Goal: Task Accomplishment & Management: Complete application form

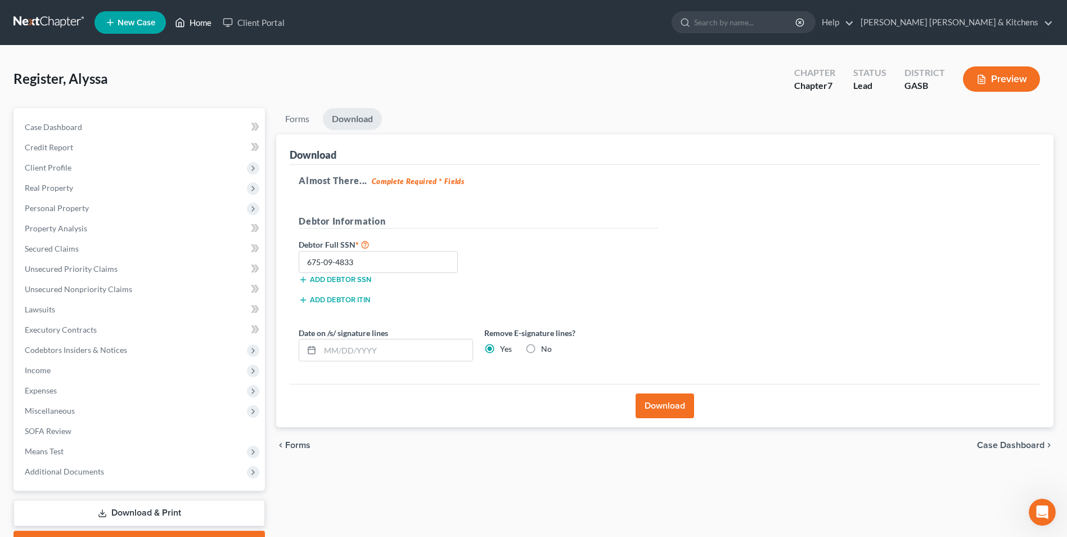
drag, startPoint x: 191, startPoint y: 136, endPoint x: 192, endPoint y: 21, distance: 114.8
click at [192, 21] on link "Home" at bounding box center [193, 22] width 48 height 20
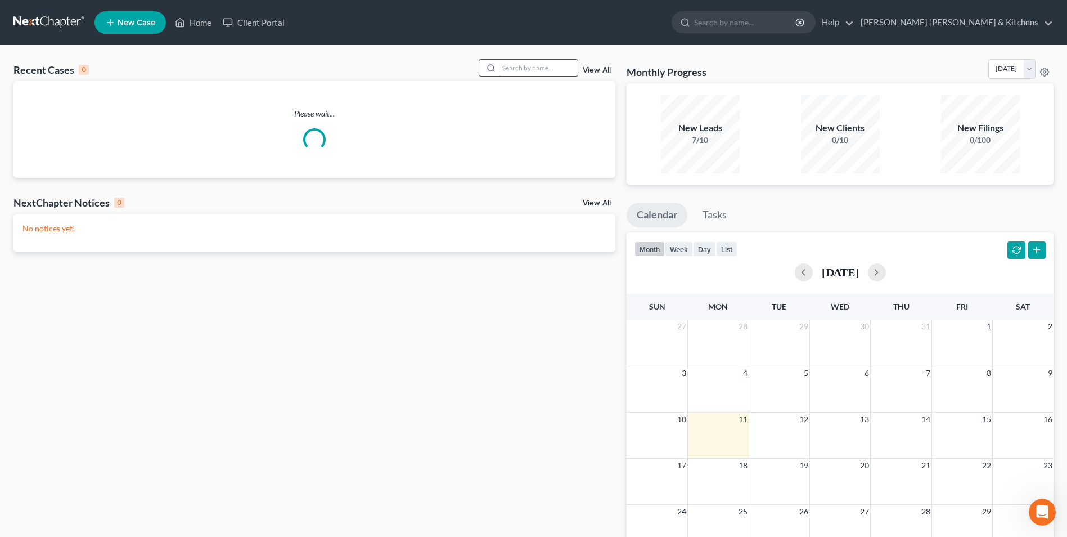
click at [507, 72] on input "search" at bounding box center [538, 68] width 79 height 16
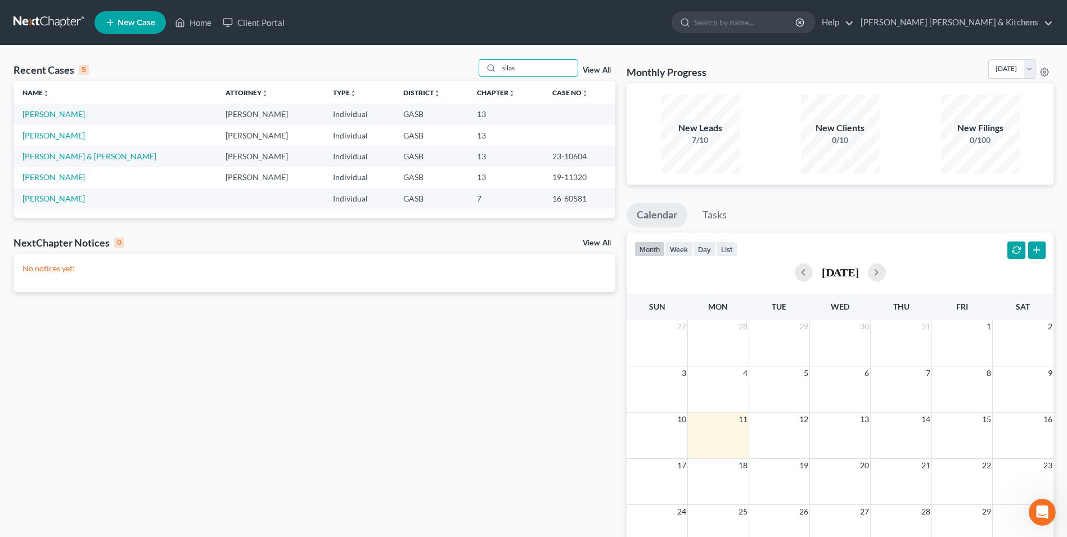
type input "silas"
click at [129, 19] on span "New Case" at bounding box center [137, 23] width 38 height 8
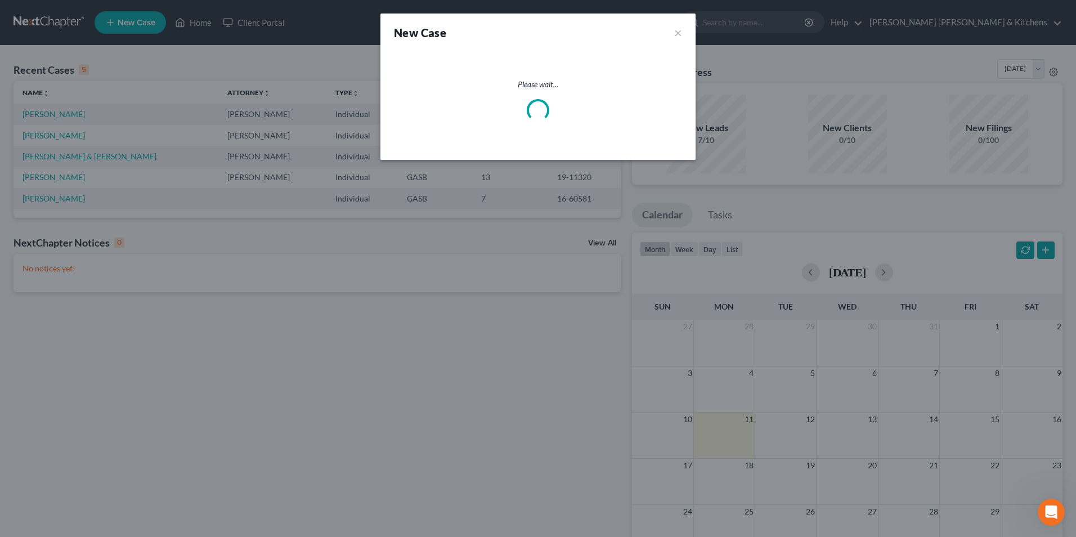
select select "20"
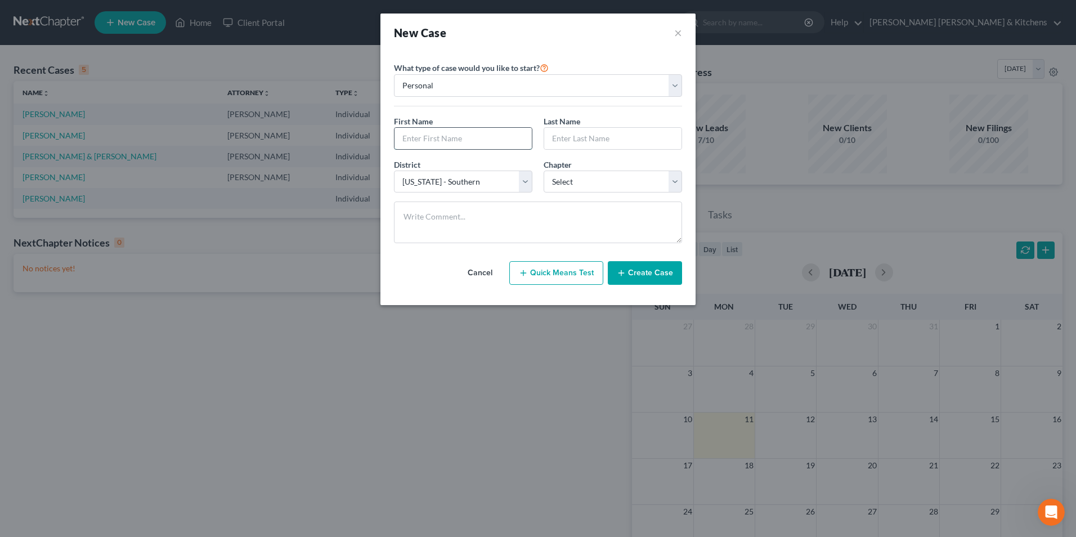
drag, startPoint x: 465, startPoint y: 139, endPoint x: 465, endPoint y: 147, distance: 8.4
click at [465, 147] on input "text" at bounding box center [462, 138] width 137 height 21
type input "Crystal"
type input "Silas"
click at [568, 185] on select "Select 7 11 12 13" at bounding box center [612, 181] width 138 height 23
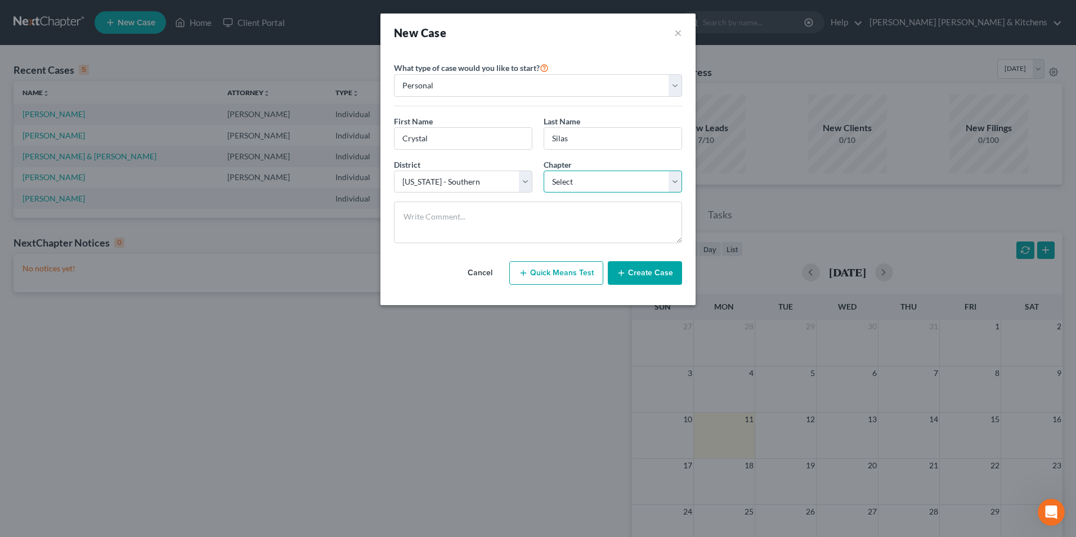
select select "0"
click at [543, 170] on select "Select 7 11 12 13" at bounding box center [612, 181] width 138 height 23
drag, startPoint x: 639, startPoint y: 274, endPoint x: 618, endPoint y: 284, distance: 22.4
click at [639, 273] on button "Create Case" at bounding box center [645, 273] width 74 height 24
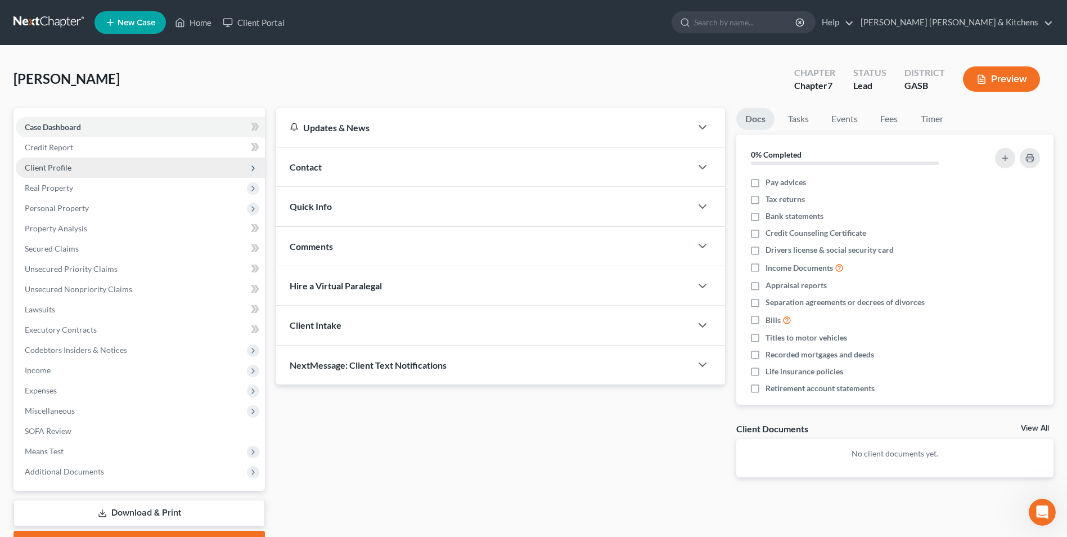
click at [48, 170] on span "Client Profile" at bounding box center [48, 168] width 47 height 10
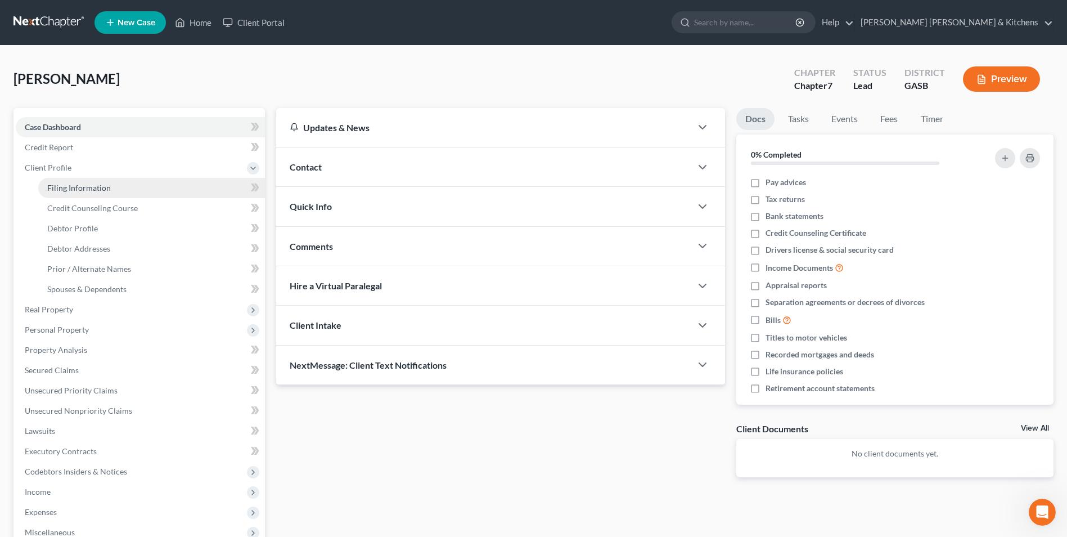
click at [53, 183] on span "Filing Information" at bounding box center [79, 188] width 64 height 10
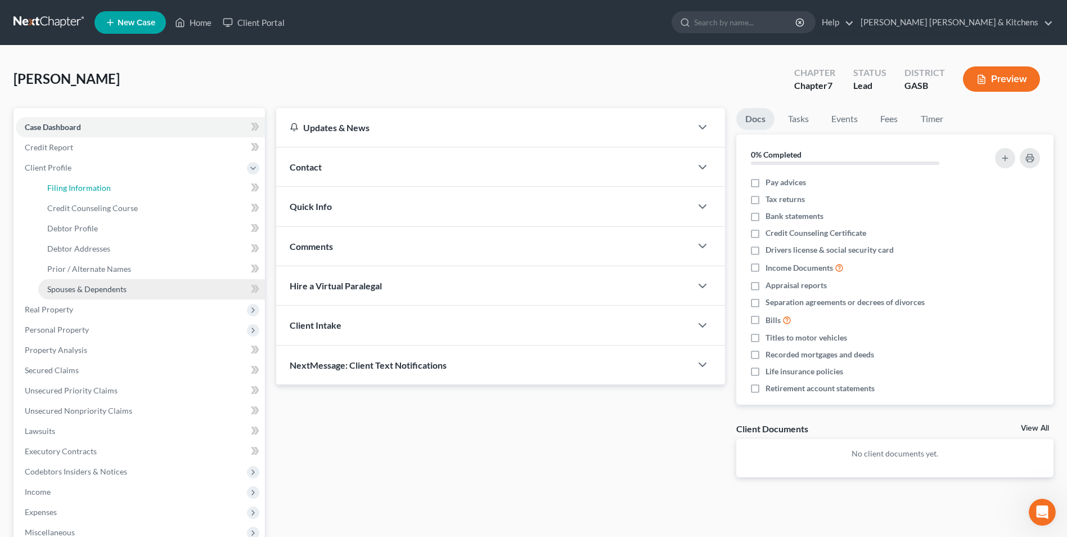
select select "1"
select select "0"
select select "20"
select select "0"
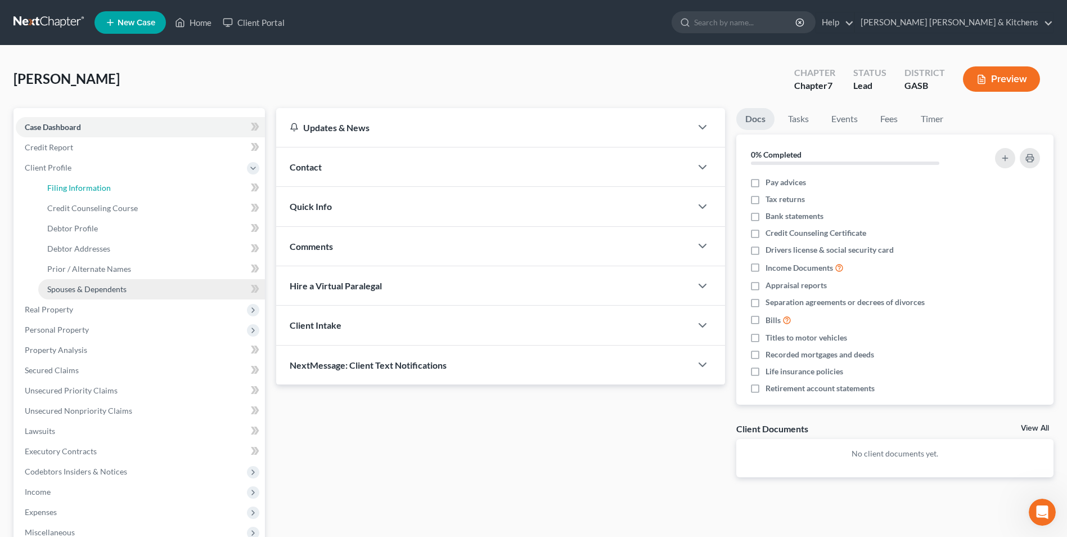
select select "10"
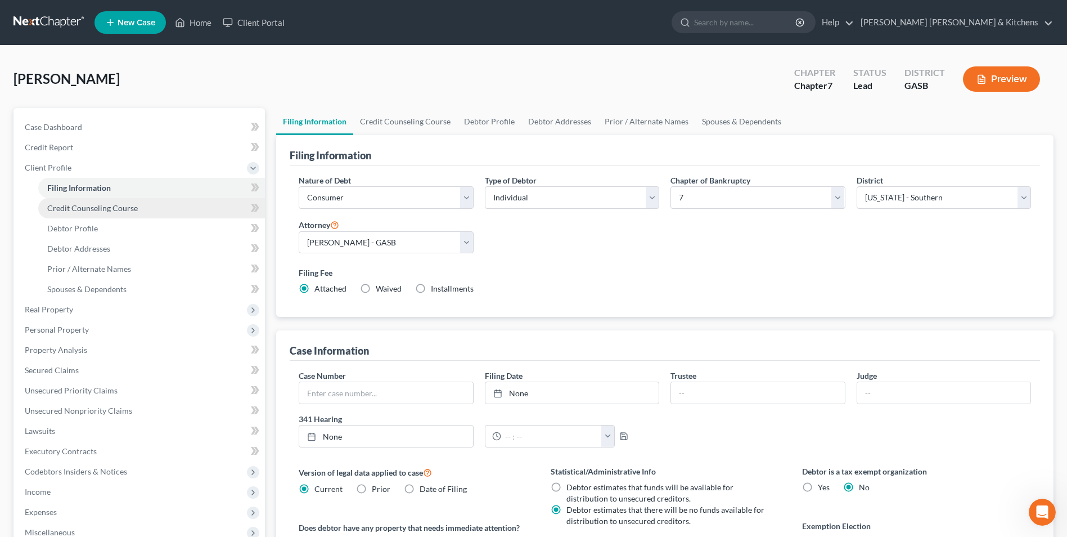
click at [64, 210] on span "Credit Counseling Course" at bounding box center [92, 208] width 91 height 10
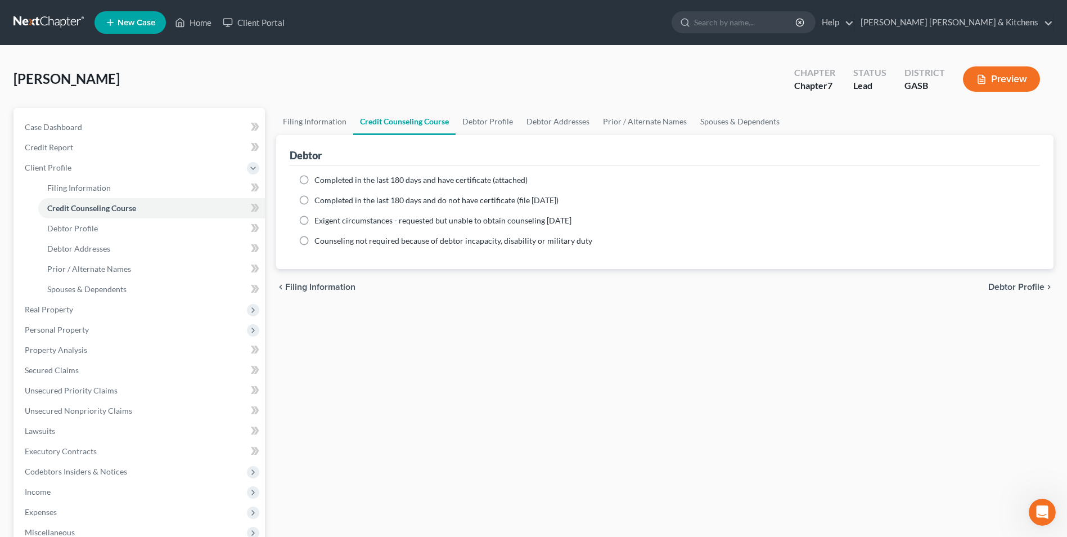
click at [315, 181] on label "Completed in the last 180 days and have certificate (attached)" at bounding box center [421, 179] width 213 height 11
click at [319, 181] on input "Completed in the last 180 days and have certificate (attached)" at bounding box center [322, 177] width 7 height 7
radio input "true"
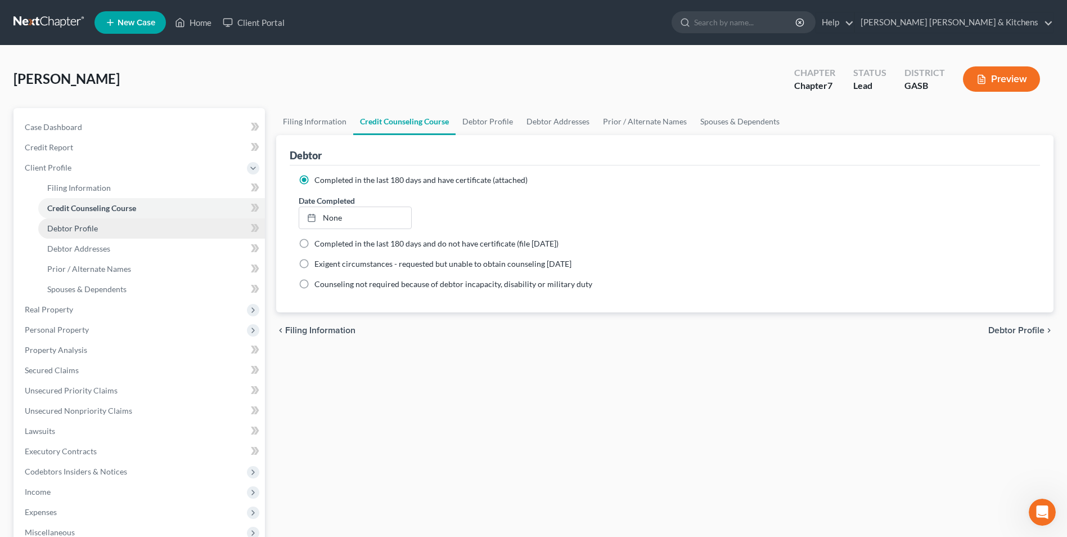
click at [97, 225] on link "Debtor Profile" at bounding box center [151, 228] width 227 height 20
select select "0"
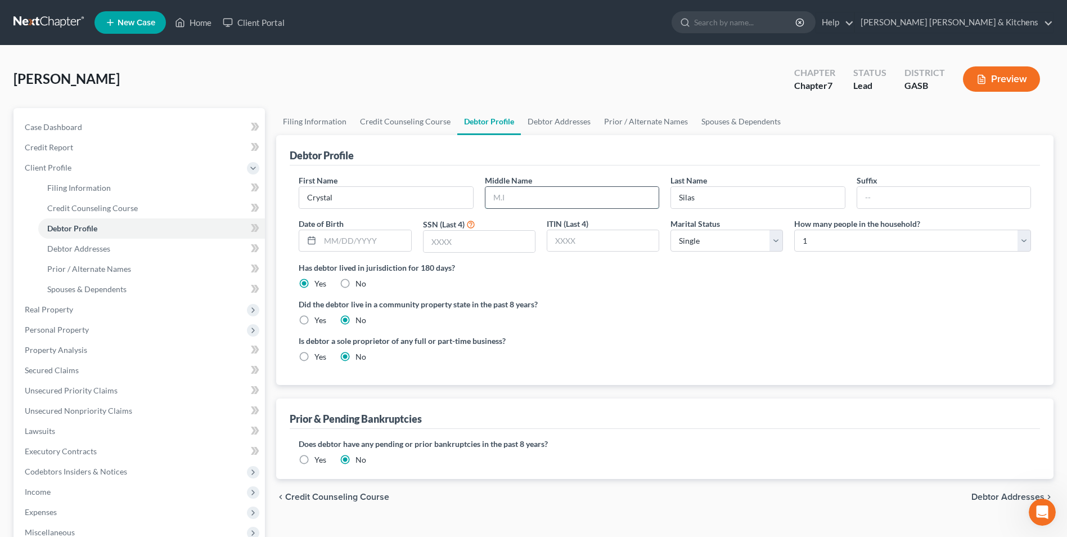
drag, startPoint x: 531, startPoint y: 195, endPoint x: 514, endPoint y: 193, distance: 16.5
click at [531, 195] on input "text" at bounding box center [572, 197] width 173 height 21
type input "[PERSON_NAME]"
click at [396, 237] on input "text" at bounding box center [365, 240] width 91 height 21
type input "[DATE]"
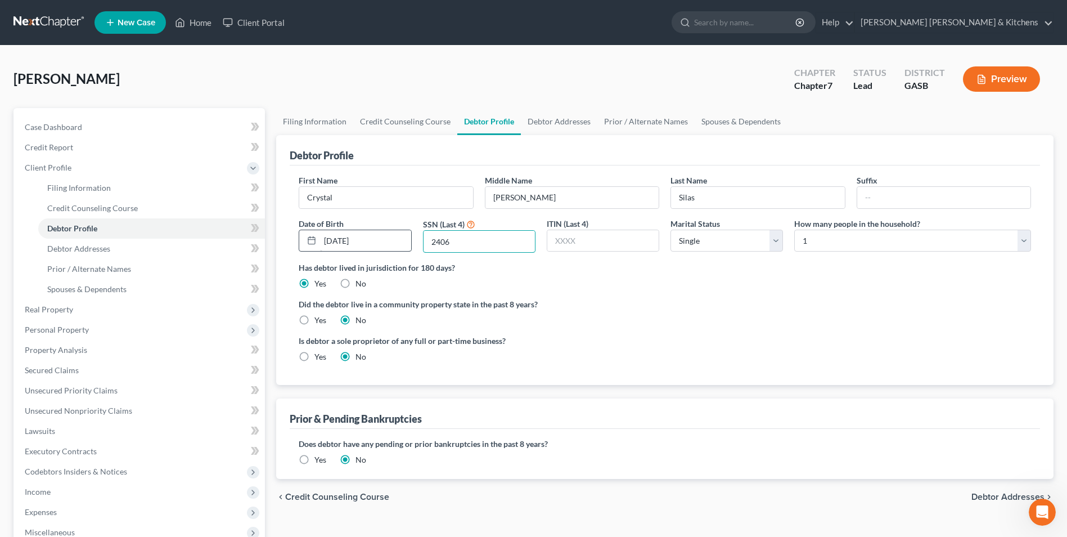
type input "2406"
drag, startPoint x: 702, startPoint y: 247, endPoint x: 704, endPoint y: 253, distance: 5.9
click at [702, 247] on select "Select Single Married Separated Divorced Widowed" at bounding box center [727, 241] width 113 height 23
select select "1"
click at [671, 230] on select "Select Single Married Separated Divorced Widowed" at bounding box center [727, 241] width 113 height 23
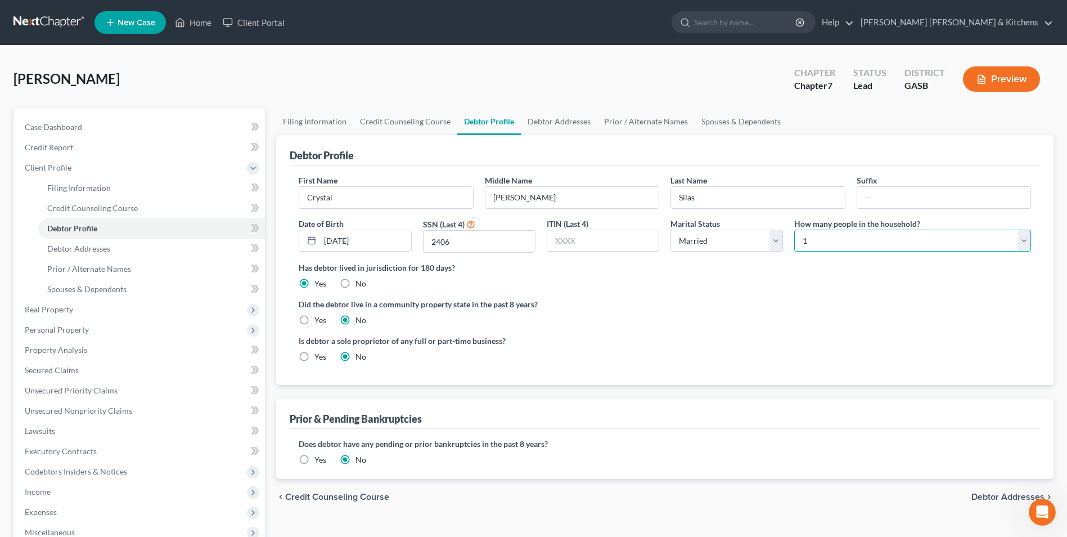
drag, startPoint x: 815, startPoint y: 247, endPoint x: 815, endPoint y: 253, distance: 6.2
click at [815, 247] on select "Select 1 2 3 4 5 6 7 8 9 10 11 12 13 14 15 16 17 18 19 20" at bounding box center [912, 241] width 237 height 23
select select "3"
click at [794, 230] on select "Select 1 2 3 4 5 6 7 8 9 10 11 12 13 14 15 16 17 18 19 20" at bounding box center [912, 241] width 237 height 23
drag, startPoint x: 64, startPoint y: 247, endPoint x: 357, endPoint y: 204, distance: 296.2
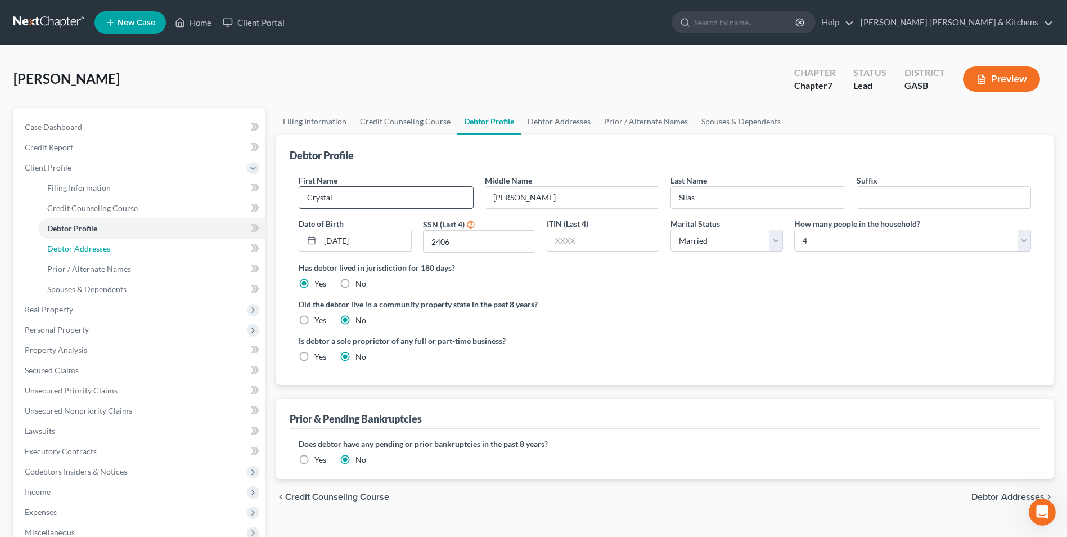
click at [64, 247] on span "Debtor Addresses" at bounding box center [78, 249] width 63 height 10
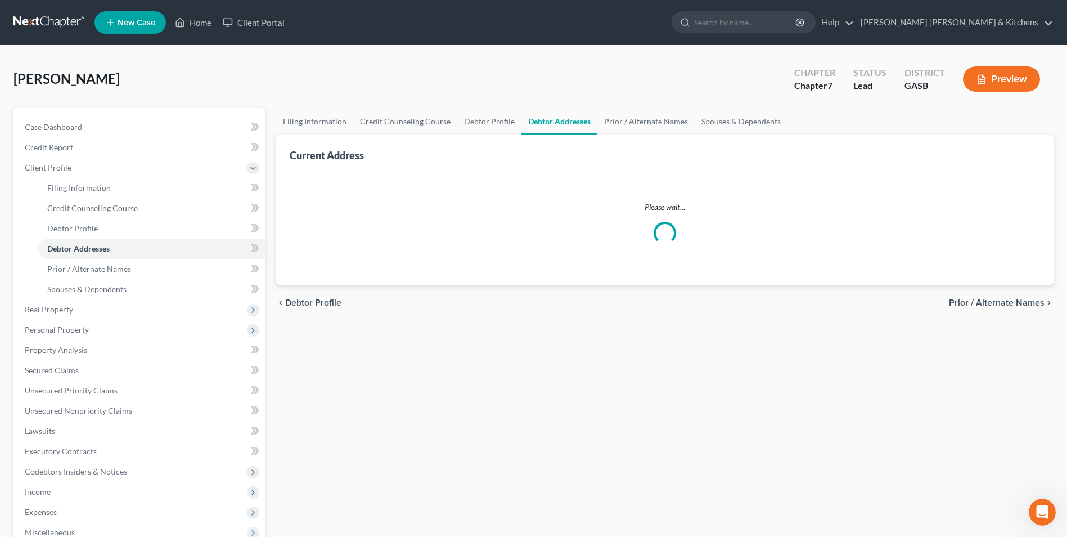
select select "0"
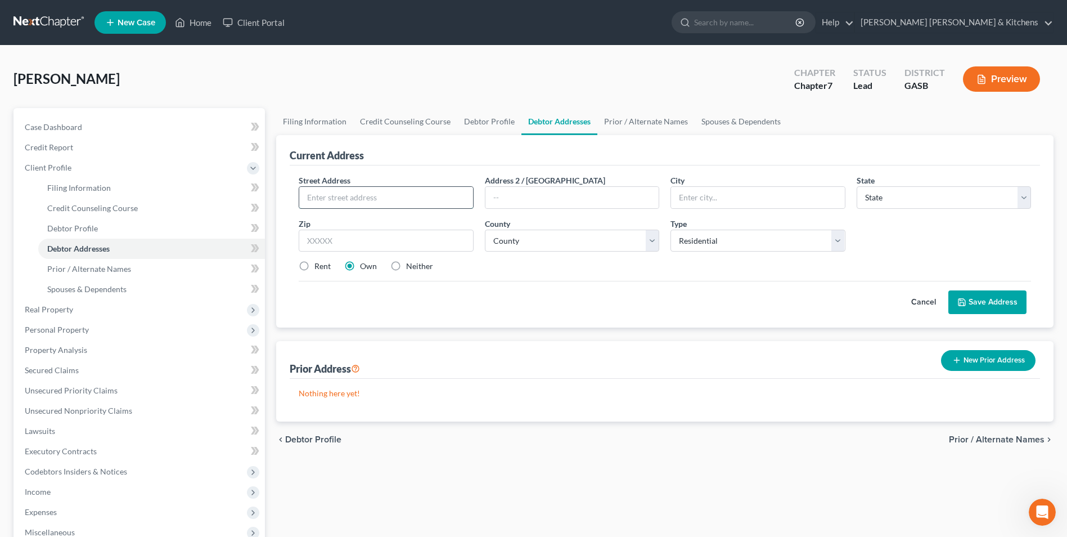
click at [386, 200] on input "text" at bounding box center [385, 197] width 173 height 21
type input "[STREET_ADDRESS][PERSON_NAME]"
type input "31075"
type input "[PERSON_NAME]"
select select "10"
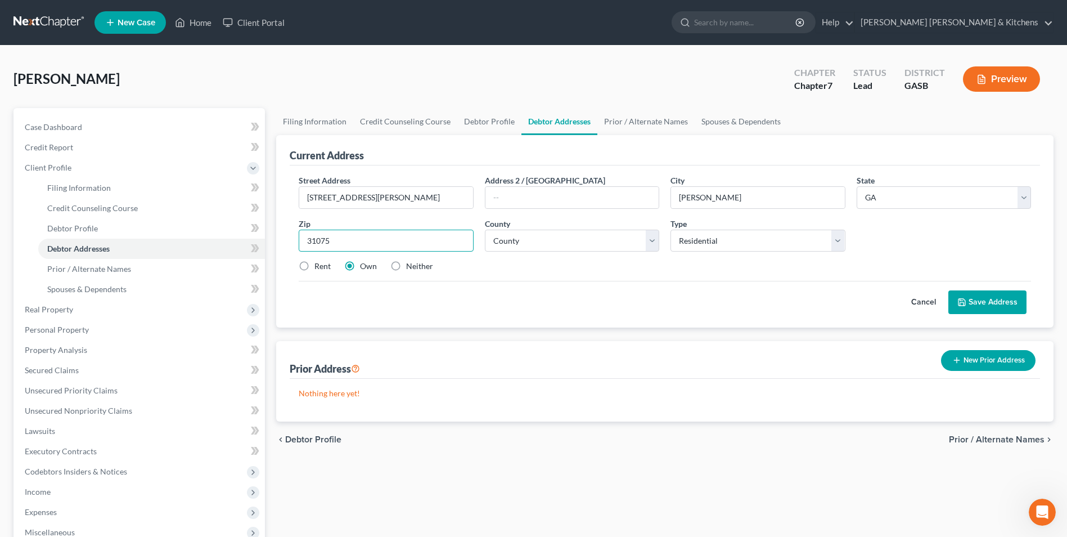
click at [379, 242] on input "31075" at bounding box center [386, 241] width 174 height 23
select select "86"
click at [406, 268] on label "Neither" at bounding box center [419, 265] width 27 height 11
click at [411, 268] on input "Neither" at bounding box center [414, 263] width 7 height 7
radio input "true"
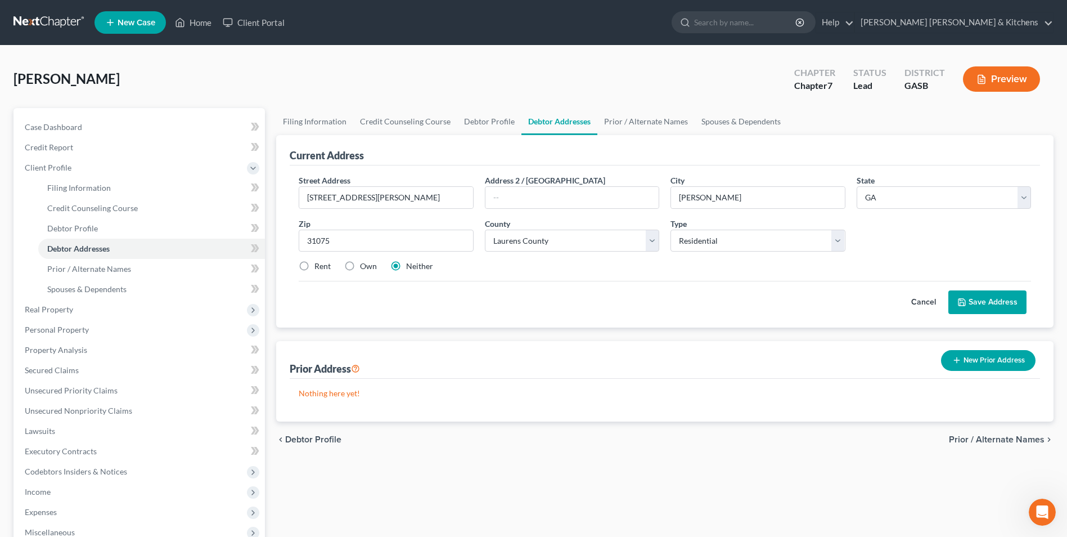
click at [972, 304] on button "Save Address" at bounding box center [988, 302] width 78 height 24
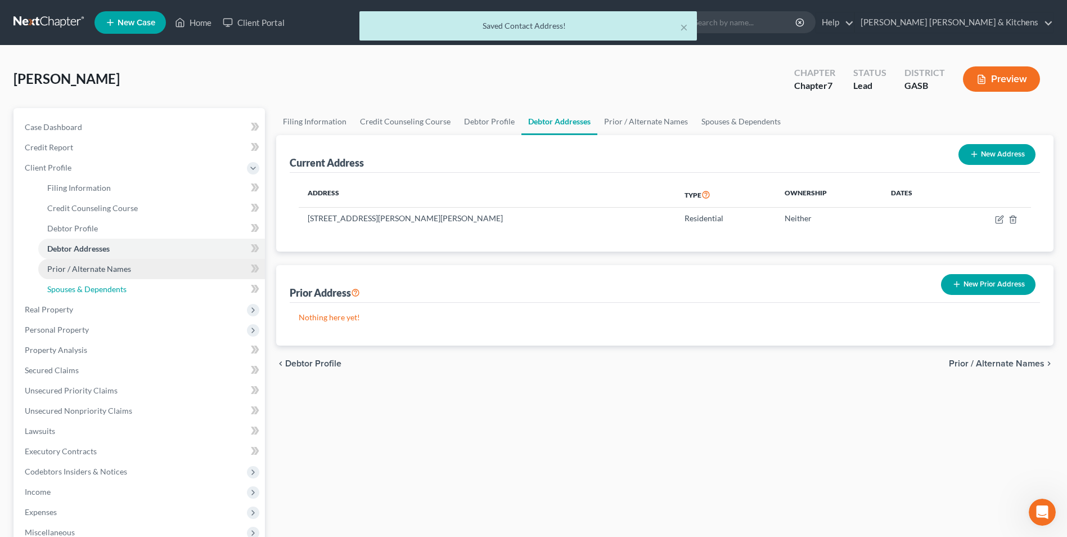
drag, startPoint x: 105, startPoint y: 289, endPoint x: 199, endPoint y: 275, distance: 95.6
click at [105, 289] on span "Spouses & Dependents" at bounding box center [86, 289] width 79 height 10
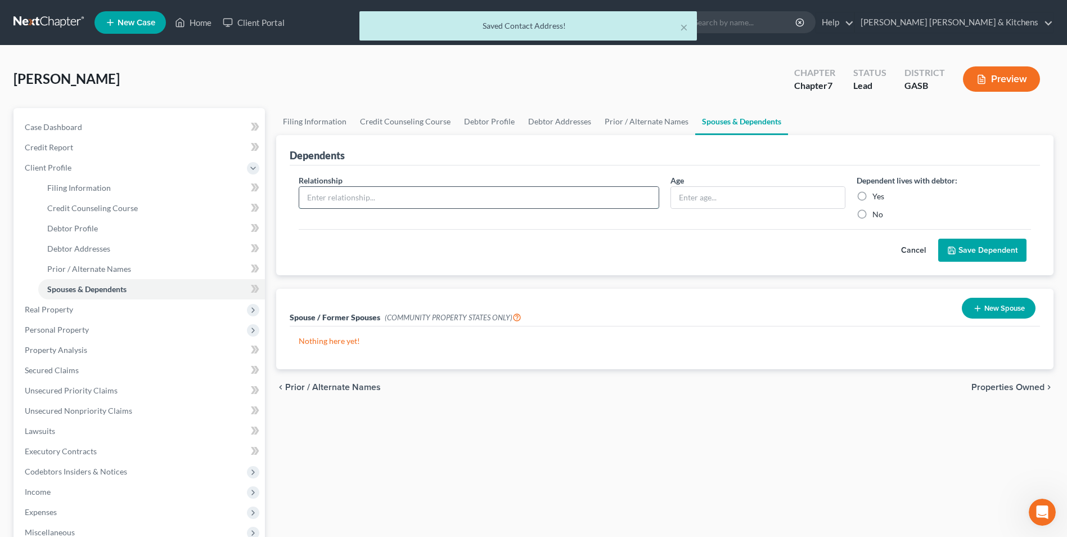
click at [327, 203] on input "text" at bounding box center [479, 197] width 360 height 21
type input "spouse"
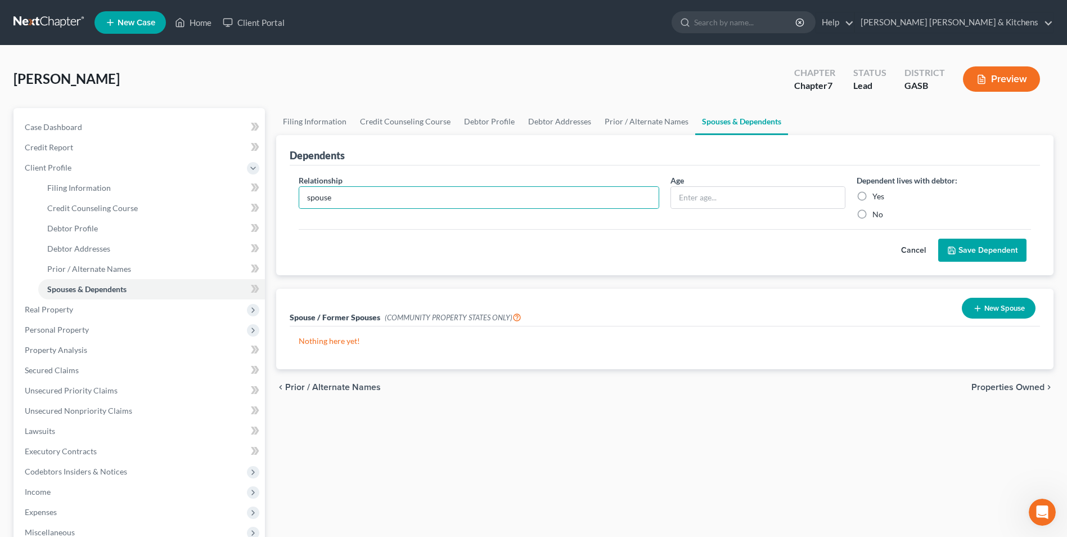
click at [873, 194] on label "Yes" at bounding box center [879, 196] width 12 height 11
click at [877, 194] on input "Yes" at bounding box center [880, 194] width 7 height 7
radio input "true"
click at [950, 242] on button "Save Dependent" at bounding box center [982, 251] width 88 height 24
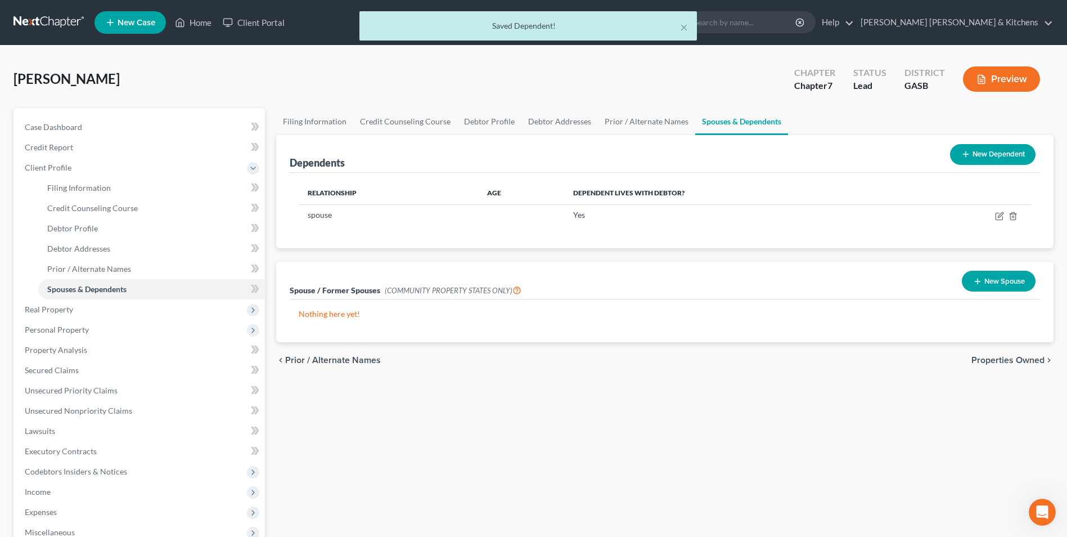
click at [985, 147] on button "New Dependent" at bounding box center [993, 154] width 86 height 21
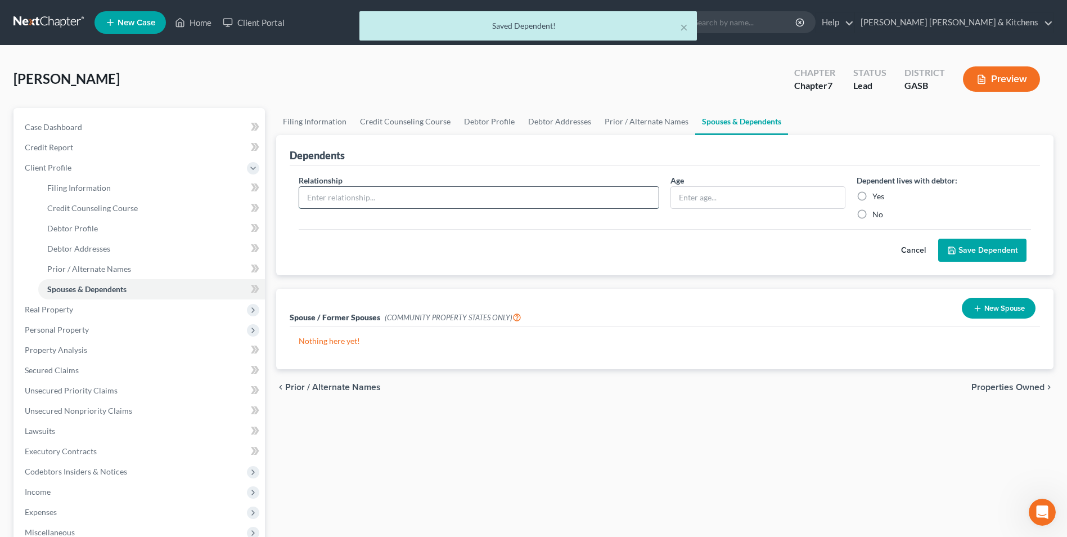
drag, startPoint x: 382, startPoint y: 195, endPoint x: 376, endPoint y: 204, distance: 10.1
click at [382, 195] on input "text" at bounding box center [479, 197] width 360 height 21
type input "child"
click at [726, 204] on input "text" at bounding box center [757, 197] width 173 height 21
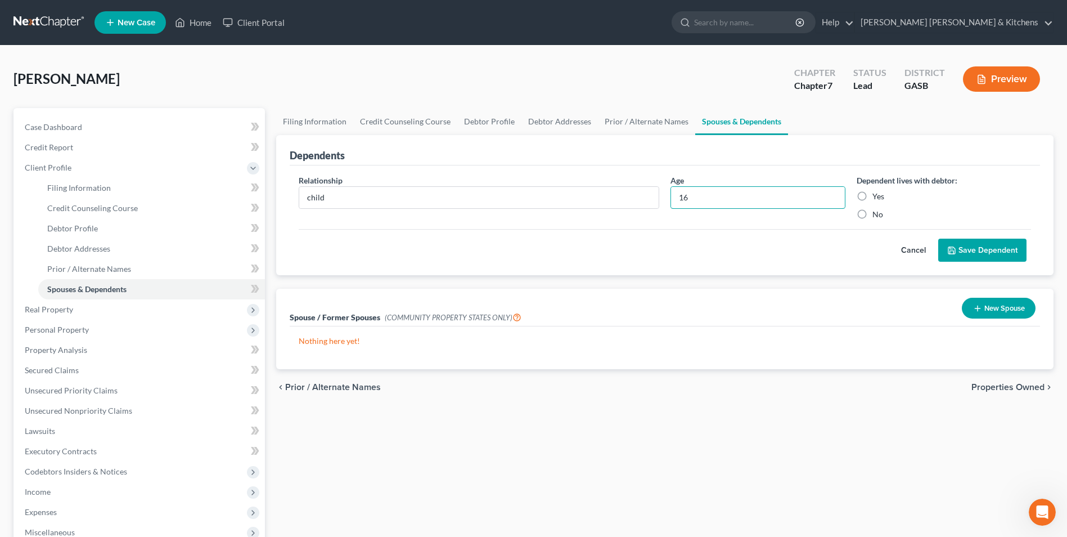
type input "16"
click at [873, 199] on label "Yes" at bounding box center [879, 196] width 12 height 11
click at [877, 198] on input "Yes" at bounding box center [880, 194] width 7 height 7
radio input "true"
click at [999, 247] on button "Save Dependent" at bounding box center [982, 251] width 88 height 24
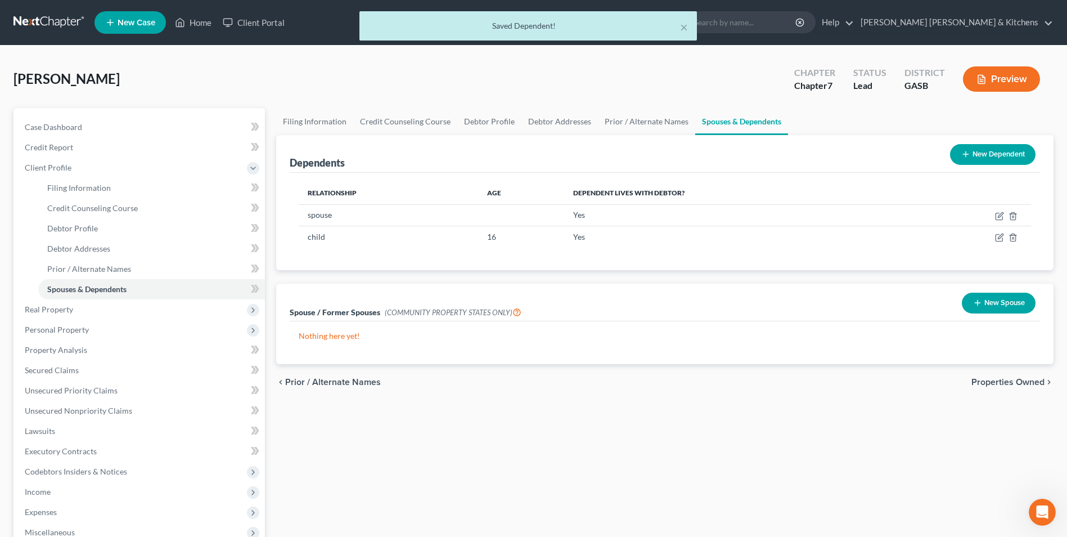
click at [982, 164] on button "New Dependent" at bounding box center [993, 154] width 86 height 21
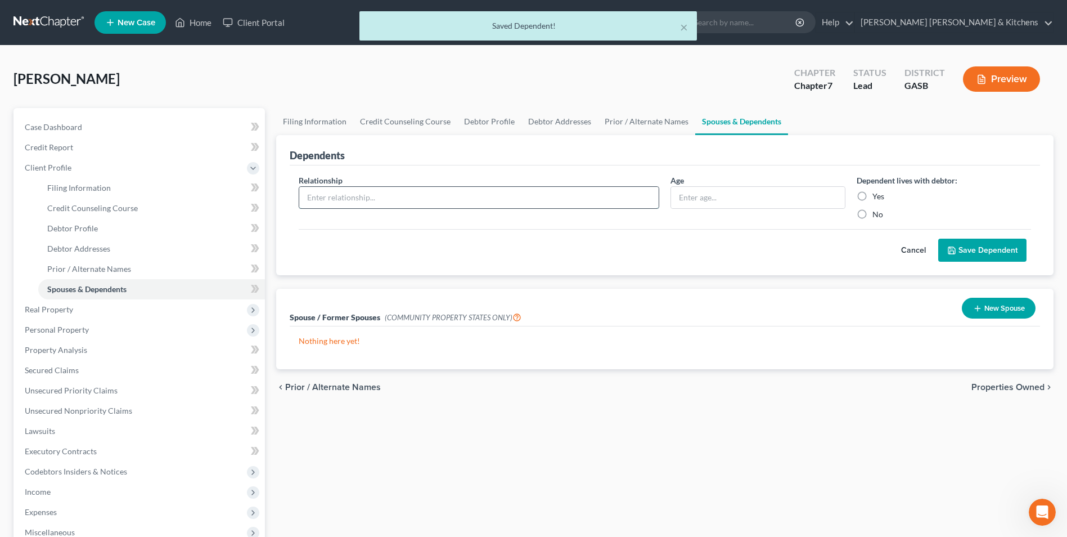
click at [375, 199] on input "text" at bounding box center [479, 197] width 360 height 21
type input "child"
click at [685, 199] on input "text" at bounding box center [757, 197] width 173 height 21
type input "13"
click at [873, 197] on label "Yes" at bounding box center [879, 196] width 12 height 11
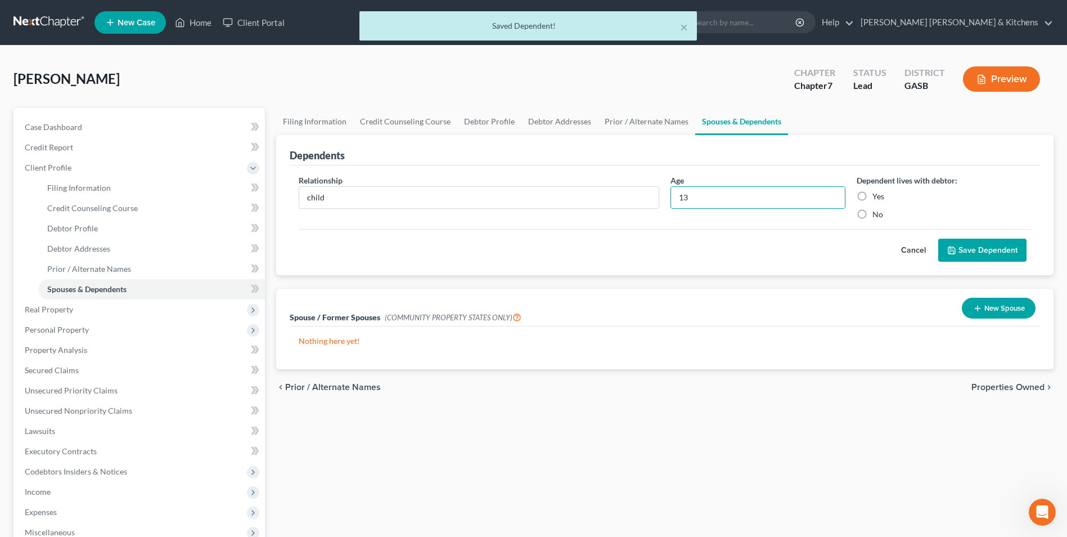
click at [877, 197] on input "Yes" at bounding box center [880, 194] width 7 height 7
radio input "true"
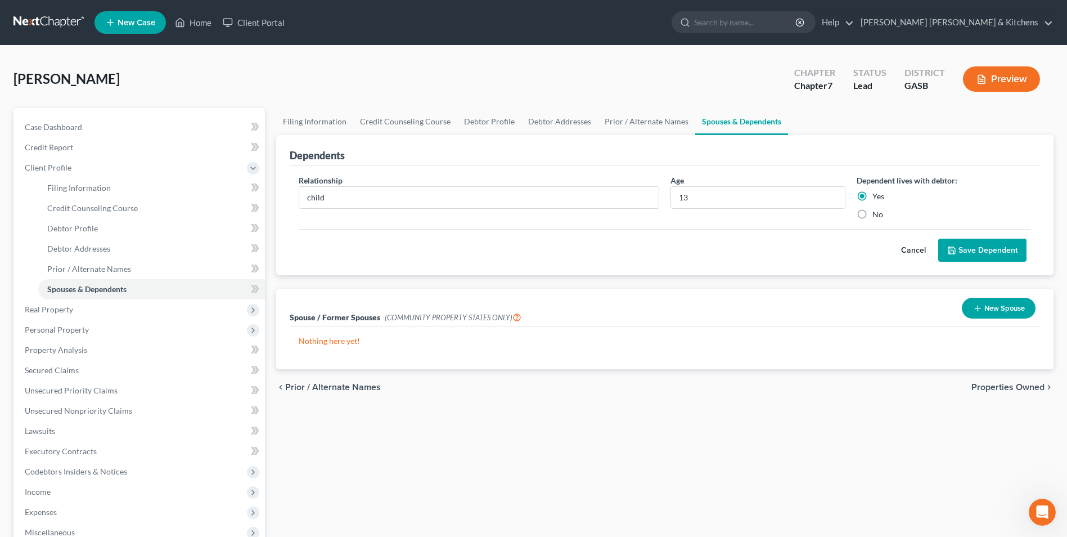
click at [1019, 255] on button "Save Dependent" at bounding box center [982, 251] width 88 height 24
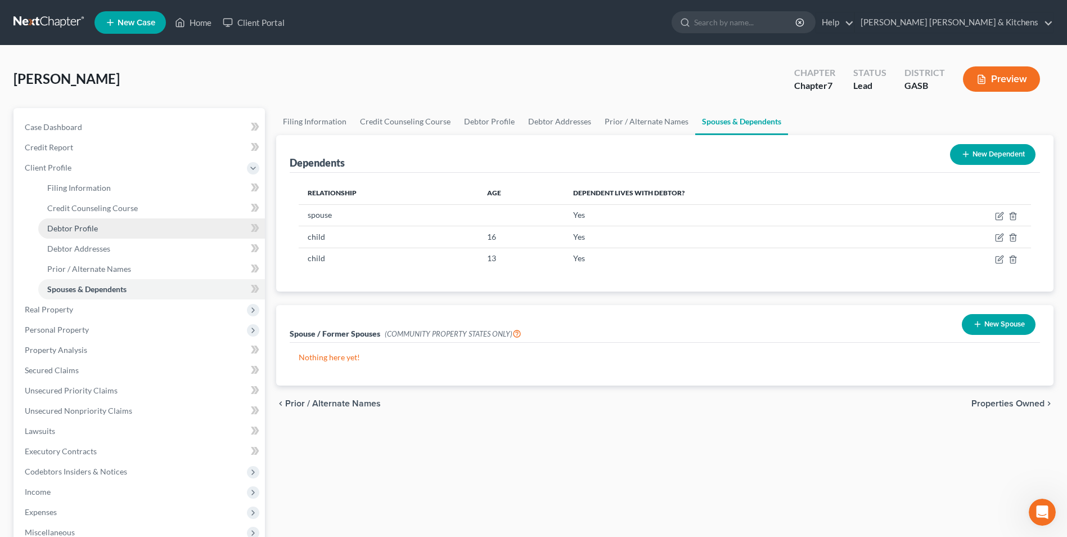
click at [73, 228] on span "Debtor Profile" at bounding box center [72, 228] width 51 height 10
select select "1"
select select "3"
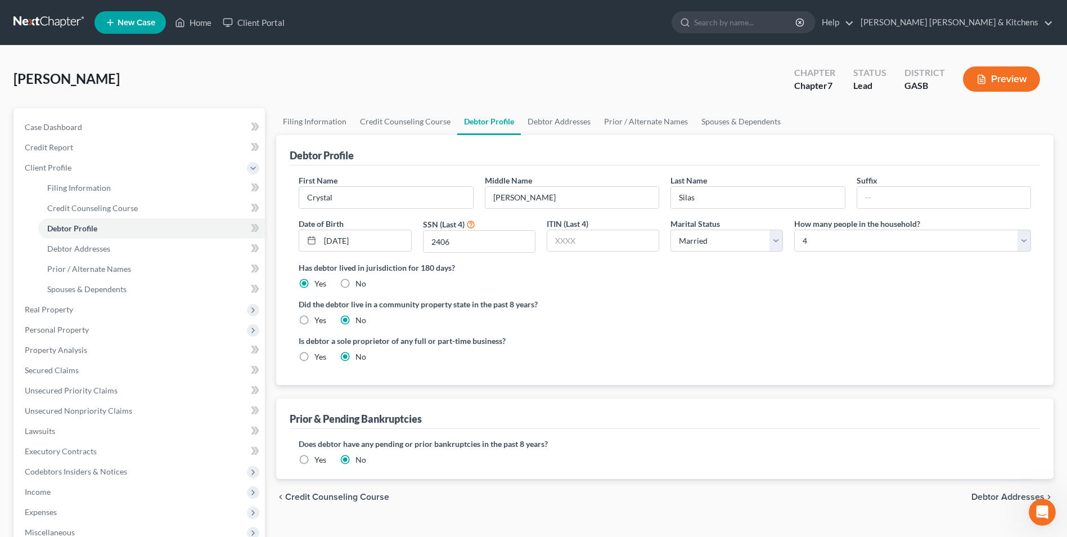
click at [315, 454] on label "Yes" at bounding box center [321, 459] width 12 height 11
click at [319, 454] on input "Yes" at bounding box center [322, 457] width 7 height 7
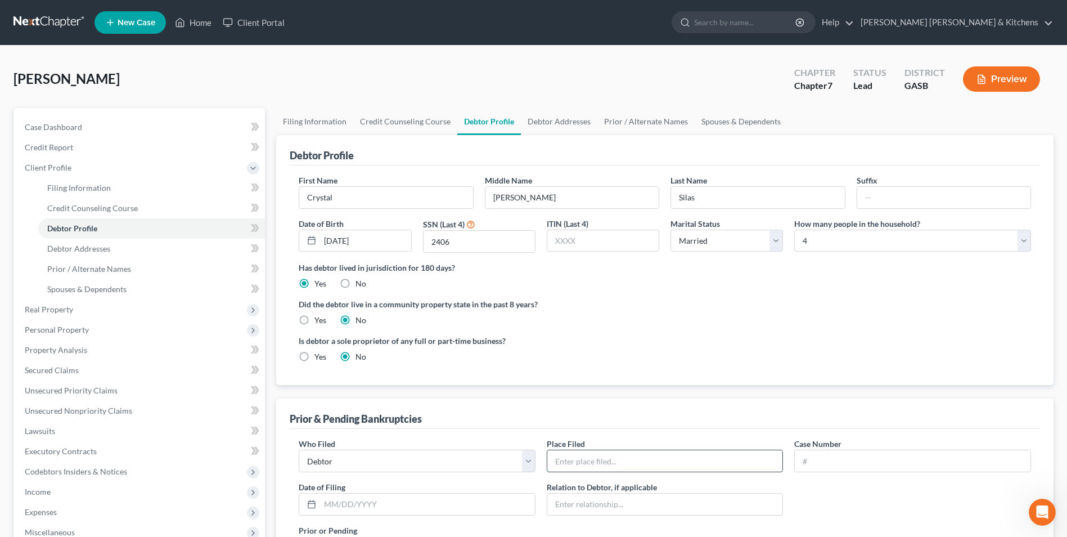
click at [592, 453] on input "text" at bounding box center [665, 460] width 236 height 21
type input "Southern ([PERSON_NAME] [DATE]) Ch 7"
type input "17-30122"
type input "[DATE]"
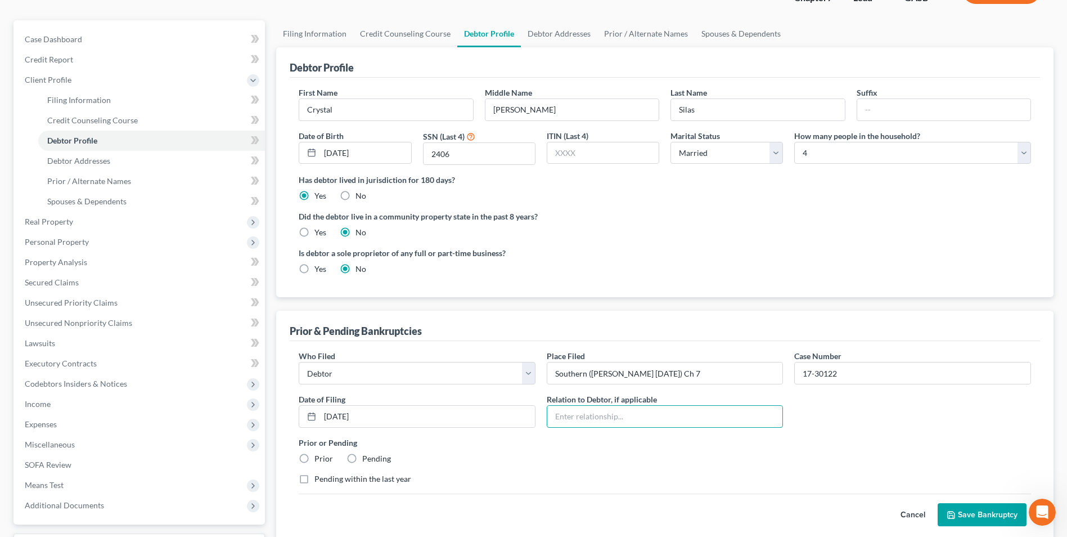
scroll to position [113, 0]
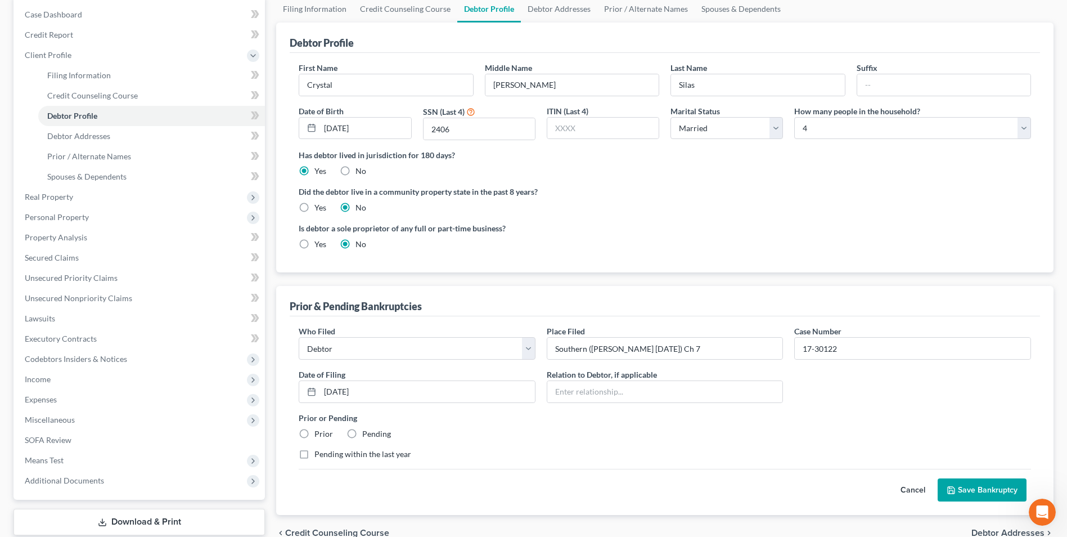
click at [315, 437] on label "Prior" at bounding box center [324, 433] width 19 height 11
click at [319, 435] on input "Prior" at bounding box center [322, 431] width 7 height 7
radio input "true"
click at [958, 491] on button "Save Bankruptcy" at bounding box center [982, 490] width 89 height 24
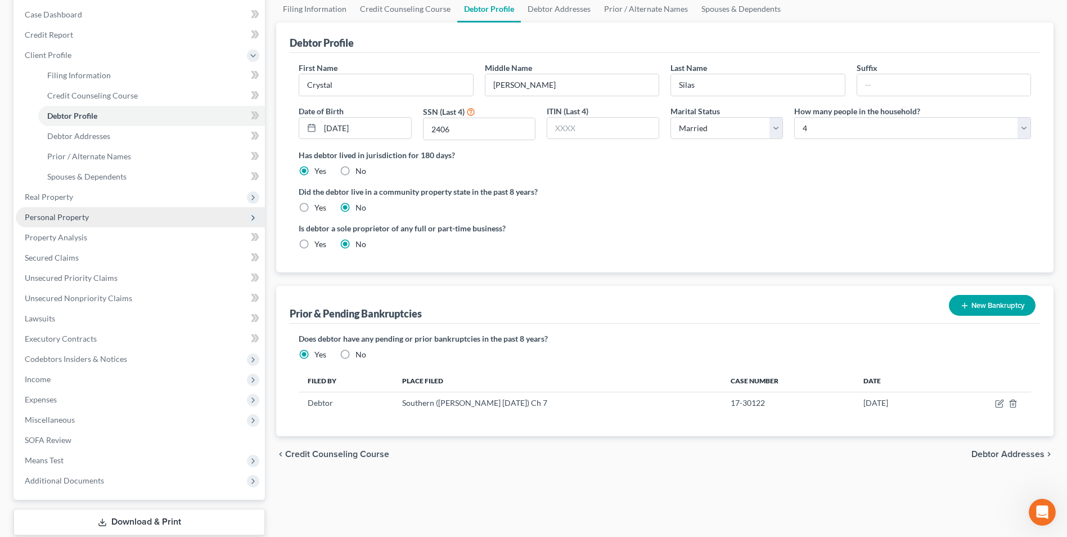
click at [48, 213] on span "Personal Property" at bounding box center [57, 217] width 64 height 10
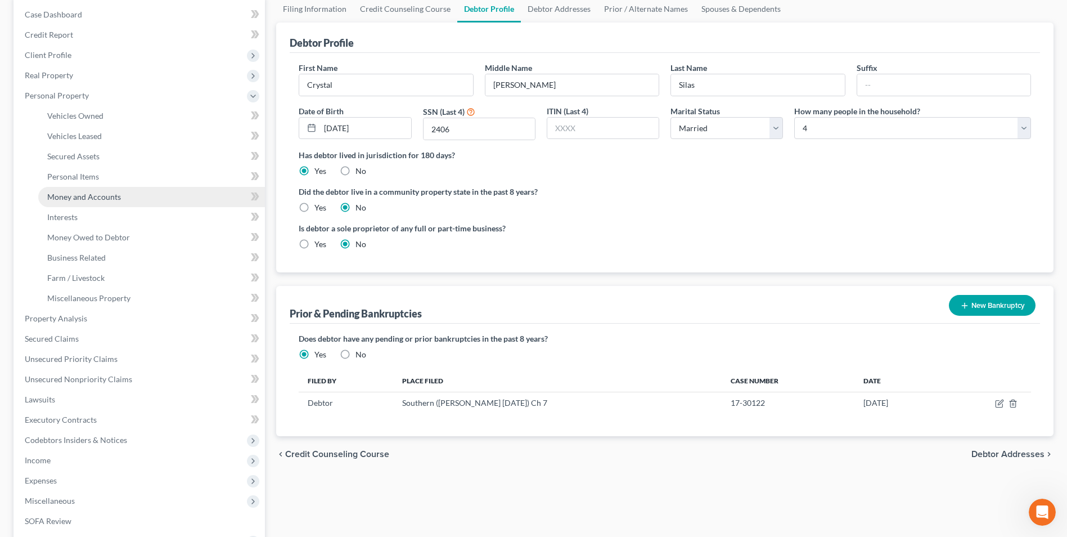
click at [61, 194] on span "Money and Accounts" at bounding box center [84, 197] width 74 height 10
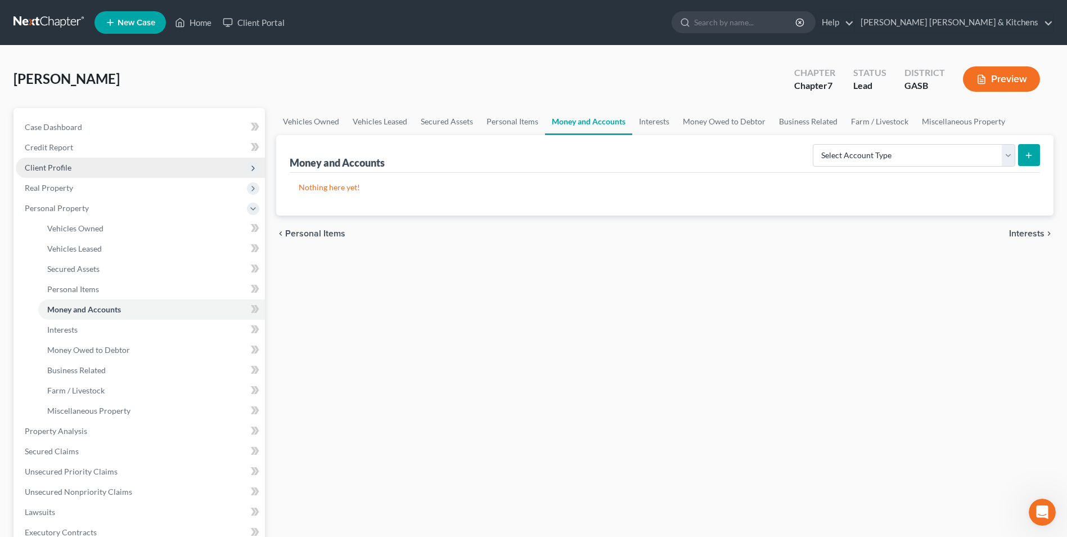
click at [34, 170] on span "Client Profile" at bounding box center [48, 168] width 47 height 10
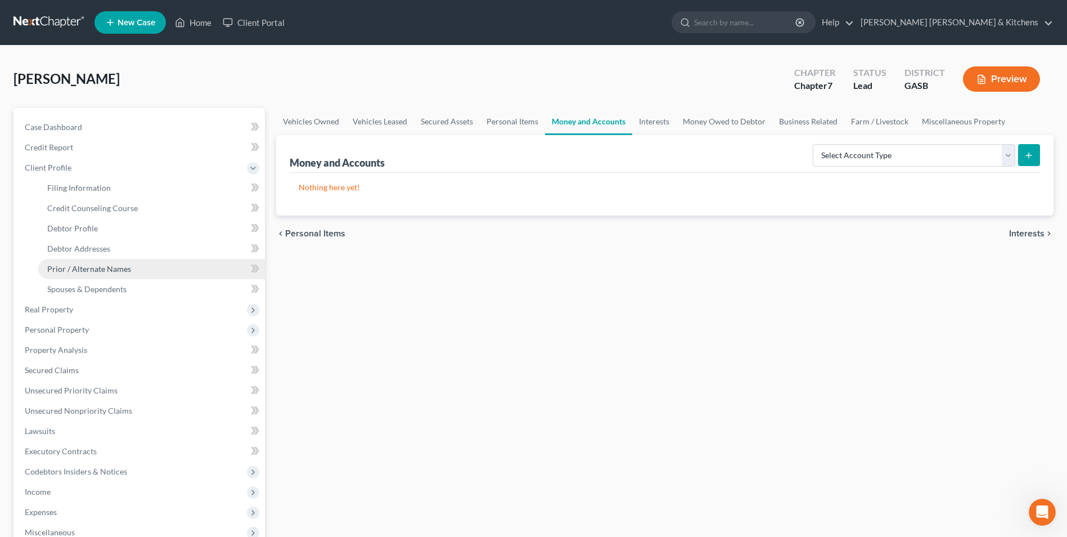
click at [89, 267] on span "Prior / Alternate Names" at bounding box center [89, 269] width 84 height 10
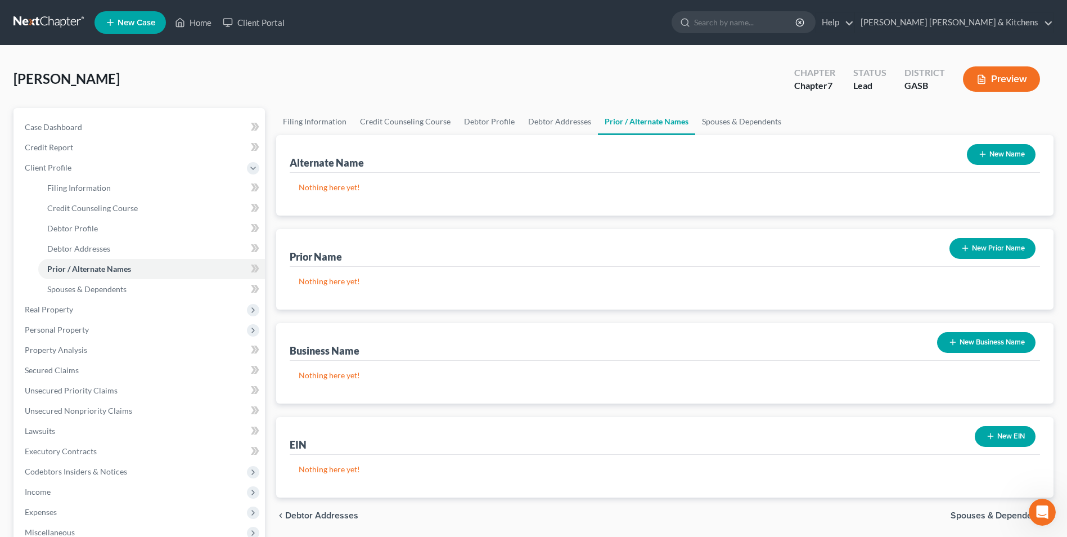
click at [989, 154] on button "New Name" at bounding box center [1001, 154] width 69 height 21
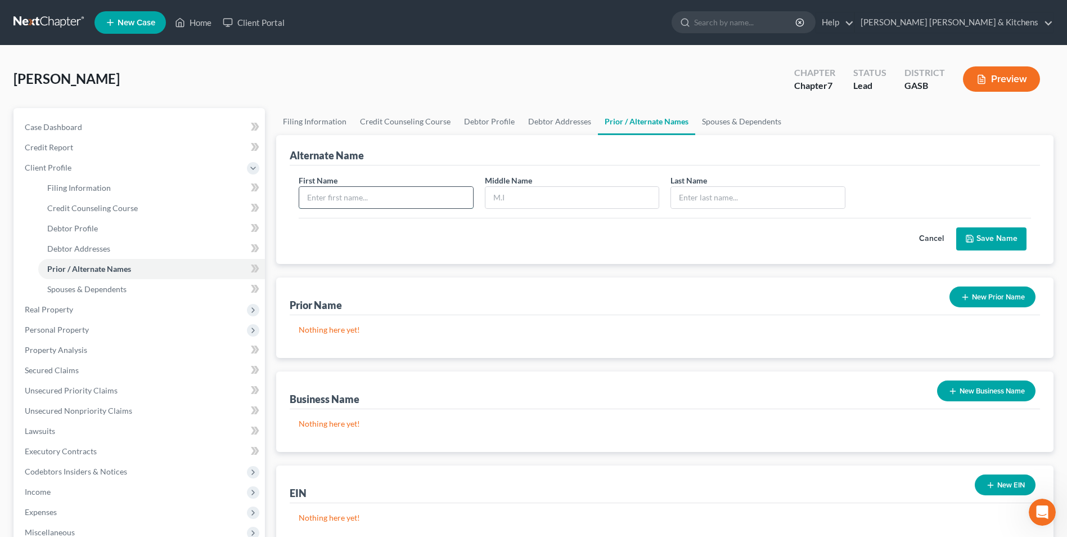
click at [324, 197] on input "text" at bounding box center [385, 197] width 173 height 21
type input "Crystal"
type input "J"
type input "Silas"
click at [972, 236] on icon "submit" at bounding box center [970, 238] width 7 height 7
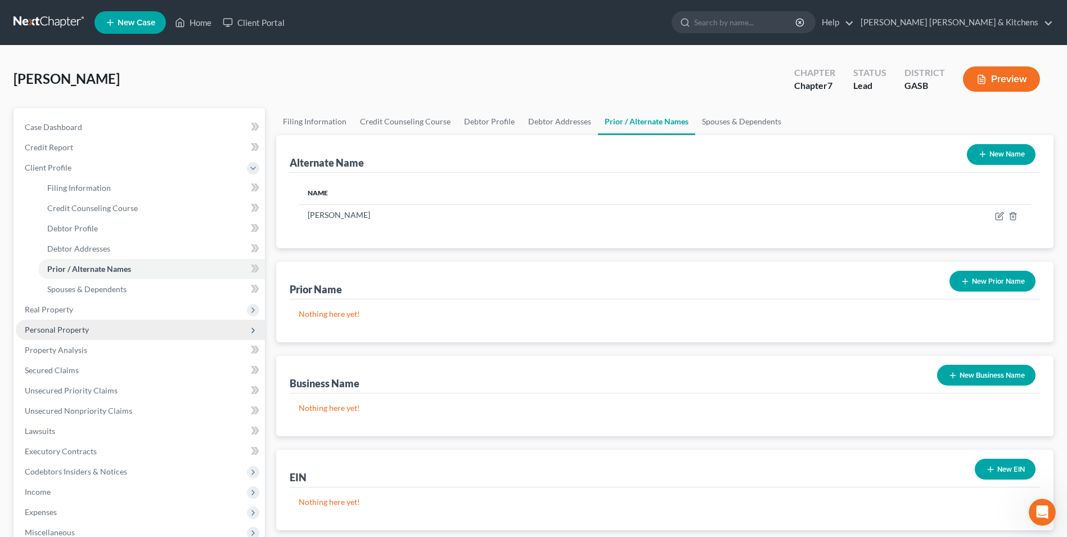
click at [50, 329] on span "Personal Property" at bounding box center [57, 330] width 64 height 10
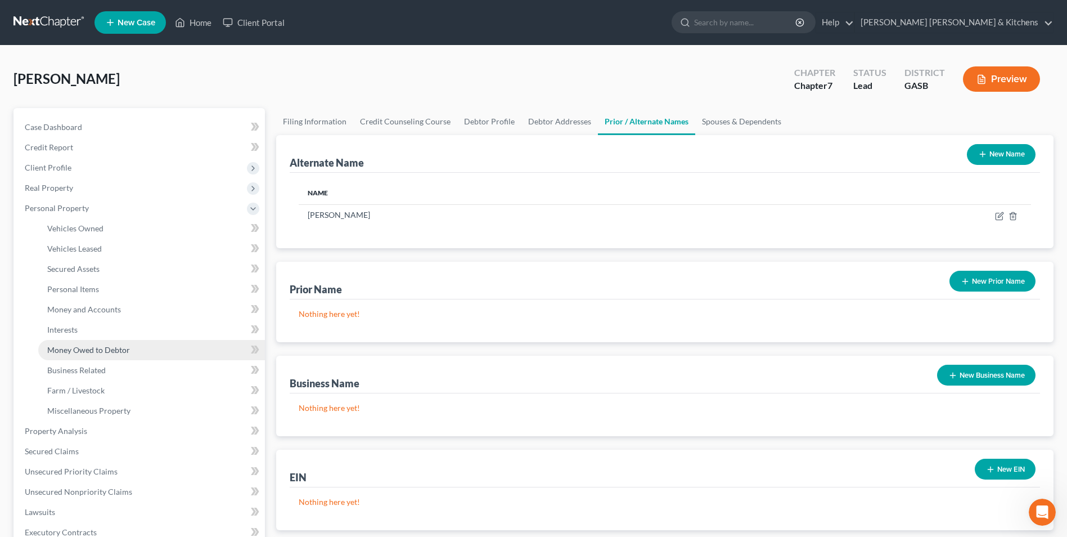
click at [57, 345] on span "Money Owed to Debtor" at bounding box center [88, 350] width 83 height 10
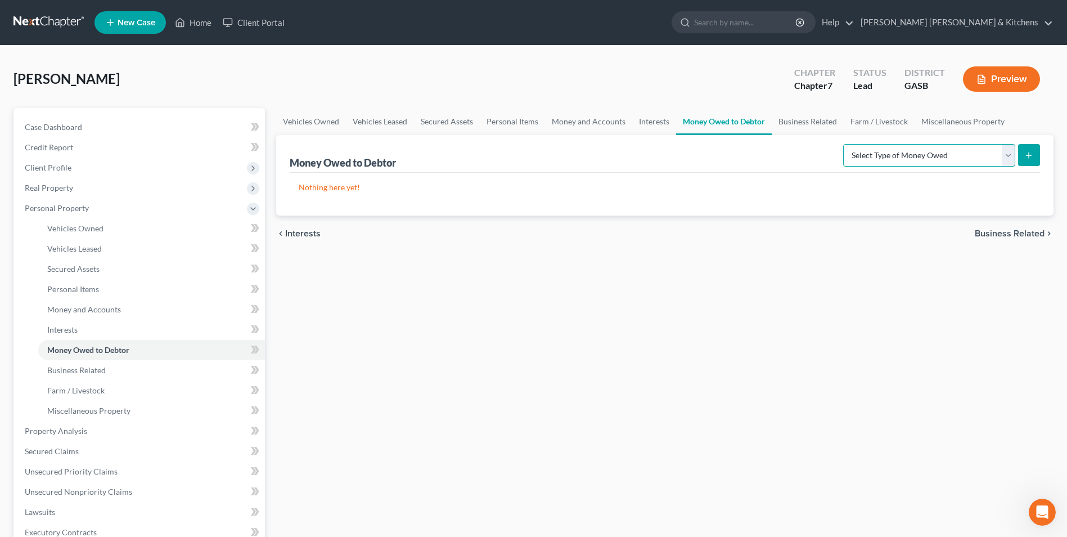
drag, startPoint x: 951, startPoint y: 163, endPoint x: 941, endPoint y: 165, distance: 9.8
click at [951, 163] on select "Select Type of Money Owed Accounts Receivable Alimony Child Support Claims Agai…" at bounding box center [929, 155] width 172 height 23
drag, startPoint x: 71, startPoint y: 303, endPoint x: 354, endPoint y: 291, distance: 282.7
click at [71, 303] on link "Money and Accounts" at bounding box center [151, 309] width 227 height 20
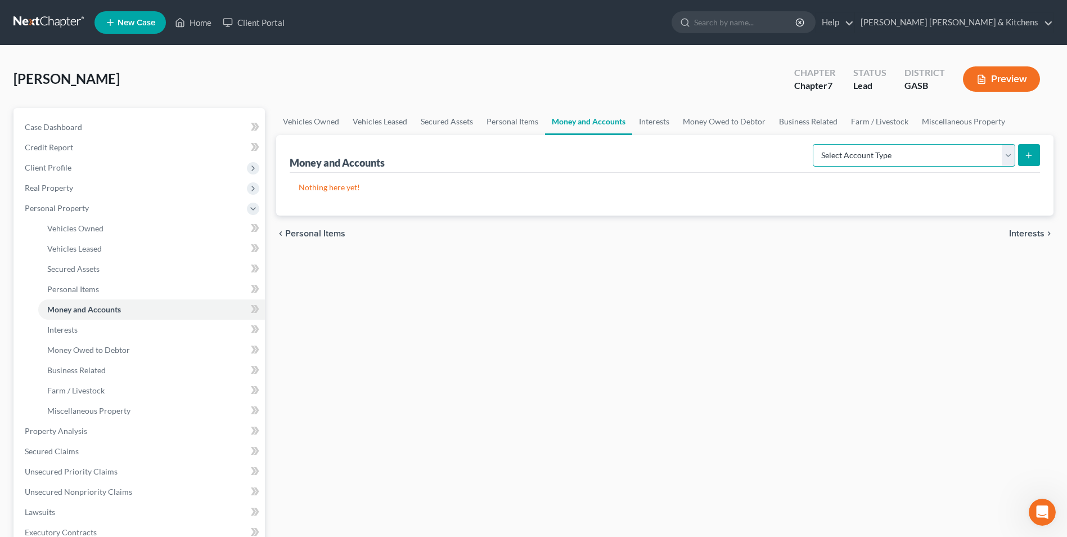
click at [902, 158] on select "Select Account Type Brokerage Cash on Hand Certificates of Deposit Checking Acc…" at bounding box center [914, 155] width 203 height 23
select select "checking"
click at [815, 144] on select "Select Account Type Brokerage Cash on Hand Certificates of Deposit Checking Acc…" at bounding box center [914, 155] width 203 height 23
click at [1029, 157] on line "submit" at bounding box center [1029, 154] width 0 height 5
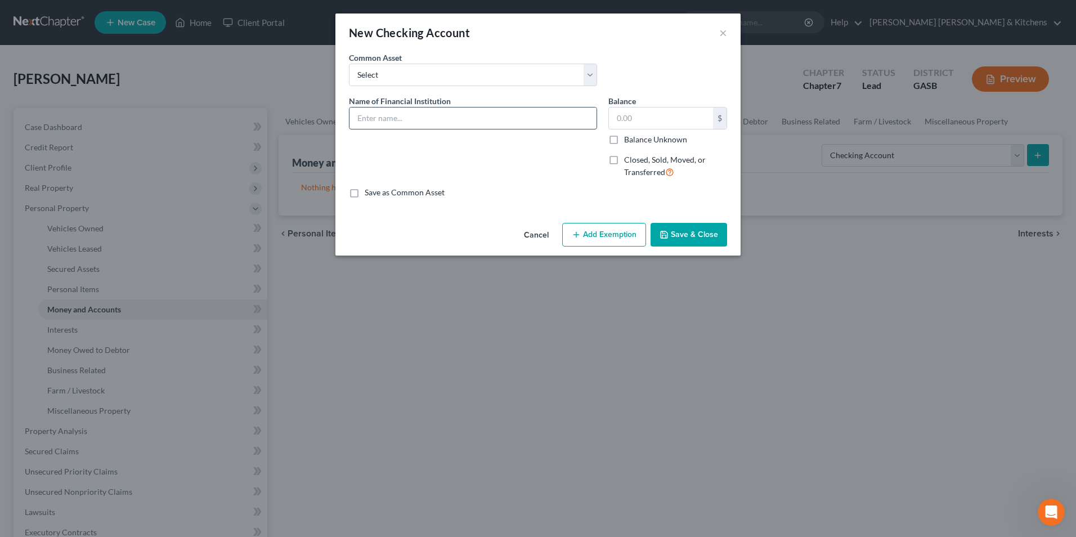
click at [393, 125] on input "text" at bounding box center [472, 117] width 247 height 21
type input "Navy FCU"
type input "0.00"
click at [691, 237] on button "Save & Close" at bounding box center [688, 235] width 77 height 24
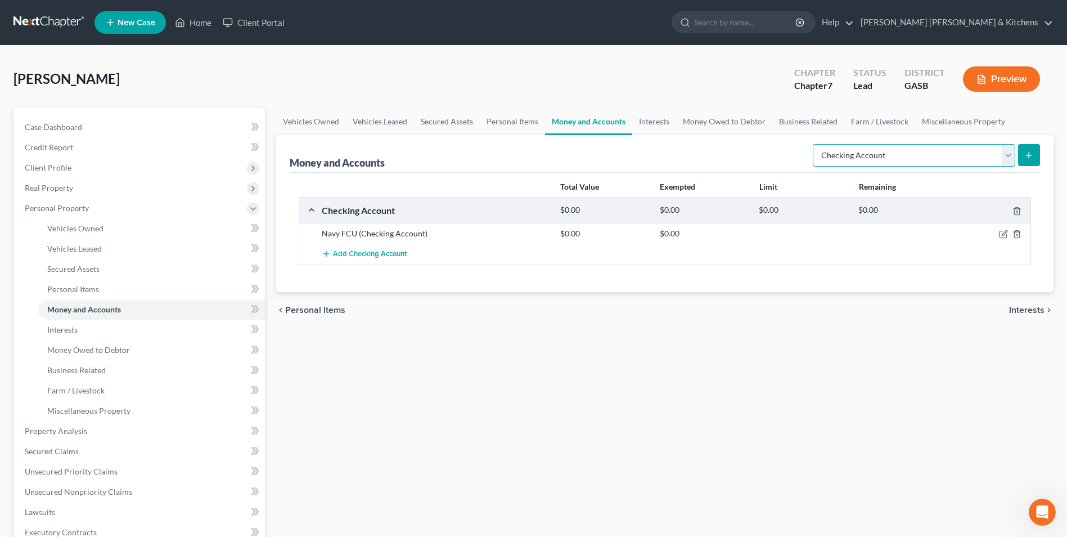
click at [832, 162] on select "Select Account Type Brokerage Cash on Hand Certificates of Deposit Checking Acc…" at bounding box center [914, 155] width 203 height 23
select select "savings"
click at [815, 144] on select "Select Account Type Brokerage Cash on Hand Certificates of Deposit Checking Acc…" at bounding box center [914, 155] width 203 height 23
click at [1036, 158] on button "submit" at bounding box center [1029, 155] width 22 height 22
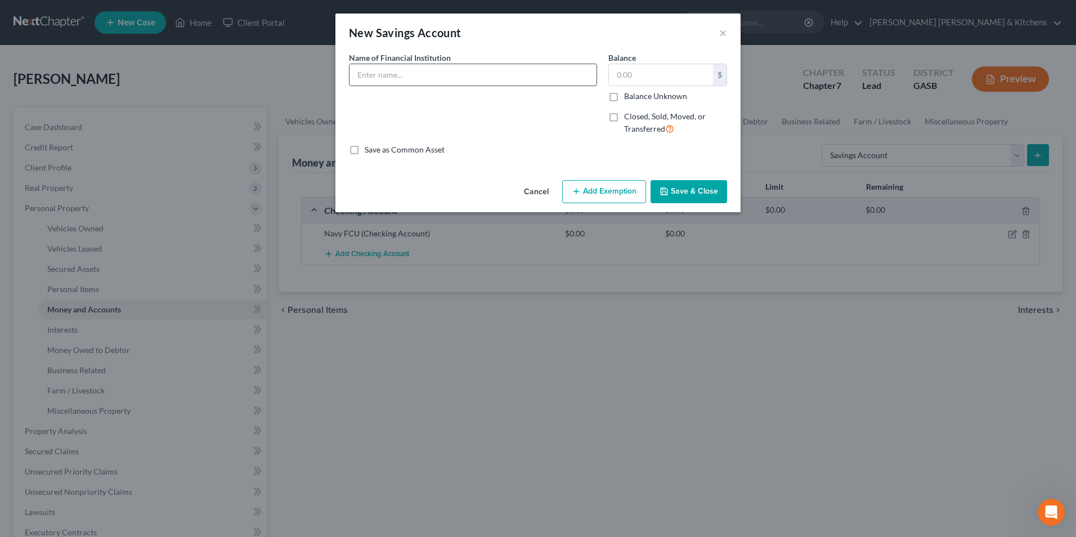
click at [376, 84] on input "text" at bounding box center [472, 74] width 247 height 21
type input "Navy FCU"
type input "6.42"
click at [610, 185] on button "Add Exemption" at bounding box center [604, 192] width 84 height 24
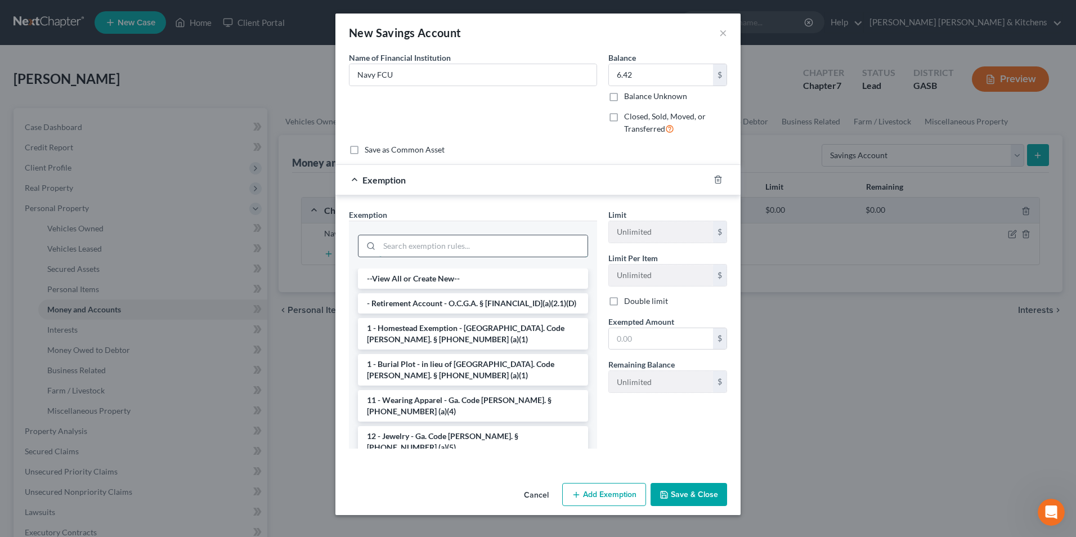
click at [476, 249] on input "search" at bounding box center [483, 245] width 208 height 21
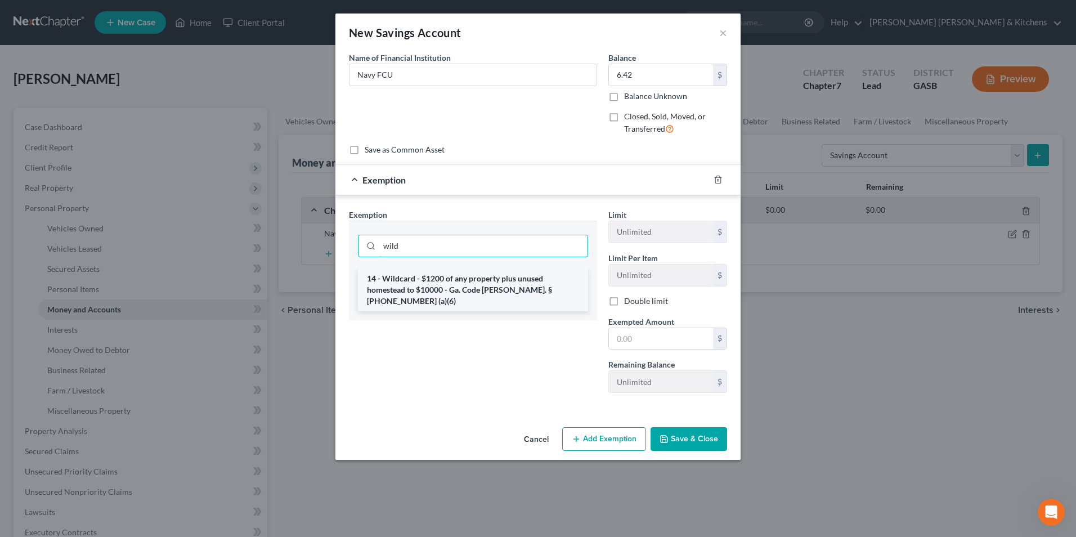
type input "wild"
click at [460, 290] on li "14 - Wildcard - $1200 of any property plus unused homestead to $10000 - Ga. Cod…" at bounding box center [473, 289] width 230 height 43
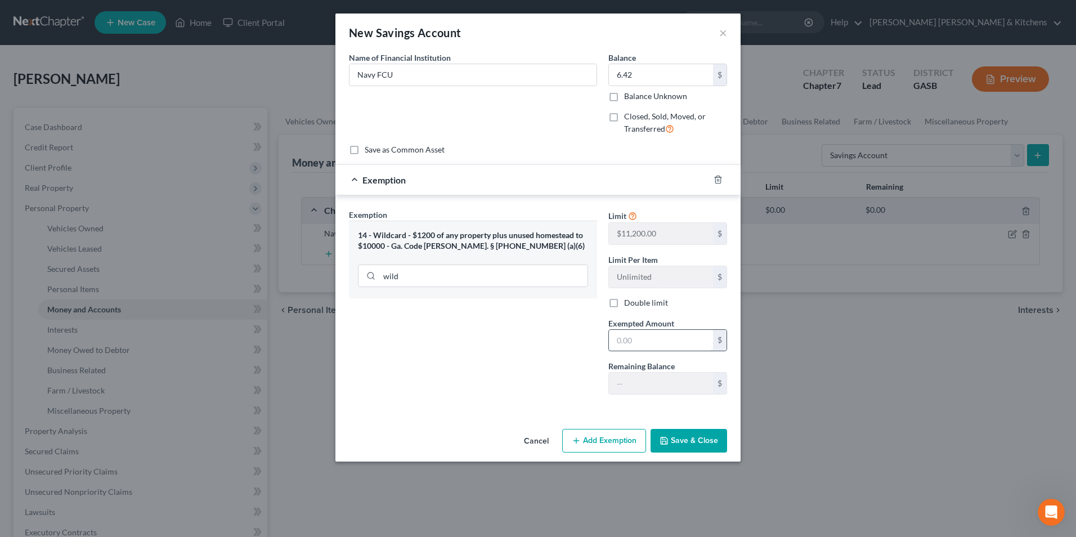
click at [646, 348] on input "text" at bounding box center [661, 340] width 104 height 21
type input "6.42"
click at [672, 439] on button "Save & Close" at bounding box center [688, 441] width 77 height 24
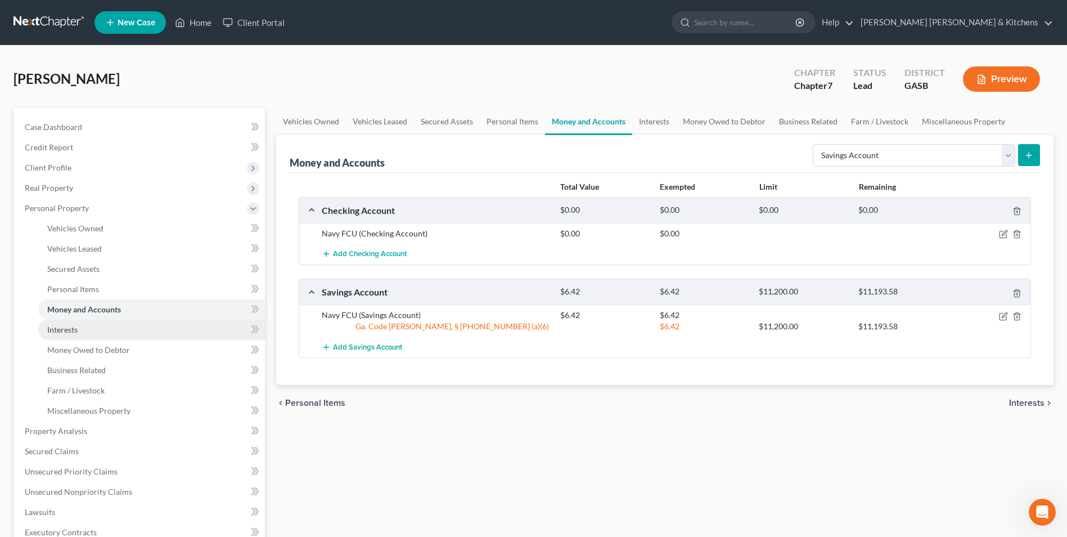
click at [61, 331] on span "Interests" at bounding box center [62, 330] width 30 height 10
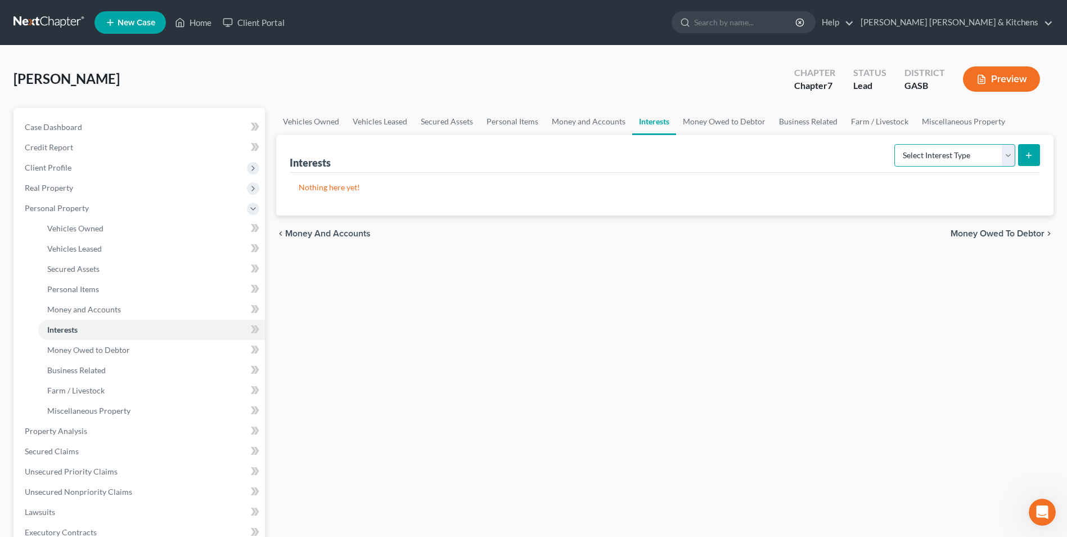
click at [933, 158] on select "Select Interest Type 401K Annuity Bond Education IRA Government Bond Government…" at bounding box center [955, 155] width 121 height 23
select select "unincorporated_business"
click at [896, 144] on select "Select Interest Type 401K Annuity Bond Education IRA Government Bond Government…" at bounding box center [955, 155] width 121 height 23
click at [1024, 158] on button "submit" at bounding box center [1029, 155] width 22 height 22
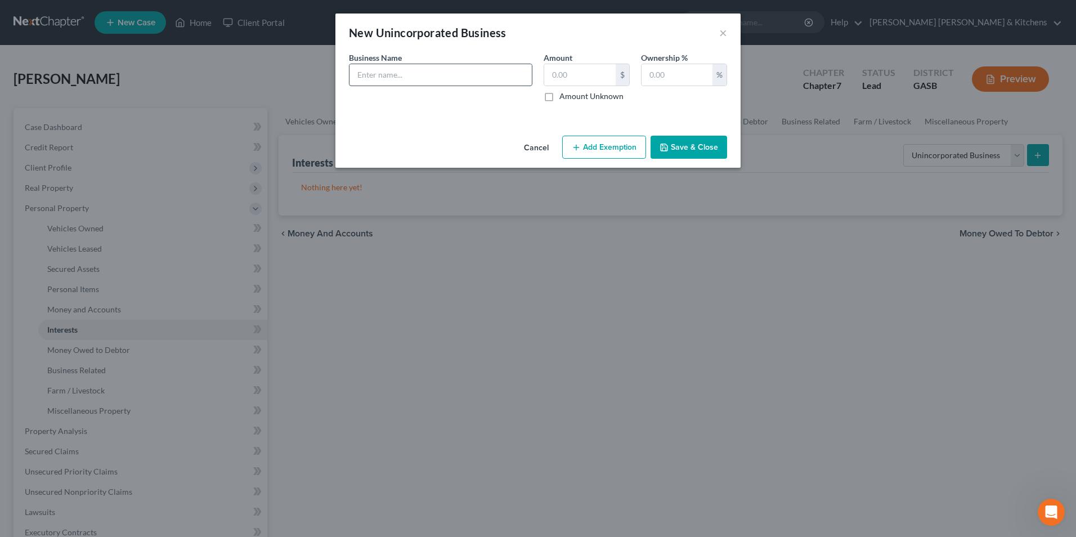
click at [436, 80] on input "text" at bounding box center [440, 74] width 182 height 21
type input "Work @ Home Solutions LLC"
type input "0.00"
click at [646, 82] on input "text" at bounding box center [676, 74] width 71 height 21
type input "100"
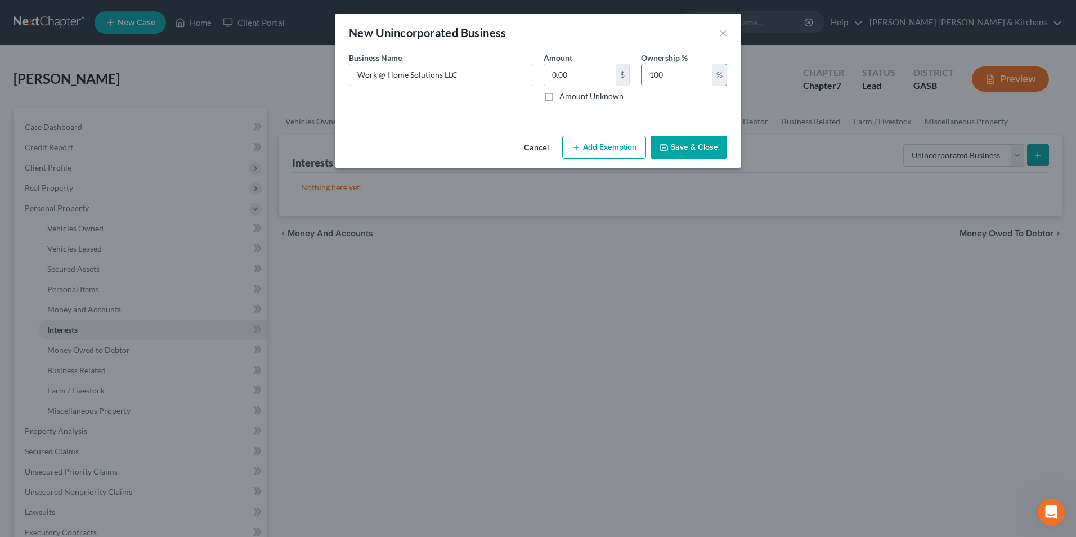
click at [675, 146] on button "Save & Close" at bounding box center [688, 148] width 77 height 24
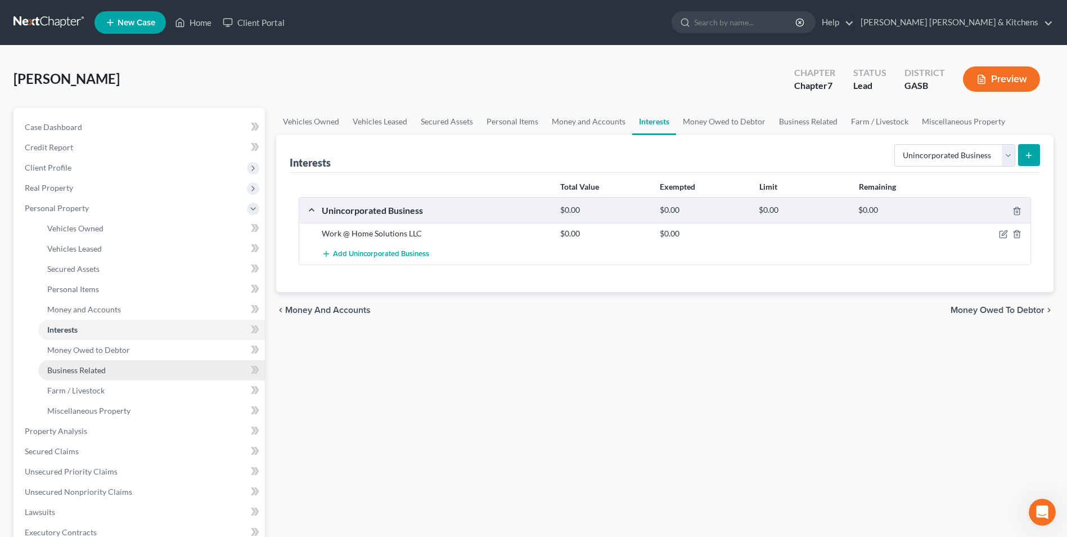
click at [89, 372] on span "Business Related" at bounding box center [76, 370] width 59 height 10
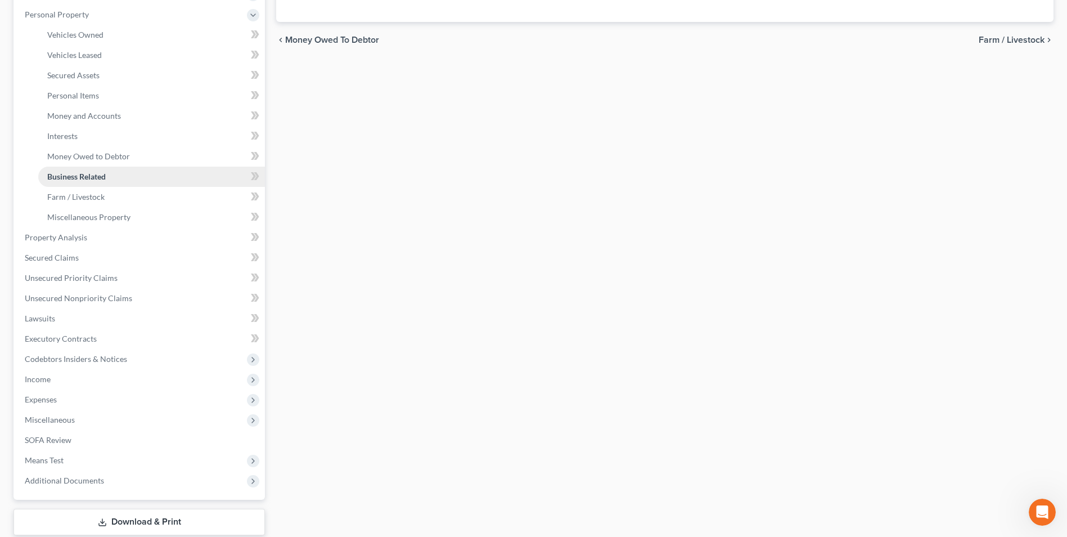
scroll to position [264, 0]
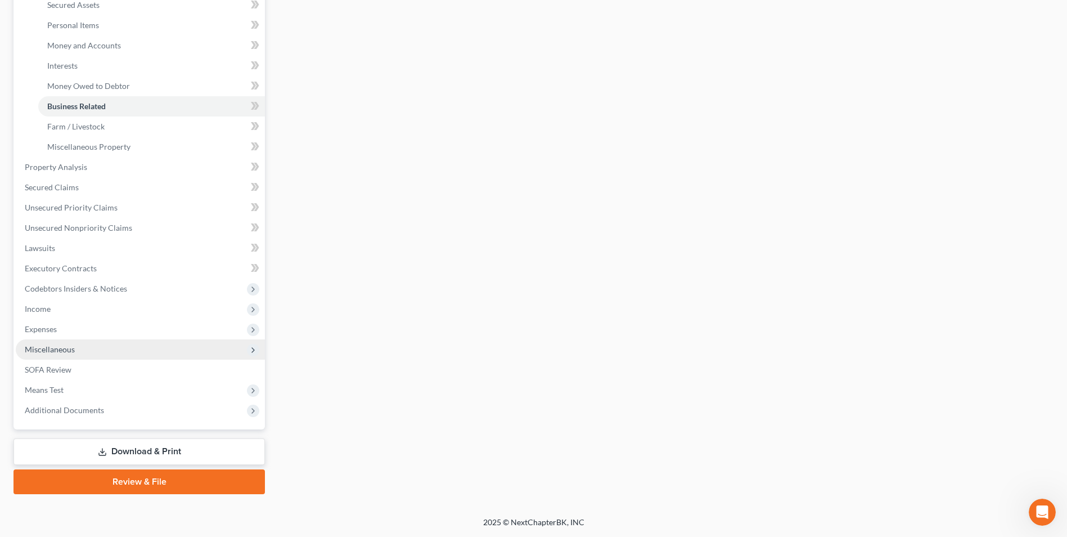
click at [47, 348] on span "Miscellaneous" at bounding box center [50, 349] width 50 height 10
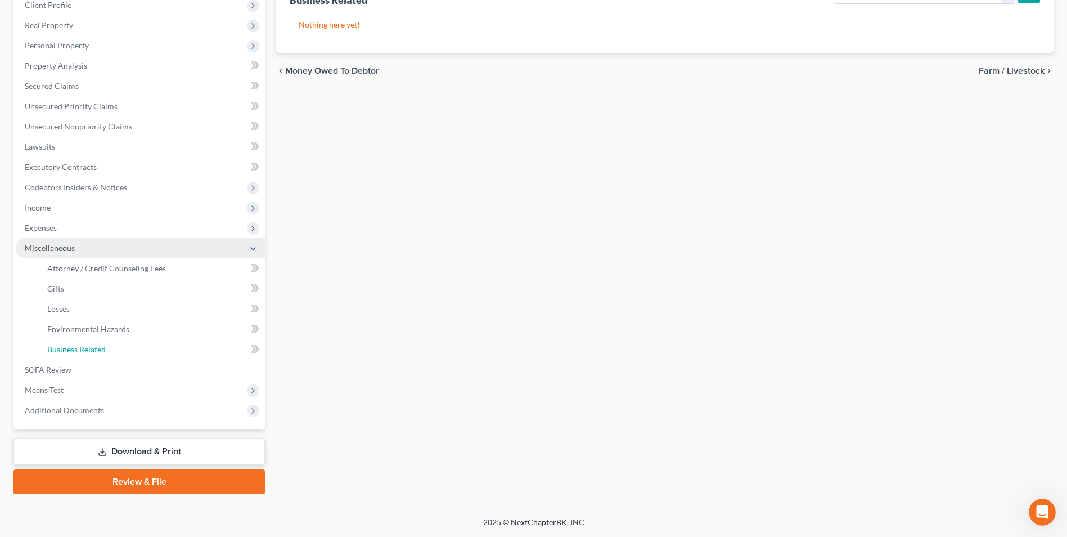
click at [47, 348] on link "Business Related" at bounding box center [151, 349] width 227 height 20
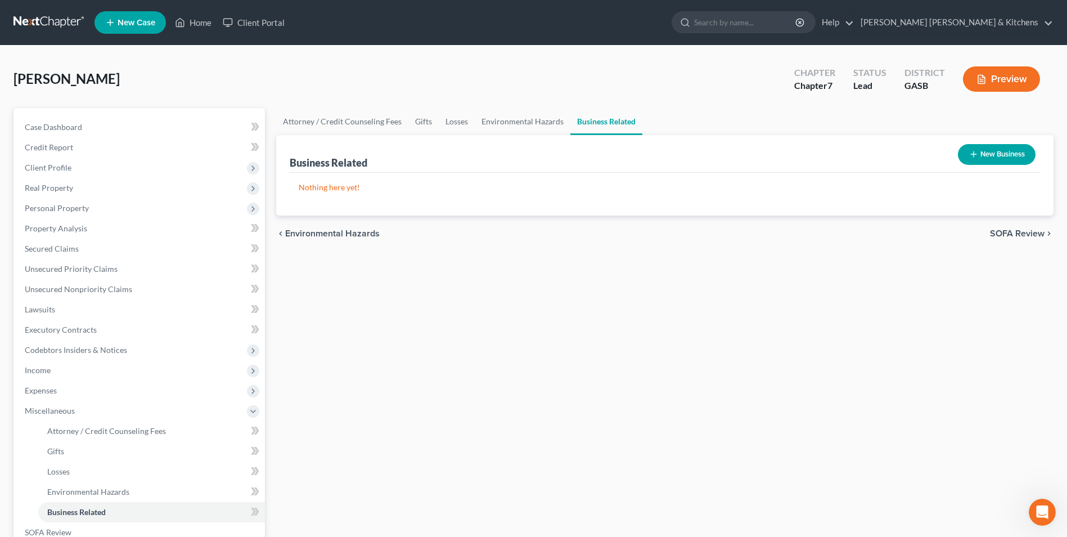
click at [996, 156] on button "New Business" at bounding box center [997, 154] width 78 height 21
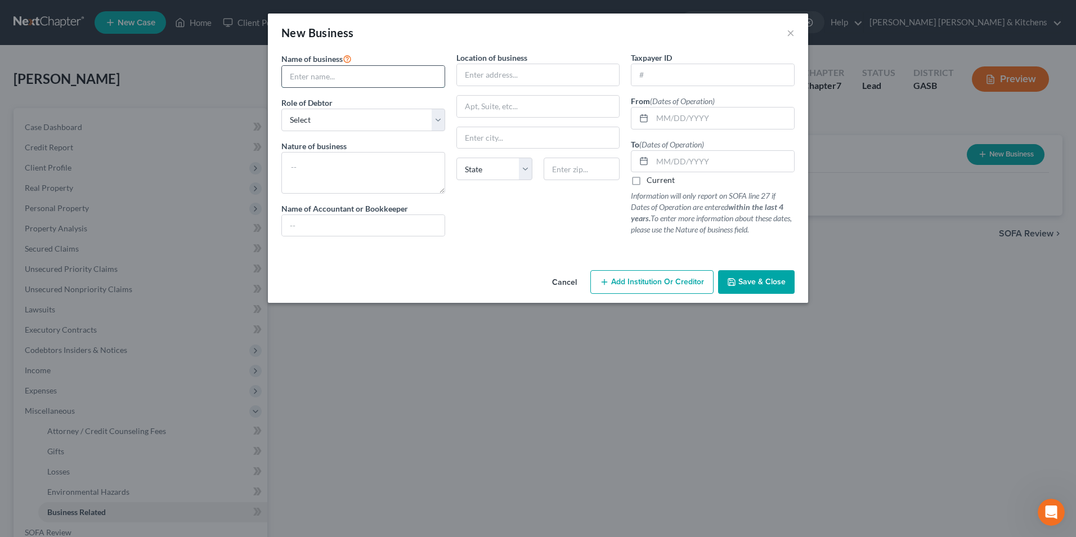
click at [357, 86] on input "text" at bounding box center [363, 76] width 163 height 21
type input "Work @ Home Solutions LLC"
click at [356, 123] on select "Select A member of a limited liability company (LLC) or limited liability partn…" at bounding box center [363, 120] width 164 height 23
select select "member"
click at [281, 109] on select "Select A member of a limited liability company (LLC) or limited liability partn…" at bounding box center [363, 120] width 164 height 23
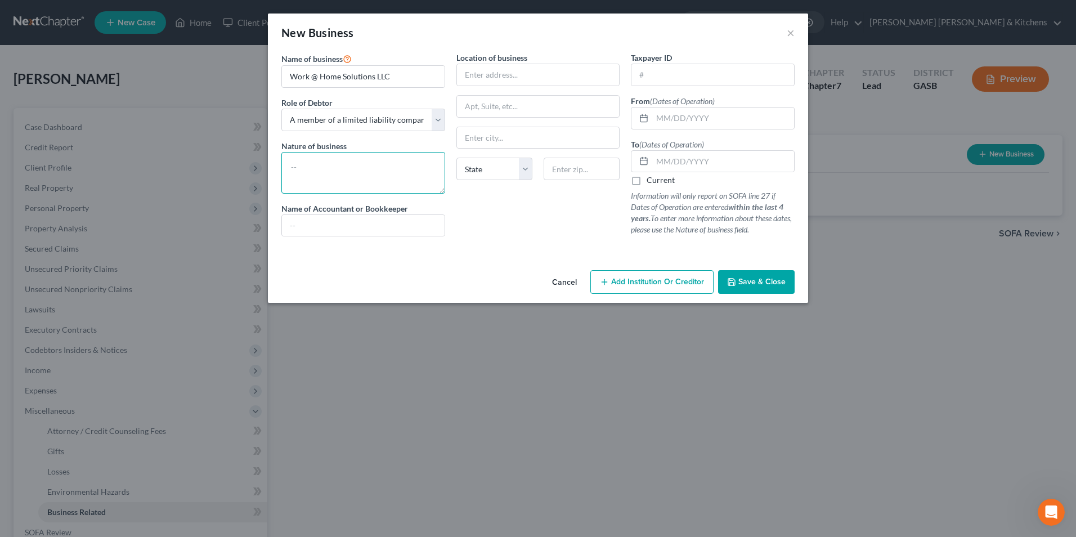
click at [344, 174] on textarea at bounding box center [363, 173] width 164 height 42
type textarea "virtual contracting"
click at [507, 75] on input "text" at bounding box center [538, 74] width 163 height 21
type input "[STREET_ADDRESS][PERSON_NAME]"
type input "31023"
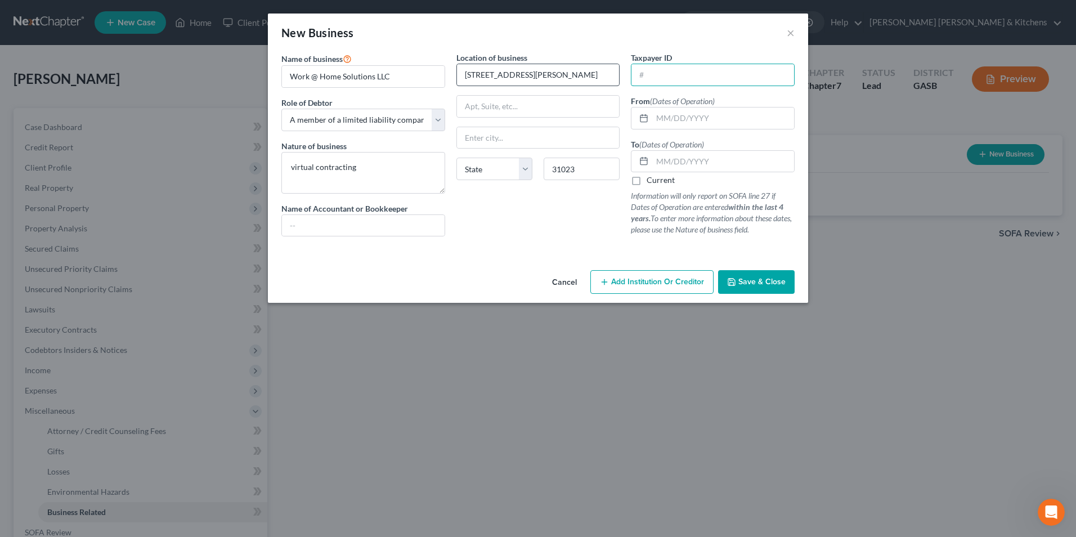
type input "[PERSON_NAME]"
select select "10"
click at [571, 168] on input "31023" at bounding box center [581, 169] width 76 height 23
type input "31075"
type input "[PERSON_NAME]"
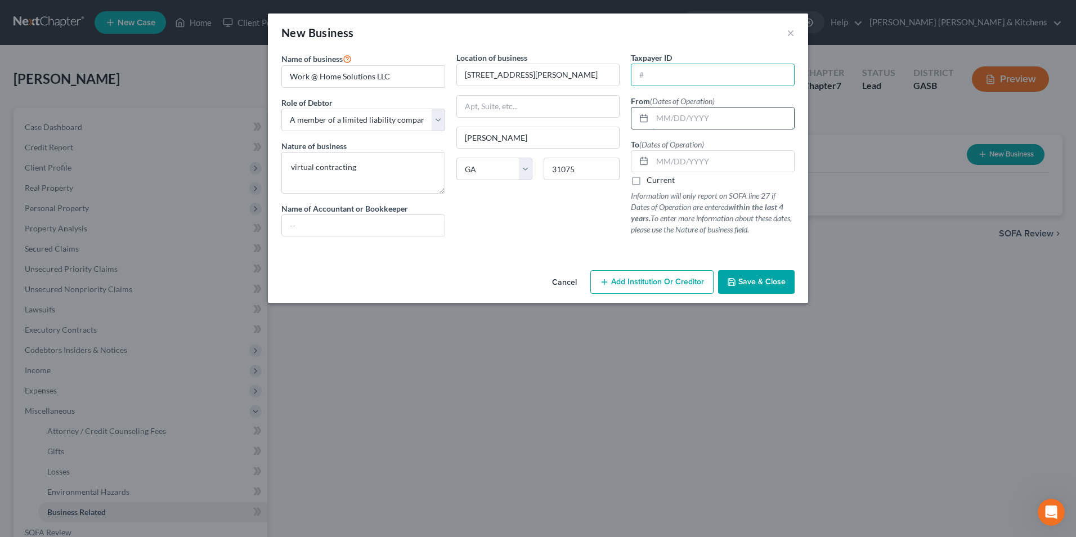
click at [685, 124] on input "text" at bounding box center [723, 117] width 142 height 21
click at [664, 84] on input "text" at bounding box center [712, 74] width 163 height 21
type input "[US_EMPLOYER_IDENTIFICATION_NUMBER]"
type input "[DATE]"
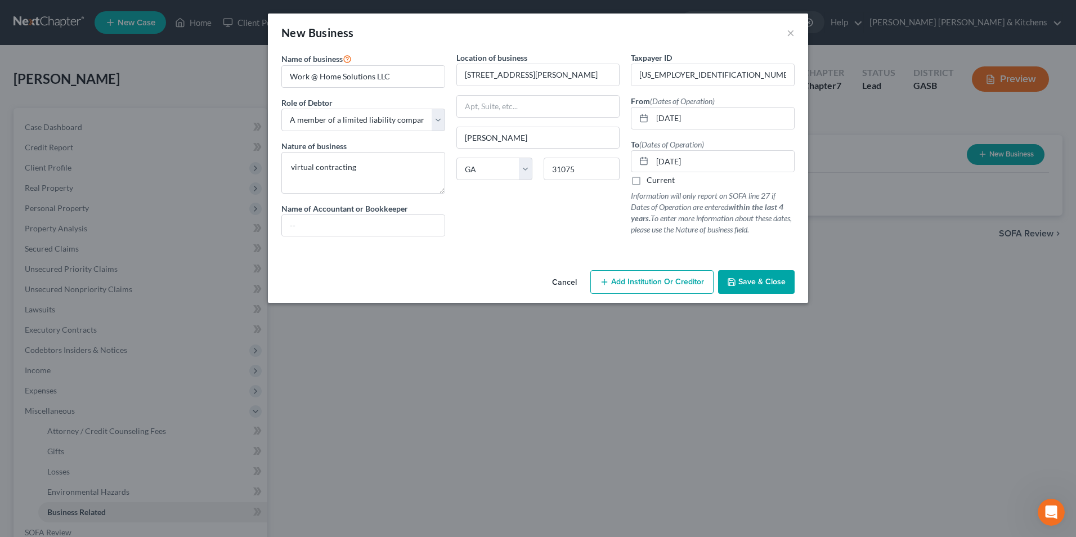
click at [774, 280] on span "Save & Close" at bounding box center [761, 282] width 47 height 10
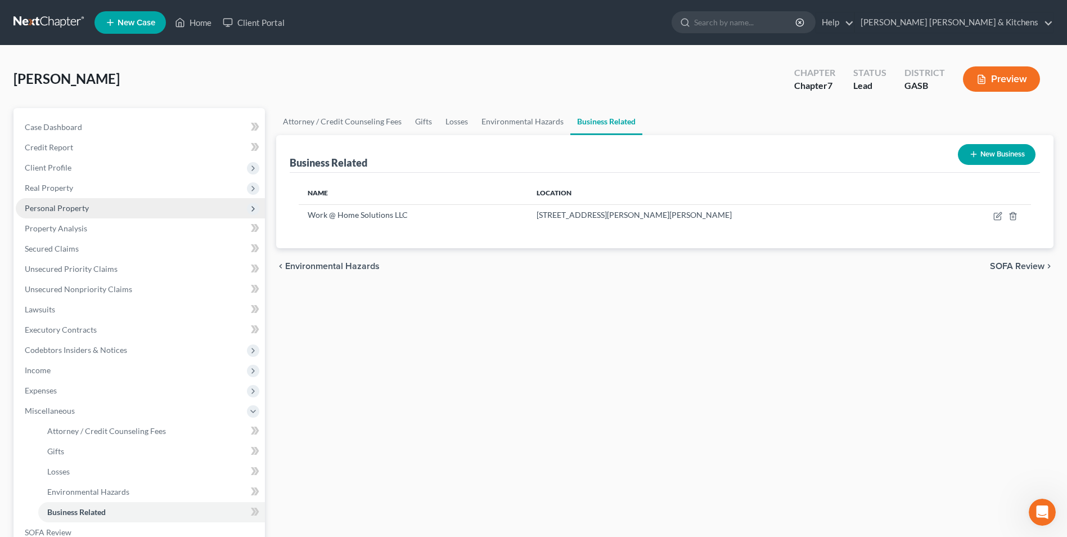
click at [47, 212] on span "Personal Property" at bounding box center [57, 208] width 64 height 10
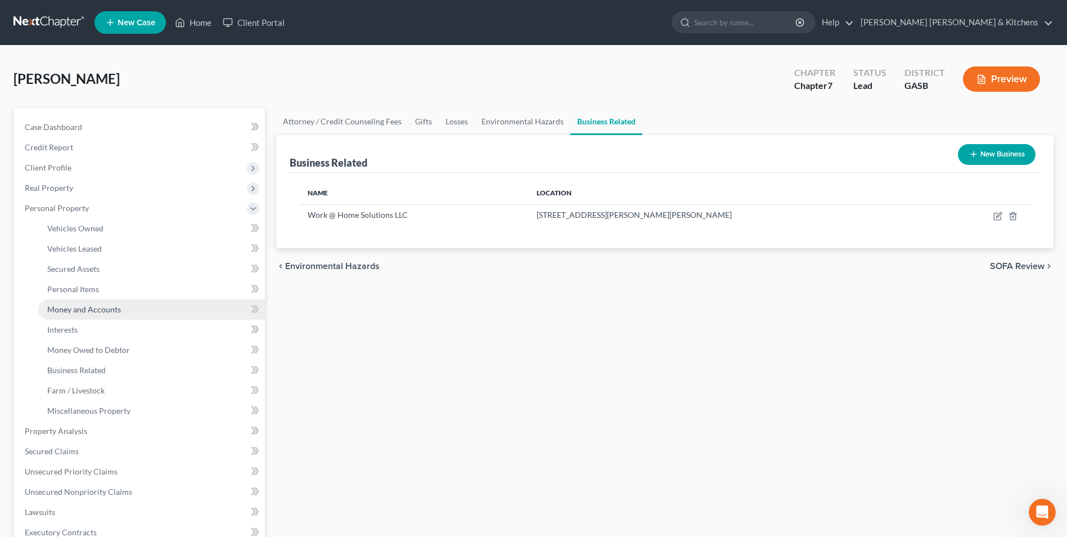
click at [60, 311] on span "Money and Accounts" at bounding box center [84, 309] width 74 height 10
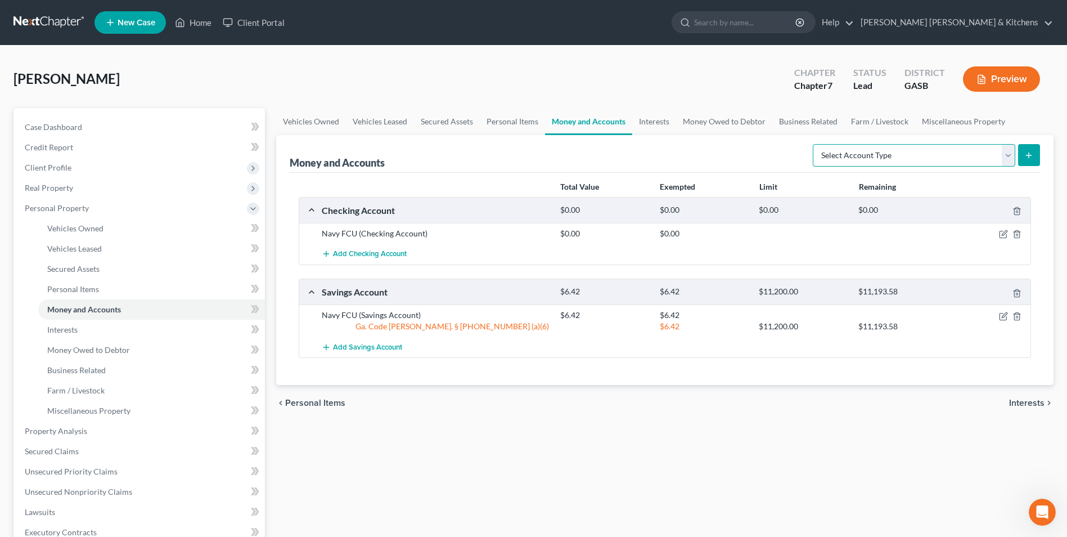
click at [944, 160] on select "Select Account Type Brokerage Cash on Hand Certificates of Deposit Checking Acc…" at bounding box center [914, 155] width 203 height 23
select select "checking"
click at [815, 144] on select "Select Account Type Brokerage Cash on Hand Certificates of Deposit Checking Acc…" at bounding box center [914, 155] width 203 height 23
click at [1030, 154] on icon "submit" at bounding box center [1029, 155] width 9 height 9
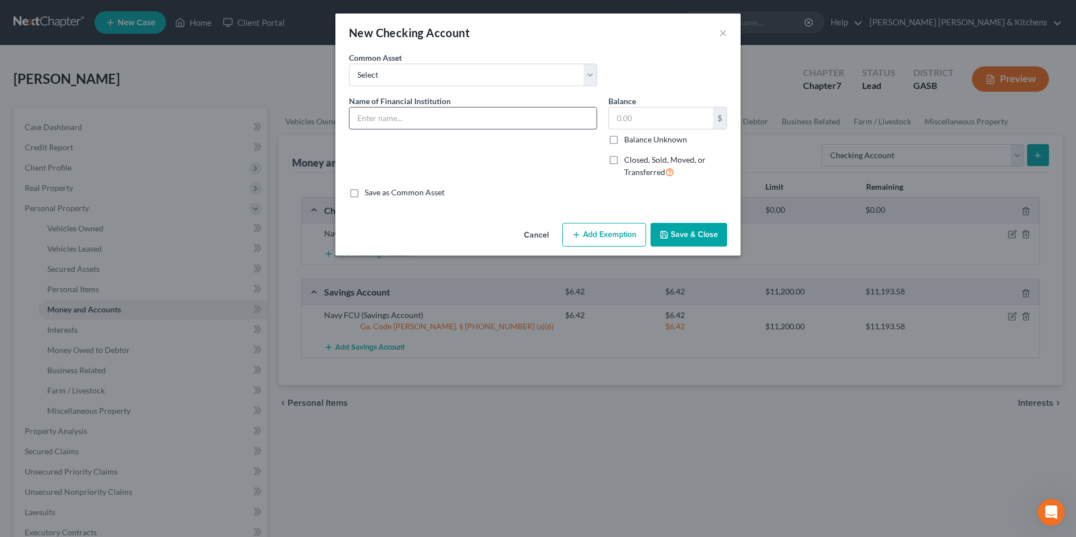
click at [405, 116] on input "text" at bounding box center [472, 117] width 247 height 21
type input "Bank of America (business acct)"
type input "0.00"
click at [624, 161] on label "Closed, Sold, Moved, or Transferred" at bounding box center [675, 166] width 103 height 24
click at [628, 161] on input "Closed, Sold, Moved, or Transferred" at bounding box center [631, 157] width 7 height 7
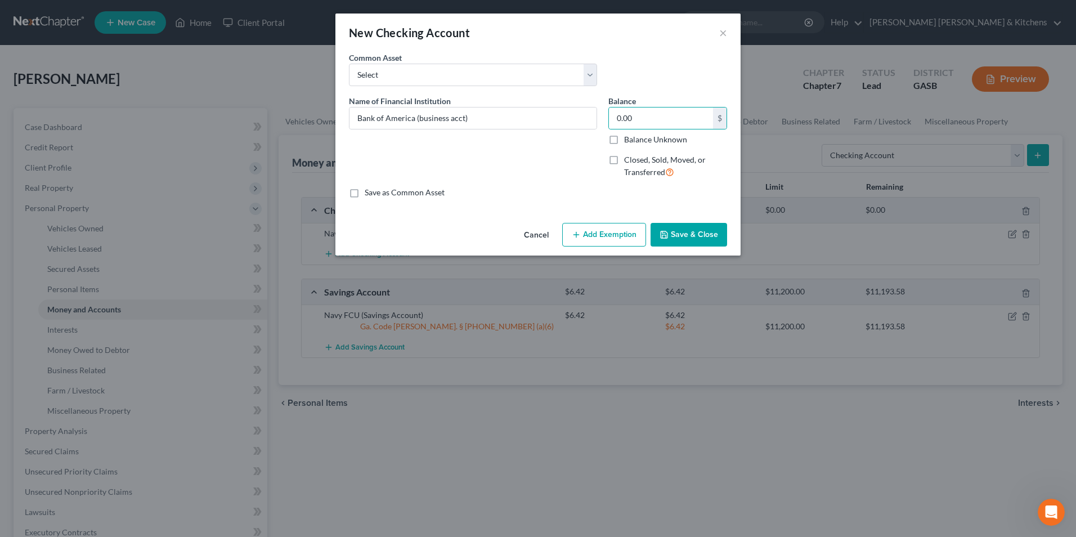
checkbox input "true"
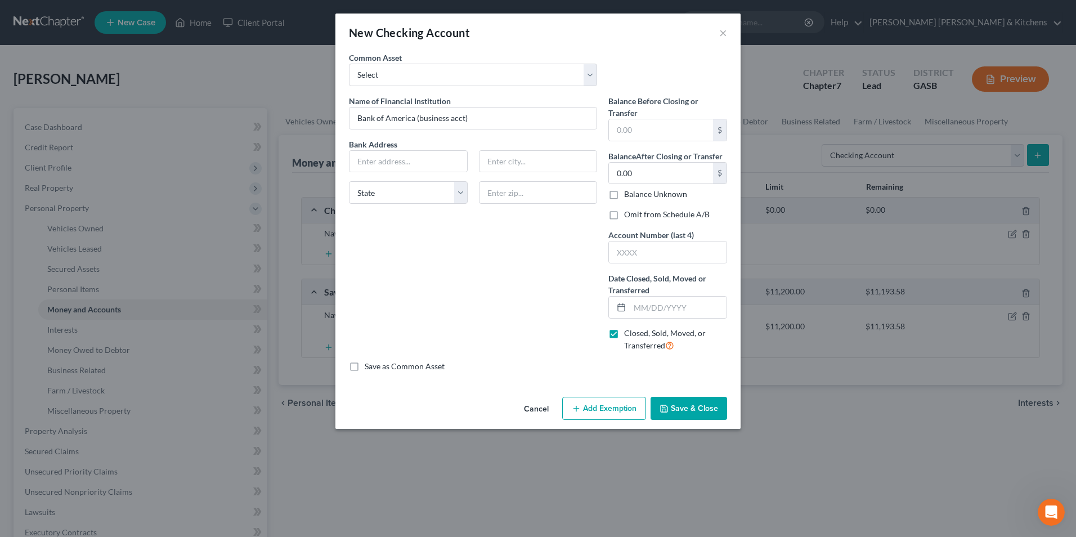
click at [624, 218] on label "Omit from Schedule A/B" at bounding box center [667, 214] width 86 height 11
click at [628, 216] on input "Omit from Schedule A/B" at bounding box center [631, 212] width 7 height 7
checkbox input "true"
click at [626, 303] on div at bounding box center [619, 307] width 21 height 21
click at [635, 310] on input "text" at bounding box center [678, 307] width 97 height 21
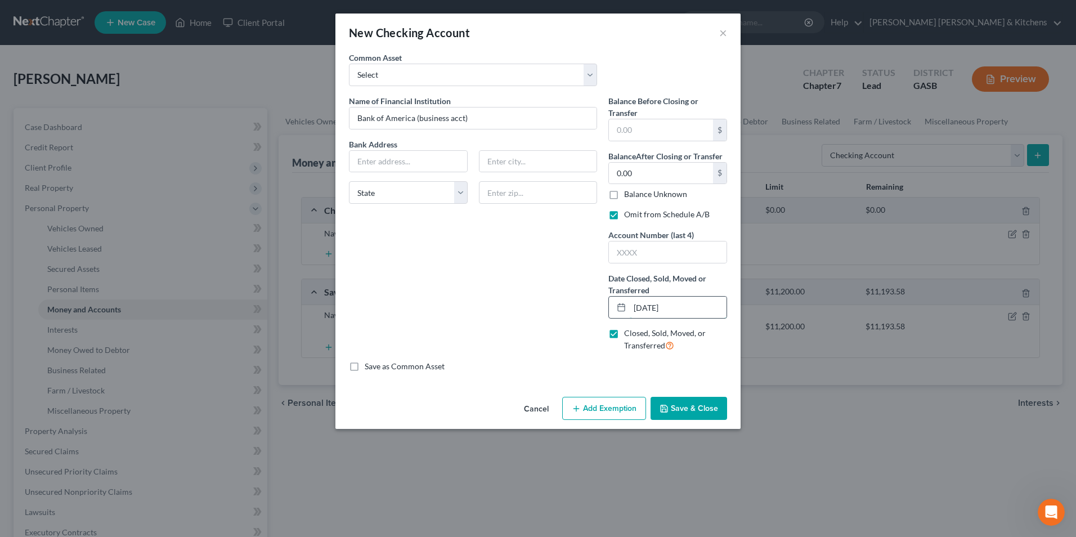
type input "[DATE]"
click at [707, 405] on button "Save & Close" at bounding box center [688, 409] width 77 height 24
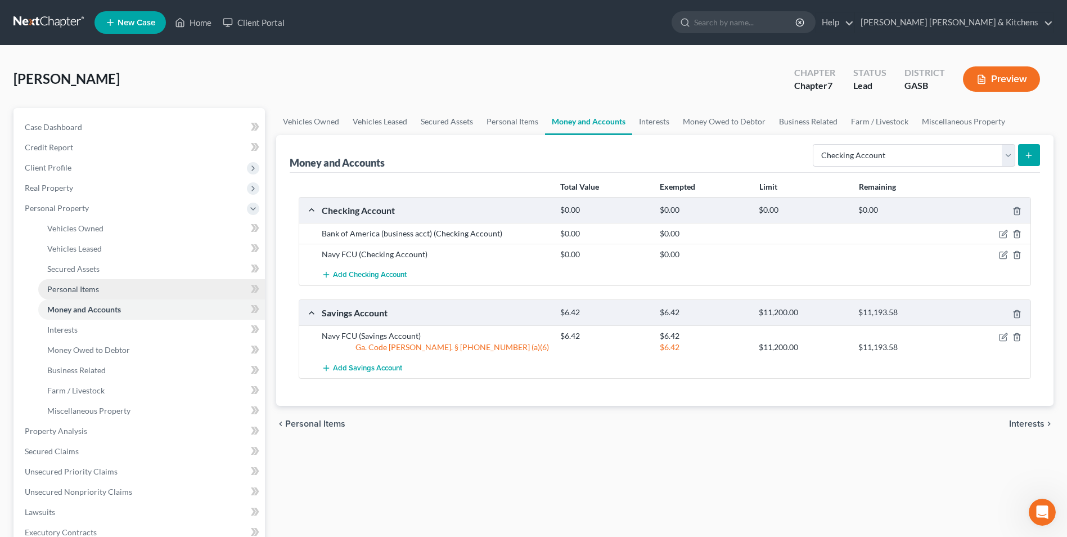
click at [96, 293] on span "Personal Items" at bounding box center [73, 289] width 52 height 10
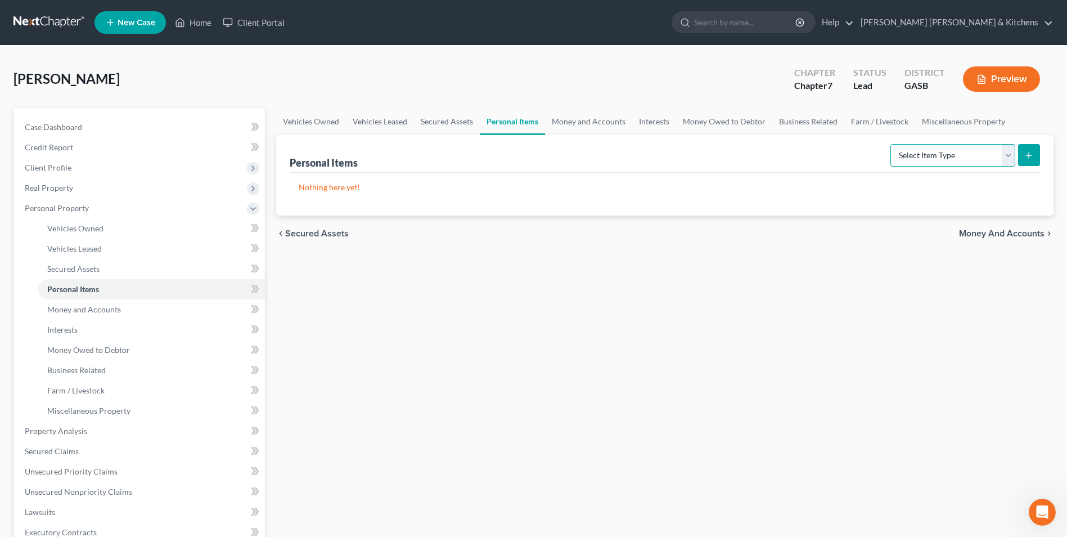
click at [931, 158] on select "Select Item Type Clothing Collectibles Of Value Electronics Firearms Household …" at bounding box center [953, 155] width 125 height 23
select select "clothing"
click at [892, 144] on select "Select Item Type Clothing Collectibles Of Value Electronics Firearms Household …" at bounding box center [953, 155] width 125 height 23
click at [1025, 155] on icon "submit" at bounding box center [1029, 155] width 9 height 9
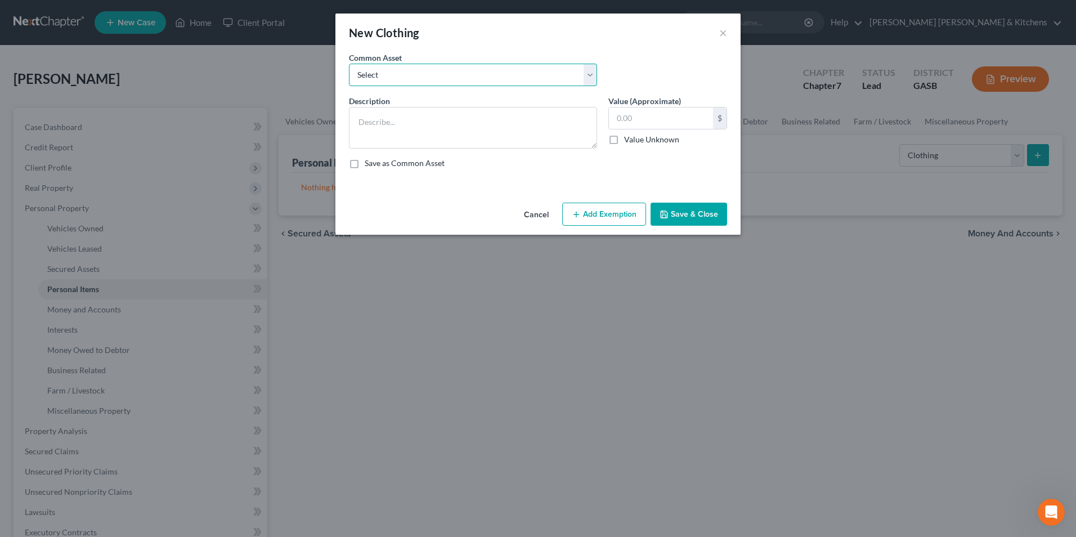
drag, startPoint x: 454, startPoint y: 74, endPoint x: 446, endPoint y: 88, distance: 15.6
click at [454, 74] on select "Select misc wearing apparel on person & at residence" at bounding box center [473, 75] width 248 height 23
select select "0"
click at [349, 64] on select "Select misc wearing apparel on person & at residence" at bounding box center [473, 75] width 248 height 23
type textarea "misc wearing apparel on person & at residence"
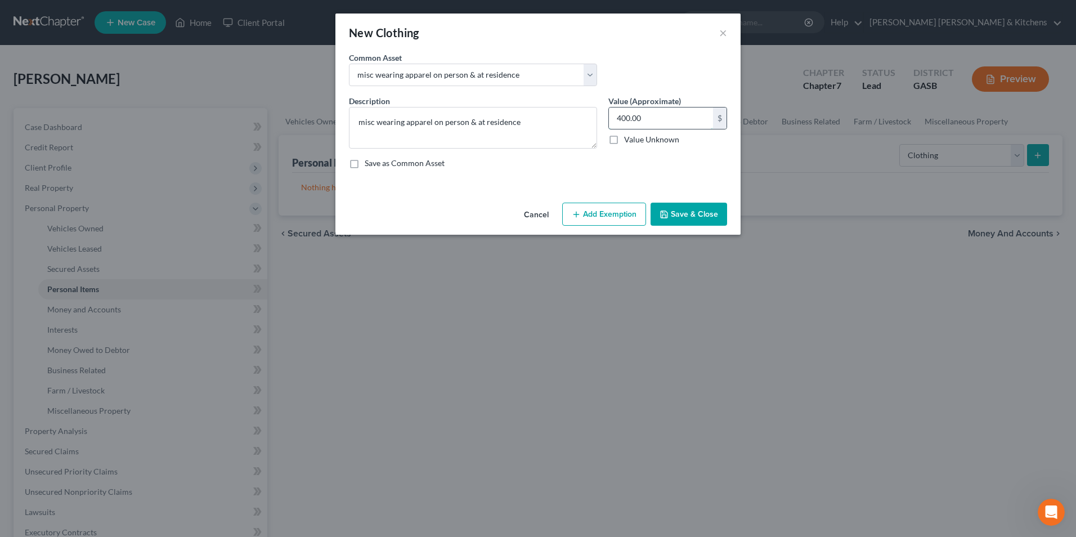
click at [650, 116] on input "400.00" at bounding box center [661, 117] width 104 height 21
type input "250"
click at [595, 217] on button "Add Exemption" at bounding box center [604, 215] width 84 height 24
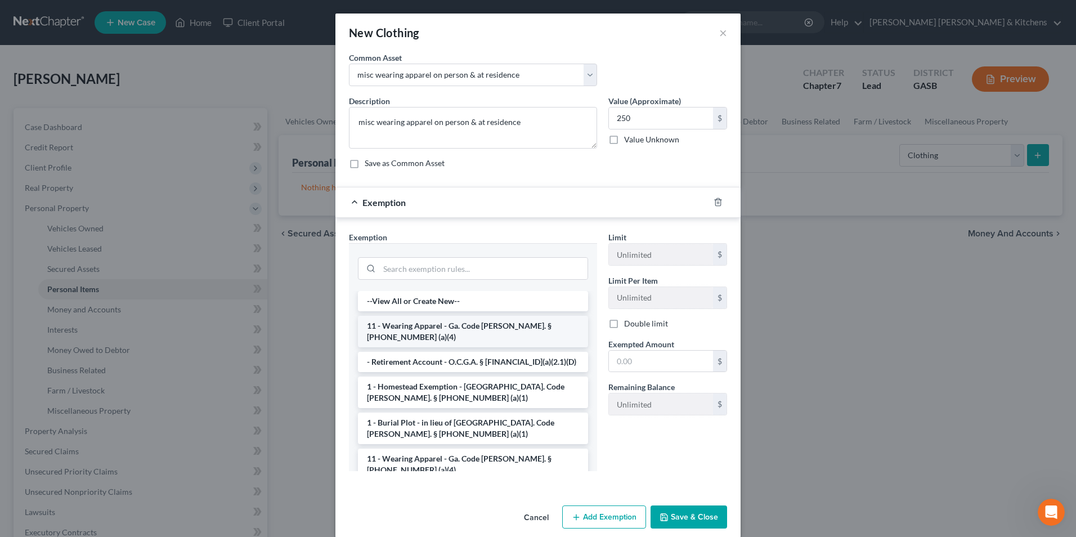
click at [468, 329] on li "11 - Wearing Apparel - Ga. Code [PERSON_NAME]. § [PHONE_NUMBER] (a)(4)" at bounding box center [473, 332] width 230 height 32
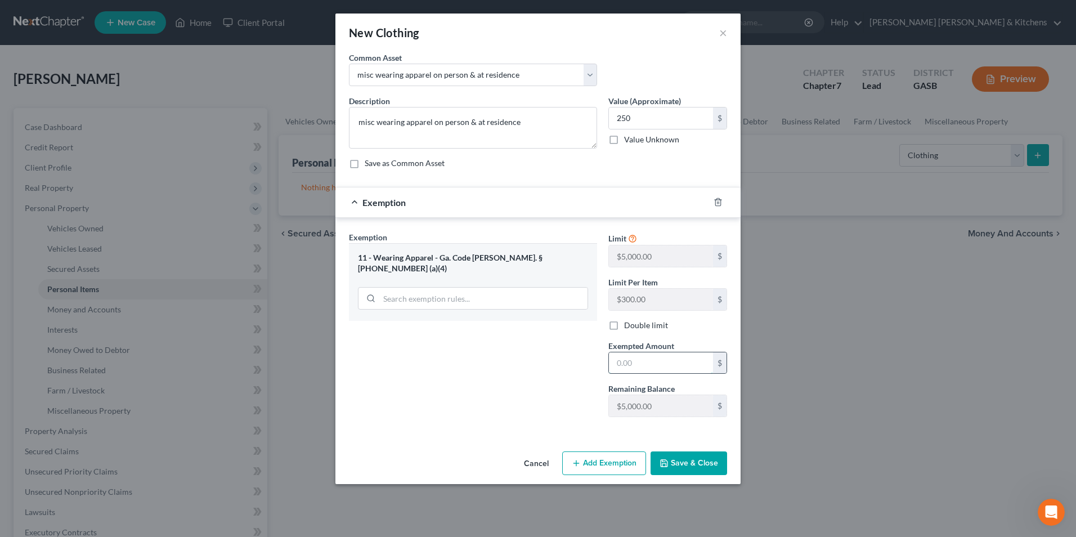
click at [665, 366] on input "text" at bounding box center [661, 362] width 104 height 21
type input "250"
click at [699, 457] on button "Save & Close" at bounding box center [688, 463] width 77 height 24
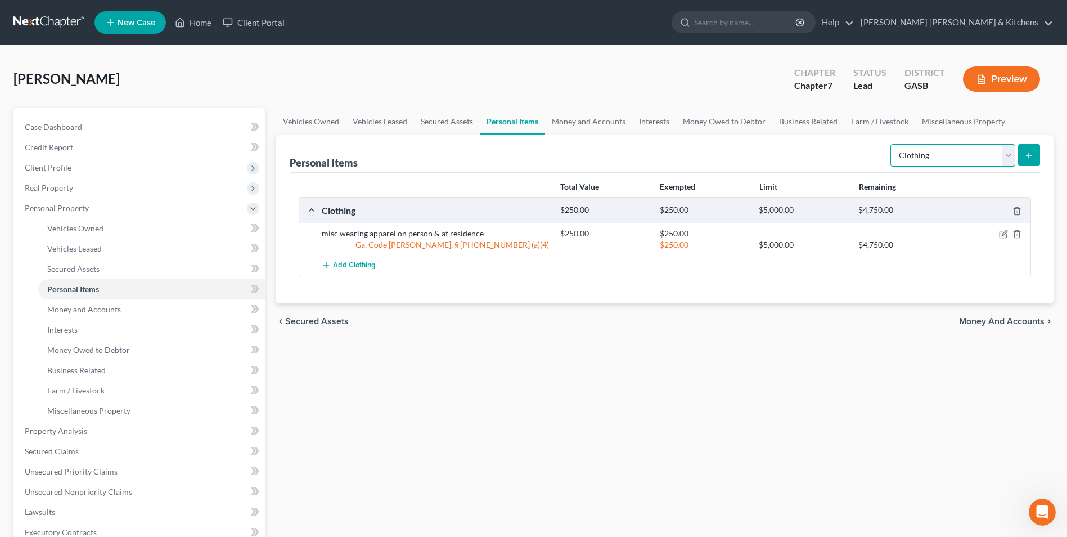
drag, startPoint x: 914, startPoint y: 150, endPoint x: 914, endPoint y: 158, distance: 7.9
click at [914, 150] on select "Select Item Type Clothing Collectibles Of Value Electronics Firearms Household …" at bounding box center [953, 155] width 125 height 23
select select "jewelry"
click at [892, 144] on select "Select Item Type Clothing Collectibles Of Value Electronics Firearms Household …" at bounding box center [953, 155] width 125 height 23
click at [1021, 157] on button "submit" at bounding box center [1029, 155] width 22 height 22
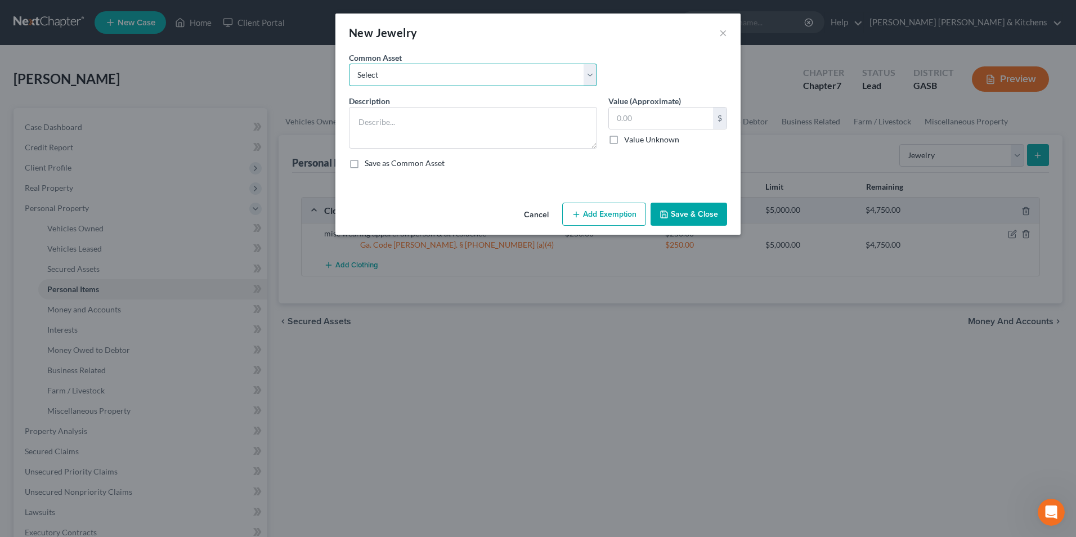
click at [418, 78] on select "Select misc jewelry on person & at residence" at bounding box center [473, 75] width 248 height 23
select select "0"
click at [349, 64] on select "Select misc jewelry on person & at residence" at bounding box center [473, 75] width 248 height 23
type textarea "misc jewelry on person & at residence"
click at [648, 113] on input "100.00" at bounding box center [661, 117] width 104 height 21
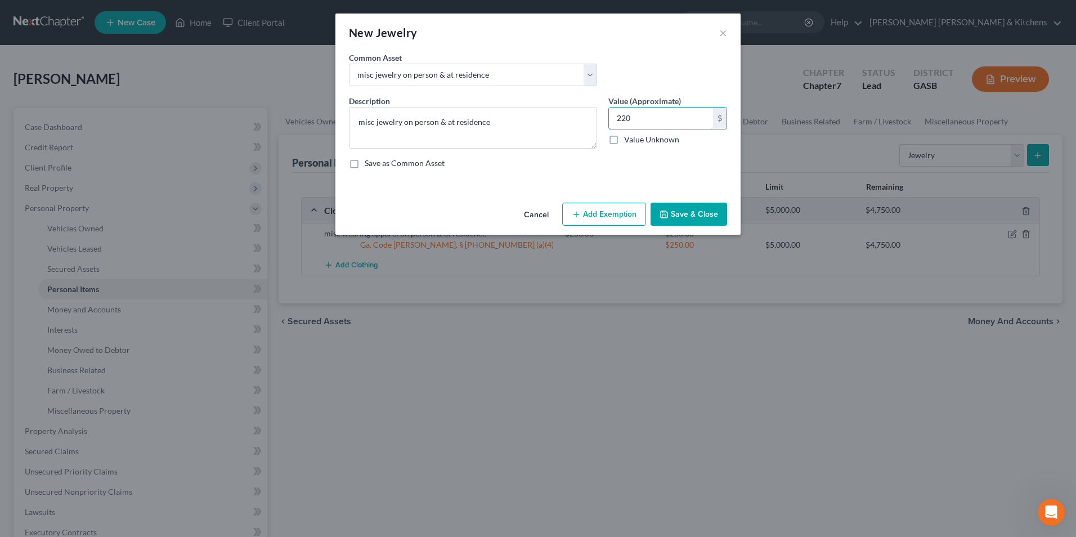
type input "220"
click at [614, 222] on button "Add Exemption" at bounding box center [604, 215] width 84 height 24
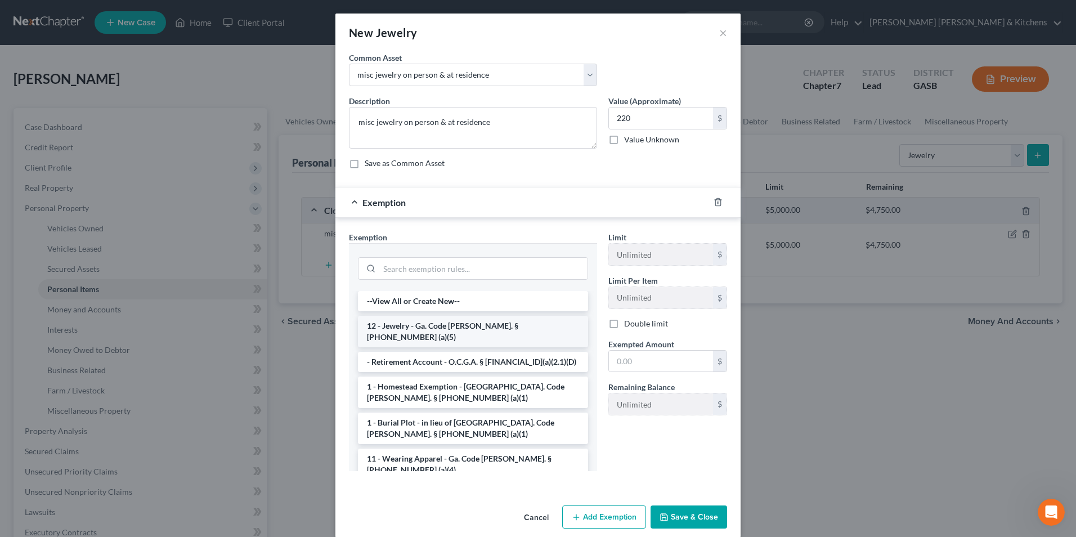
click at [441, 330] on li "12 - Jewelry - Ga. Code [PERSON_NAME]. § [PHONE_NUMBER] (a)(5)" at bounding box center [473, 332] width 230 height 32
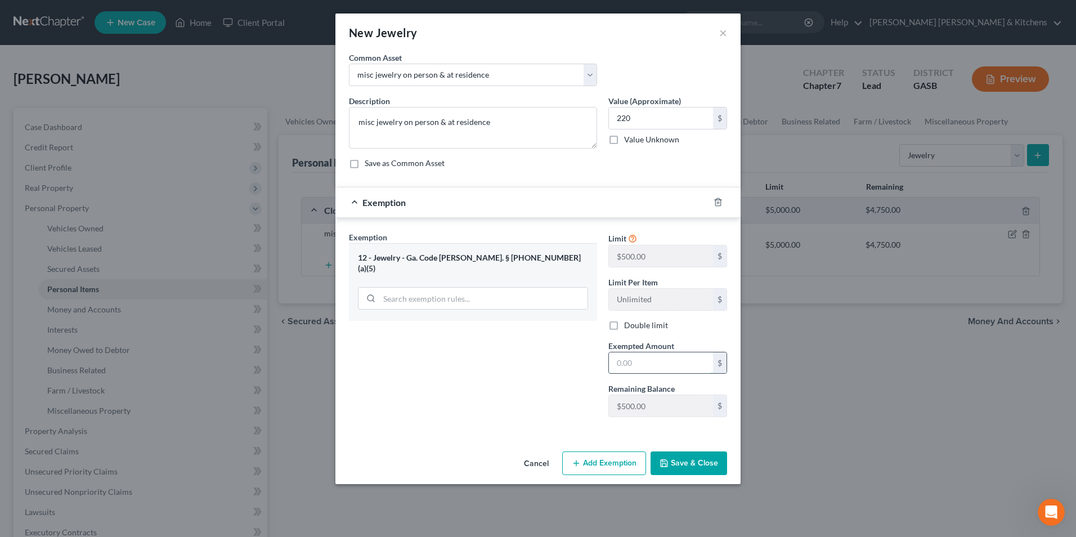
click at [655, 367] on input "text" at bounding box center [661, 362] width 104 height 21
type input "220"
click at [675, 463] on button "Save & Close" at bounding box center [688, 463] width 77 height 24
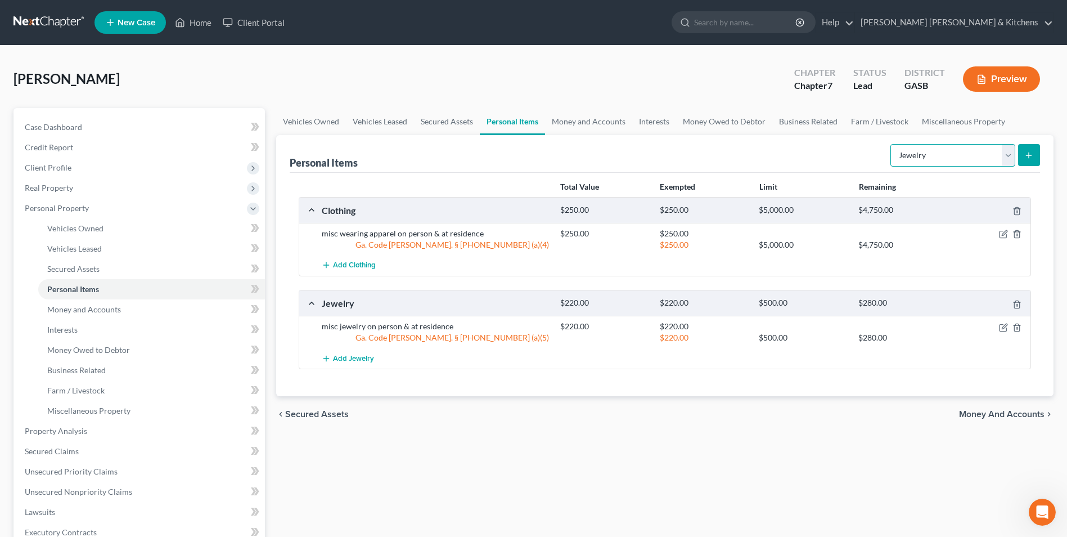
drag, startPoint x: 921, startPoint y: 159, endPoint x: 921, endPoint y: 167, distance: 8.4
click at [921, 159] on select "Select Item Type Clothing Collectibles Of Value Electronics Firearms Household …" at bounding box center [953, 155] width 125 height 23
select select "electronics"
click at [892, 144] on select "Select Item Type Clothing Collectibles Of Value Electronics Firearms Household …" at bounding box center [953, 155] width 125 height 23
click at [1034, 157] on button "submit" at bounding box center [1029, 155] width 22 height 22
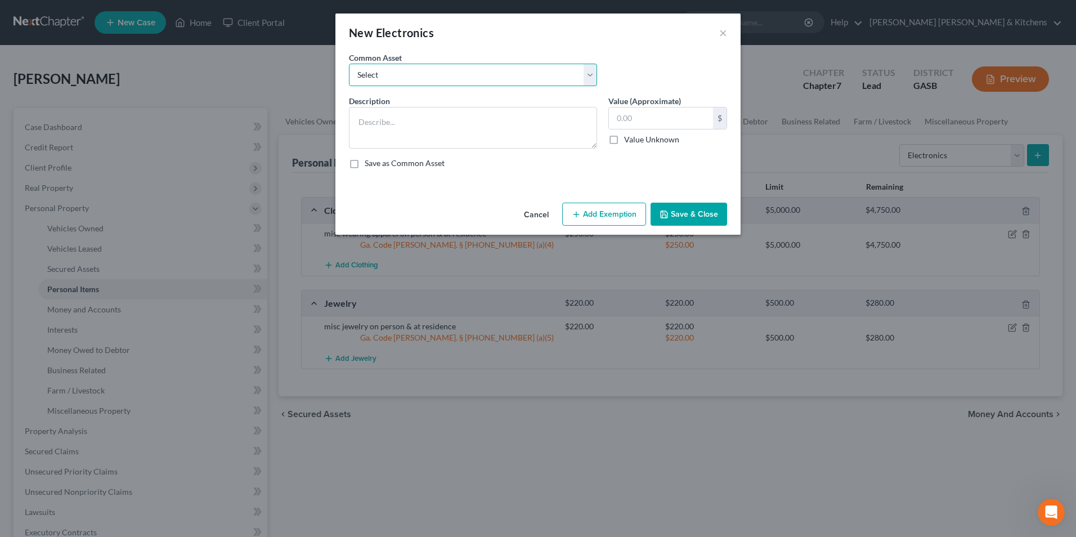
drag, startPoint x: 387, startPoint y: 80, endPoint x: 387, endPoint y: 87, distance: 7.3
click at [387, 80] on select "Select misc electronics located at residence 1/2 interest w/spouse - misc elect…" at bounding box center [473, 75] width 248 height 23
select select "2"
click at [349, 64] on select "Select misc electronics located at residence 1/2 interest w/spouse - misc elect…" at bounding box center [473, 75] width 248 height 23
type textarea "misc electronics located at residence (no single item value more than $300)"
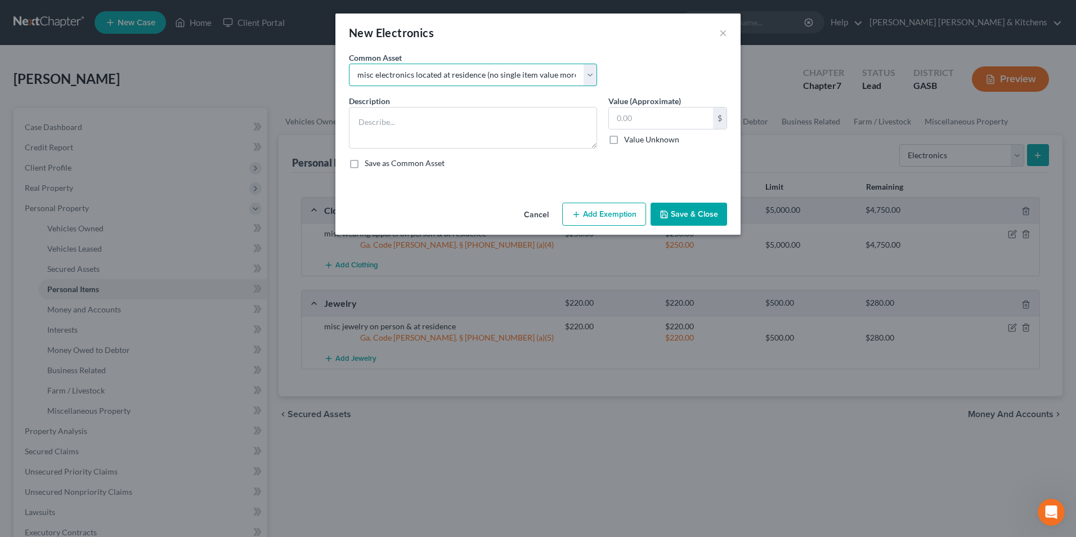
type input "500.00"
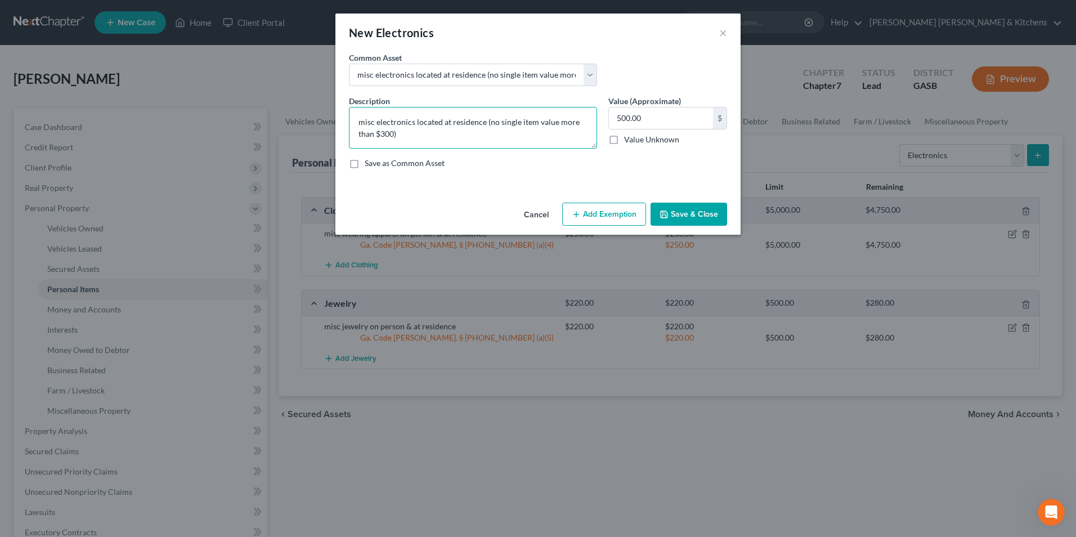
click at [359, 122] on textarea "misc electronics located at residence (no single item value more than $300)" at bounding box center [473, 128] width 248 height 42
type textarea "phone; misc electronics located at residence (no single item value more than $3…"
type input "250"
click at [592, 217] on button "Add Exemption" at bounding box center [604, 215] width 84 height 24
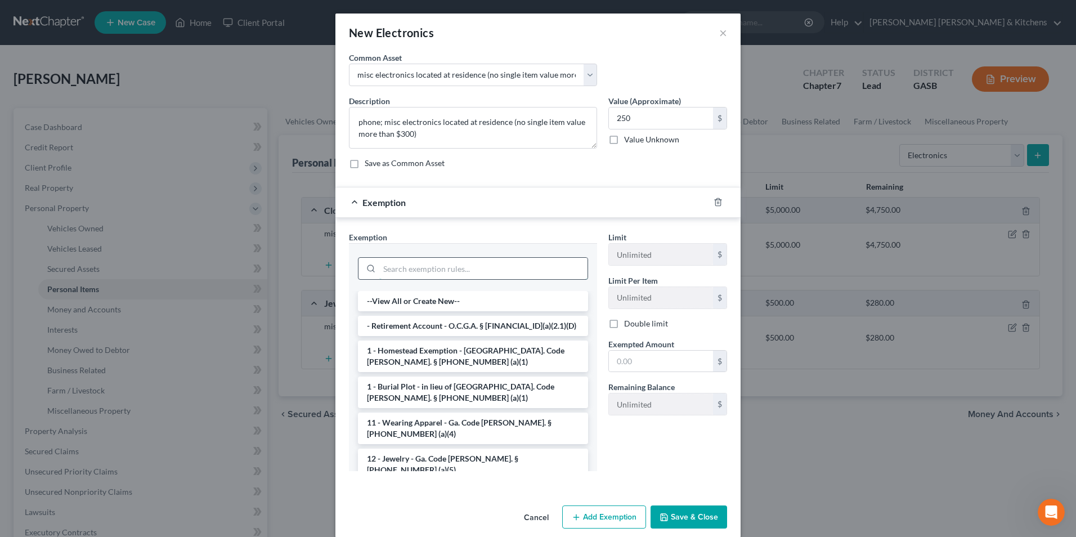
click at [411, 259] on input "search" at bounding box center [483, 268] width 208 height 21
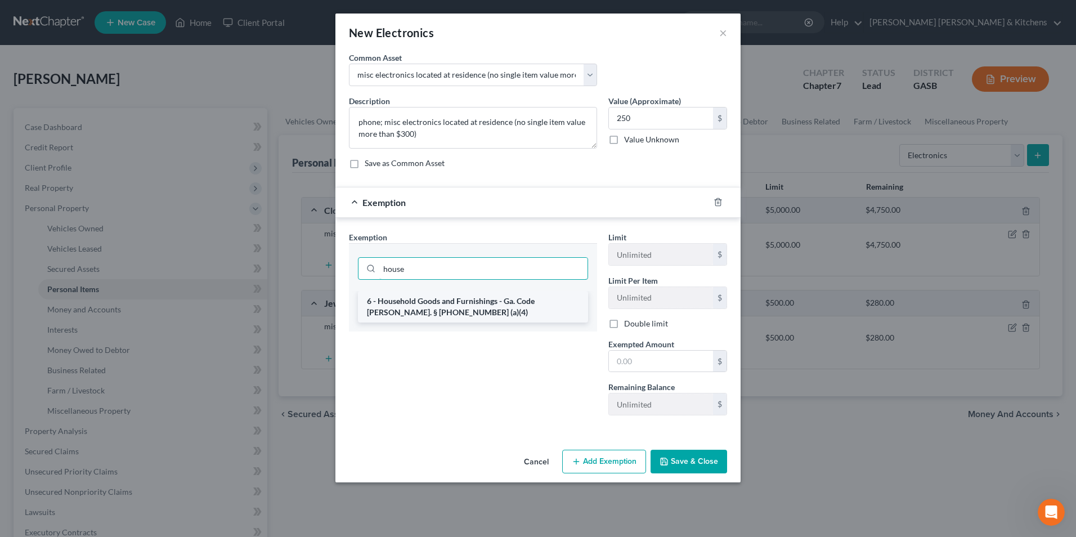
type input "house"
click at [417, 306] on li "6 - Household Goods and Furnishings - Ga. Code [PERSON_NAME]. § [PHONE_NUMBER] …" at bounding box center [473, 307] width 230 height 32
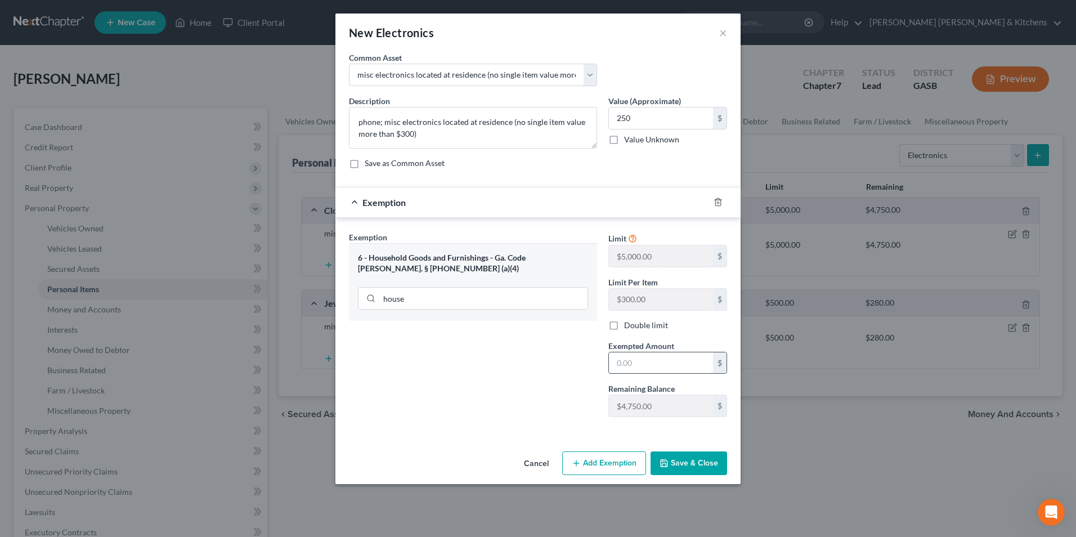
click at [668, 364] on input "text" at bounding box center [661, 362] width 104 height 21
type input "250"
click at [687, 473] on button "Save & Close" at bounding box center [688, 463] width 77 height 24
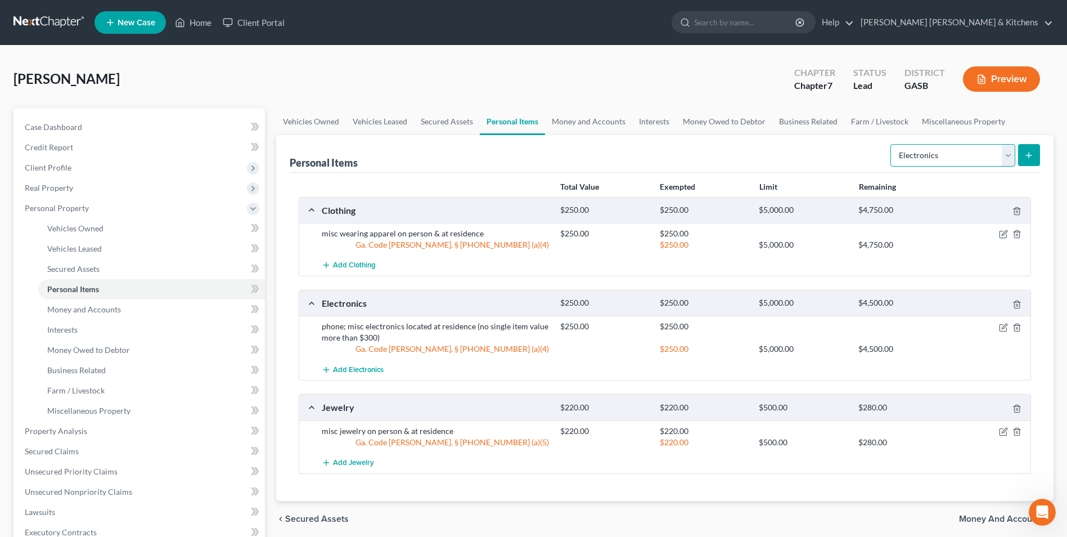
click at [919, 159] on select "Select Item Type Clothing Collectibles Of Value Electronics Firearms Household …" at bounding box center [953, 155] width 125 height 23
select select "household_goods"
click at [892, 144] on select "Select Item Type Clothing Collectibles Of Value Electronics Firearms Household …" at bounding box center [953, 155] width 125 height 23
click at [1031, 158] on icon "submit" at bounding box center [1029, 155] width 9 height 9
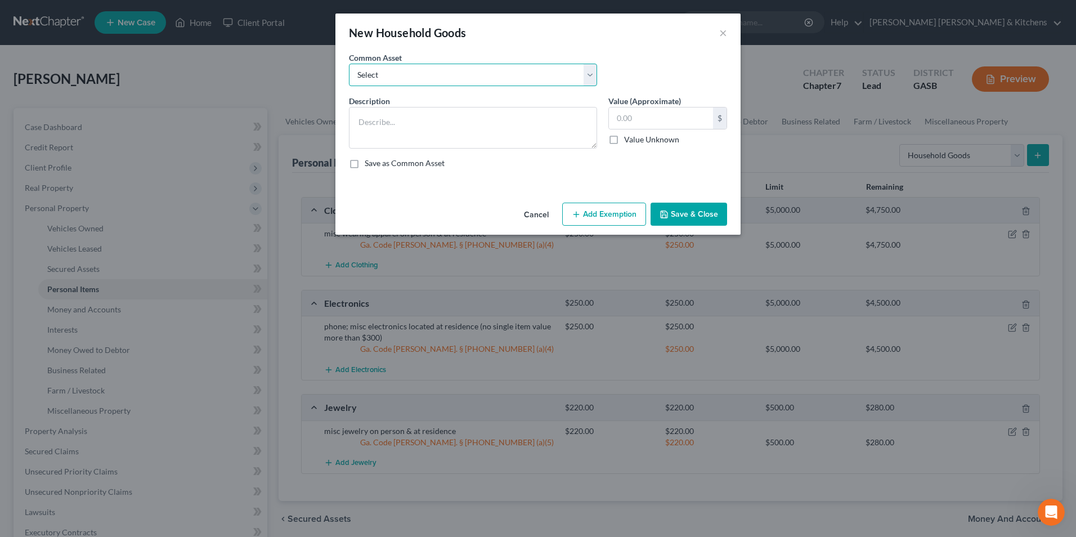
click at [386, 83] on select "Select misc furnishings & appliances at residence misc furnishings & appliances…" at bounding box center [473, 75] width 248 height 23
select select "1"
click at [349, 64] on select "Select misc furnishings & appliances at residence misc furnishings & appliances…" at bounding box center [473, 75] width 248 height 23
type textarea "misc furnishings & appliances at residence (no single item valued over $300)"
type input "1,500.00"
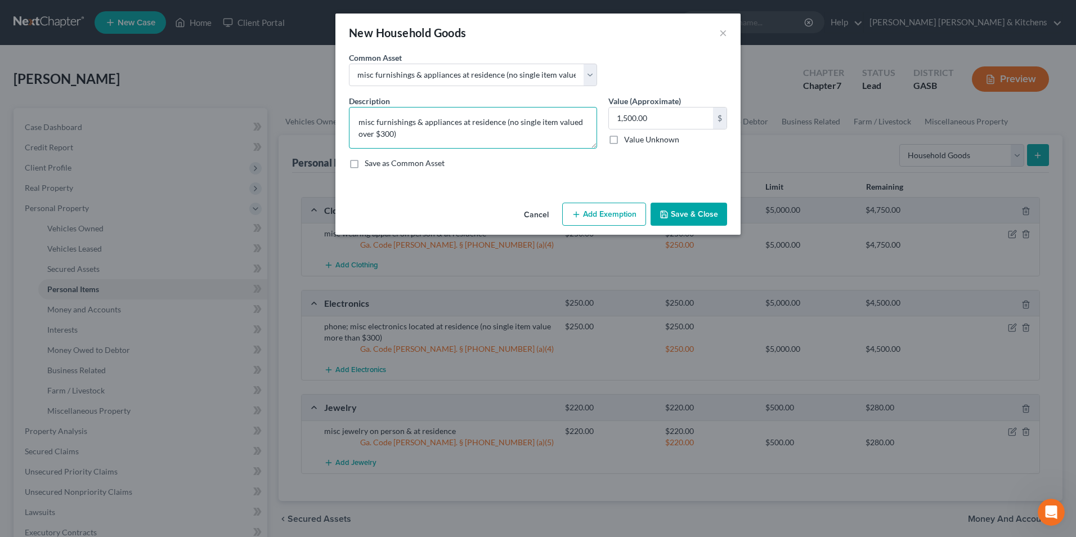
click at [356, 129] on textarea "misc furnishings & appliances at residence (no single item valued over $300)" at bounding box center [473, 128] width 248 height 42
click at [358, 121] on textarea "misc furnishings & appliances at residence (no single item valued over $300)" at bounding box center [473, 128] width 248 height 42
click at [430, 122] on textarea "table $50; desk $25;misc furnishings & appliances at residence (no single item …" at bounding box center [473, 128] width 248 height 42
type textarea "table $50; desk $25; misc furnishings & appliances at residence (no single item…"
click at [663, 118] on input "1,500.00" at bounding box center [661, 117] width 104 height 21
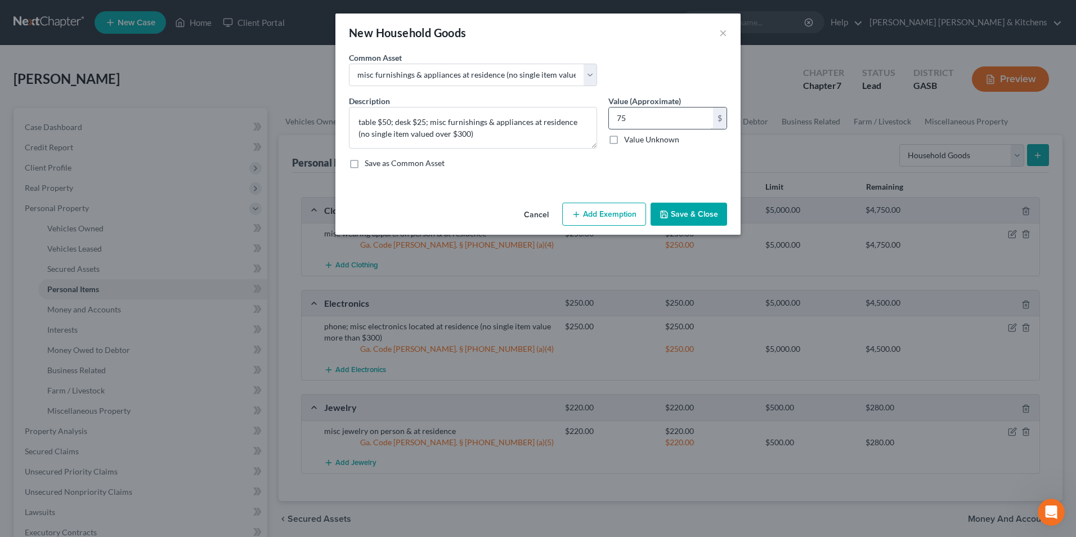
type input "75"
click at [615, 211] on button "Add Exemption" at bounding box center [604, 215] width 84 height 24
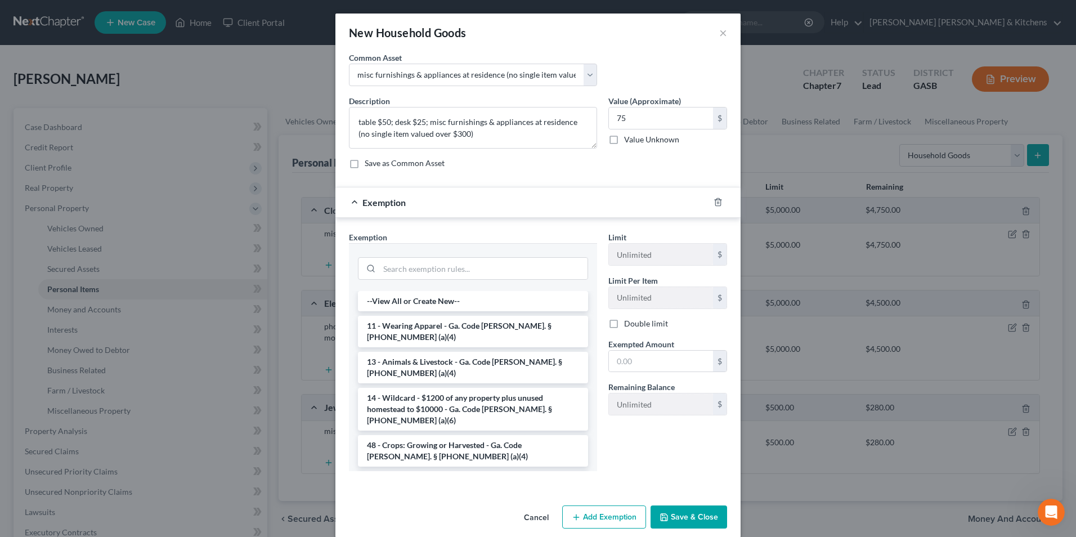
click at [430, 471] on li "6 - Household Goods and Furnishings - Ga. Code [PERSON_NAME]. § [PHONE_NUMBER] …" at bounding box center [473, 487] width 230 height 32
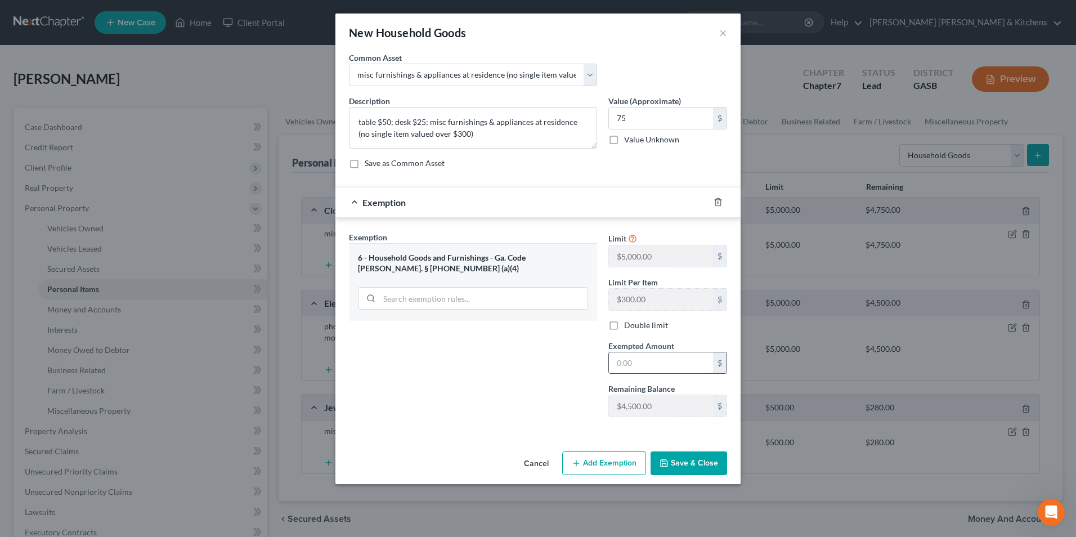
click at [641, 369] on input "text" at bounding box center [661, 362] width 104 height 21
type input "75"
click at [680, 462] on button "Save & Close" at bounding box center [688, 463] width 77 height 24
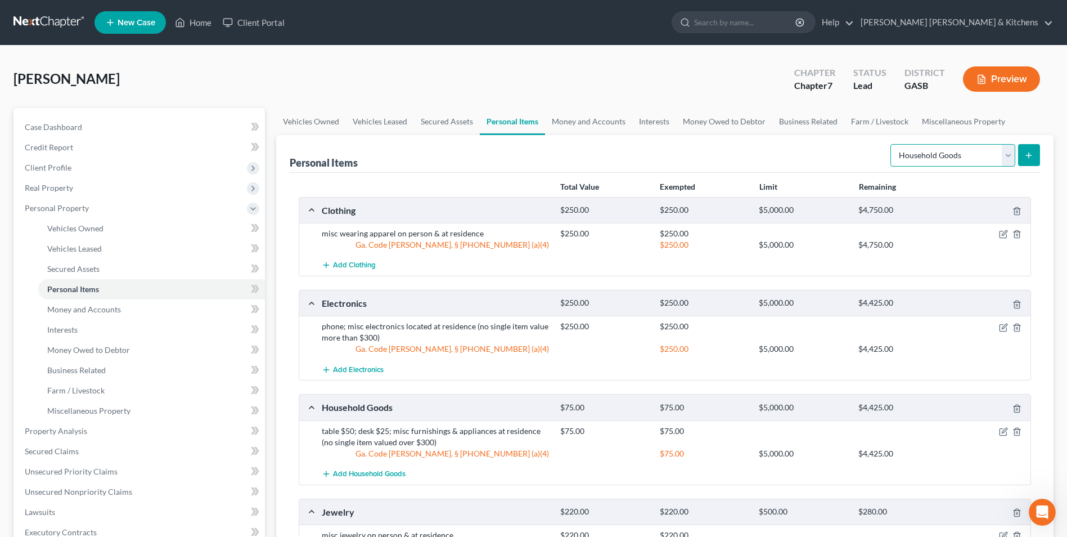
click at [946, 164] on select "Select Item Type Clothing Collectibles Of Value Electronics Firearms Household …" at bounding box center [953, 155] width 125 height 23
select select "pets"
click at [892, 144] on select "Select Item Type Clothing Collectibles Of Value Electronics Firearms Household …" at bounding box center [953, 155] width 125 height 23
click at [1031, 160] on button "submit" at bounding box center [1029, 155] width 22 height 22
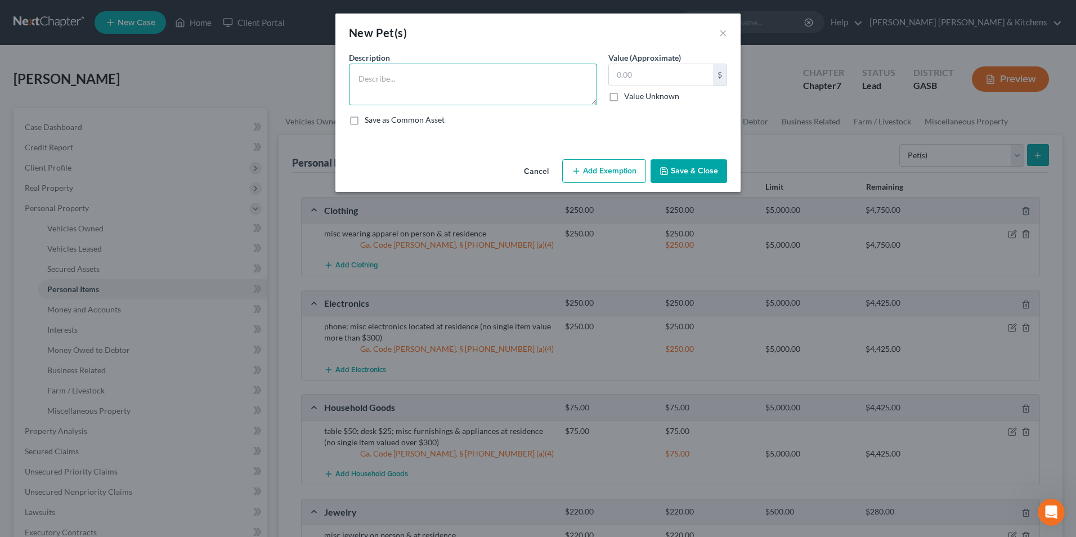
click at [488, 90] on textarea at bounding box center [473, 85] width 248 height 42
type textarea "cats"
type input "50"
click at [608, 176] on button "Add Exemption" at bounding box center [604, 171] width 84 height 24
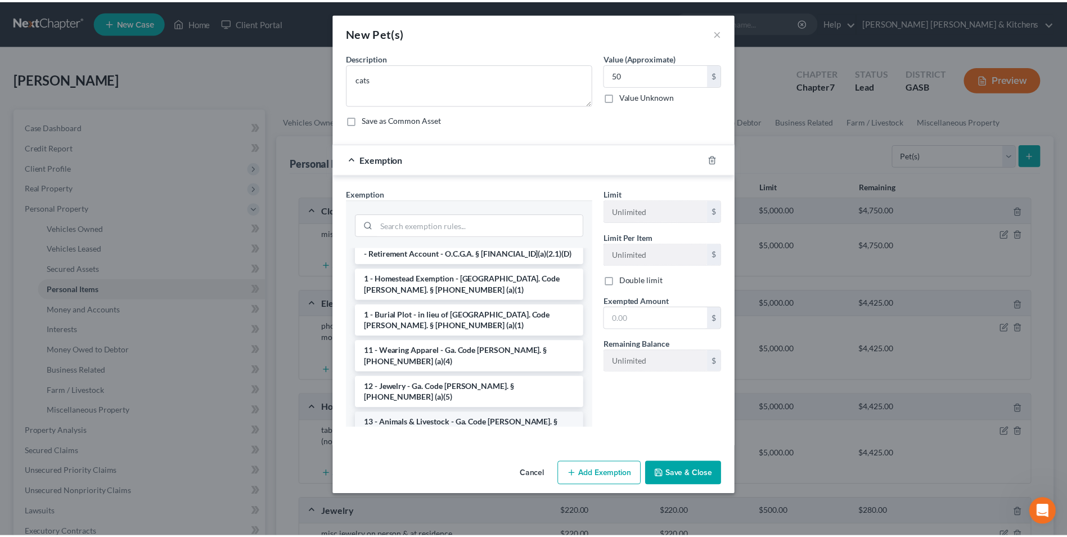
scroll to position [56, 0]
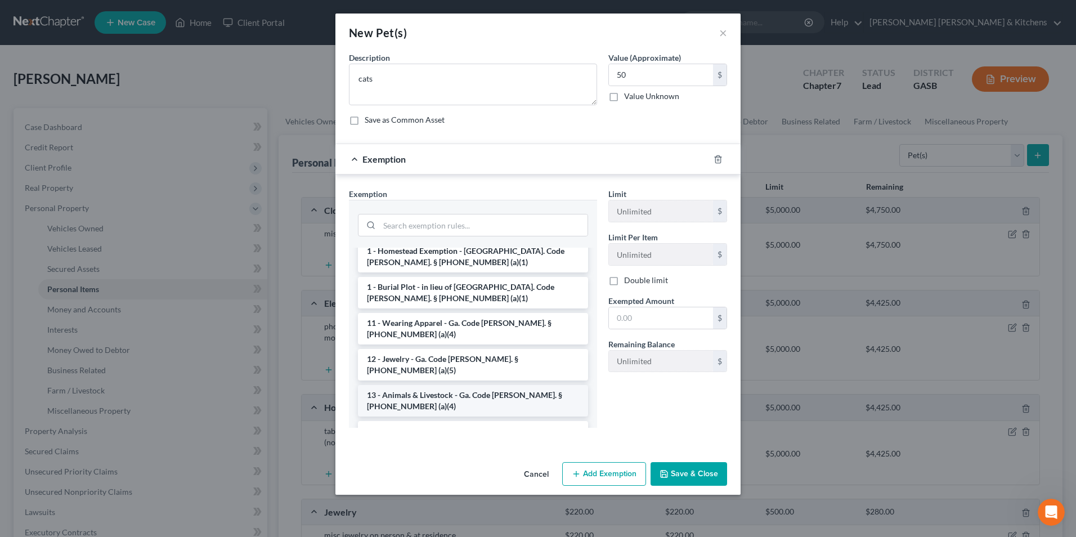
click at [465, 385] on li "13 - Animals & Livestock - Ga. Code [PERSON_NAME]. § [PHONE_NUMBER] (a)(4)" at bounding box center [473, 401] width 230 height 32
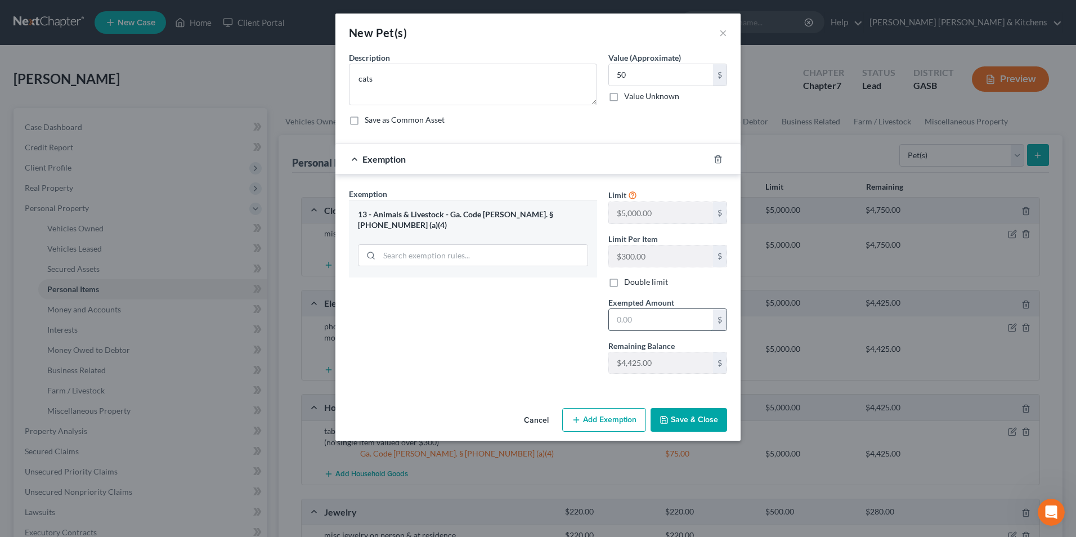
click at [649, 328] on input "text" at bounding box center [661, 319] width 104 height 21
type input "50"
click at [695, 427] on button "Save & Close" at bounding box center [688, 420] width 77 height 24
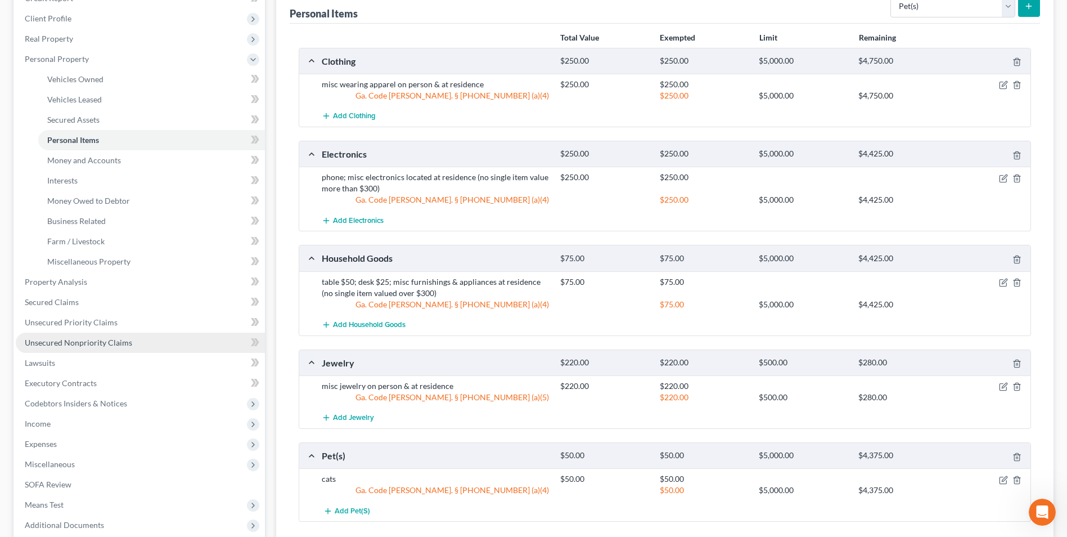
scroll to position [169, 0]
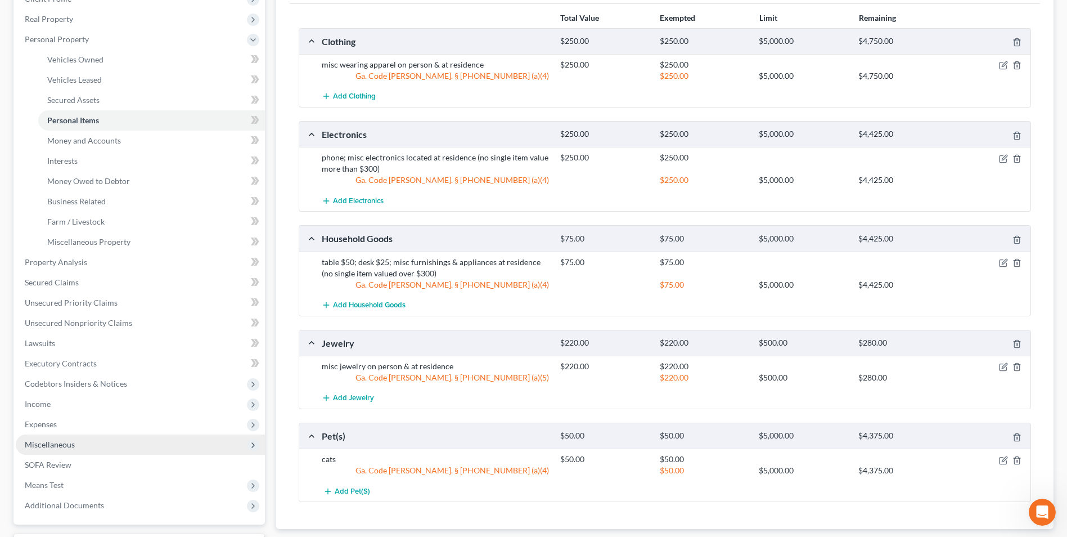
click at [66, 448] on span "Miscellaneous" at bounding box center [50, 444] width 50 height 10
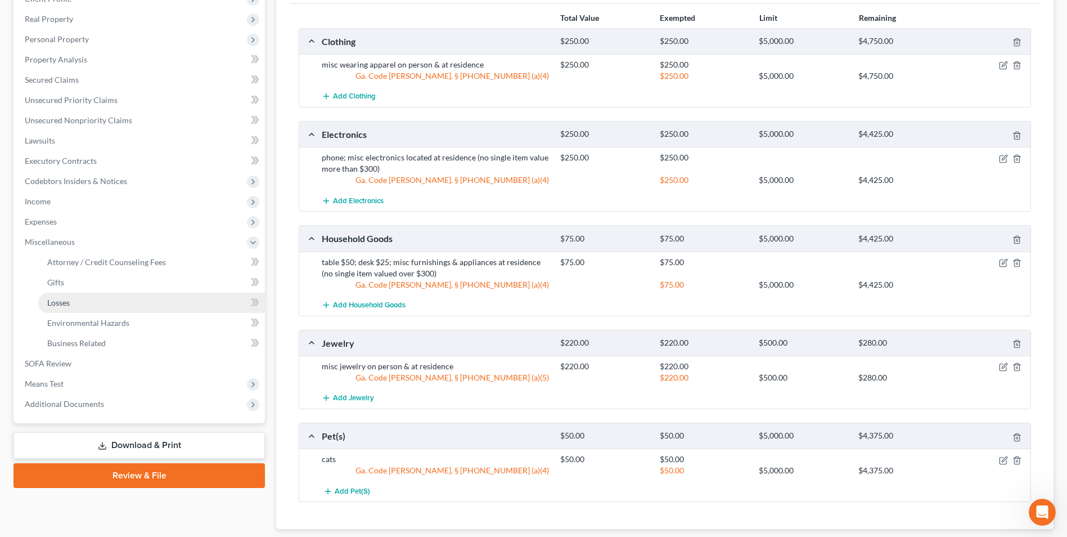
click at [59, 306] on span "Losses" at bounding box center [58, 303] width 23 height 10
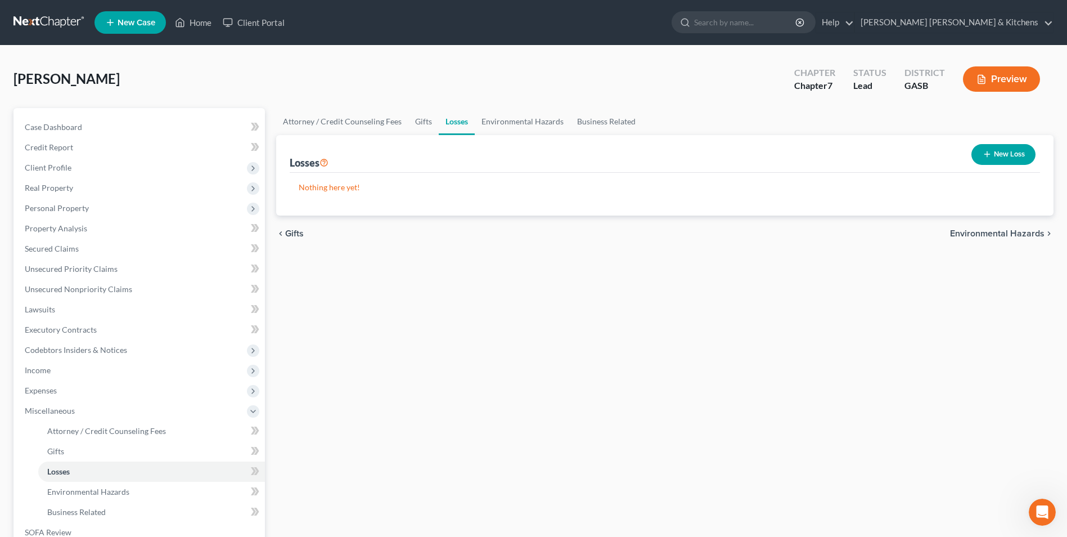
click at [999, 152] on button "New Loss" at bounding box center [1004, 154] width 64 height 21
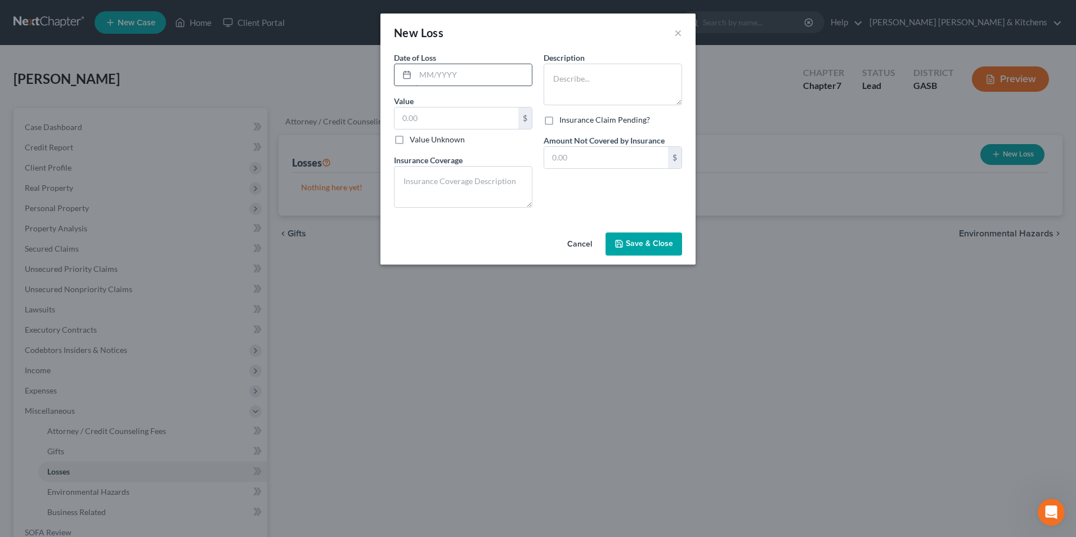
click at [420, 74] on input "text" at bounding box center [473, 74] width 116 height 21
type input "[DATE]"
click at [410, 141] on label "Value Unknown" at bounding box center [437, 139] width 55 height 11
click at [414, 141] on input "Value Unknown" at bounding box center [417, 137] width 7 height 7
checkbox input "true"
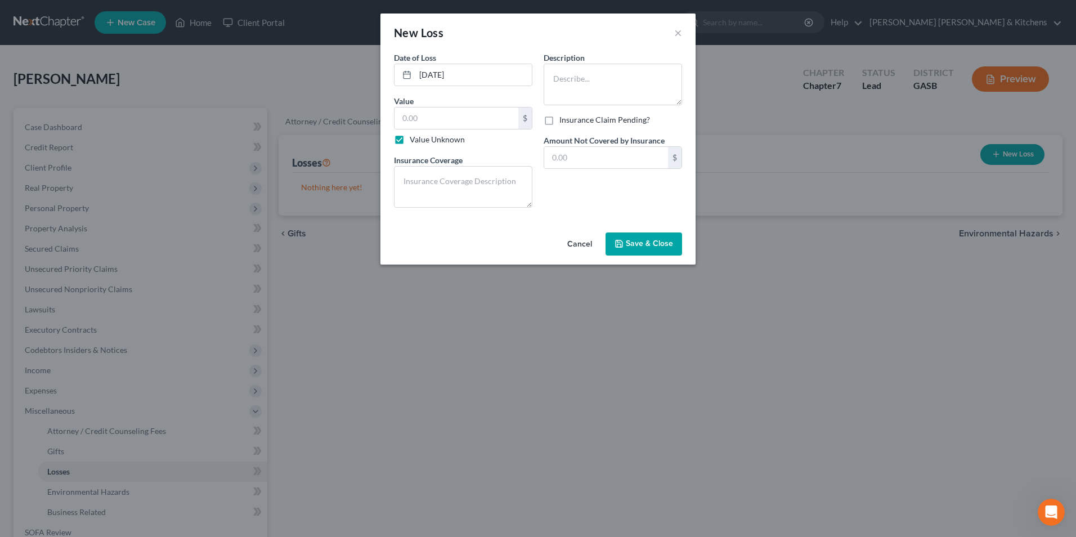
type input "0.00"
click at [583, 79] on textarea at bounding box center [612, 85] width 138 height 42
type textarea "home (in husband's name) burn"
click at [410, 142] on label "Value Unknown" at bounding box center [437, 139] width 55 height 11
click at [414, 141] on input "Value Unknown" at bounding box center [417, 137] width 7 height 7
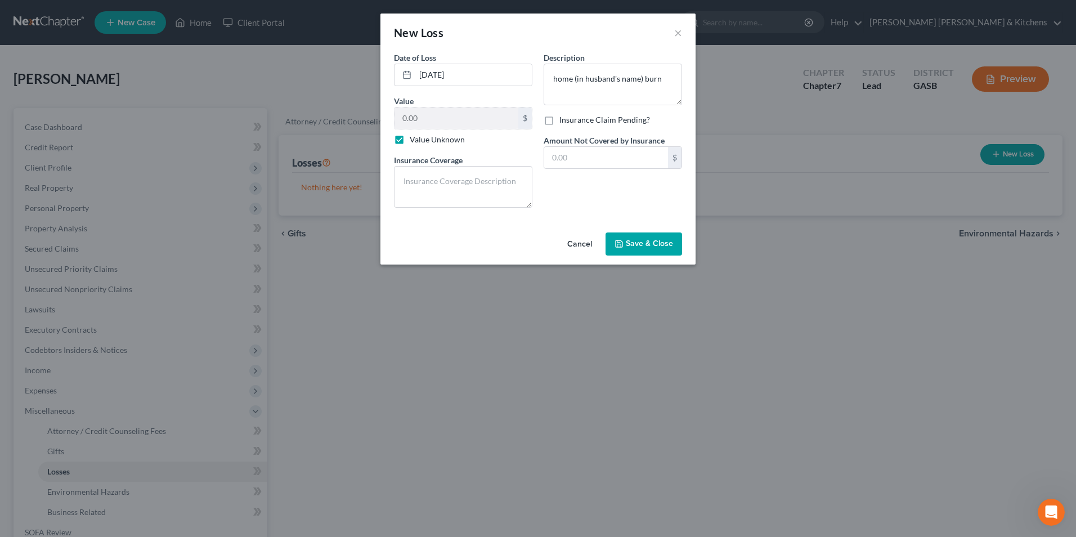
checkbox input "false"
drag, startPoint x: 414, startPoint y: 114, endPoint x: 420, endPoint y: 115, distance: 6.4
click at [415, 114] on input "0.00" at bounding box center [456, 117] width 124 height 21
type input "225,000"
click at [667, 78] on textarea "home (in husband's name) burn" at bounding box center [612, 85] width 138 height 42
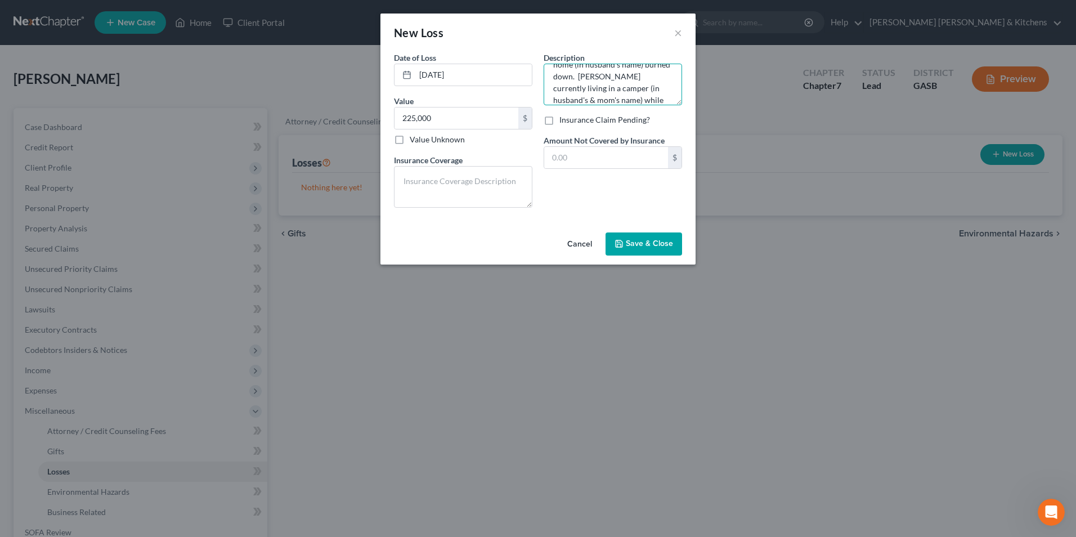
scroll to position [26, 0]
type textarea "home (in husband's name) burned down. [PERSON_NAME] currently living in a campe…"
click at [457, 183] on textarea at bounding box center [463, 187] width 138 height 42
type textarea "$"
click at [649, 255] on button "Save & Close" at bounding box center [643, 244] width 77 height 24
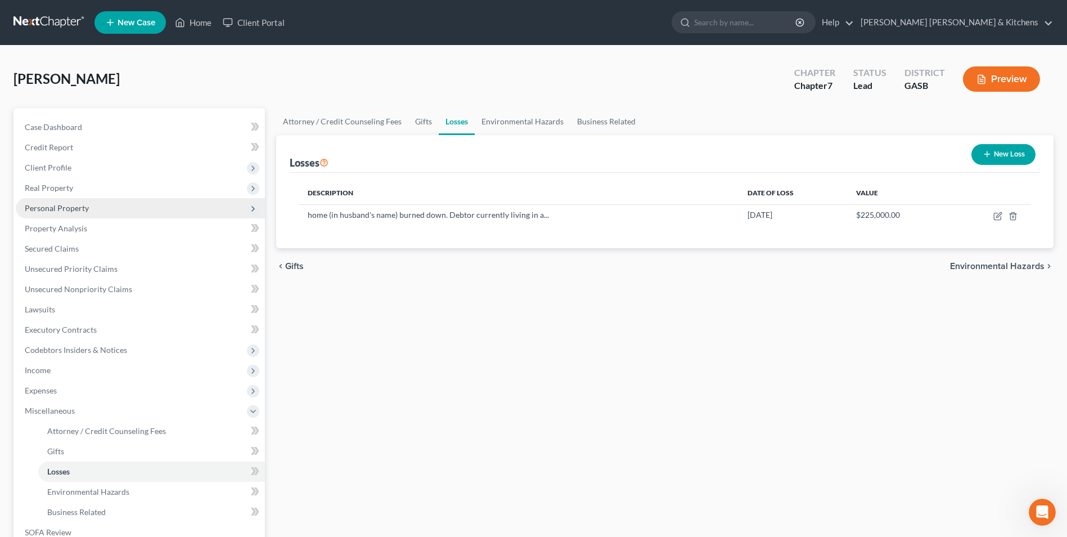
click at [61, 204] on span "Personal Property" at bounding box center [57, 208] width 64 height 10
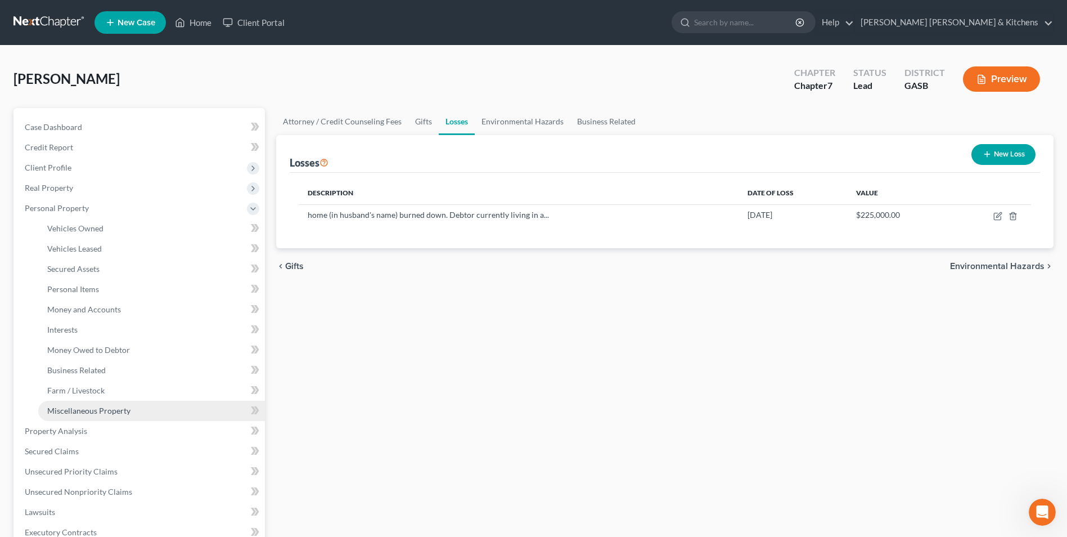
click at [101, 412] on span "Miscellaneous Property" at bounding box center [88, 411] width 83 height 10
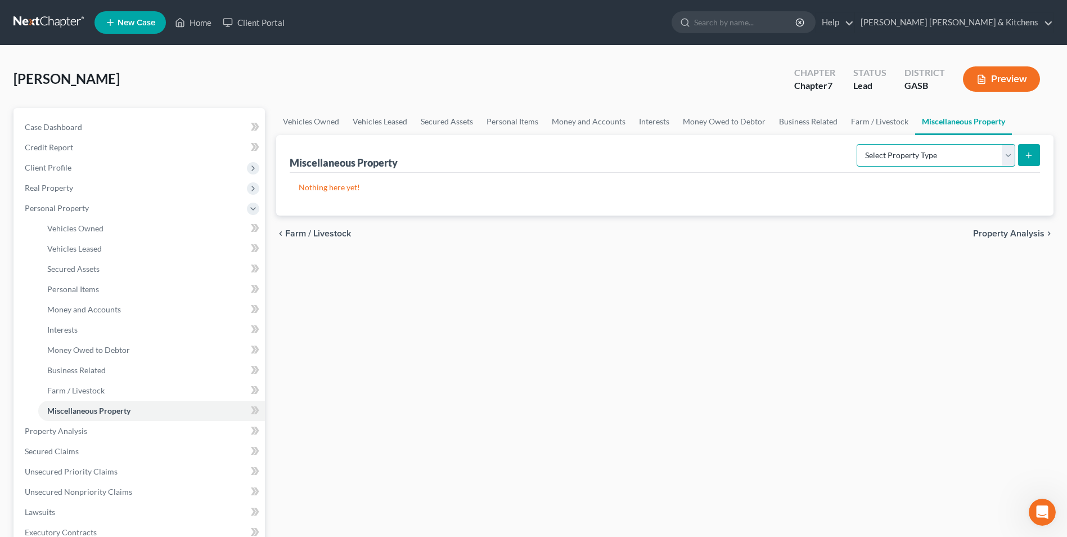
click at [882, 151] on select "Select Property Type Assigned for Creditor Benefit [DATE] Holding for Another N…" at bounding box center [936, 155] width 159 height 23
select select "transferred"
click at [857, 144] on select "Select Property Type Assigned for Creditor Benefit [DATE] Holding for Another N…" at bounding box center [936, 155] width 159 height 23
click at [1025, 155] on icon "submit" at bounding box center [1029, 155] width 9 height 9
select select "Ordinary ([DATE])"
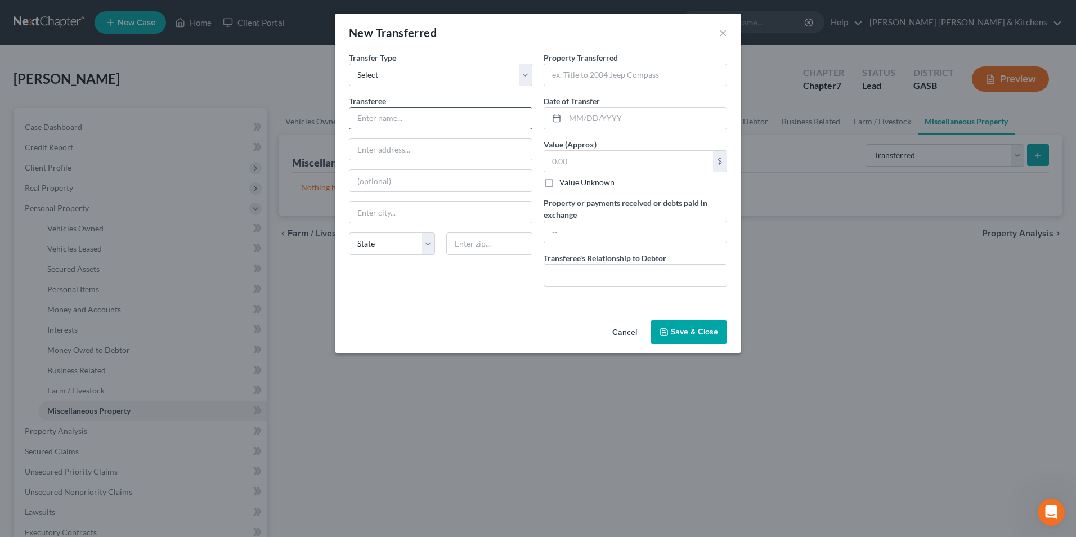
click at [415, 122] on input "text" at bounding box center [440, 117] width 182 height 21
type input "[PERSON_NAME]"
click at [563, 276] on input "text" at bounding box center [635, 274] width 182 height 21
type input "husband"
click at [611, 73] on input "text" at bounding box center [635, 74] width 182 height 21
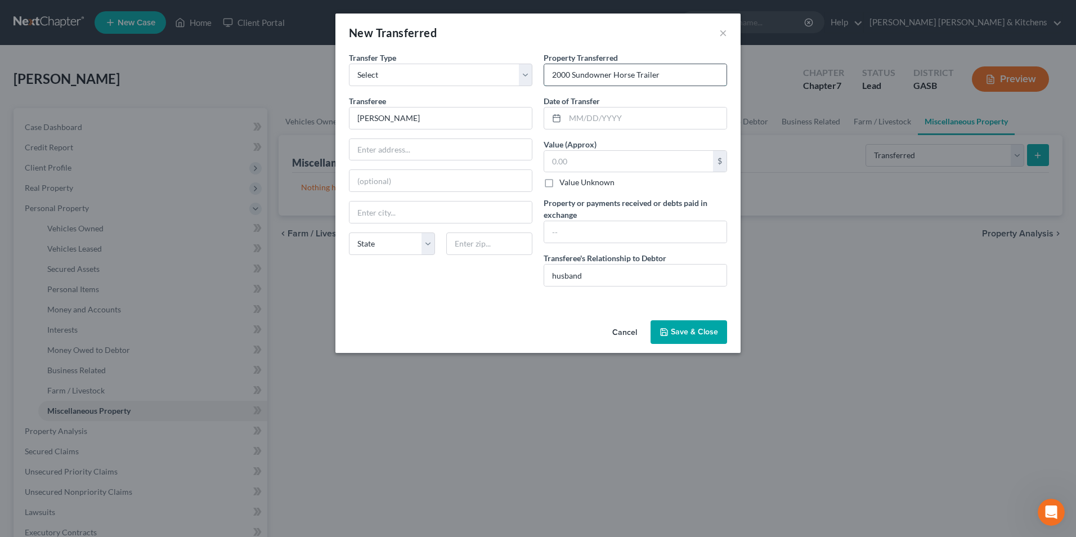
type input "2000 Sundowner Horse Trailer"
type input "[DATE]"
click at [599, 164] on input "text" at bounding box center [628, 161] width 169 height 21
type input "10,000"
click at [582, 228] on input "text" at bounding box center [635, 231] width 182 height 21
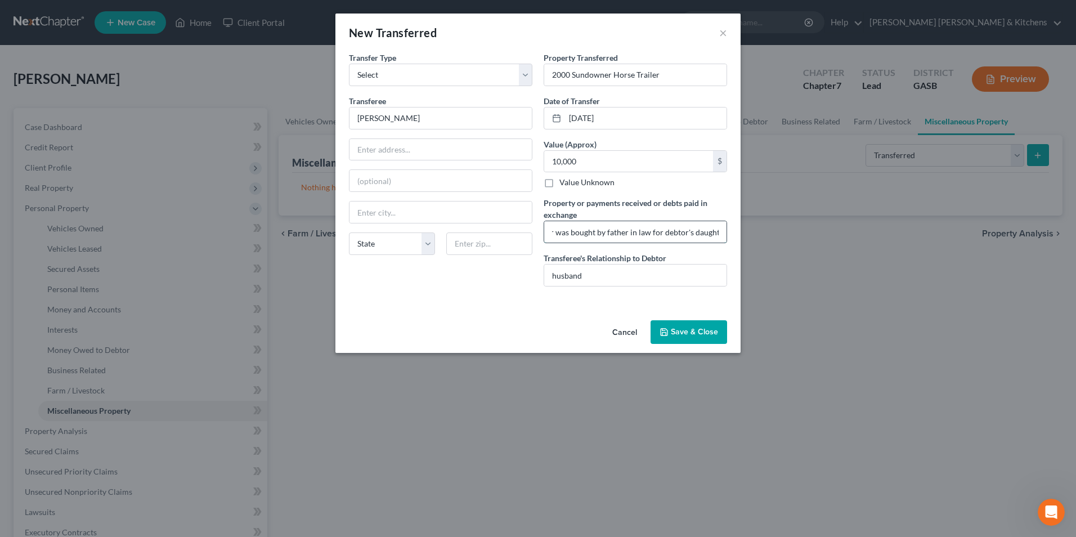
scroll to position [0, 109]
type input "2000 Sundowner Horse Trailer was bought by father in law for debtor's daughter"
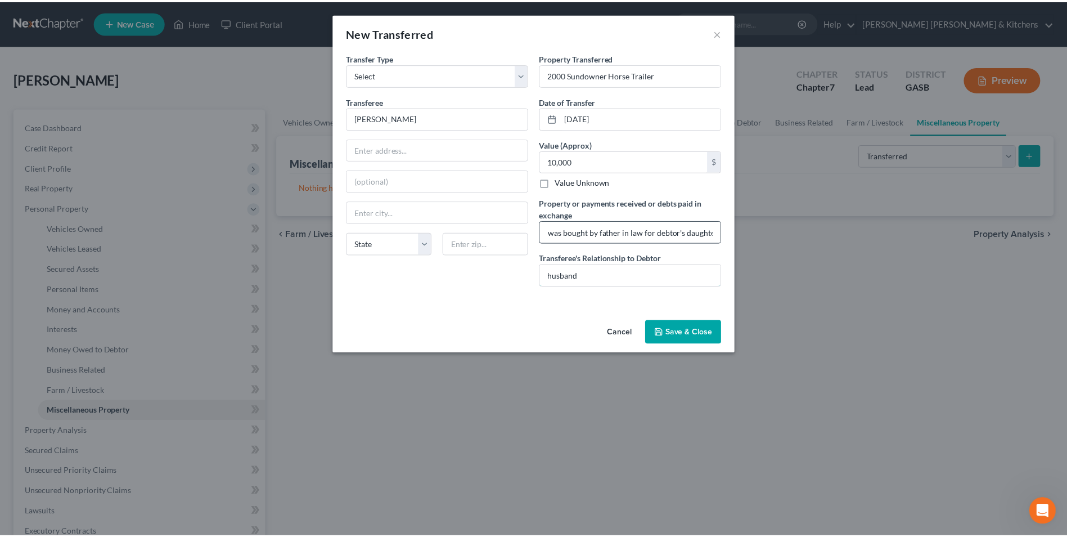
scroll to position [0, 0]
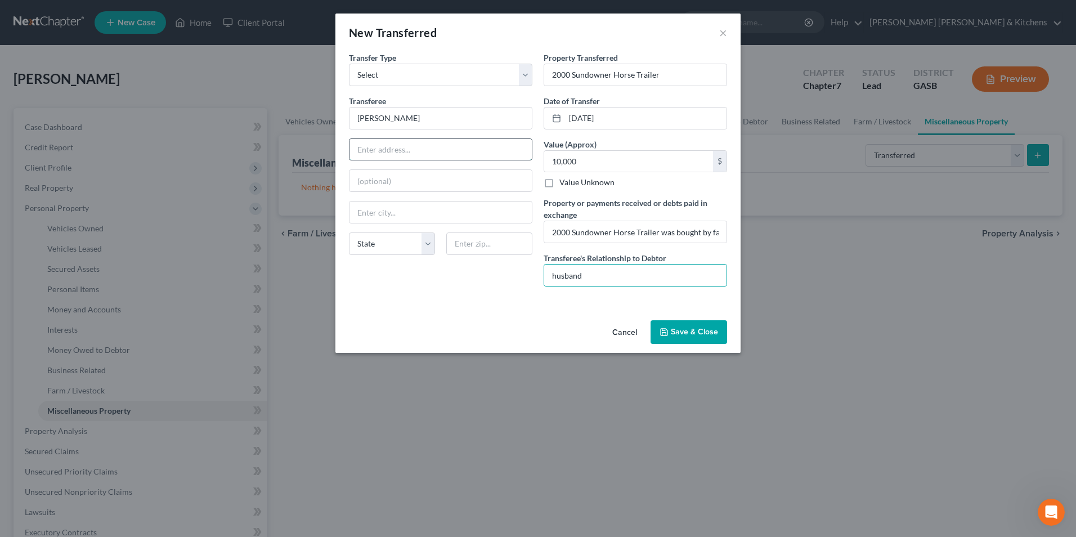
click at [409, 146] on input "text" at bounding box center [440, 149] width 182 height 21
type input "[STREET_ADDRESS][PERSON_NAME]"
type input "[PERSON_NAME]"
type input "31075"
click at [682, 340] on button "Save & Close" at bounding box center [688, 332] width 77 height 24
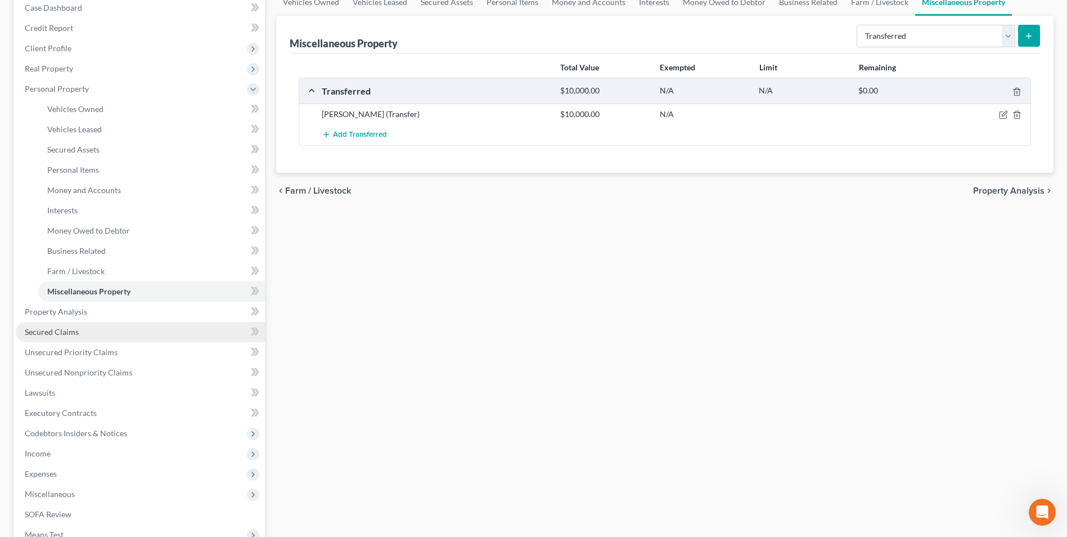
scroll to position [169, 0]
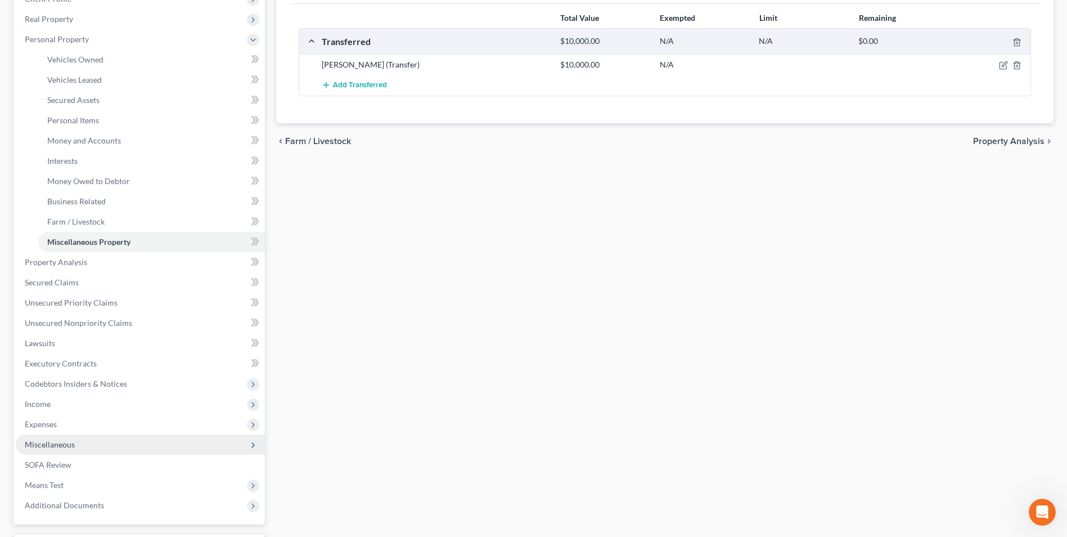
click at [66, 447] on span "Miscellaneous" at bounding box center [50, 444] width 50 height 10
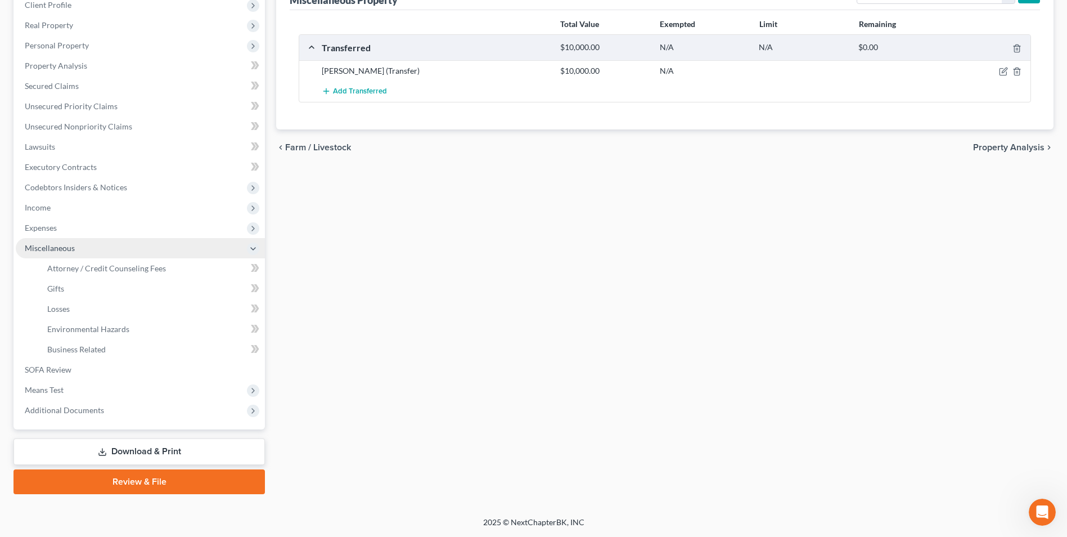
scroll to position [163, 0]
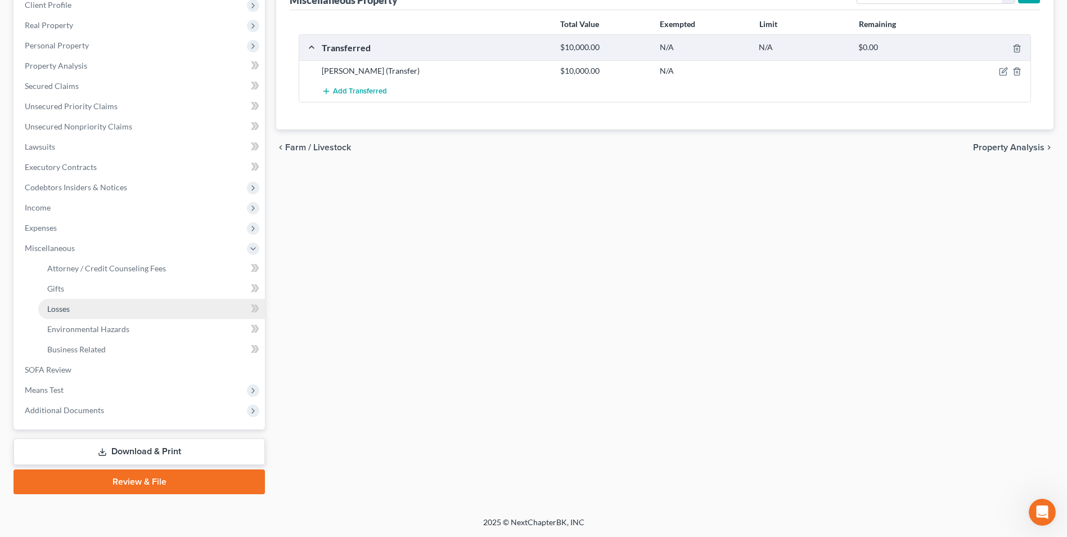
click at [62, 313] on span "Losses" at bounding box center [58, 309] width 23 height 10
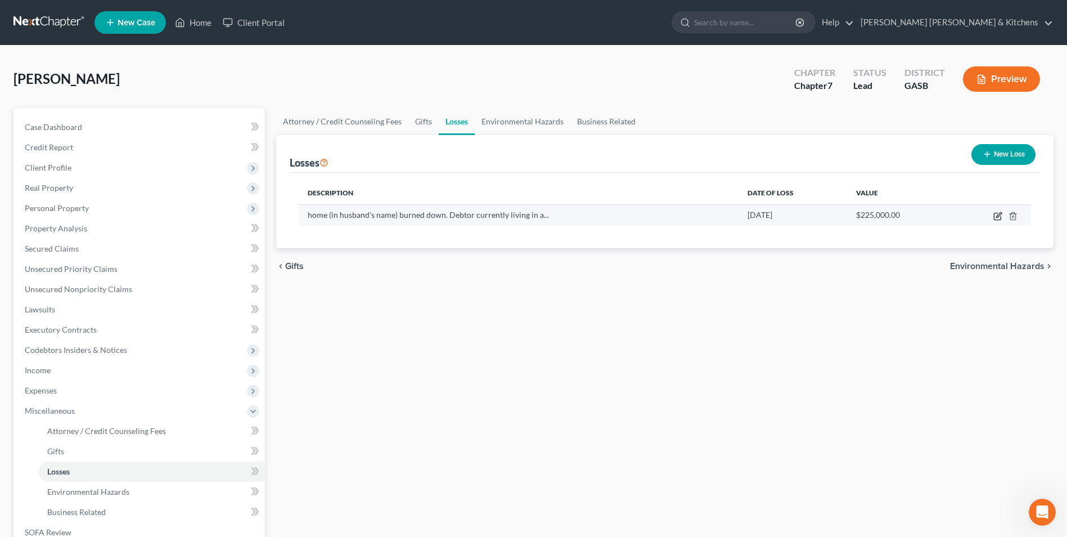
click at [998, 217] on icon "button" at bounding box center [998, 214] width 5 height 5
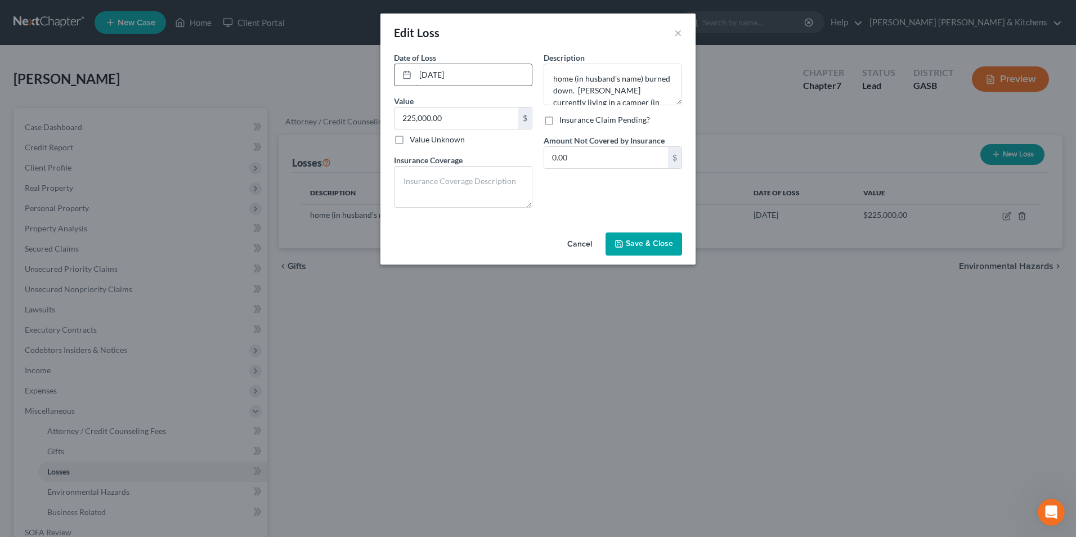
click at [441, 76] on input "[DATE]" at bounding box center [473, 74] width 116 height 21
type input "[DATE]"
click at [648, 251] on button "Save & Close" at bounding box center [643, 244] width 77 height 24
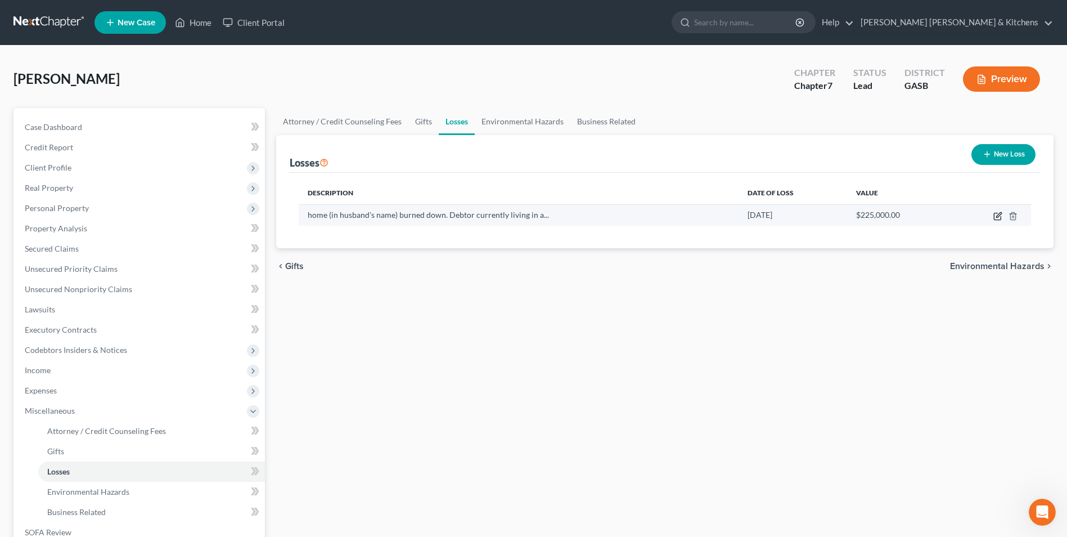
click at [997, 215] on icon "button" at bounding box center [998, 216] width 9 height 9
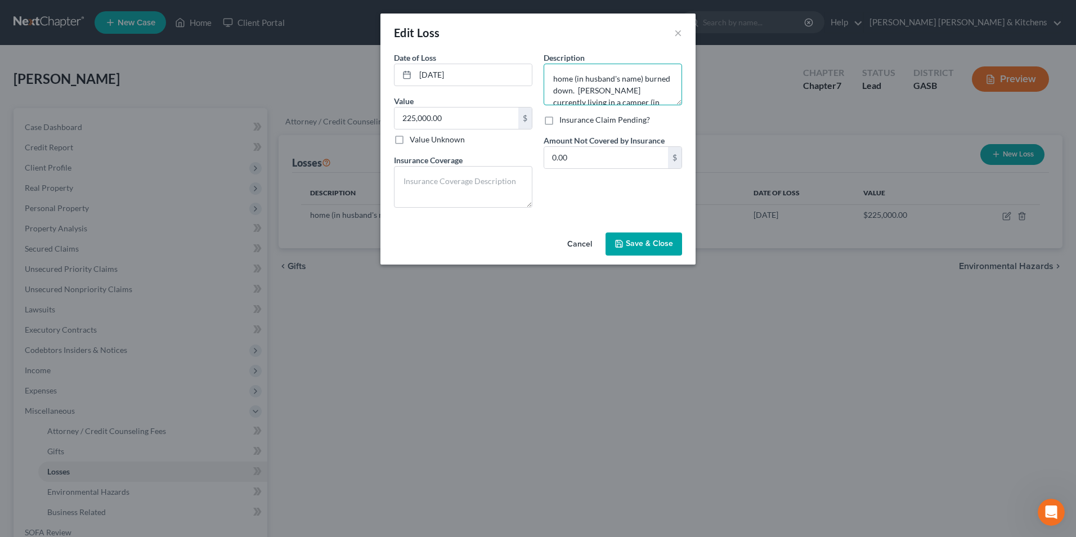
click at [598, 91] on textarea "home (in husband's name) burned down. [PERSON_NAME] currently living in a campe…" at bounding box center [612, 85] width 138 height 42
click at [574, 81] on textarea "home (in husband's name) burned down. [PERSON_NAME] currently living in a campe…" at bounding box center [612, 85] width 138 height 42
type textarea "home & all furnishings (in husband's name) burned down. [PERSON_NAME] currently…"
click at [667, 250] on button "Save & Close" at bounding box center [643, 244] width 77 height 24
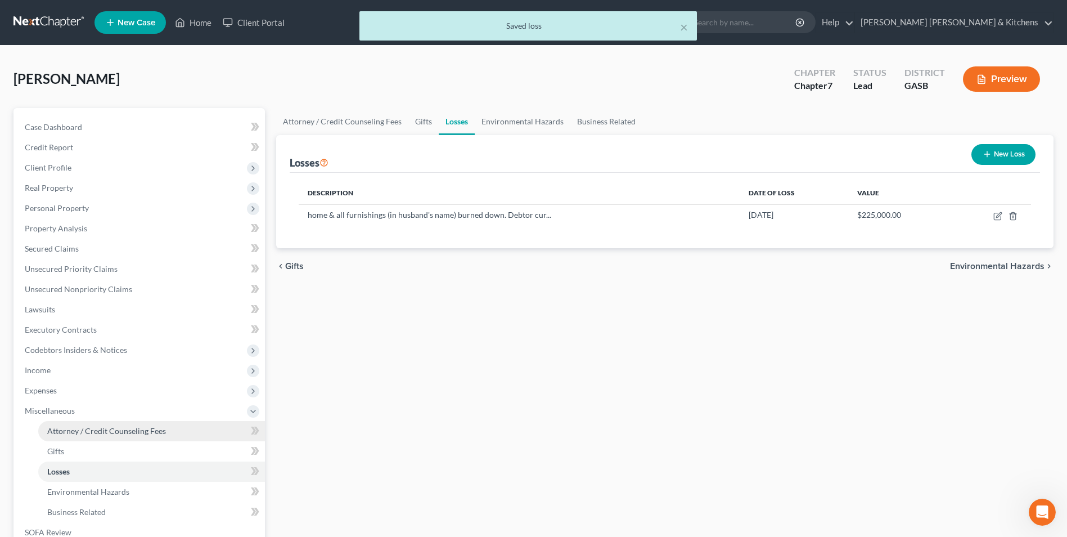
click at [159, 426] on span "Attorney / Credit Counseling Fees" at bounding box center [106, 431] width 119 height 10
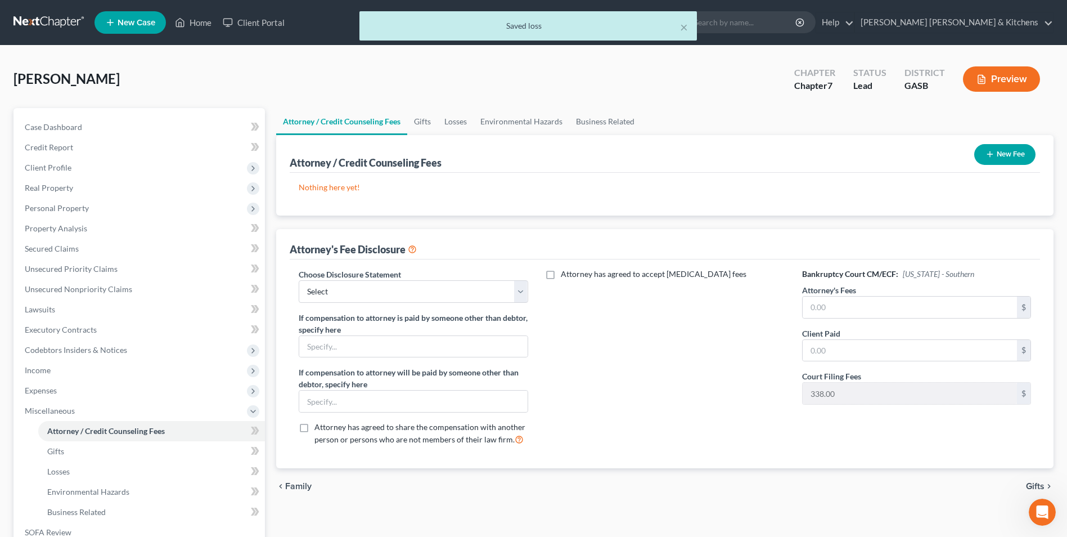
click at [998, 158] on button "New Fee" at bounding box center [1004, 154] width 61 height 21
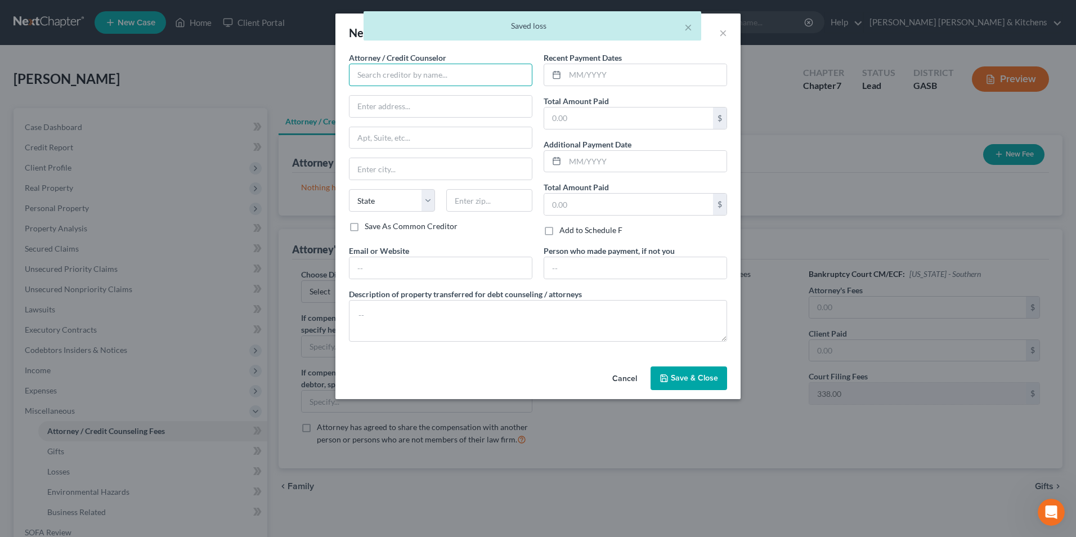
click at [374, 84] on input "text" at bounding box center [440, 75] width 183 height 23
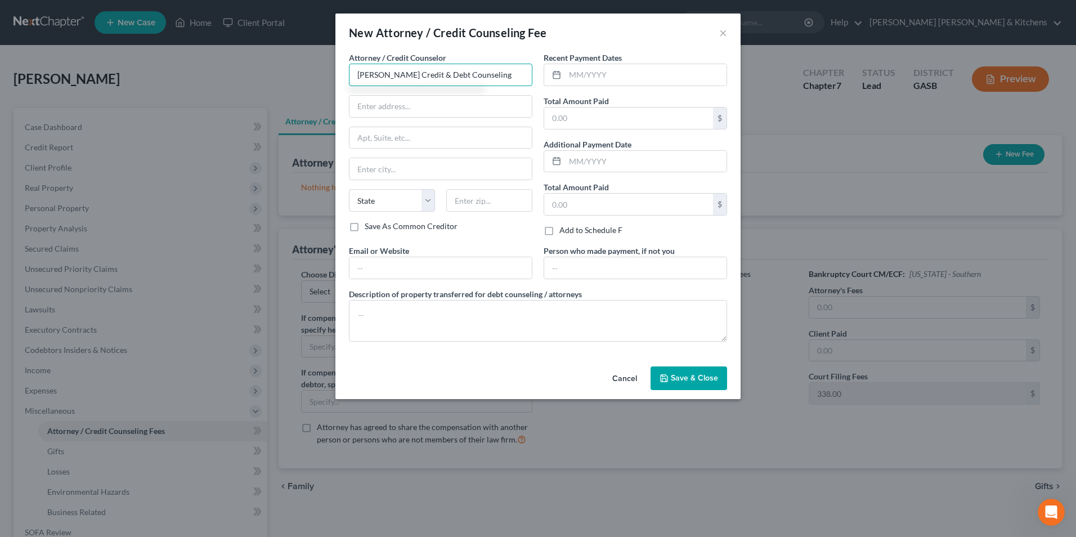
type input "[PERSON_NAME] Credit & Debt Counseling"
type input "online"
click at [638, 107] on div "$" at bounding box center [634, 118] width 183 height 23
drag, startPoint x: 571, startPoint y: 118, endPoint x: 573, endPoint y: 124, distance: 7.3
click at [571, 118] on input "text" at bounding box center [628, 117] width 169 height 21
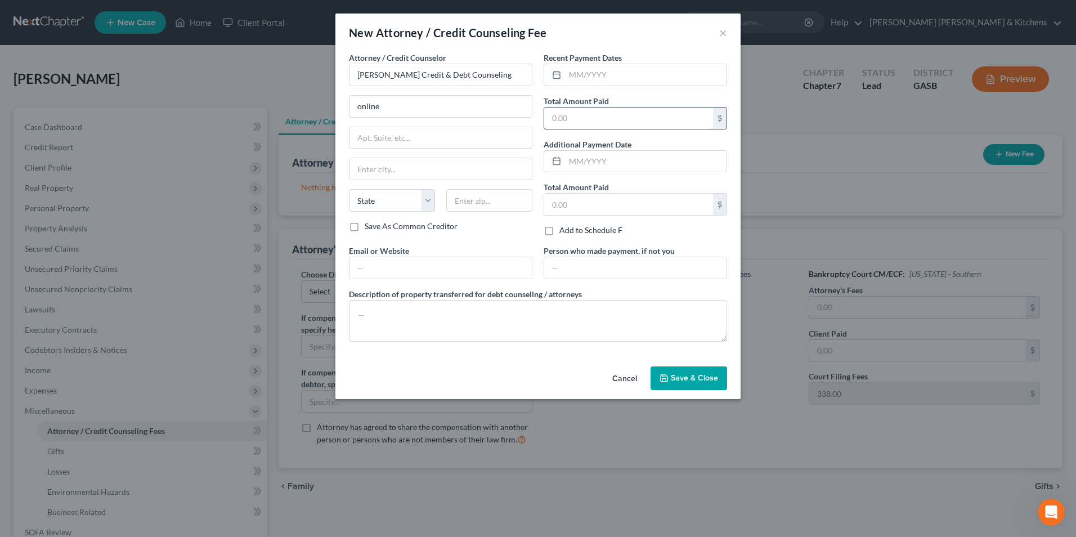
type input "25.00"
click at [364, 335] on textarea at bounding box center [538, 321] width 378 height 42
type textarea "$25 for pre counseling"
click at [718, 380] on button "Save & Close" at bounding box center [688, 378] width 77 height 24
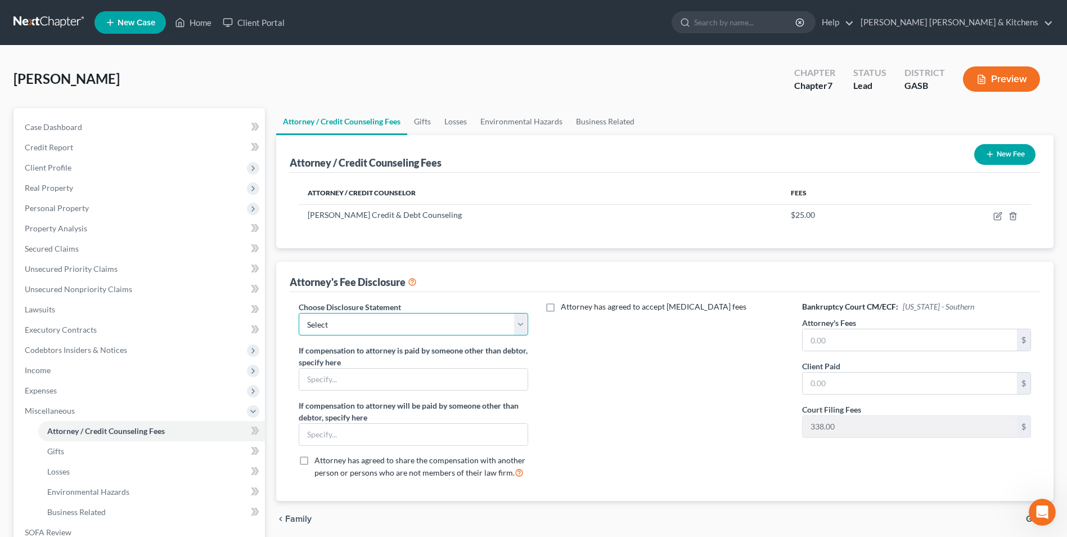
click at [328, 331] on select "Select Disclosure of Compensation of Attorney For Debtors" at bounding box center [413, 324] width 229 height 23
click at [299, 313] on select "Select Disclosure of Compensation of Attorney For Debtors" at bounding box center [413, 324] width 229 height 23
drag, startPoint x: 333, startPoint y: 328, endPoint x: 334, endPoint y: 336, distance: 8.5
click at [333, 328] on select "Select Disclosure of Compensation of Attorney For Debtors" at bounding box center [413, 324] width 229 height 23
select select "0"
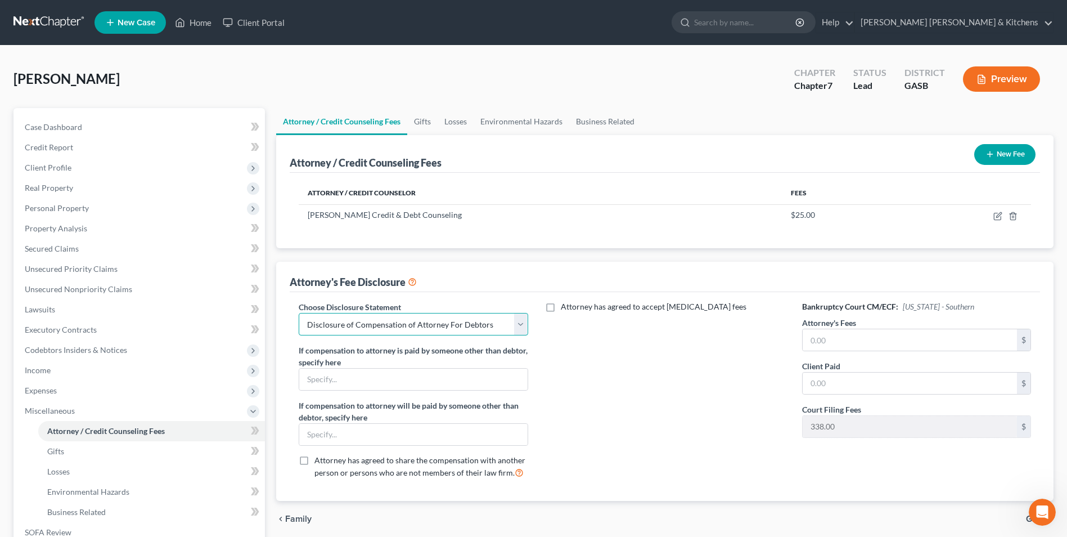
click at [299, 313] on select "Select Disclosure of Compensation of Attorney For Debtors" at bounding box center [413, 324] width 229 height 23
click at [849, 345] on input "text" at bounding box center [910, 339] width 214 height 21
type input "1,350.00"
click at [33, 370] on span "Income" at bounding box center [38, 370] width 26 height 10
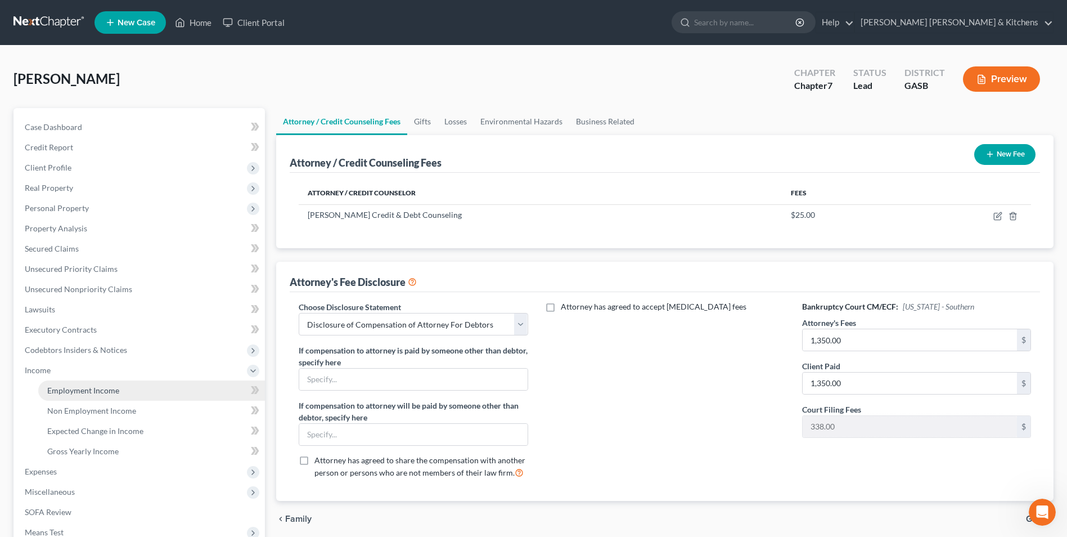
click at [57, 387] on span "Employment Income" at bounding box center [83, 390] width 72 height 10
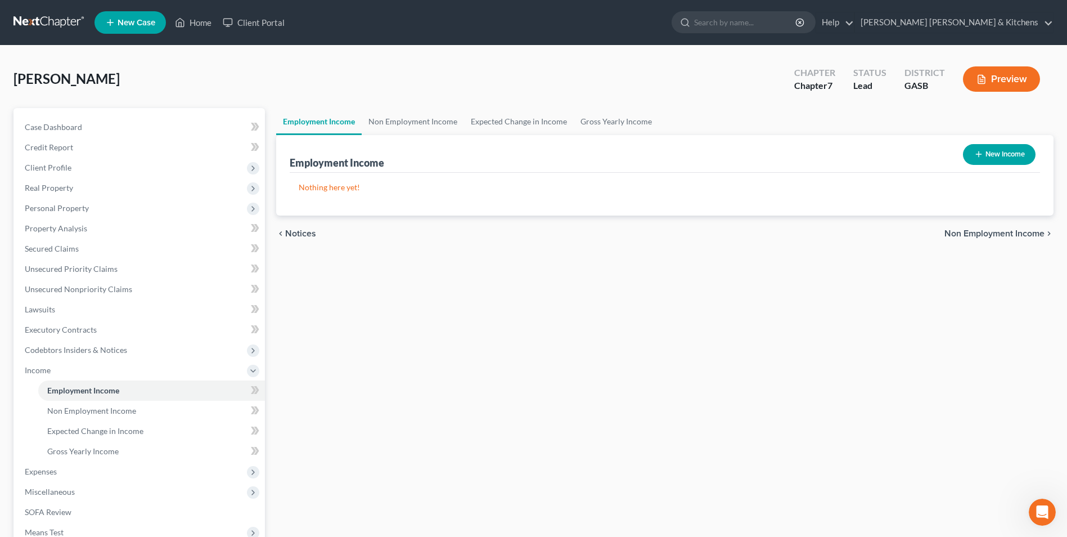
click at [1002, 150] on button "New Income" at bounding box center [999, 154] width 73 height 21
select select "0"
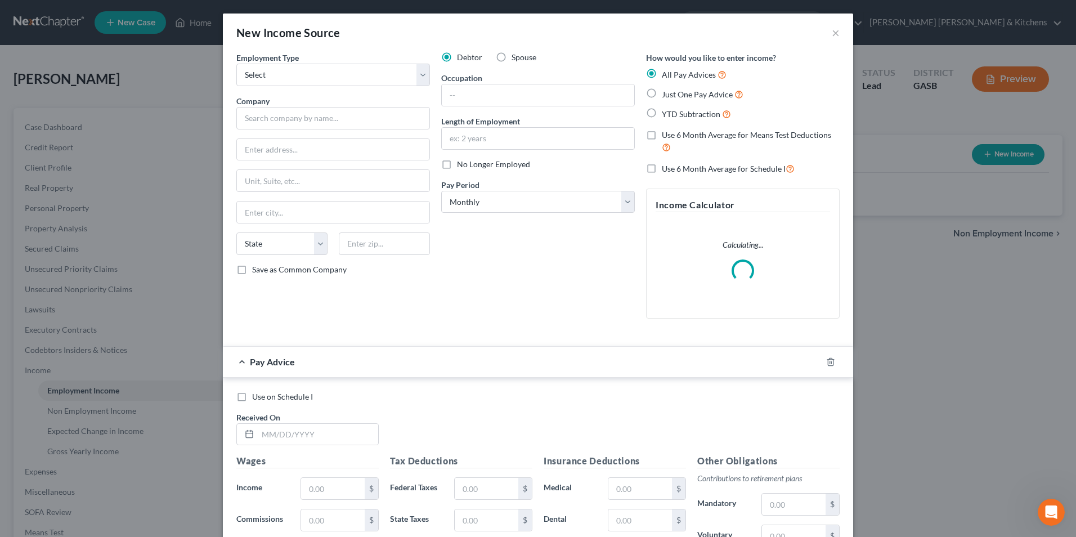
click at [511, 56] on label "Spouse" at bounding box center [523, 57] width 25 height 11
click at [516, 56] on input "Spouse" at bounding box center [519, 55] width 7 height 7
radio input "true"
drag, startPoint x: 254, startPoint y: 78, endPoint x: 257, endPoint y: 86, distance: 8.7
click at [254, 78] on select "Select Full or [DEMOGRAPHIC_DATA] Employment Self Employment" at bounding box center [333, 75] width 194 height 23
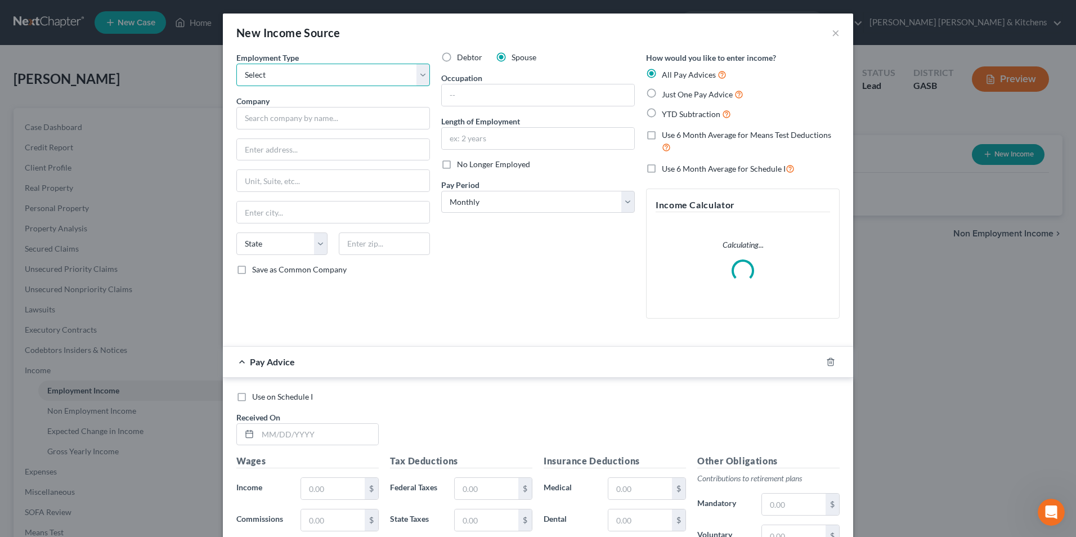
select select "0"
click at [236, 64] on select "Select Full or [DEMOGRAPHIC_DATA] Employment Self Employment" at bounding box center [333, 75] width 194 height 23
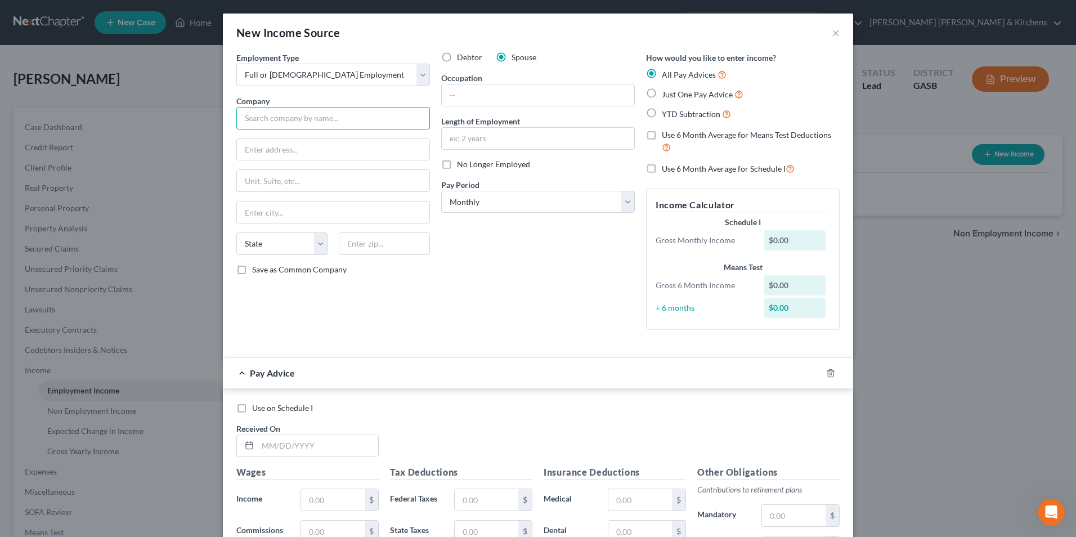
click at [261, 118] on input "text" at bounding box center [333, 118] width 194 height 23
type input "Semper Tek"
click at [662, 113] on label "YTD Subtraction" at bounding box center [696, 113] width 69 height 13
click at [666, 113] on input "YTD Subtraction" at bounding box center [669, 110] width 7 height 7
radio input "true"
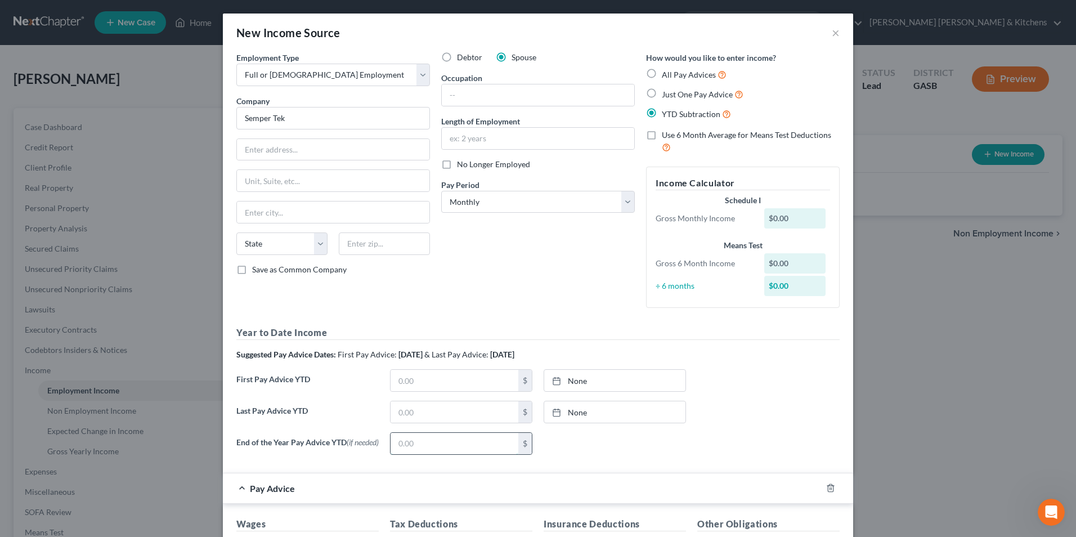
click at [466, 447] on input "text" at bounding box center [454, 443] width 128 height 21
type input "35,151.65"
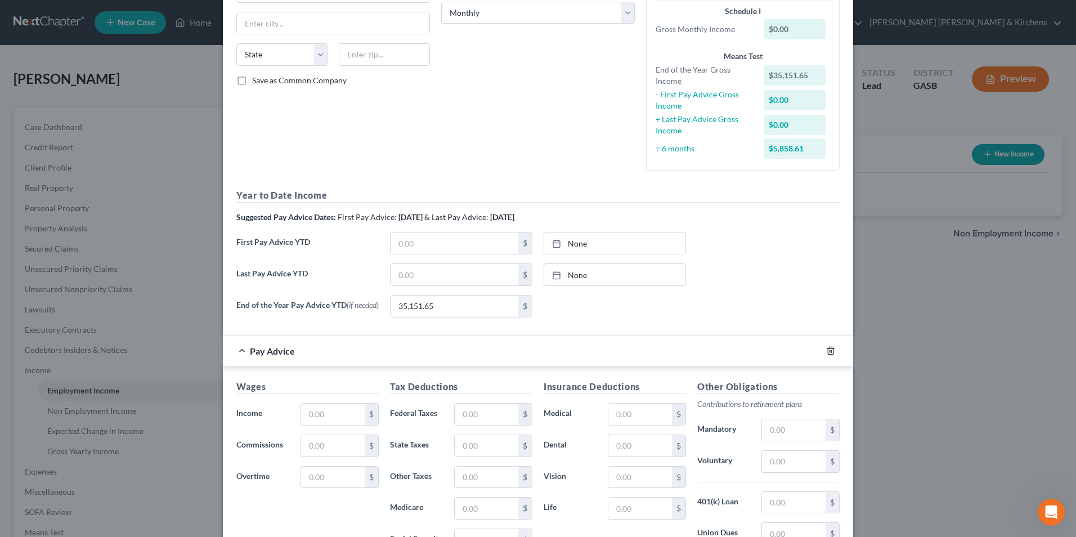
scroll to position [225, 0]
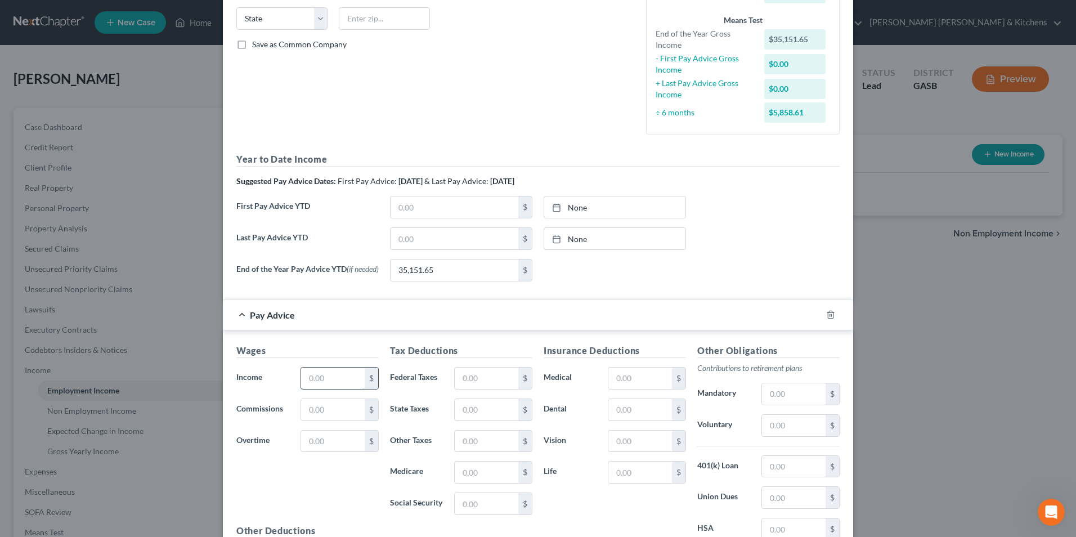
click at [318, 375] on input "text" at bounding box center [333, 377] width 64 height 21
type input "6,037.05"
click at [474, 388] on input "text" at bounding box center [487, 377] width 64 height 21
type input "731.38"
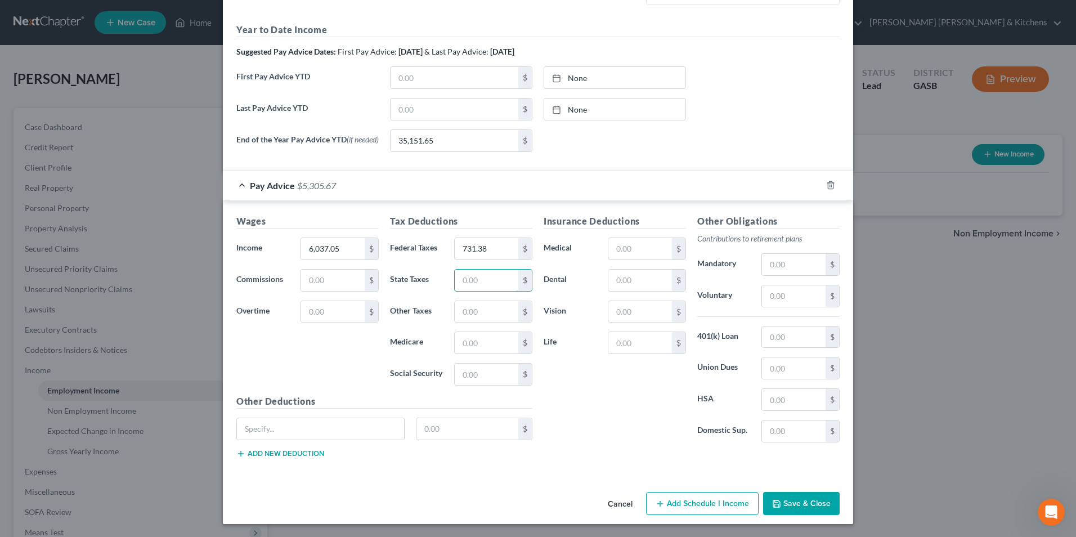
scroll to position [358, 0]
click at [796, 502] on button "Save & Close" at bounding box center [801, 503] width 77 height 24
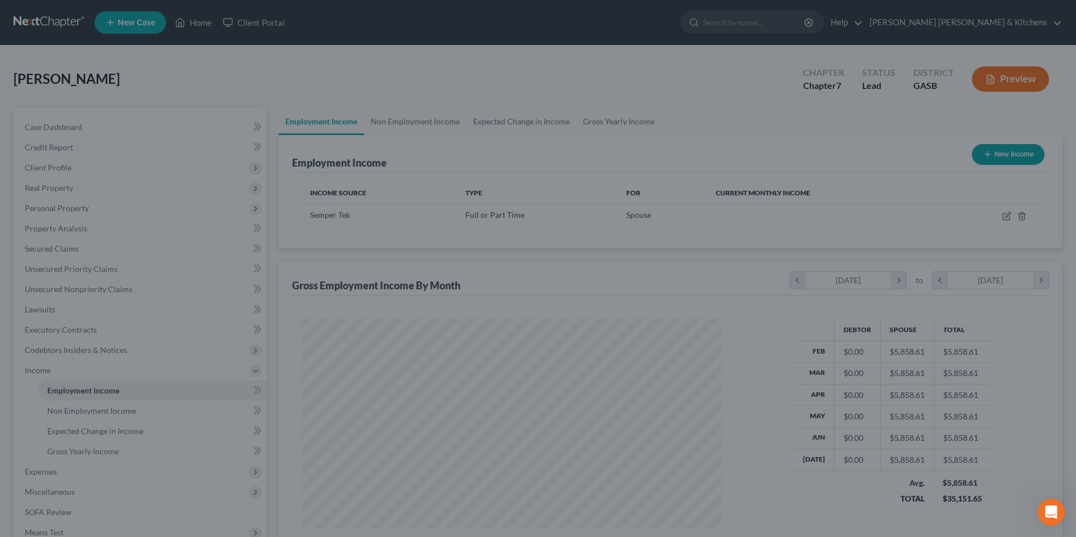
scroll to position [209, 440]
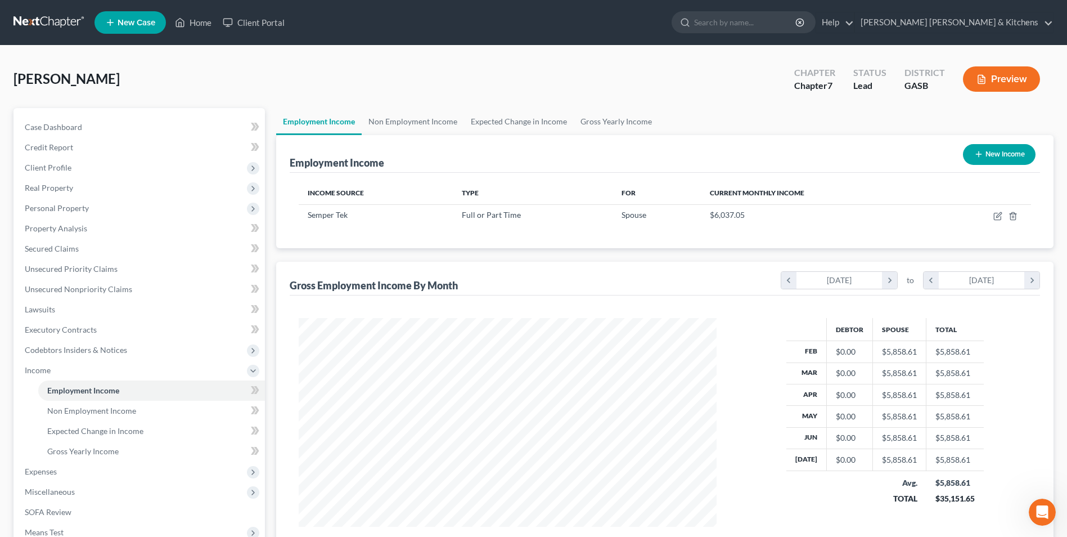
click at [1019, 154] on button "New Income" at bounding box center [999, 154] width 73 height 21
select select "0"
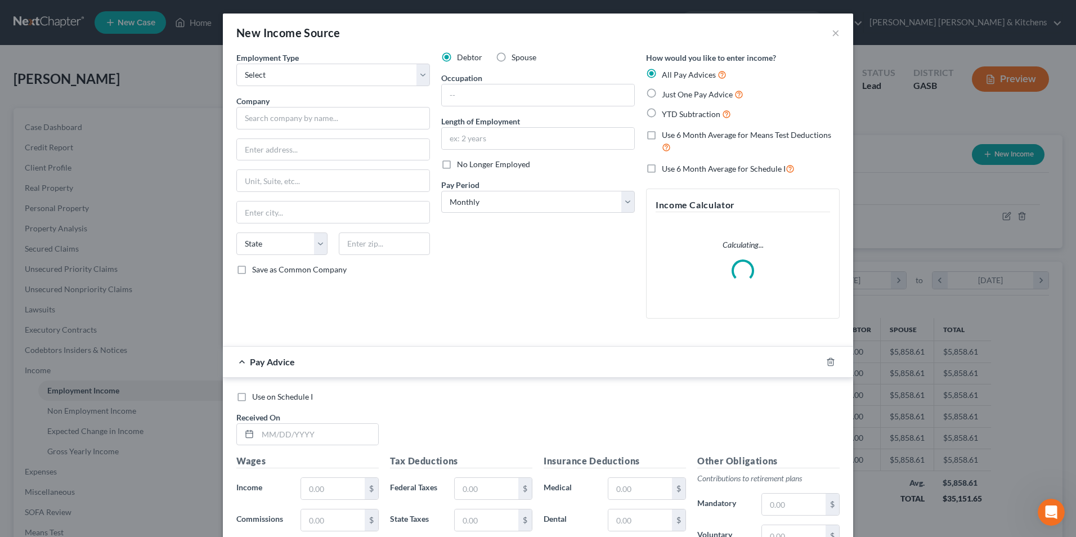
scroll to position [210, 444]
click at [304, 73] on select "Select Full or [DEMOGRAPHIC_DATA] Employment Self Employment" at bounding box center [333, 75] width 194 height 23
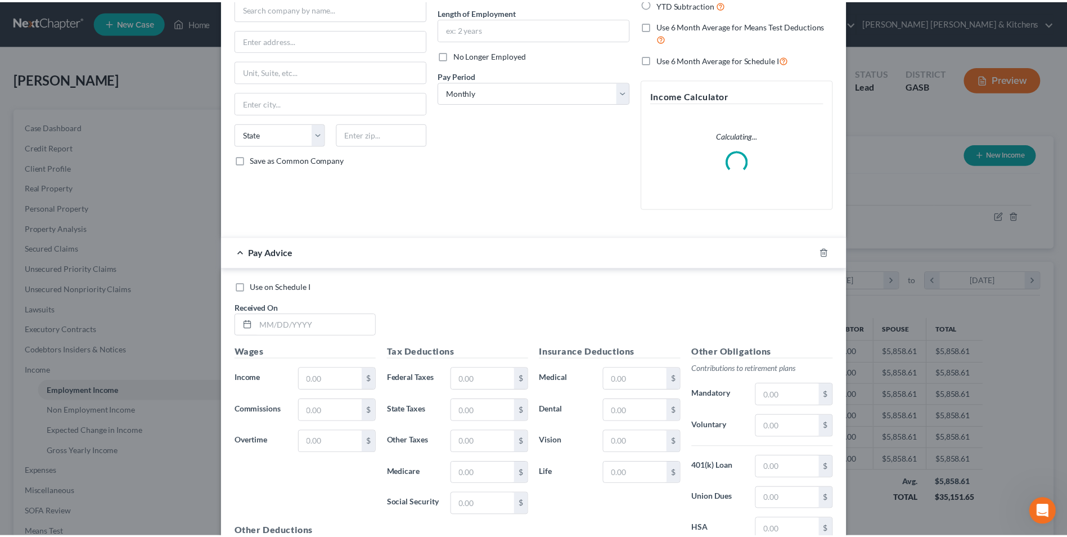
scroll to position [225, 0]
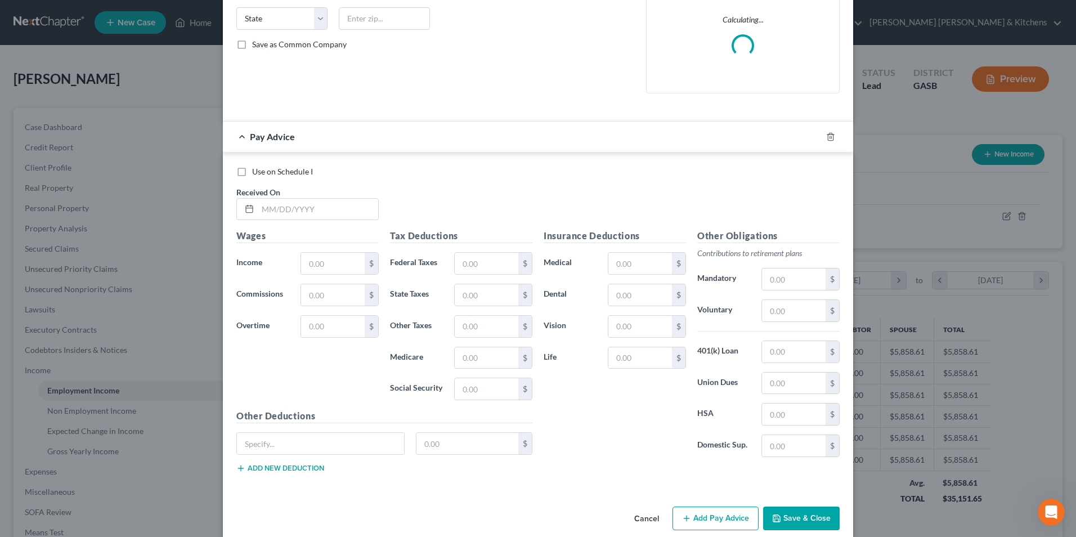
click at [652, 516] on button "Cancel" at bounding box center [646, 518] width 43 height 23
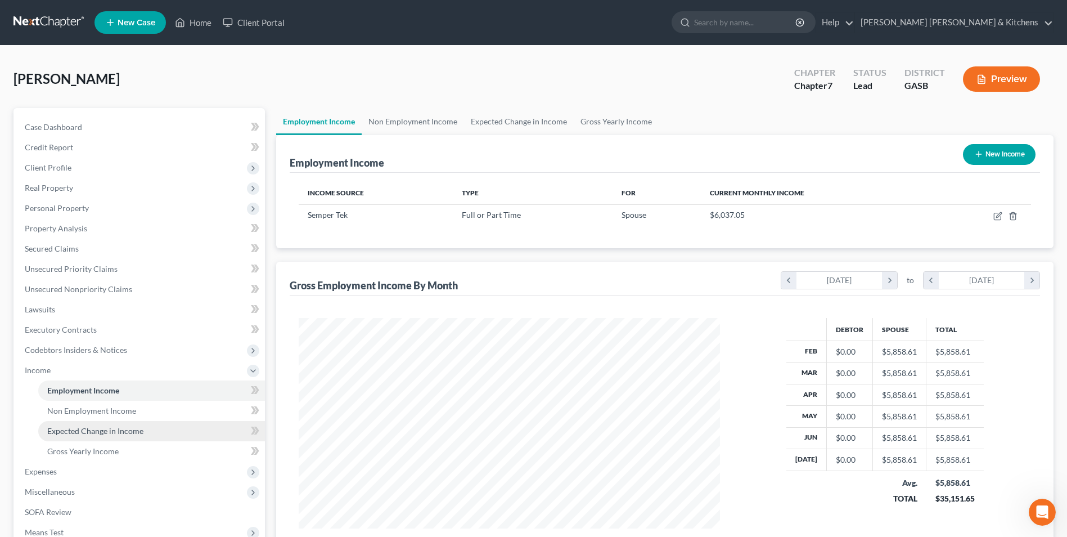
scroll to position [562418, 562186]
click at [81, 397] on link "Employment Income" at bounding box center [151, 390] width 227 height 20
click at [89, 413] on span "Non Employment Income" at bounding box center [91, 411] width 89 height 10
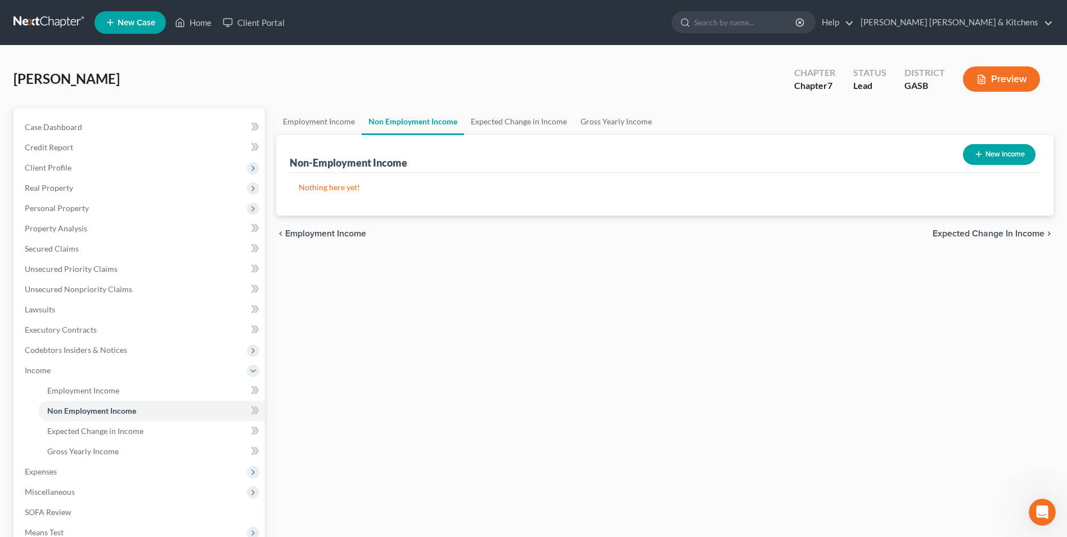
click at [1009, 157] on button "New Income" at bounding box center [999, 154] width 73 height 21
select select "0"
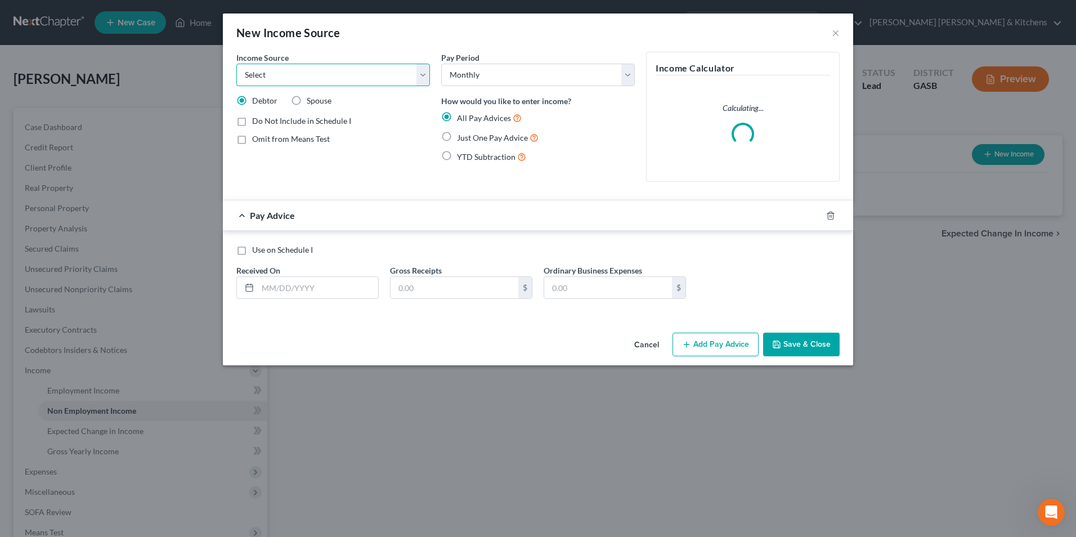
click at [273, 80] on select "Select Unemployment Disability (from employer) Pension Retirement Social Securi…" at bounding box center [333, 75] width 194 height 23
select select "13"
click at [236, 64] on select "Select Unemployment Disability (from employer) Pension Retirement Social Securi…" at bounding box center [333, 75] width 194 height 23
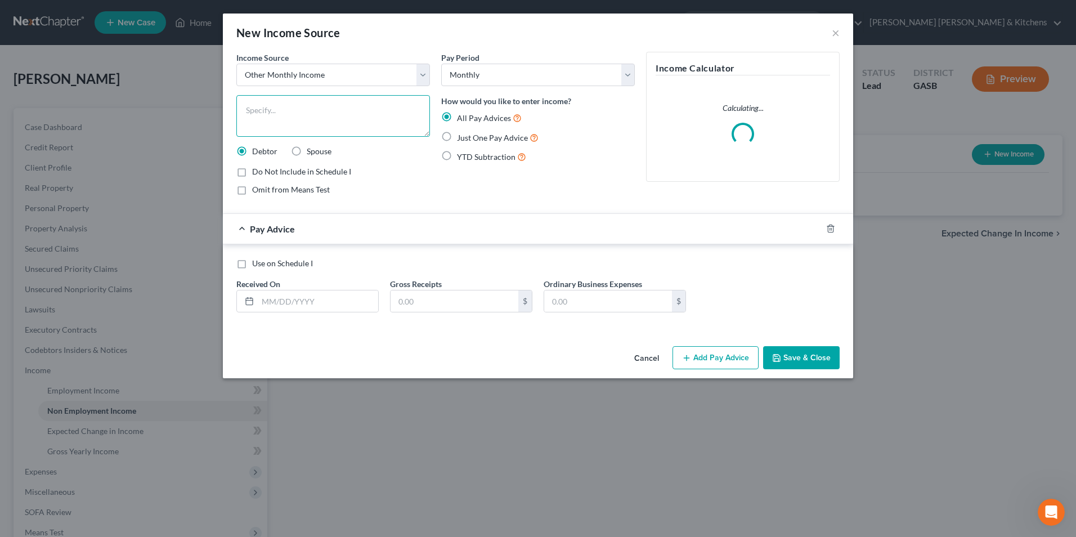
click at [249, 103] on textarea at bounding box center [333, 116] width 194 height 42
type textarea "prorated tax refund"
click at [457, 139] on label "Just One Pay Advice" at bounding box center [498, 137] width 82 height 13
click at [461, 138] on input "Just One Pay Advice" at bounding box center [464, 134] width 7 height 7
radio input "true"
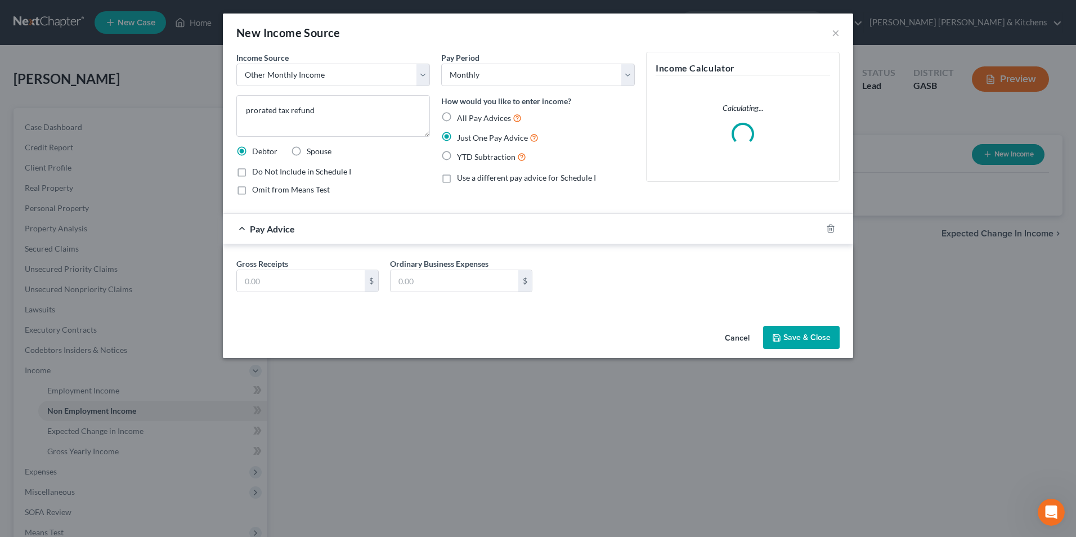
click at [307, 157] on label "Spouse" at bounding box center [319, 151] width 25 height 11
click at [311, 153] on input "Spouse" at bounding box center [314, 149] width 7 height 7
radio input "true"
click at [290, 277] on input "text" at bounding box center [301, 280] width 128 height 21
type input "527"
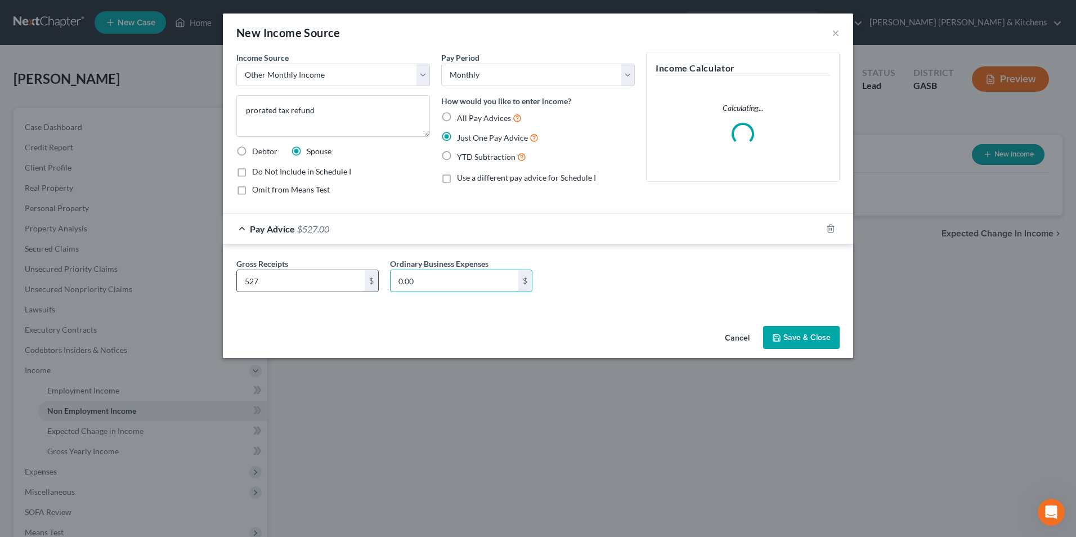
type input "0.00"
click at [810, 343] on button "Save & Close" at bounding box center [801, 338] width 77 height 24
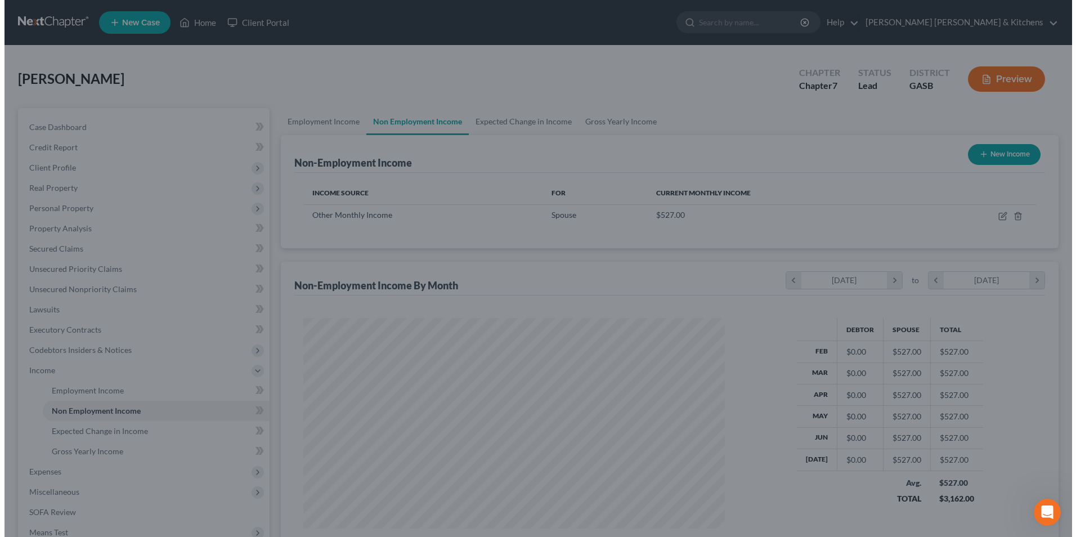
scroll to position [209, 440]
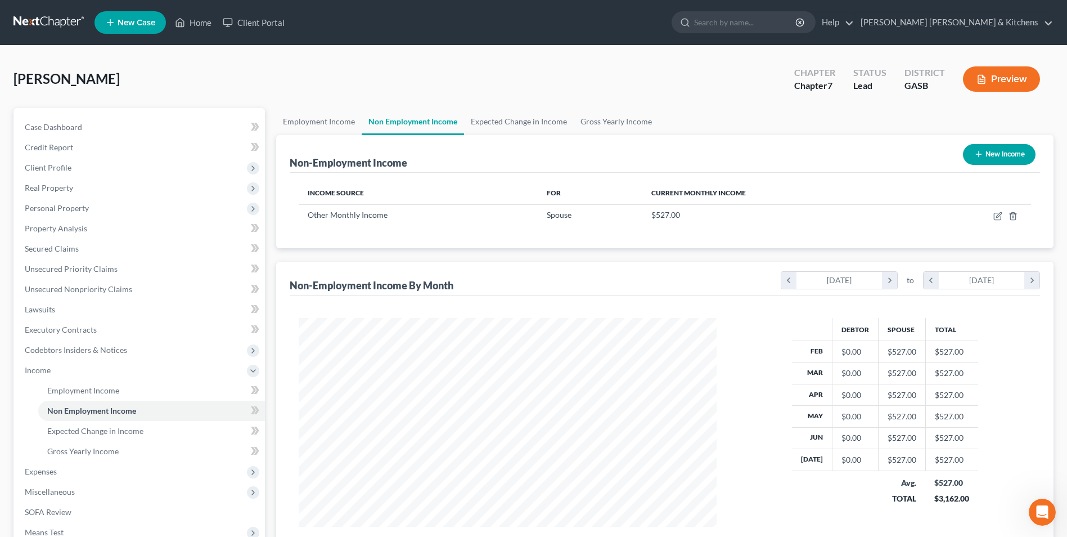
click at [1007, 152] on button "New Income" at bounding box center [999, 154] width 73 height 21
select select "0"
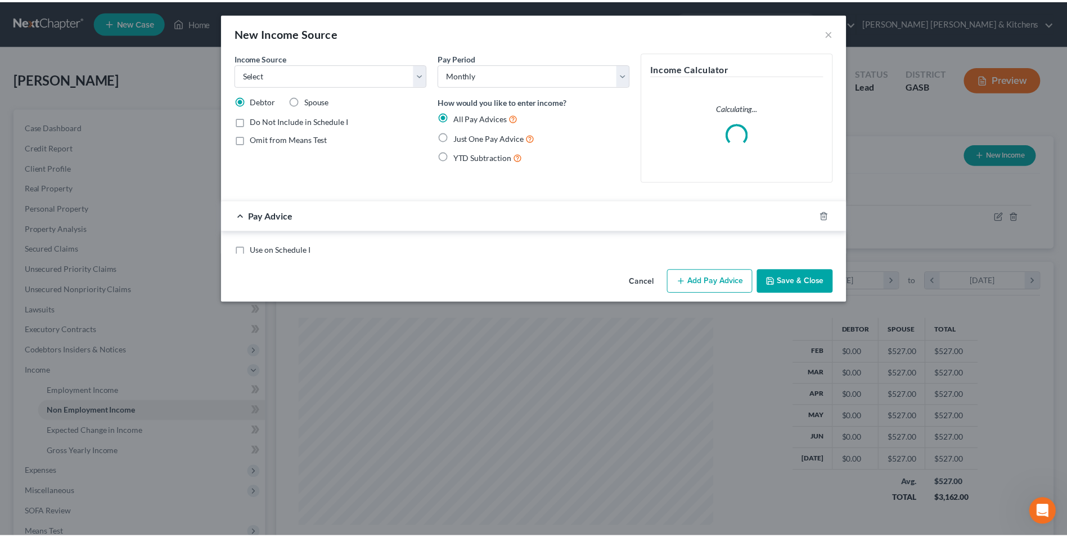
scroll to position [210, 444]
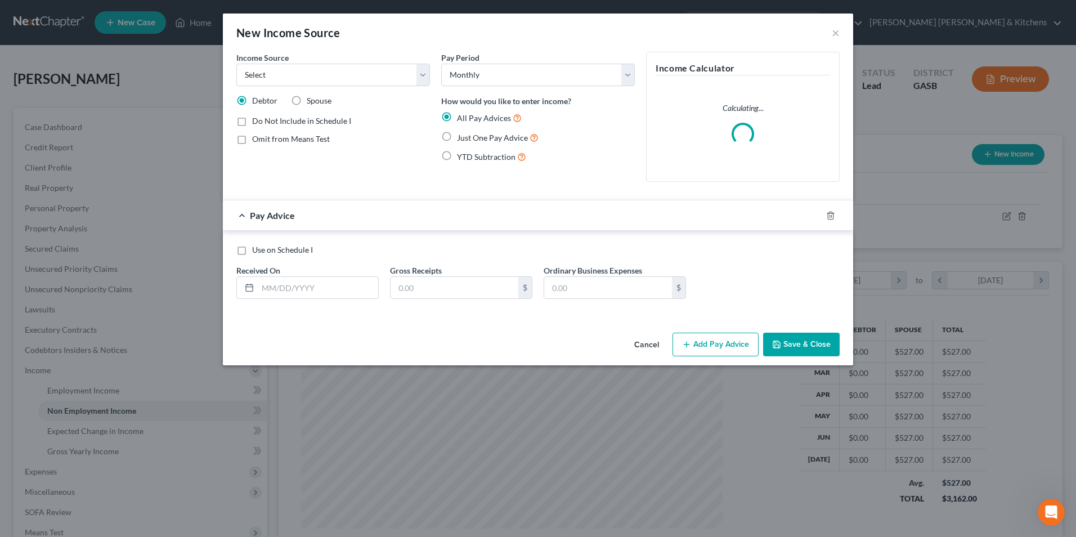
click at [307, 102] on label "Spouse" at bounding box center [319, 100] width 25 height 11
click at [311, 102] on input "Spouse" at bounding box center [314, 98] width 7 height 7
radio input "true"
drag, startPoint x: 276, startPoint y: 74, endPoint x: 275, endPoint y: 82, distance: 8.5
click at [276, 74] on select "Select Unemployment Disability (from employer) Pension Retirement Social Securi…" at bounding box center [333, 75] width 194 height 23
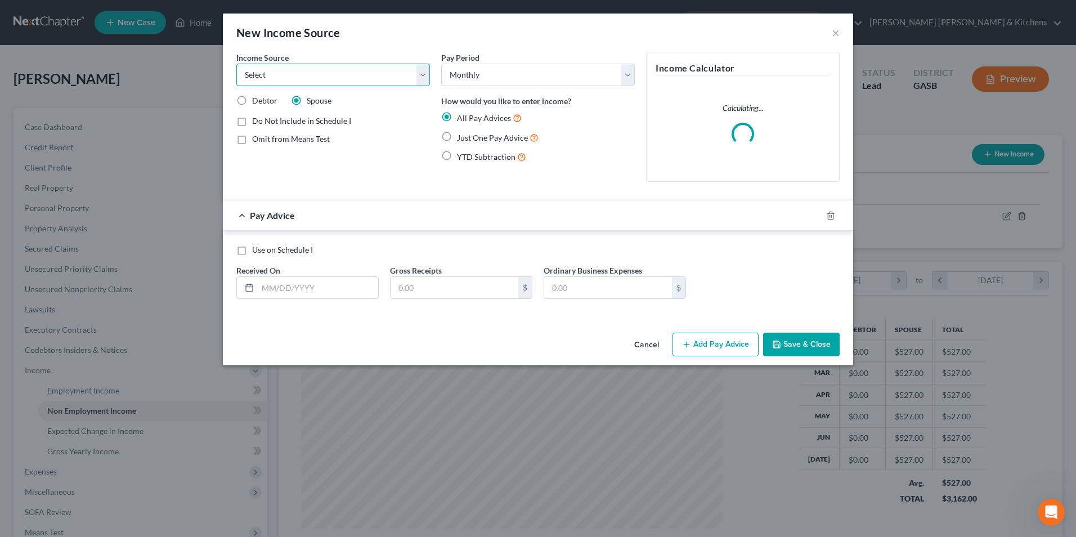
select select "3"
click at [236, 64] on select "Select Unemployment Disability (from employer) Pension Retirement Social Securi…" at bounding box center [333, 75] width 194 height 23
click at [457, 133] on label "Just One Pay Advice" at bounding box center [498, 137] width 82 height 13
click at [461, 133] on input "Just One Pay Advice" at bounding box center [464, 134] width 7 height 7
radio input "true"
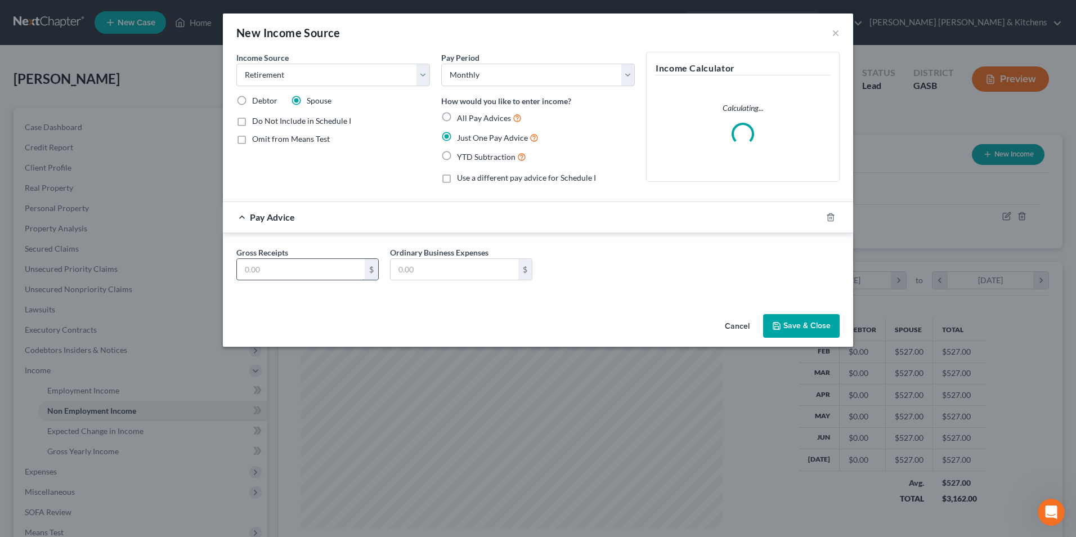
click at [274, 278] on input "text" at bounding box center [301, 269] width 128 height 21
type input "2,300"
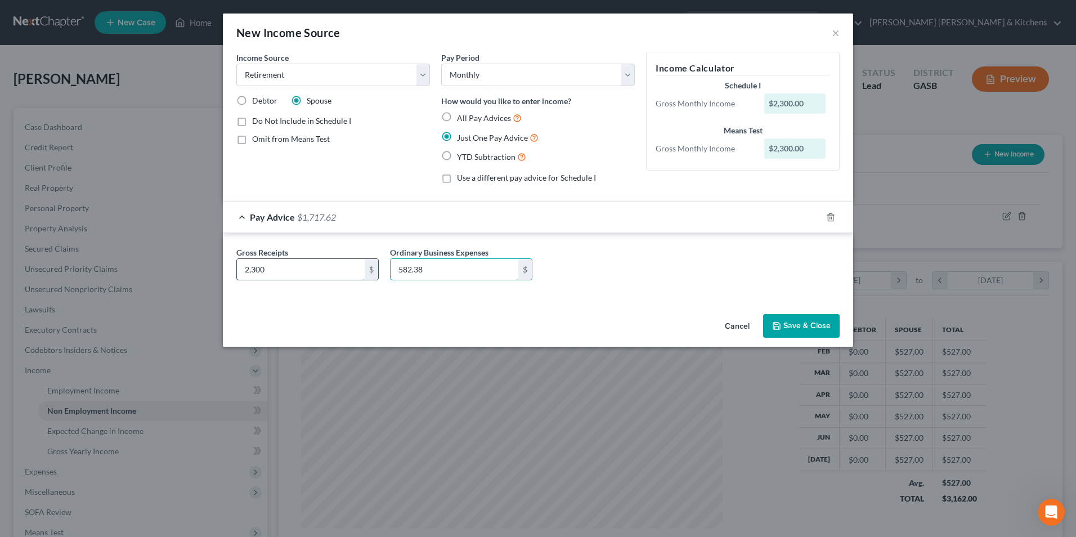
type input "582.38"
click at [820, 323] on button "Save & Close" at bounding box center [801, 326] width 77 height 24
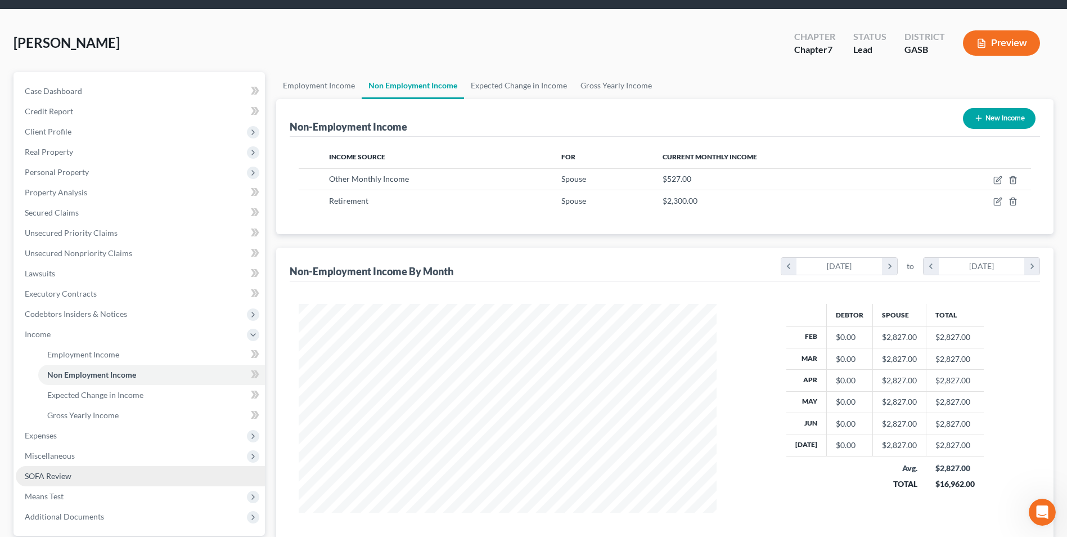
scroll to position [56, 0]
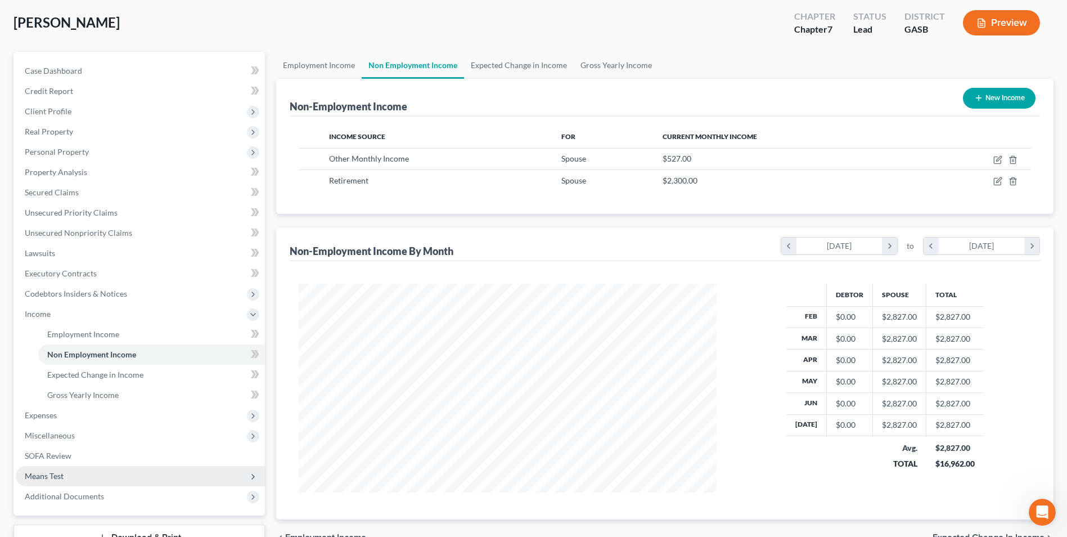
click at [46, 475] on span "Means Test" at bounding box center [44, 476] width 39 height 10
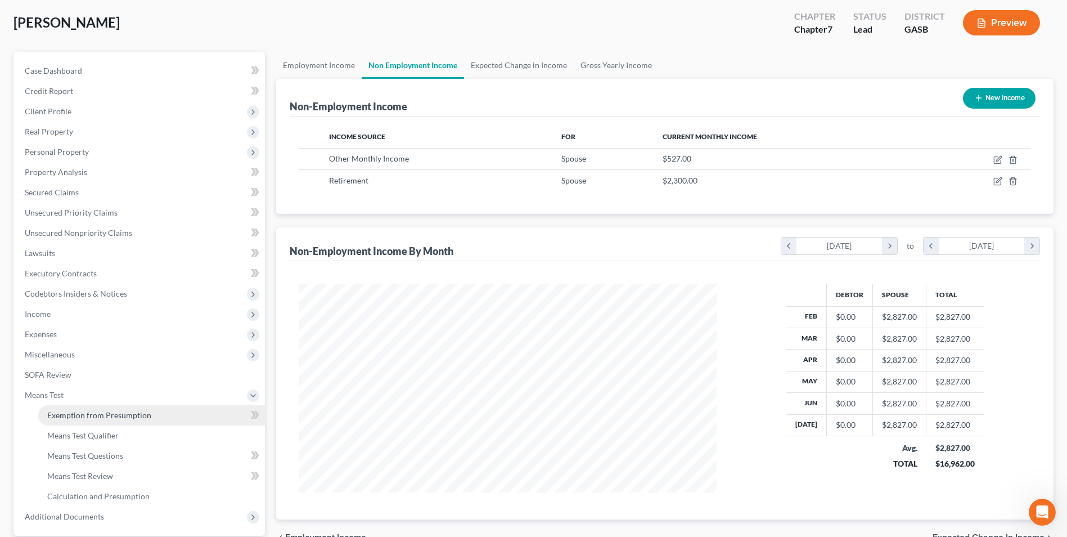
click at [58, 409] on link "Exemption from Presumption" at bounding box center [151, 415] width 227 height 20
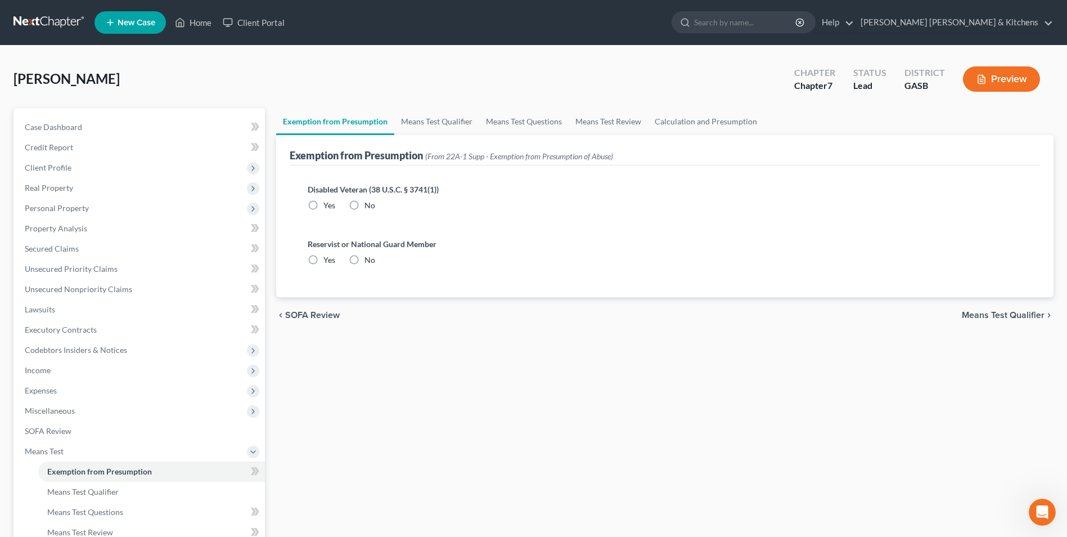
click at [365, 204] on label "No" at bounding box center [370, 205] width 11 height 11
click at [369, 204] on input "No" at bounding box center [372, 203] width 7 height 7
radio input "true"
click at [365, 258] on label "No" at bounding box center [370, 259] width 11 height 11
click at [369, 258] on input "No" at bounding box center [372, 257] width 7 height 7
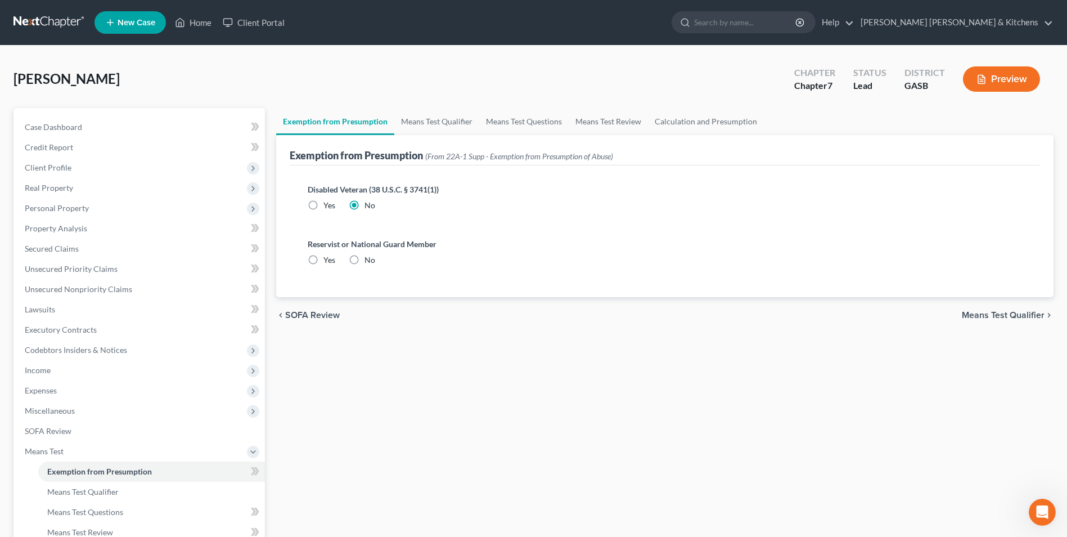
radio input "true"
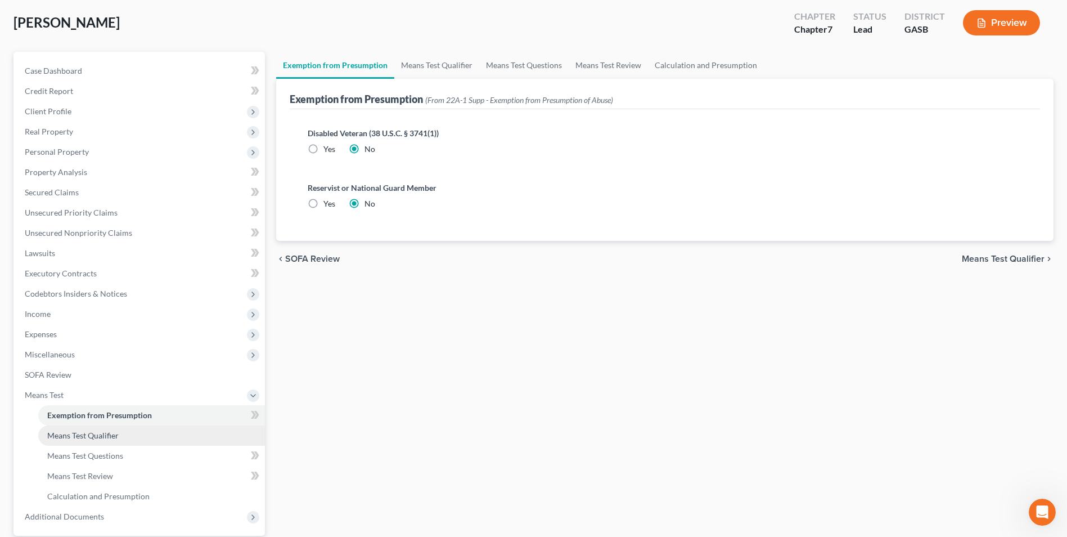
click at [69, 439] on span "Means Test Qualifier" at bounding box center [82, 435] width 71 height 10
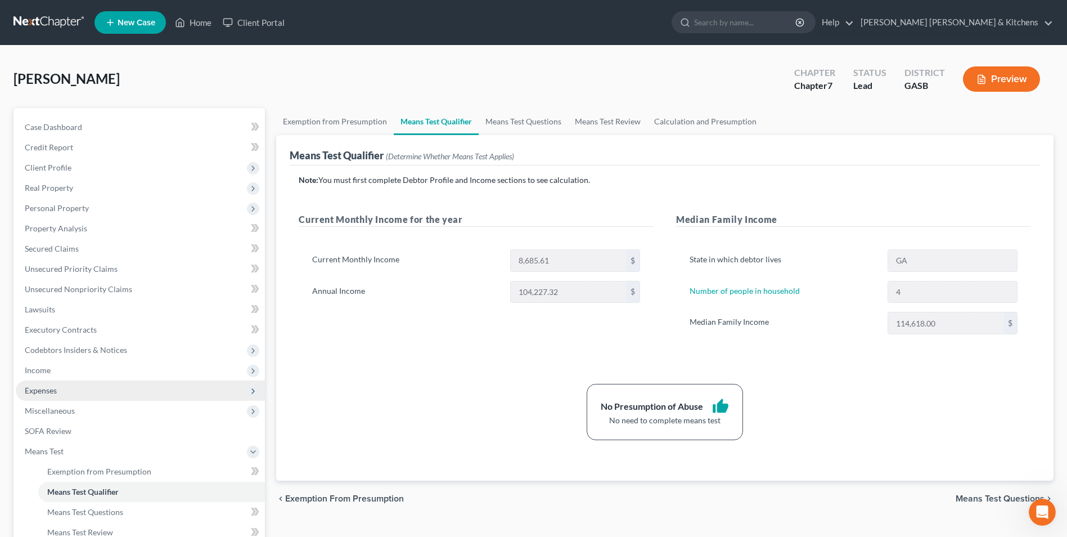
click at [53, 384] on span "Expenses" at bounding box center [140, 390] width 249 height 20
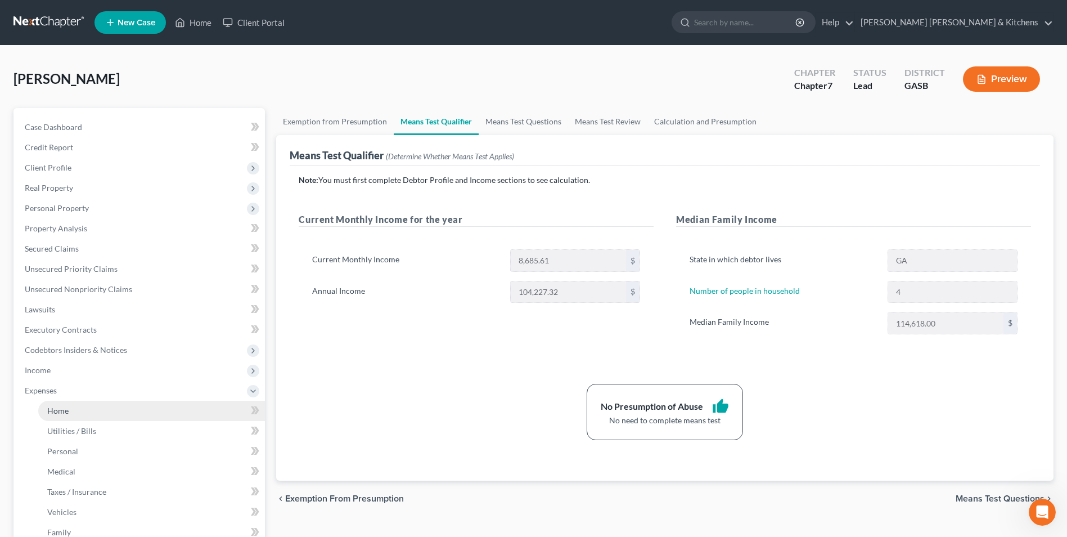
click at [60, 406] on span "Home" at bounding box center [57, 411] width 21 height 10
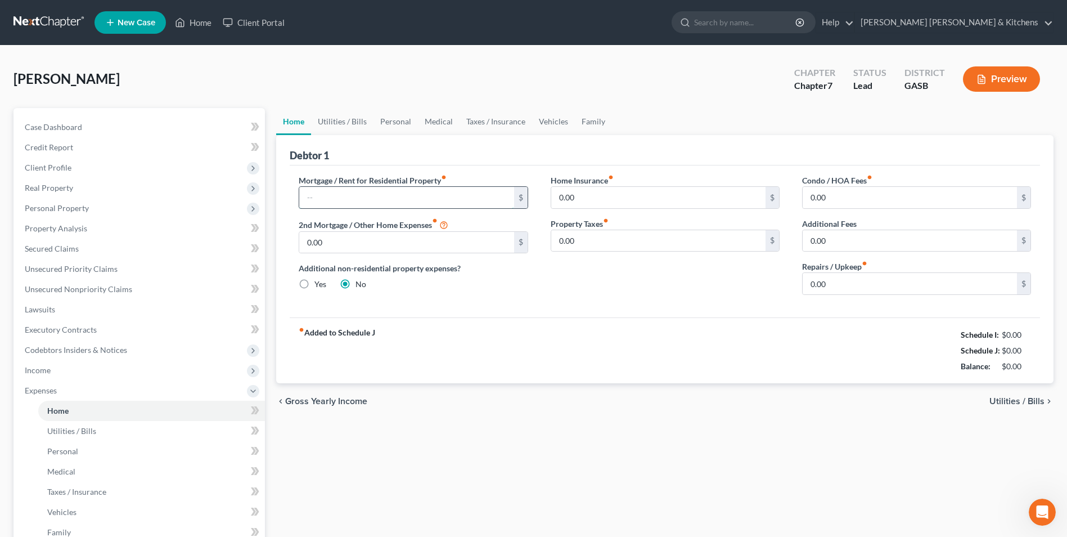
click at [396, 187] on input "text" at bounding box center [406, 197] width 214 height 21
type input "1,685"
type input "1,257"
click at [66, 447] on span "Personal" at bounding box center [62, 451] width 31 height 10
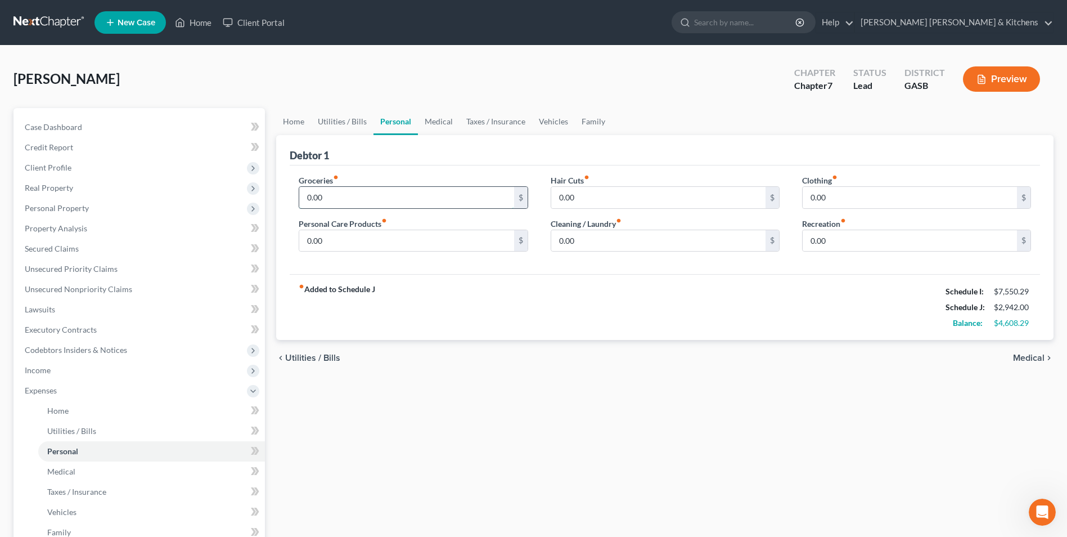
click at [345, 196] on input "0.00" at bounding box center [406, 197] width 214 height 21
type input "1,000"
type input "3"
type input "300"
drag, startPoint x: 44, startPoint y: 513, endPoint x: 197, endPoint y: 319, distance: 247.2
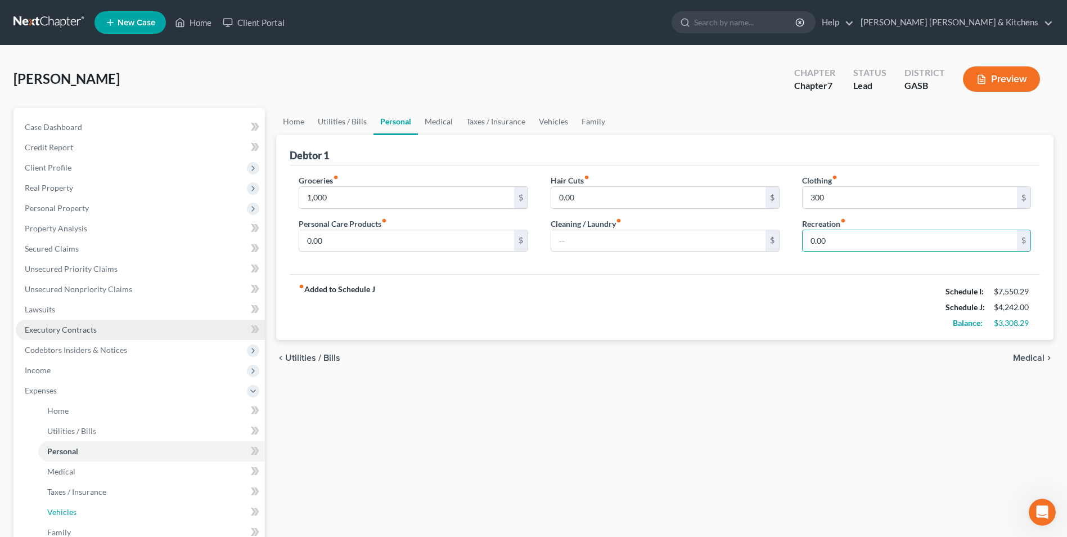
click at [44, 513] on link "Vehicles" at bounding box center [151, 512] width 227 height 20
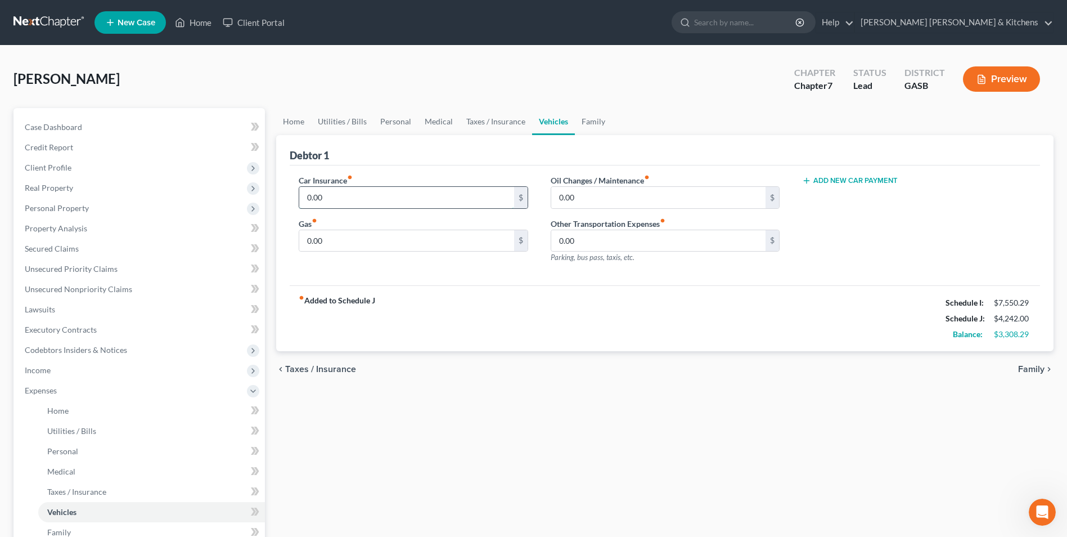
click at [330, 199] on input "0.00" at bounding box center [406, 197] width 214 height 21
type input "582"
type input "300"
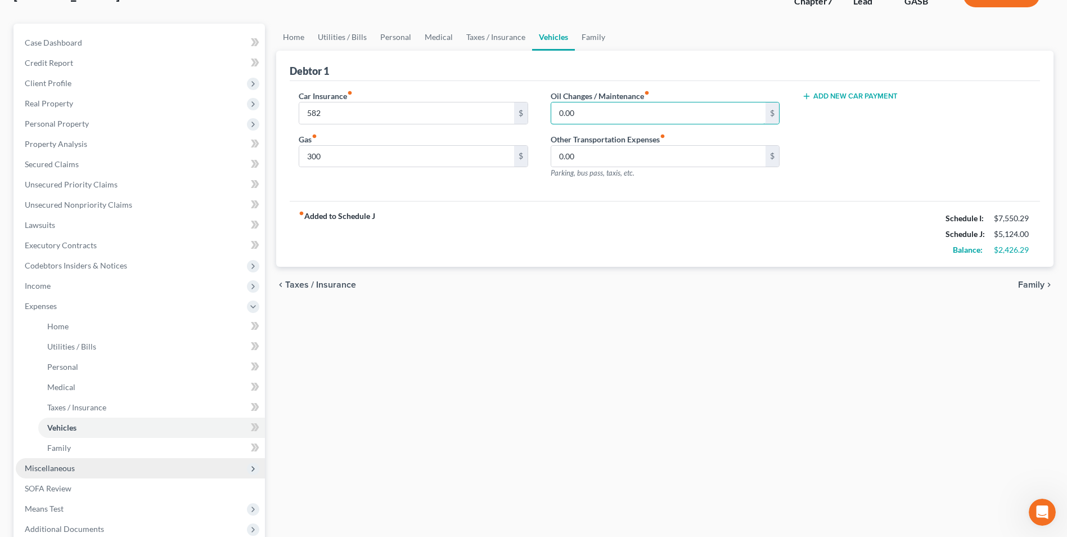
scroll to position [113, 0]
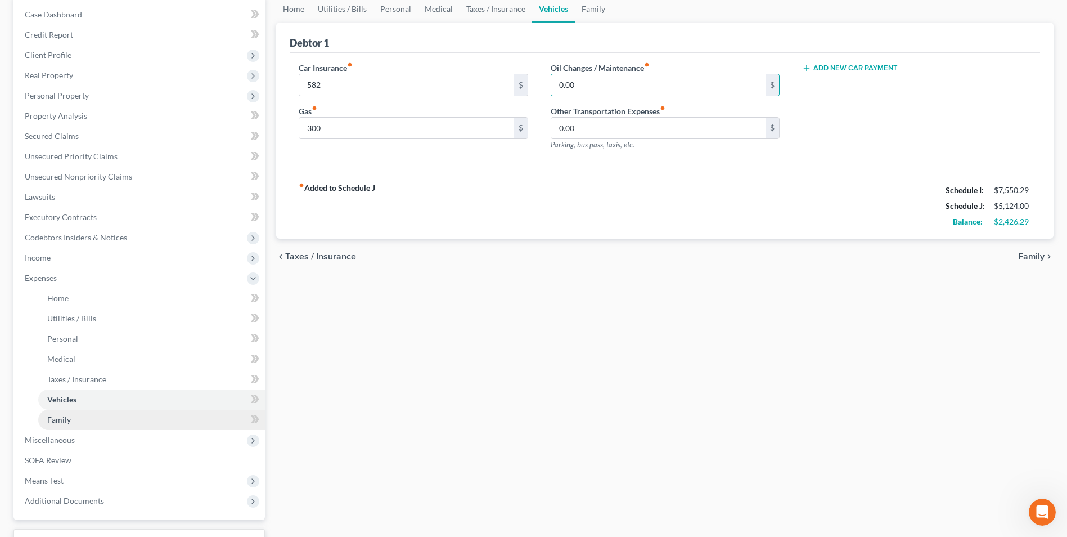
click at [65, 416] on span "Family" at bounding box center [59, 420] width 24 height 10
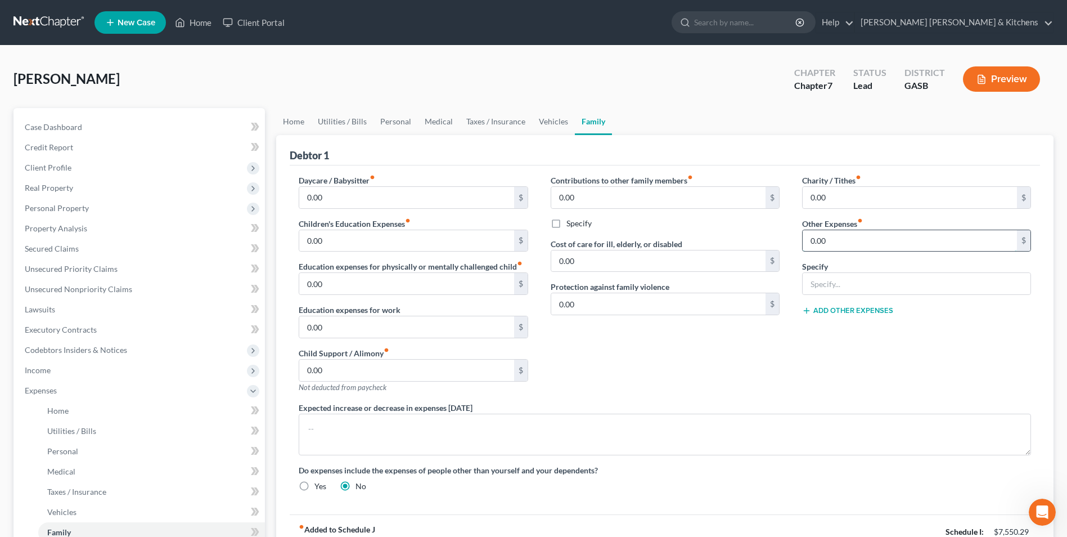
click at [830, 238] on input "0.00" at bounding box center [910, 240] width 214 height 21
type input "1,490"
type input "husband's auto loans x2 (balance $70,000)"
click at [844, 312] on button "Add Other Expenses" at bounding box center [847, 310] width 91 height 9
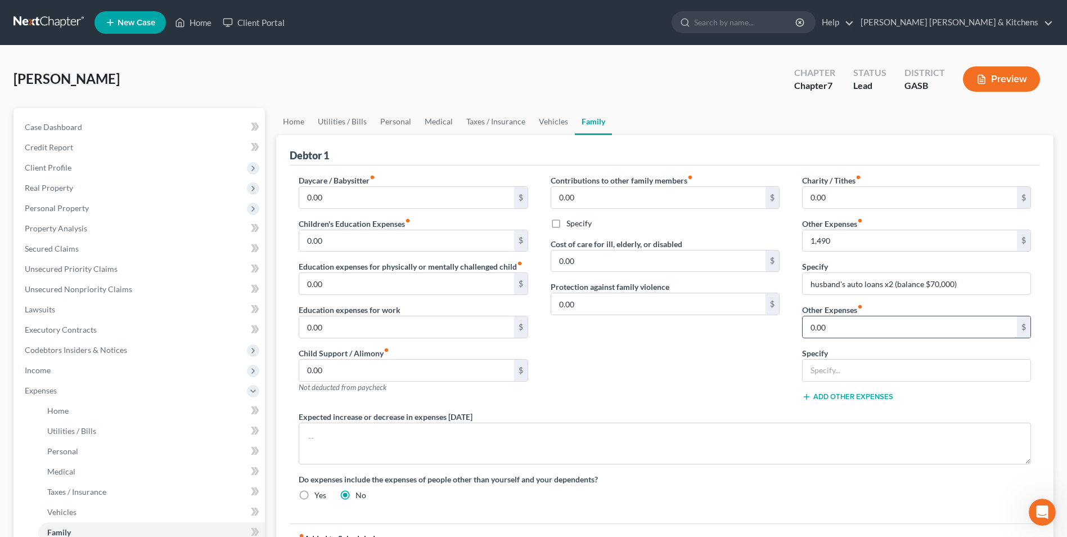
click at [834, 323] on input "0.00" at bounding box center [910, 326] width 214 height 21
click at [84, 433] on span "Utilities / Bills" at bounding box center [71, 431] width 49 height 10
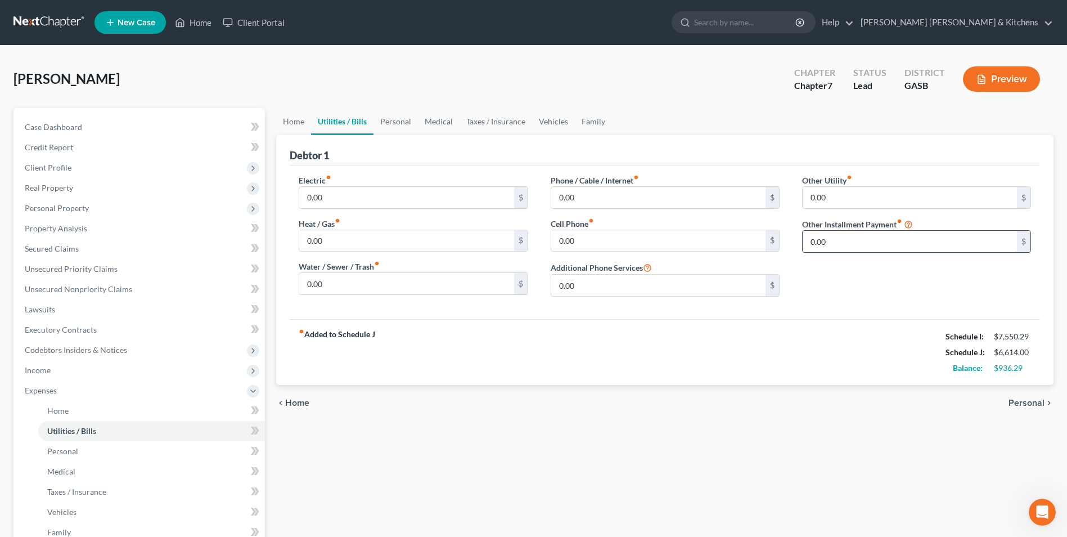
click at [851, 246] on input "0.00" at bounding box center [910, 241] width 214 height 21
type input "3,000"
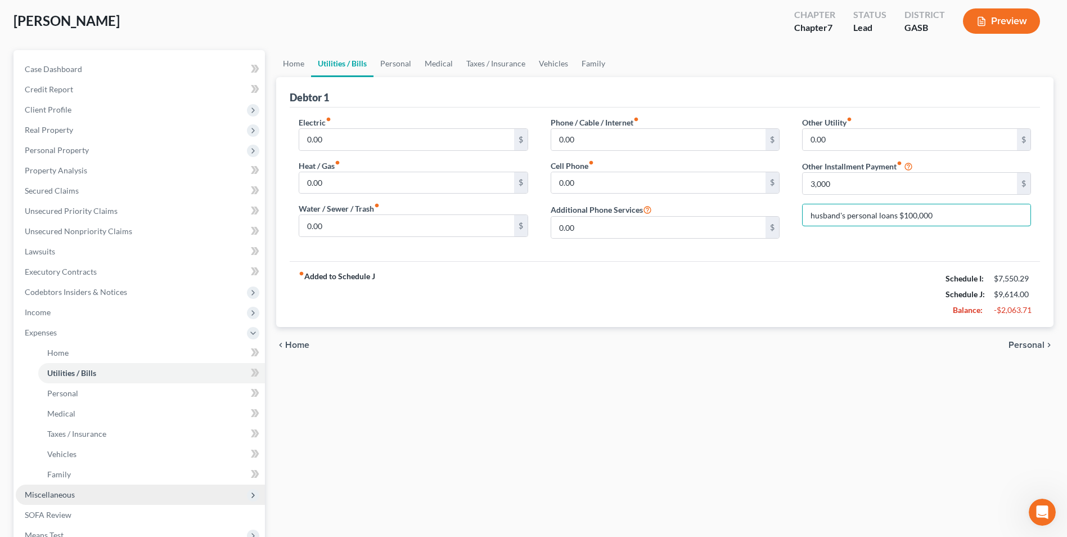
scroll to position [113, 0]
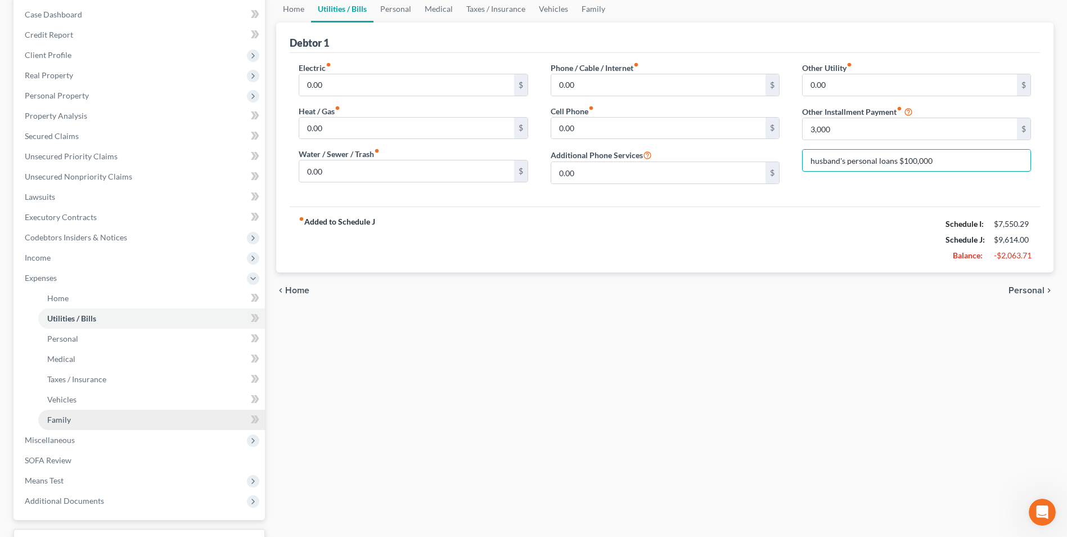
type input "husband's personal loans $100,000"
click at [58, 419] on span "Family" at bounding box center [59, 420] width 24 height 10
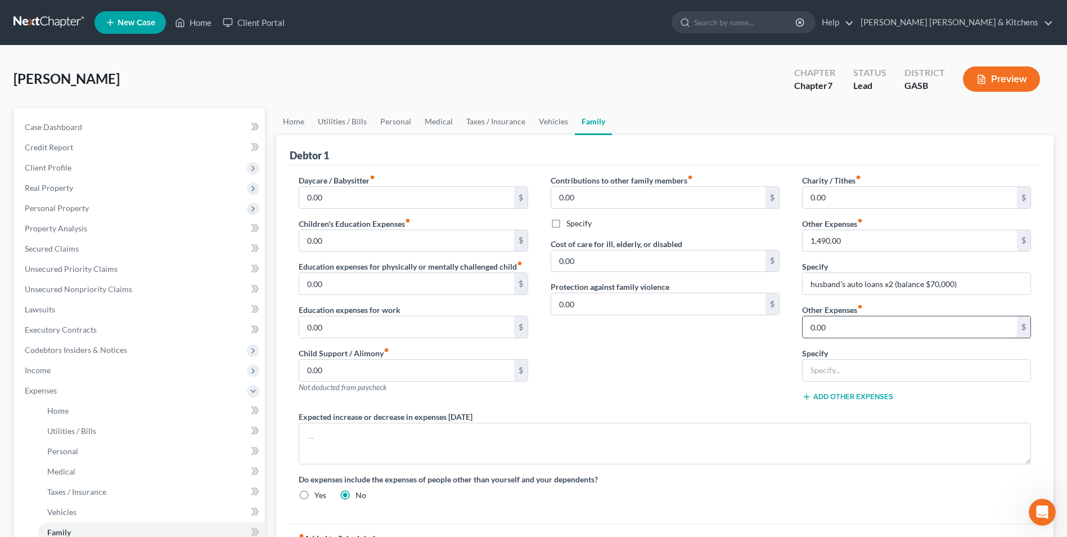
click at [841, 323] on input "0.00" at bounding box center [910, 326] width 214 height 21
type input "3,000"
type input "husband's credit cards - balance $40,000"
click at [67, 411] on span "Home" at bounding box center [57, 411] width 21 height 10
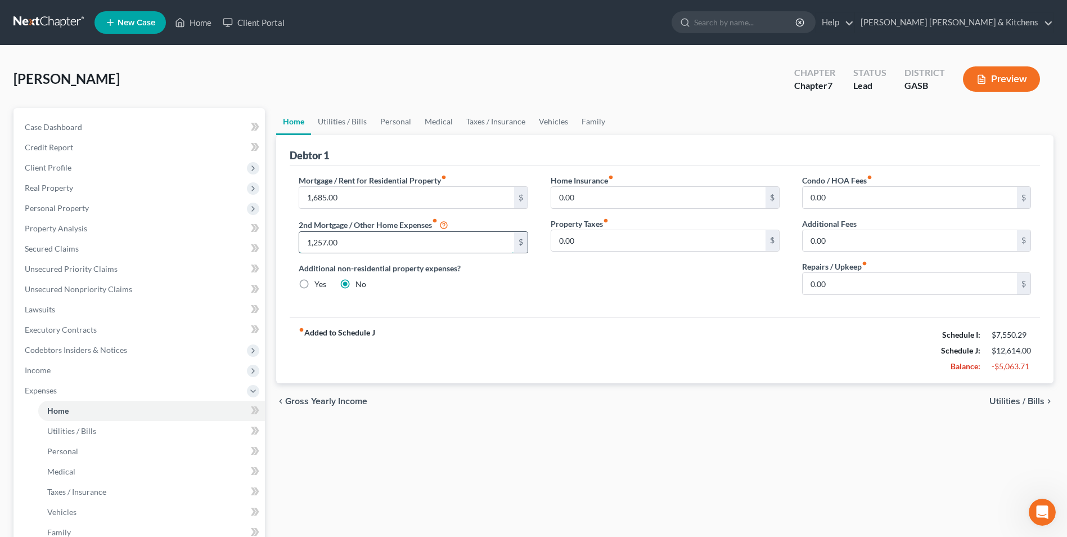
click at [352, 247] on input "1,257.00" at bounding box center [406, 242] width 214 height 21
type input "630"
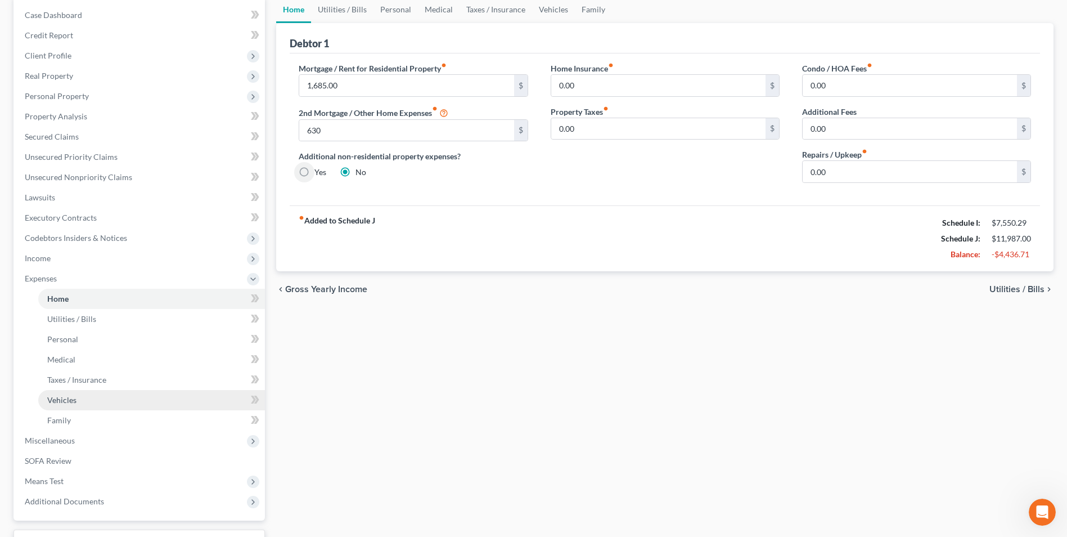
scroll to position [113, 0]
drag, startPoint x: 46, startPoint y: 424, endPoint x: 448, endPoint y: 351, distance: 409.0
click at [47, 424] on link "Family" at bounding box center [151, 420] width 227 height 20
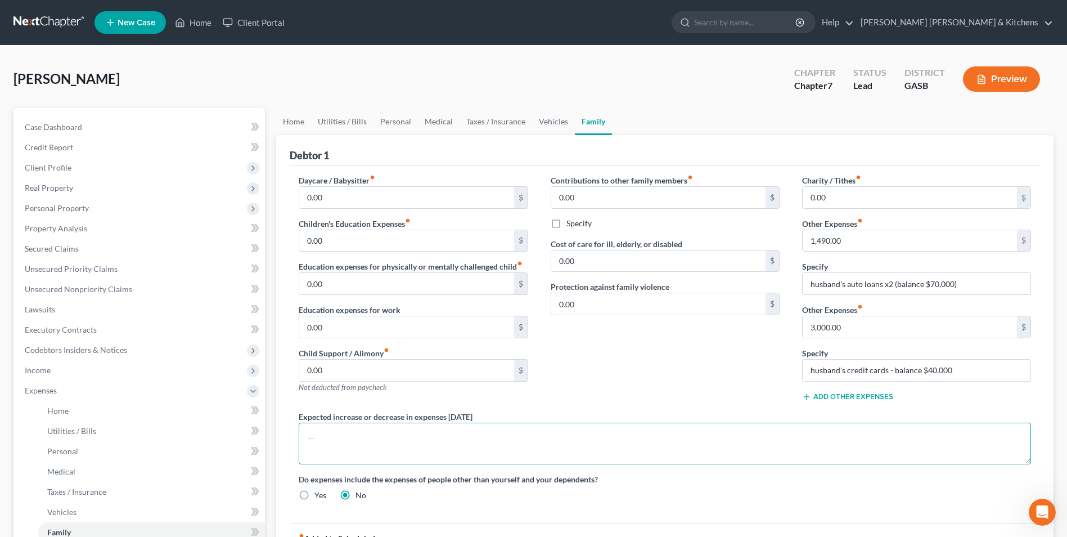
click at [423, 436] on textarea at bounding box center [665, 444] width 733 height 42
type textarea "debtor not sure what expenses will be b/c must replace all household goods"
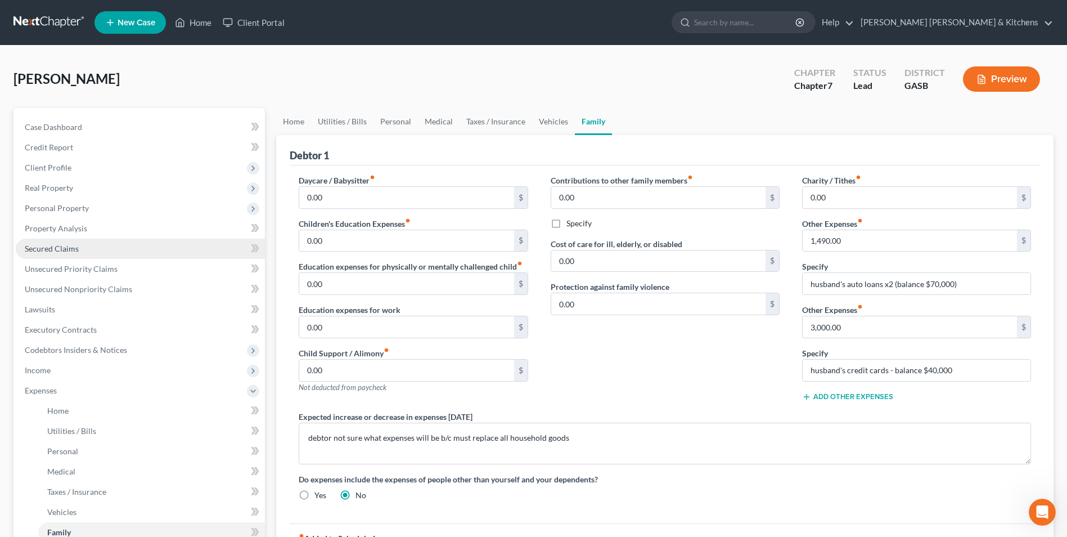
click at [73, 246] on span "Secured Claims" at bounding box center [52, 249] width 54 height 10
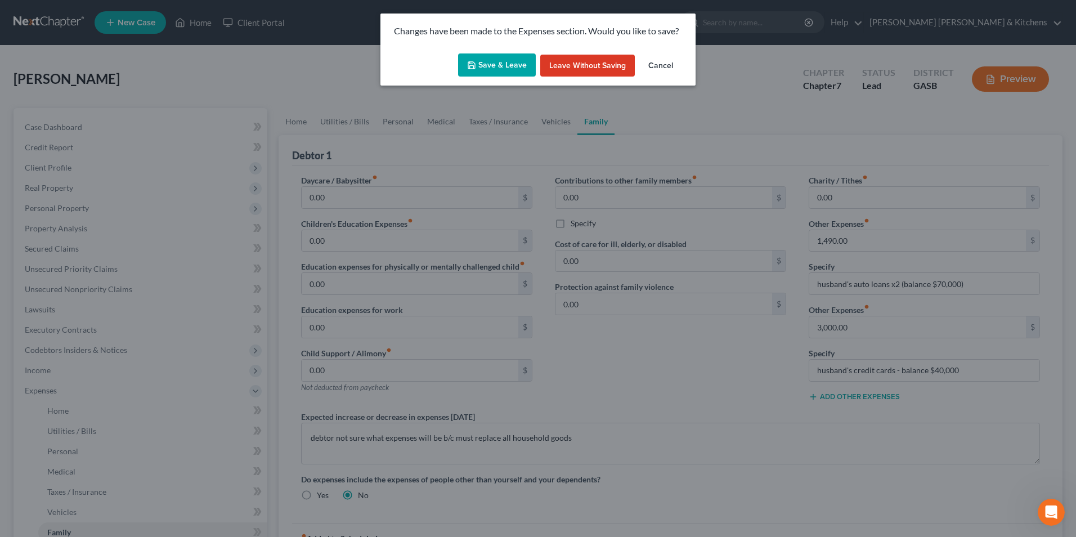
click at [496, 70] on button "Save & Leave" at bounding box center [497, 65] width 78 height 24
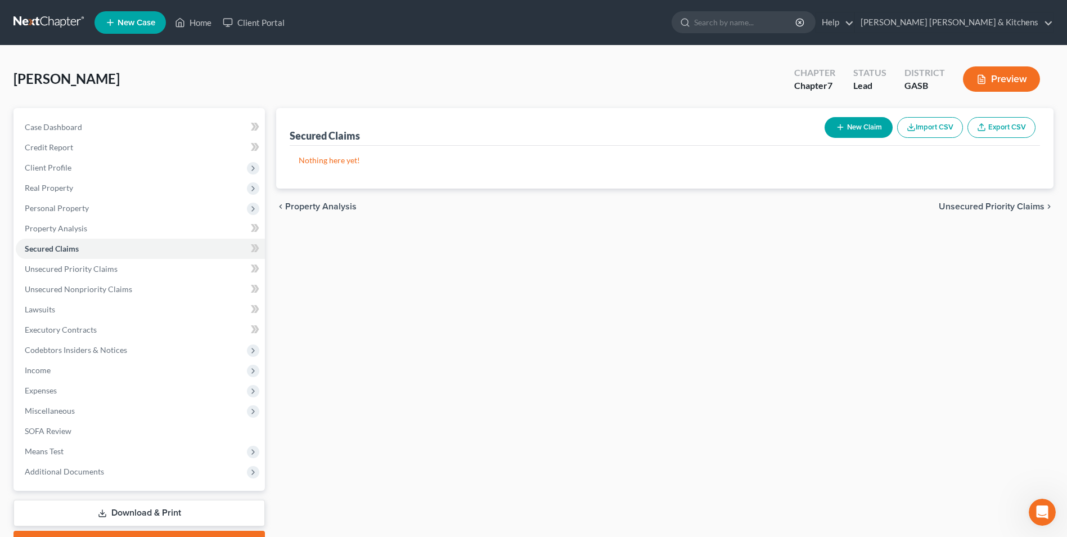
click at [834, 120] on button "New Claim" at bounding box center [859, 127] width 68 height 21
select select "0"
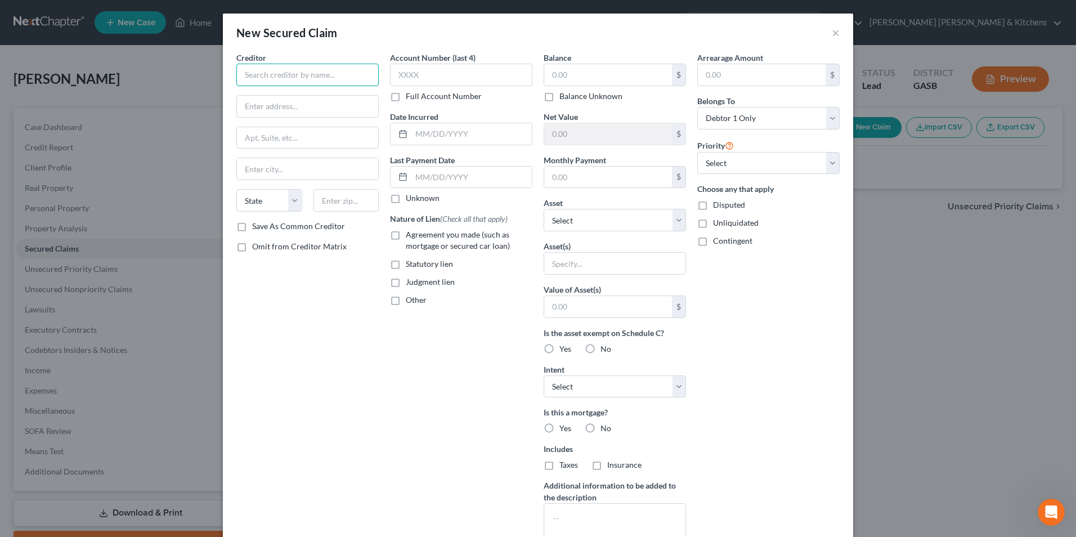
click at [312, 82] on input "text" at bounding box center [307, 75] width 142 height 23
type input "Synchrony Bank"
type input "c/o Hayt Hayt & [PERSON_NAME]"
type input "[STREET_ADDRESS]"
type input "30350"
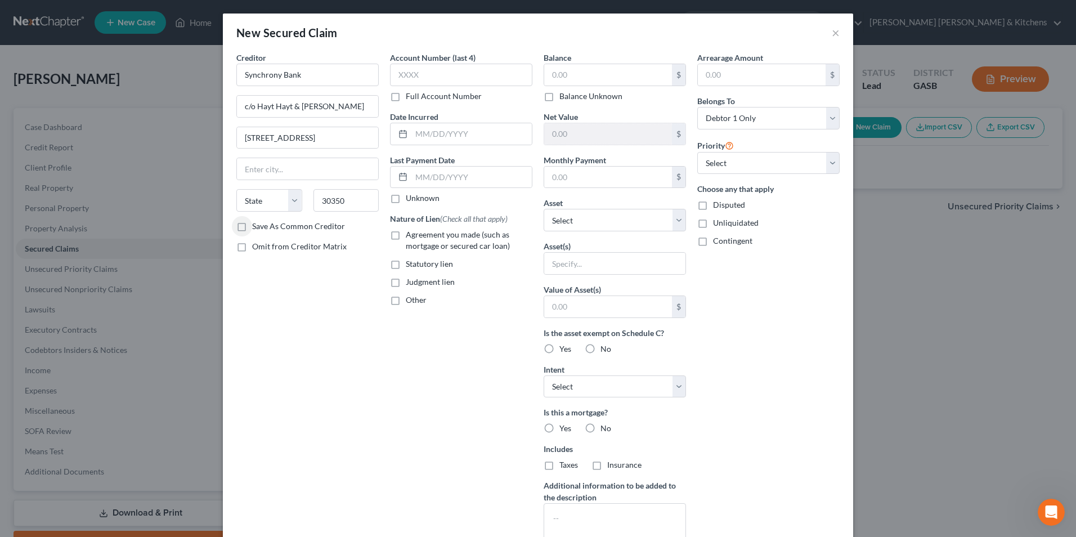
type input "[GEOGRAPHIC_DATA]"
select select "10"
click at [406, 281] on label "Judgment lien" at bounding box center [430, 281] width 49 height 11
click at [410, 281] on input "Judgment lien" at bounding box center [413, 279] width 7 height 7
checkbox input "true"
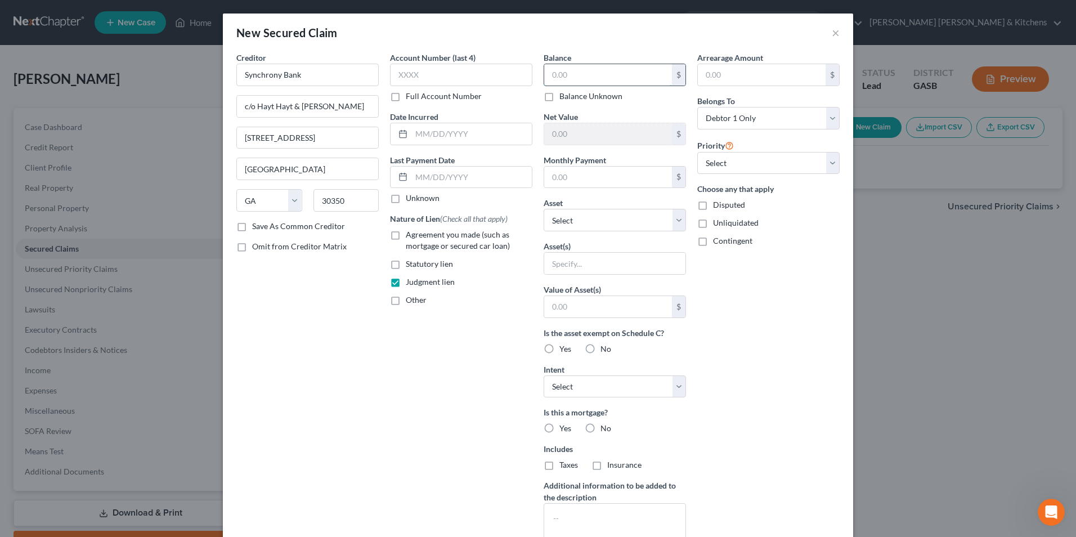
click at [591, 72] on input "text" at bounding box center [608, 74] width 128 height 21
type input "2,520.91"
click at [516, 84] on input "text" at bounding box center [461, 75] width 142 height 23
type input "8017"
click at [568, 271] on input "text" at bounding box center [614, 263] width 141 height 21
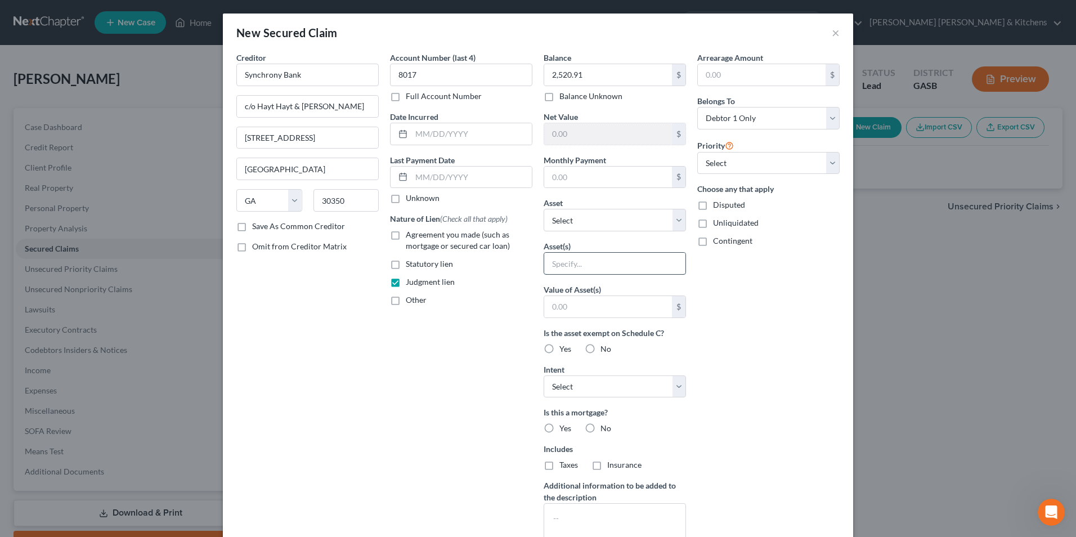
type input "judgment lien"
click at [576, 312] on input "text" at bounding box center [608, 306] width 128 height 21
type input "1"
type input "0.00"
click at [572, 385] on select "Select Surrender Redeem Reaffirm Avoid Other" at bounding box center [614, 386] width 142 height 23
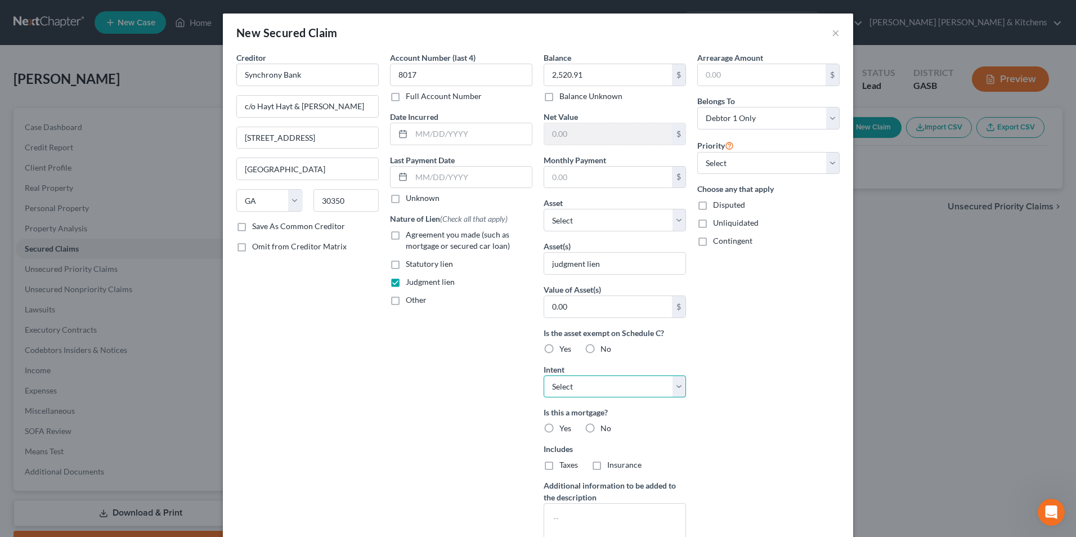
select select "4"
click at [543, 375] on select "Select Surrender Redeem Reaffirm Avoid Other" at bounding box center [614, 386] width 142 height 23
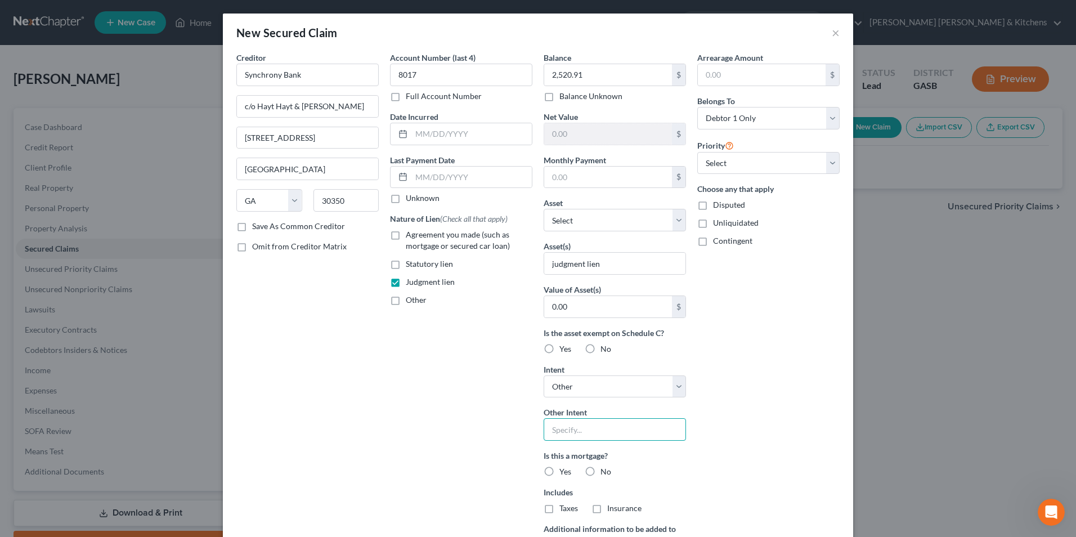
click at [566, 438] on input "text" at bounding box center [614, 429] width 142 height 23
type input "avoid judgment lien"
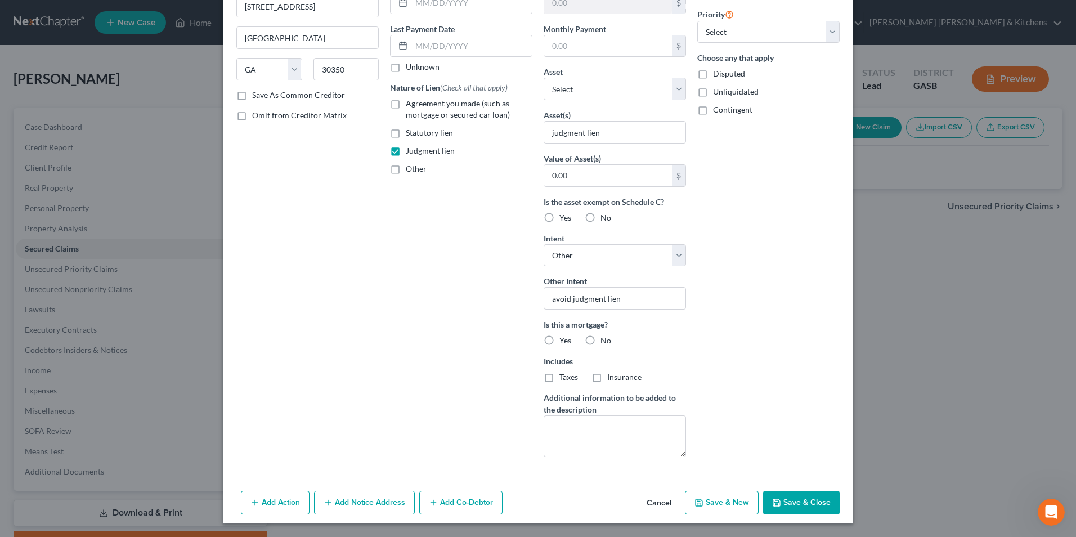
click at [792, 506] on button "Save & Close" at bounding box center [801, 503] width 77 height 24
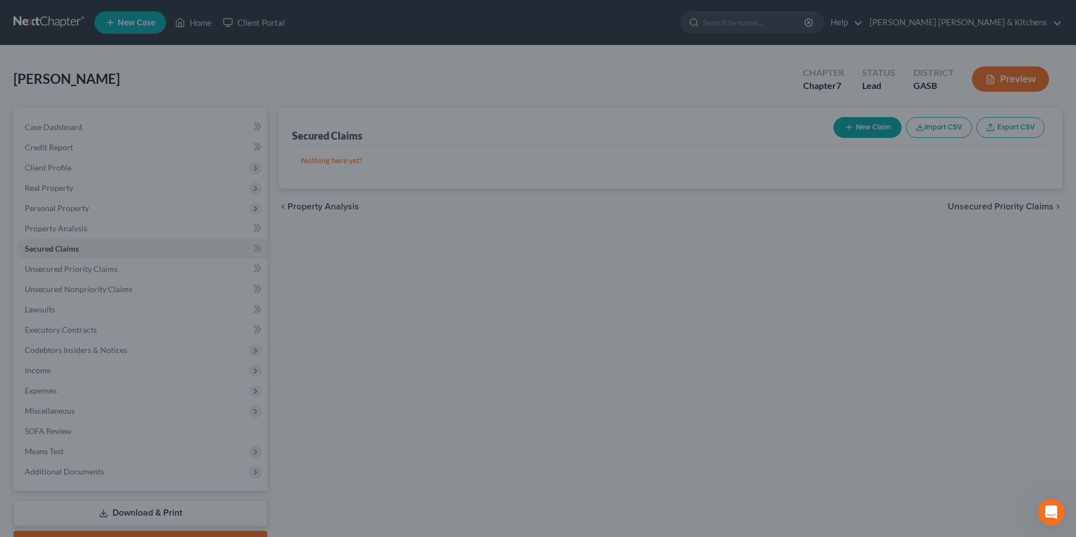
scroll to position [8, 0]
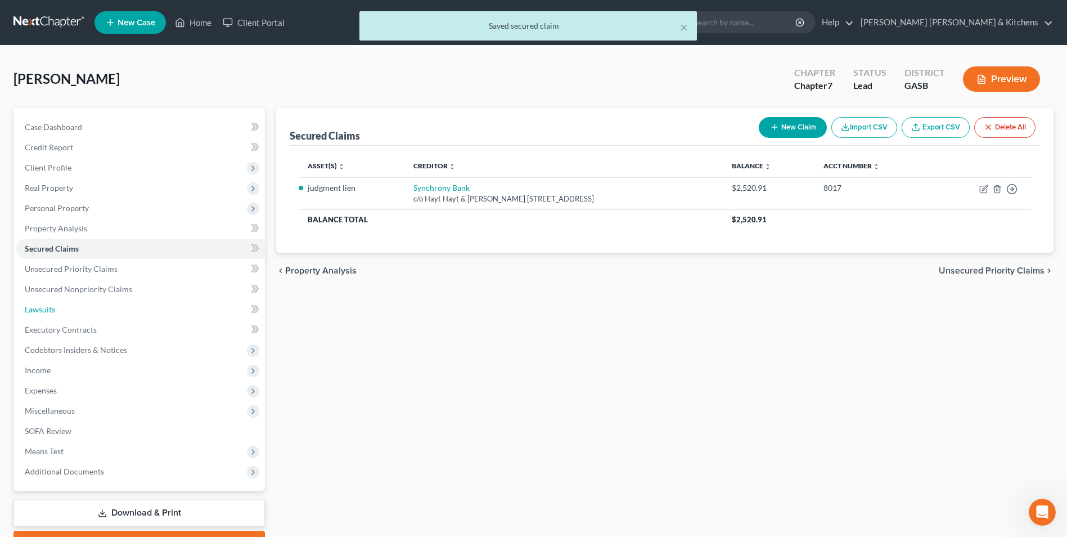
drag, startPoint x: 46, startPoint y: 314, endPoint x: 450, endPoint y: 327, distance: 404.2
click at [46, 314] on link "Lawsuits" at bounding box center [140, 309] width 249 height 20
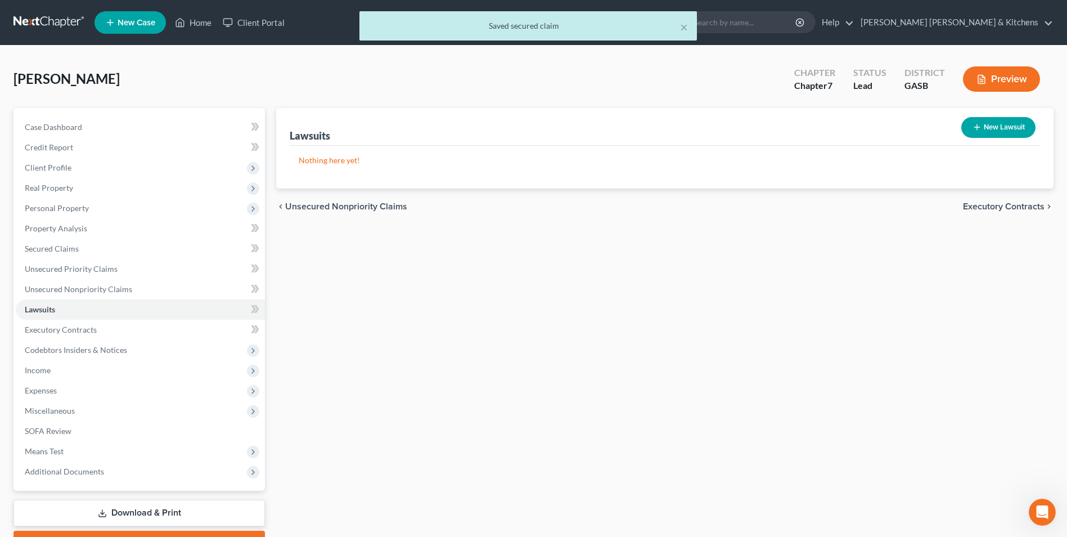
click at [1012, 123] on button "New Lawsuit" at bounding box center [999, 127] width 74 height 21
select select "0"
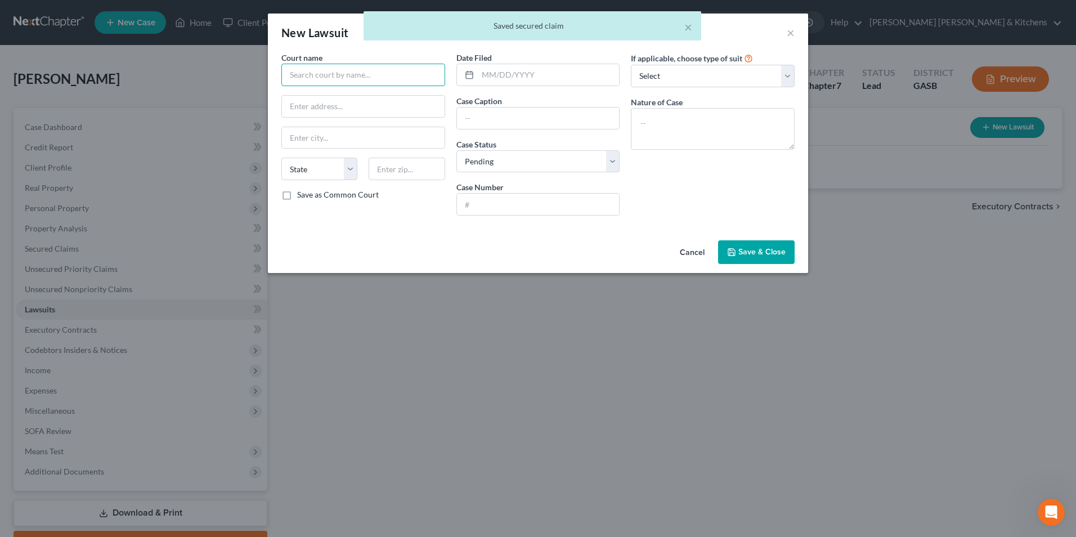
click at [335, 80] on input "text" at bounding box center [363, 75] width 164 height 23
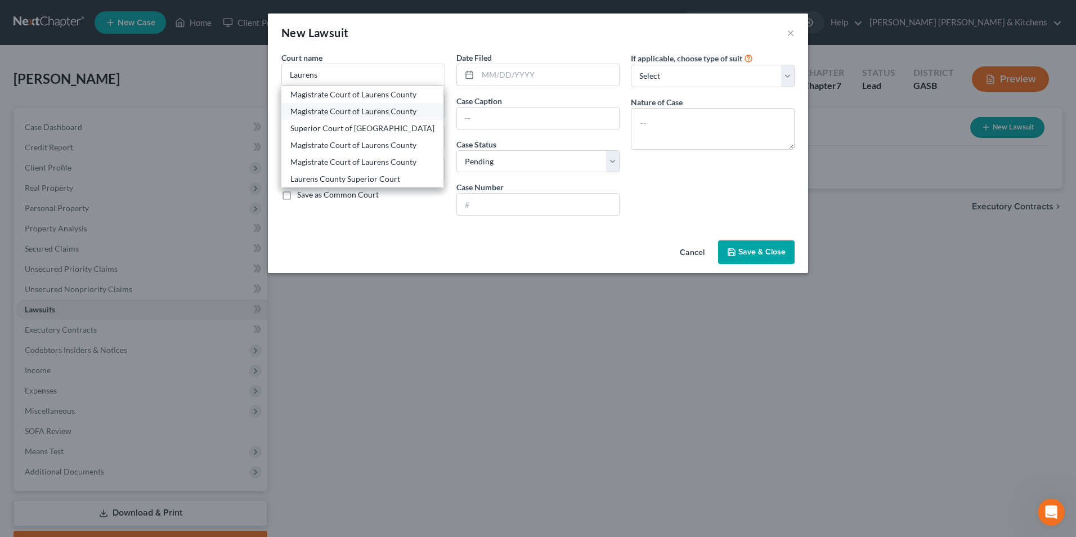
click at [340, 110] on div "Magistrate Court of Laurens County" at bounding box center [362, 111] width 144 height 11
type input "Magistrate Court of Laurens County"
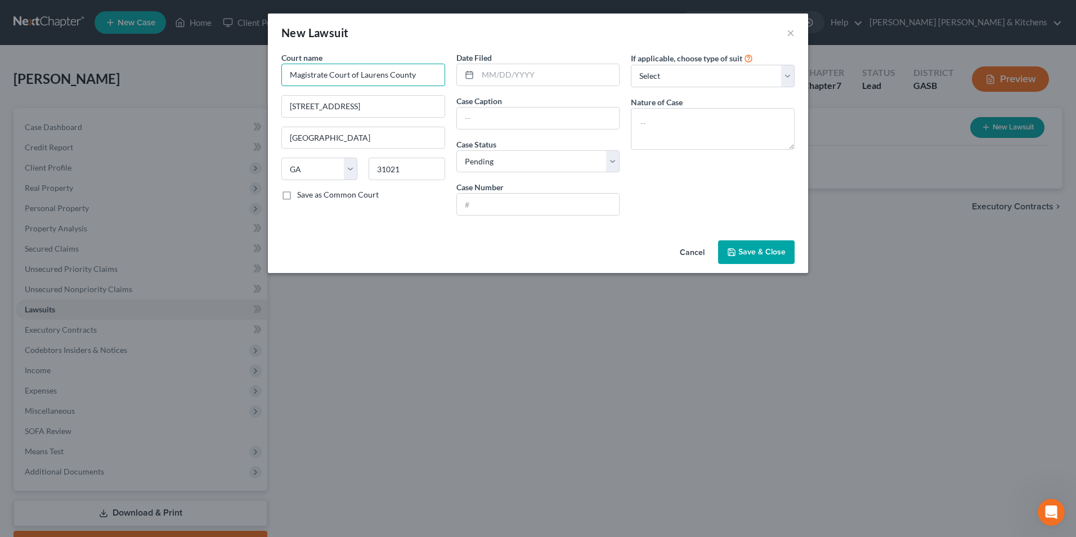
click at [433, 77] on input "Magistrate Court of Laurens County" at bounding box center [363, 75] width 164 height 23
click at [519, 74] on input "text" at bounding box center [549, 74] width 142 height 21
drag, startPoint x: 532, startPoint y: 120, endPoint x: 615, endPoint y: 122, distance: 83.3
click at [585, 120] on input "Synchrony Bank v [PERSON_NAME]" at bounding box center [538, 117] width 163 height 21
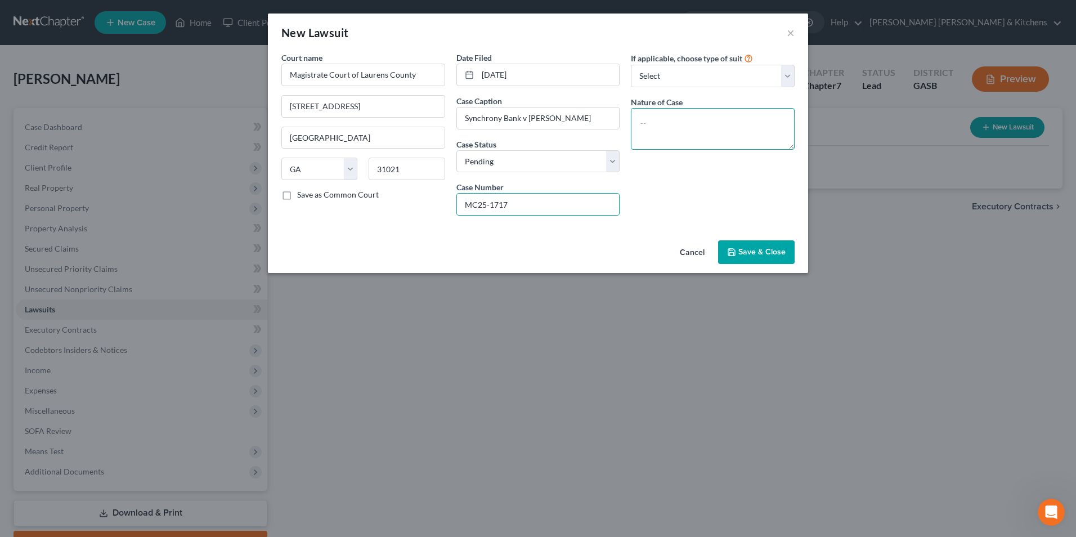
click at [775, 127] on textarea at bounding box center [713, 129] width 164 height 42
click at [765, 243] on button "Save & Close" at bounding box center [756, 252] width 77 height 24
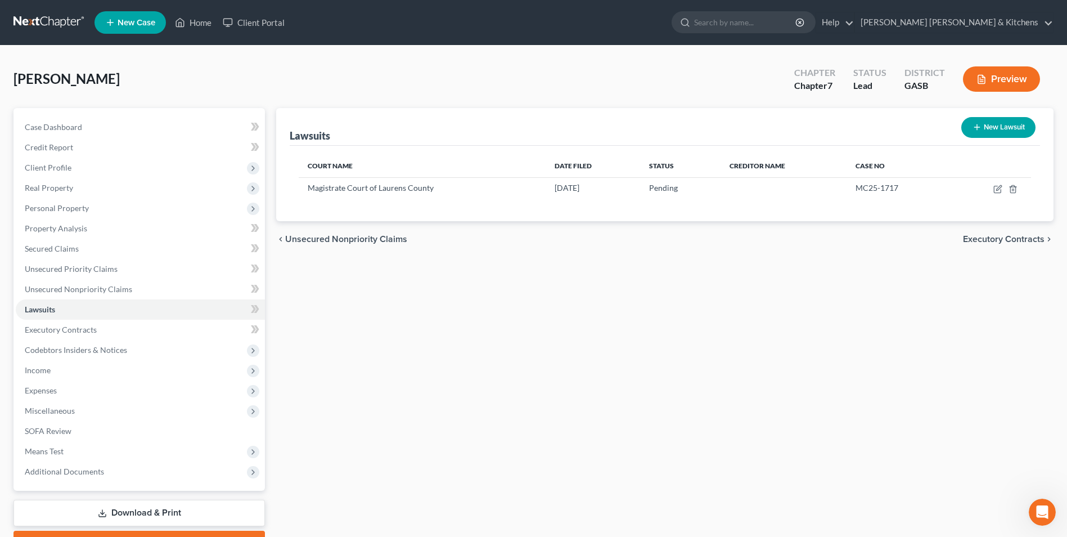
click at [1008, 127] on button "New Lawsuit" at bounding box center [999, 127] width 74 height 21
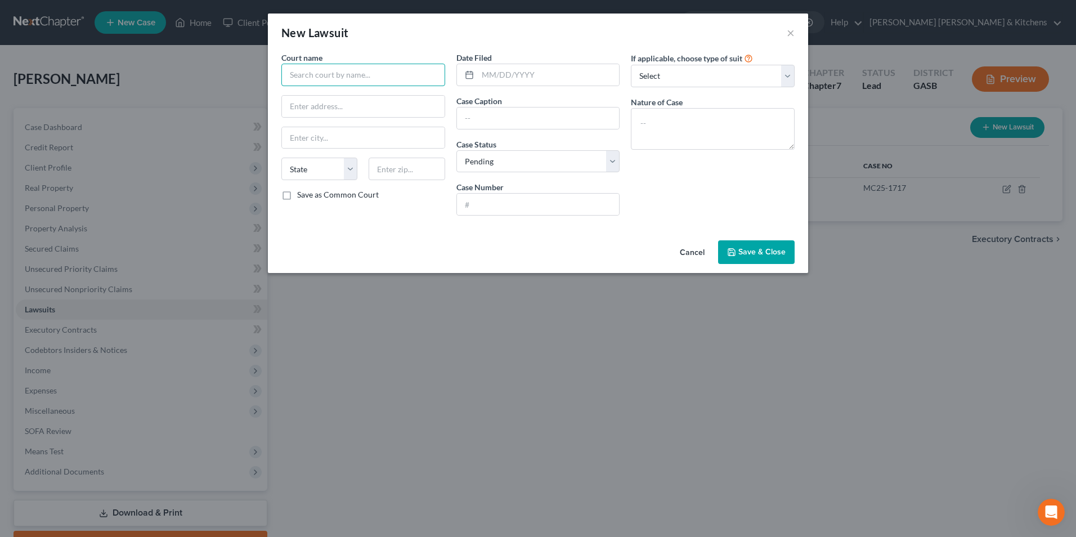
click at [377, 78] on input "text" at bounding box center [363, 75] width 164 height 23
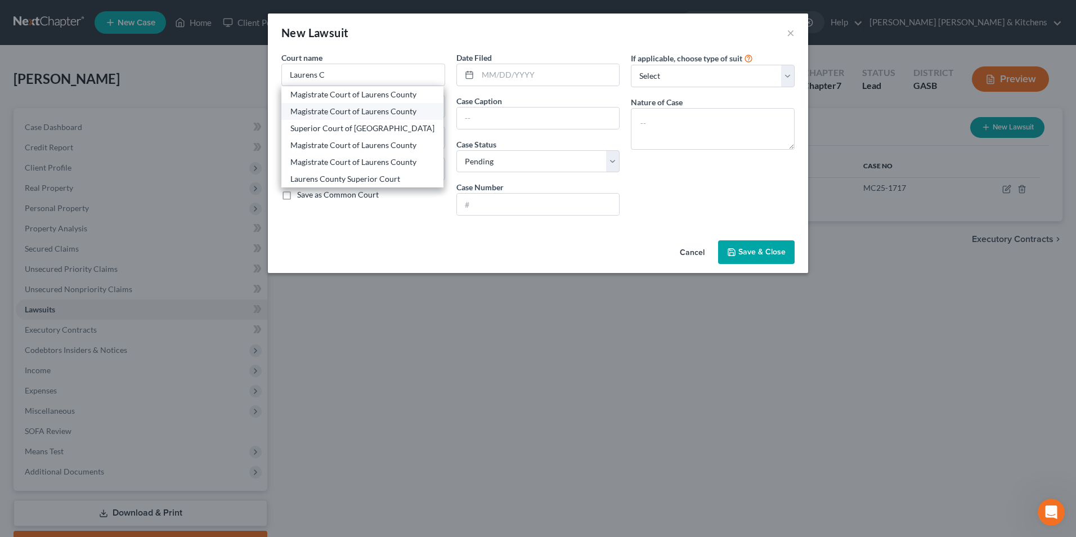
click at [370, 111] on div "Magistrate Court of Laurens County" at bounding box center [362, 111] width 144 height 11
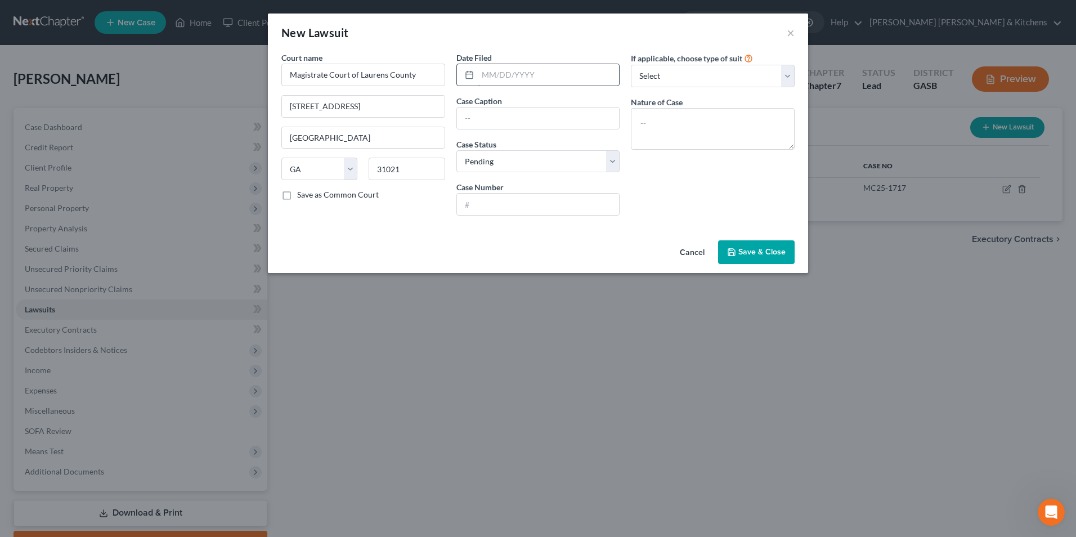
click at [492, 76] on input "text" at bounding box center [549, 74] width 142 height 21
drag, startPoint x: 533, startPoint y: 120, endPoint x: 630, endPoint y: 119, distance: 96.8
click at [629, 119] on div "Court name * Magistrate Court of [GEOGRAPHIC_DATA] [GEOGRAPHIC_DATA] [GEOGRAPHI…" at bounding box center [538, 138] width 524 height 173
click at [559, 207] on input "text" at bounding box center [538, 204] width 163 height 21
click at [656, 137] on textarea at bounding box center [713, 129] width 164 height 42
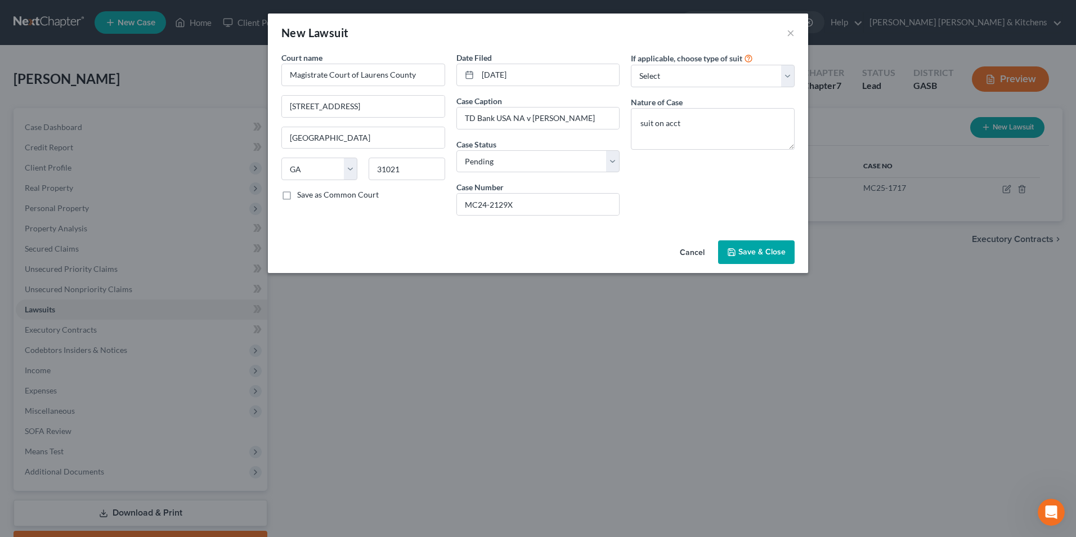
click at [778, 258] on button "Save & Close" at bounding box center [756, 252] width 77 height 24
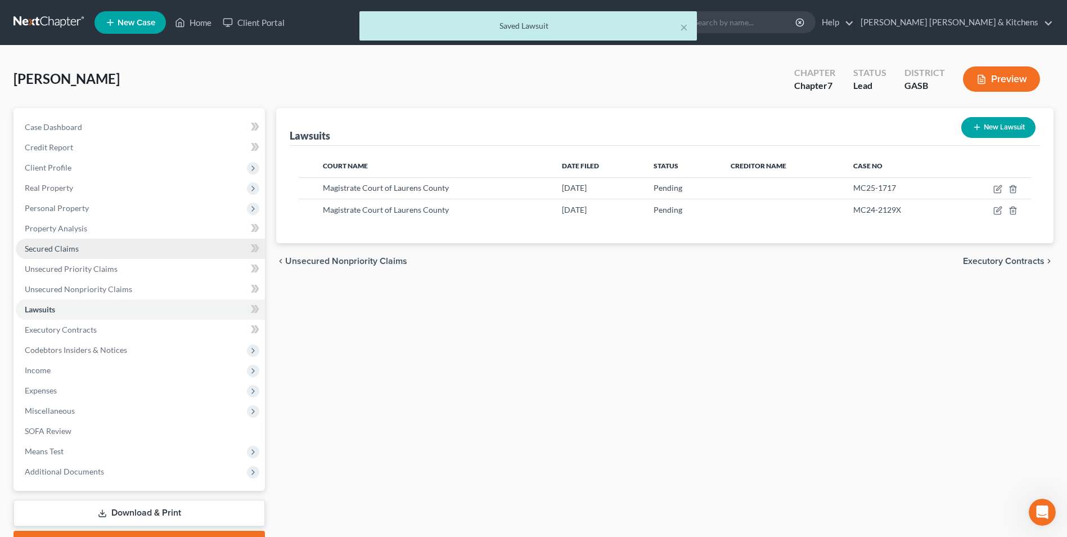
click at [53, 248] on span "Secured Claims" at bounding box center [52, 249] width 54 height 10
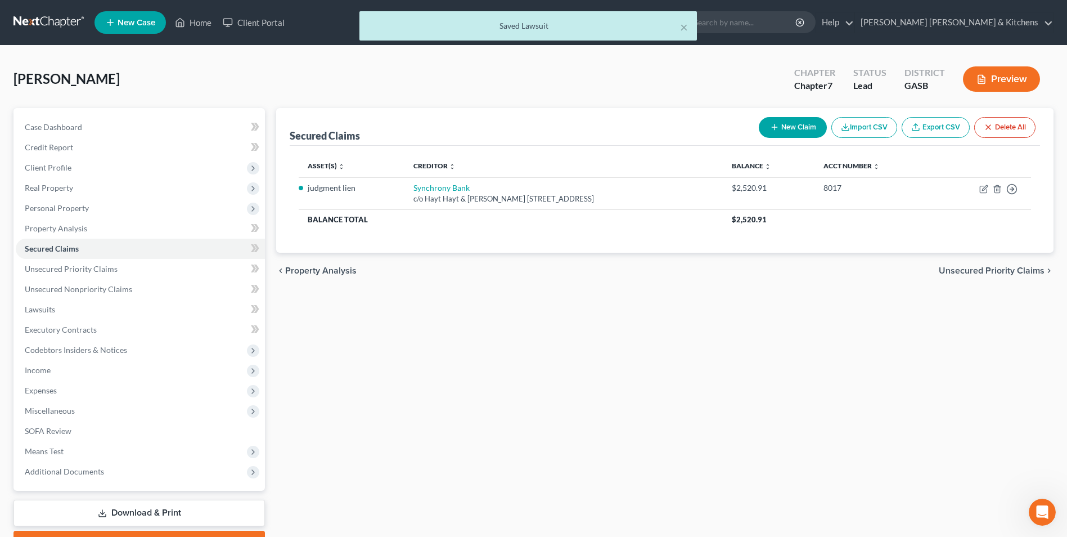
click at [778, 125] on button "New Claim" at bounding box center [793, 127] width 68 height 21
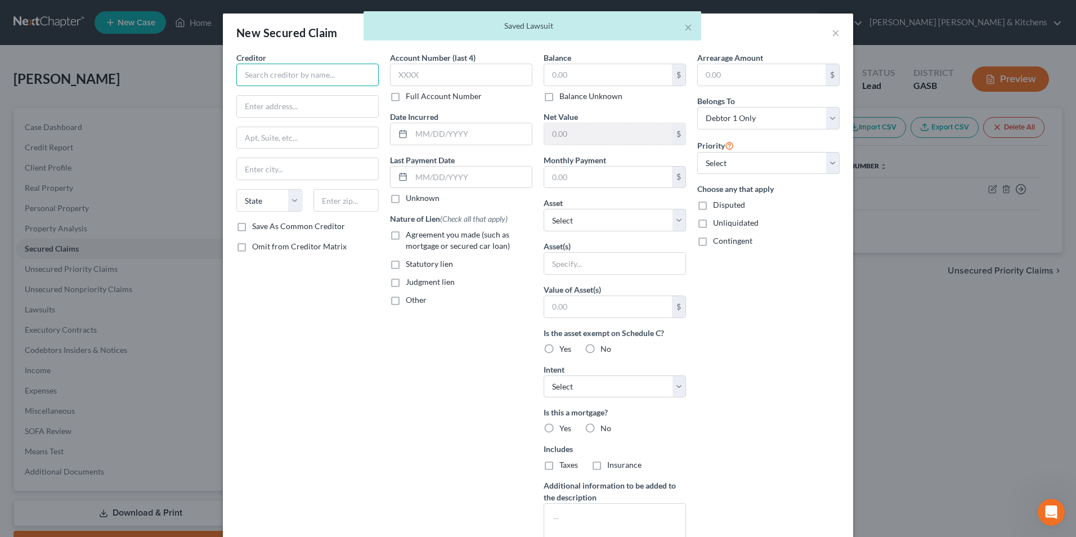
click at [335, 78] on input "text" at bounding box center [307, 75] width 142 height 23
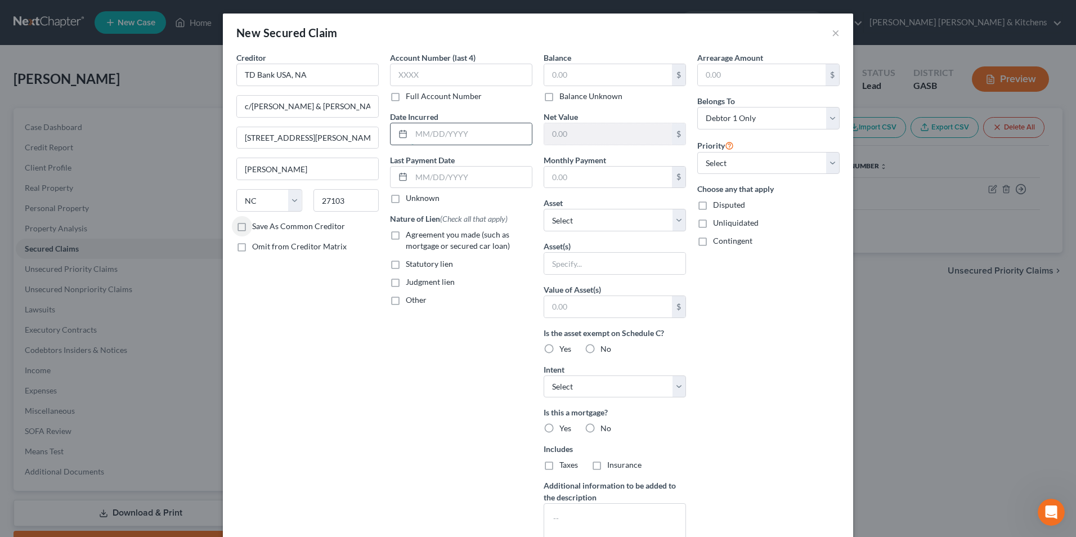
click at [416, 132] on input "text" at bounding box center [471, 133] width 120 height 21
click at [406, 284] on label "Judgment lien" at bounding box center [430, 281] width 49 height 11
click at [410, 284] on input "Judgment lien" at bounding box center [413, 279] width 7 height 7
click at [565, 70] on input "text" at bounding box center [608, 74] width 128 height 21
click at [564, 260] on input "text" at bounding box center [614, 263] width 141 height 21
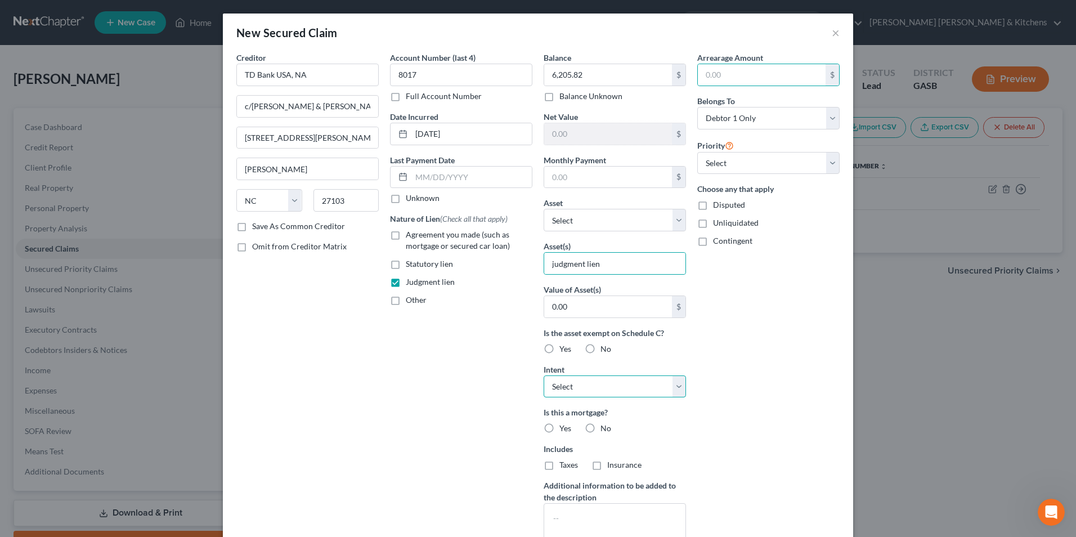
click at [580, 381] on select "Select Surrender Redeem Reaffirm Avoid Other" at bounding box center [614, 386] width 142 height 23
click at [543, 375] on select "Select Surrender Redeem Reaffirm Avoid Other" at bounding box center [614, 386] width 142 height 23
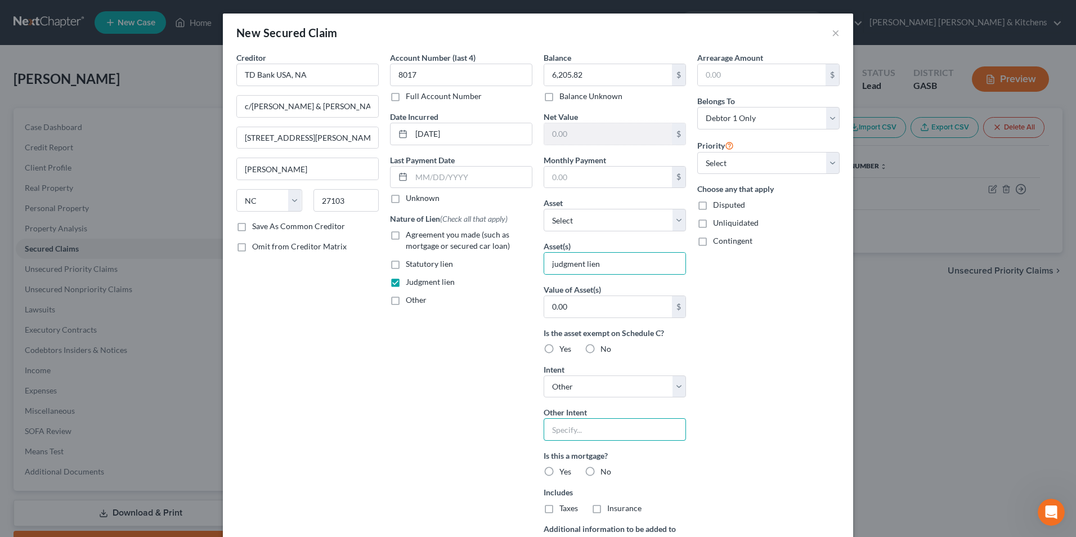
click at [563, 433] on input "text" at bounding box center [614, 429] width 142 height 23
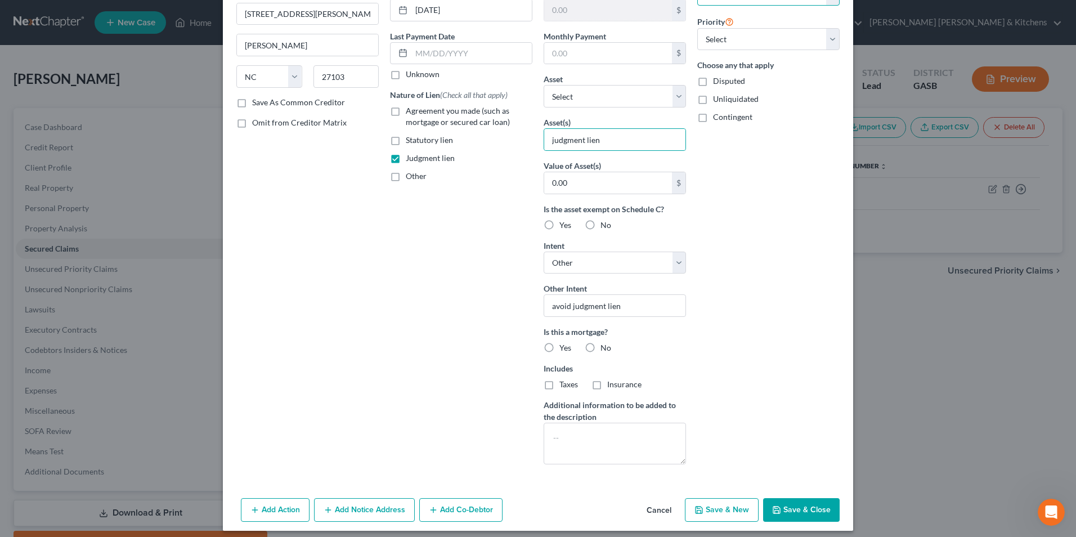
scroll to position [131, 0]
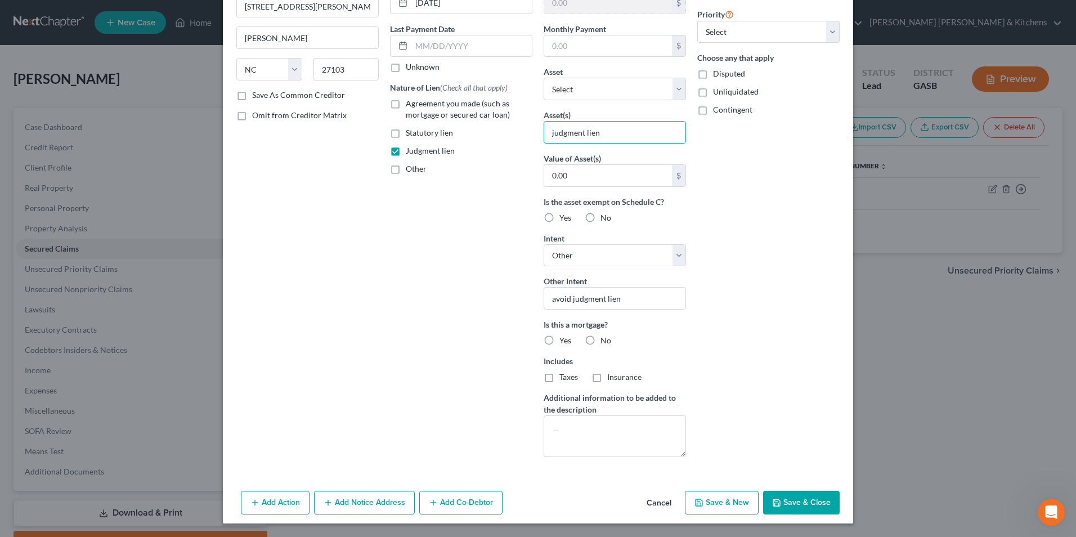
click at [820, 502] on button "Save & Close" at bounding box center [801, 503] width 77 height 24
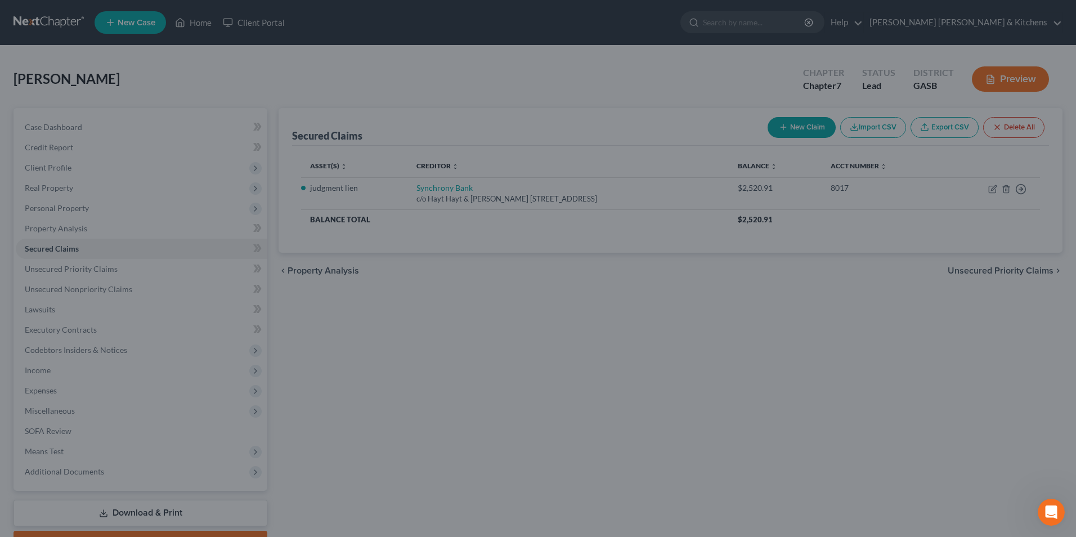
scroll to position [0, 0]
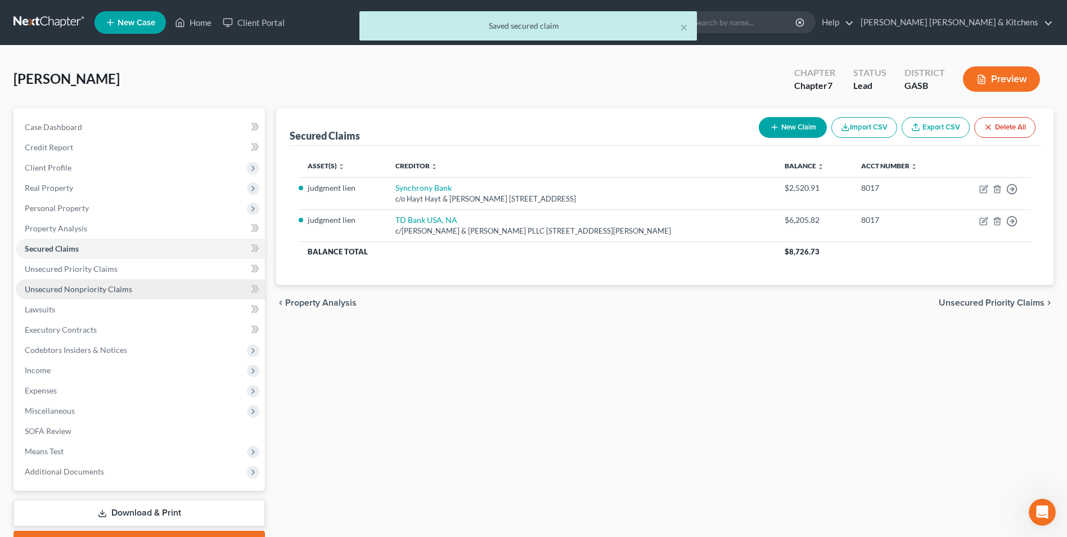
click at [83, 289] on span "Unsecured Nonpriority Claims" at bounding box center [78, 289] width 107 height 10
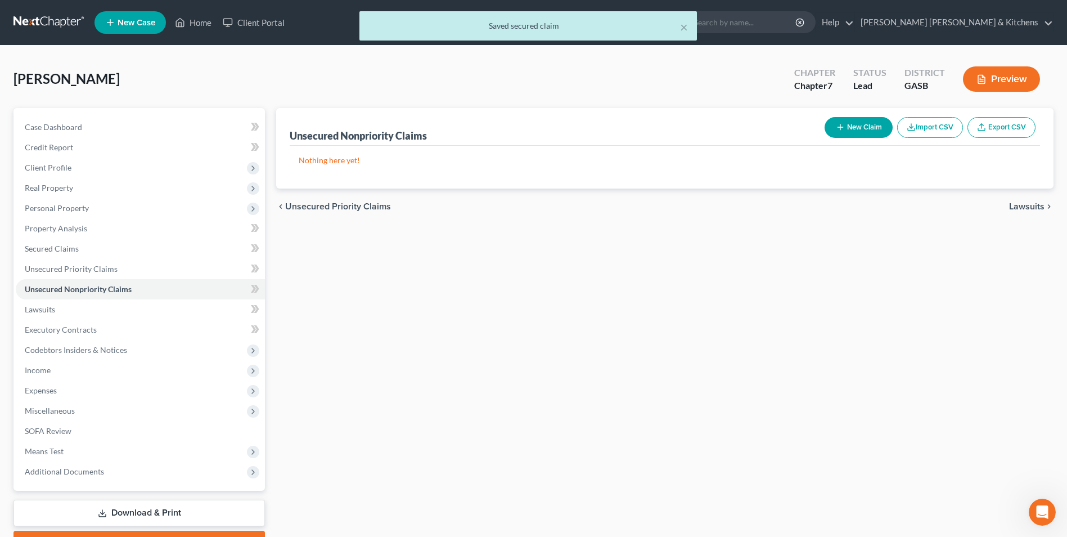
click at [865, 123] on button "New Claim" at bounding box center [859, 127] width 68 height 21
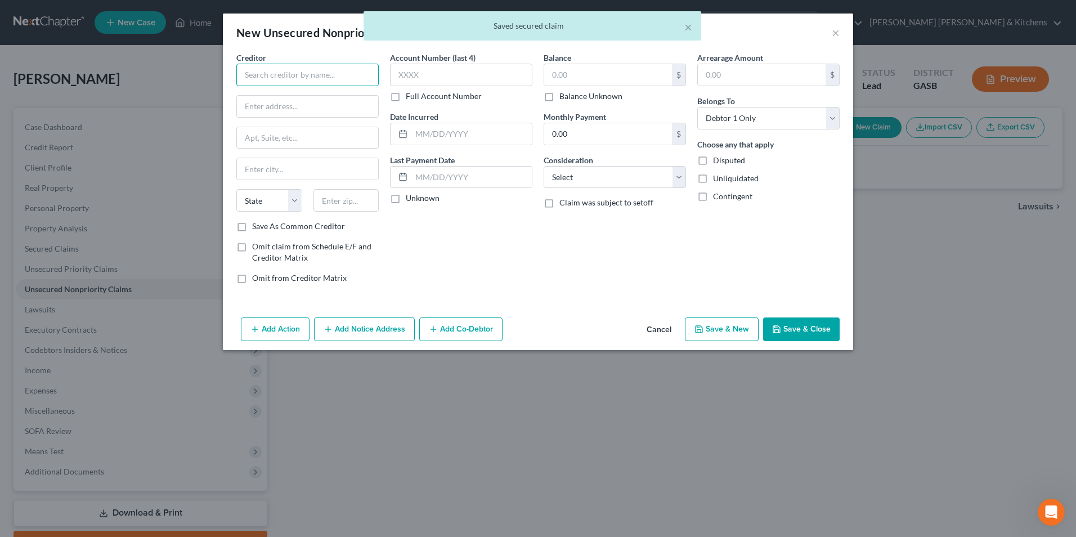
click at [295, 83] on input "text" at bounding box center [307, 75] width 142 height 23
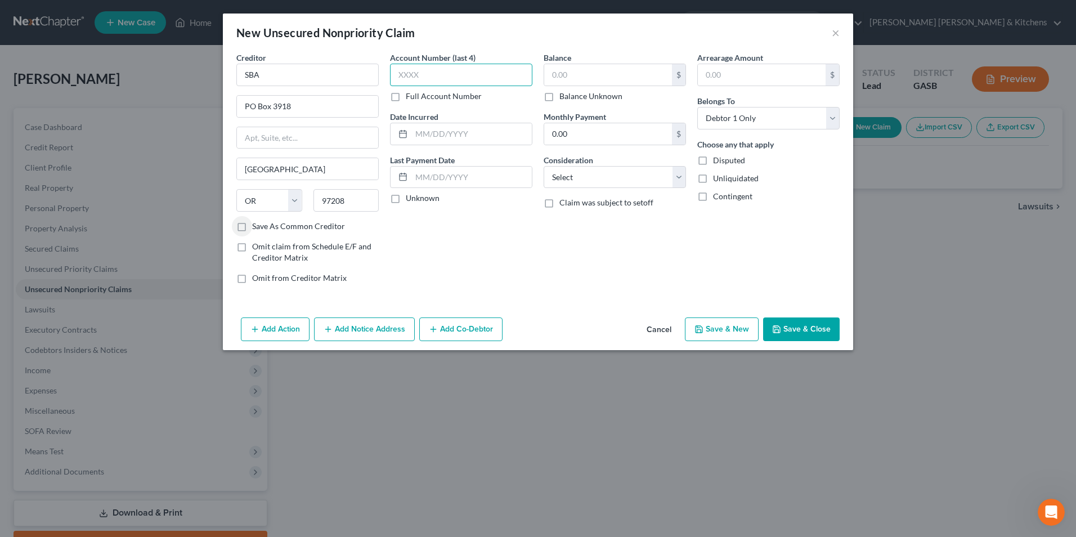
click at [473, 76] on input "text" at bounding box center [461, 75] width 142 height 23
click at [581, 75] on input "text" at bounding box center [608, 74] width 128 height 21
click at [572, 181] on select "Select Cable / Satellite Services Collection Agency Credit Card Debt Debt Couns…" at bounding box center [614, 177] width 142 height 23
click at [543, 166] on select "Select Cable / Satellite Services Collection Agency Credit Card Debt Debt Couns…" at bounding box center [614, 177] width 142 height 23
click at [461, 331] on button "Add Co-Debtor" at bounding box center [460, 329] width 83 height 24
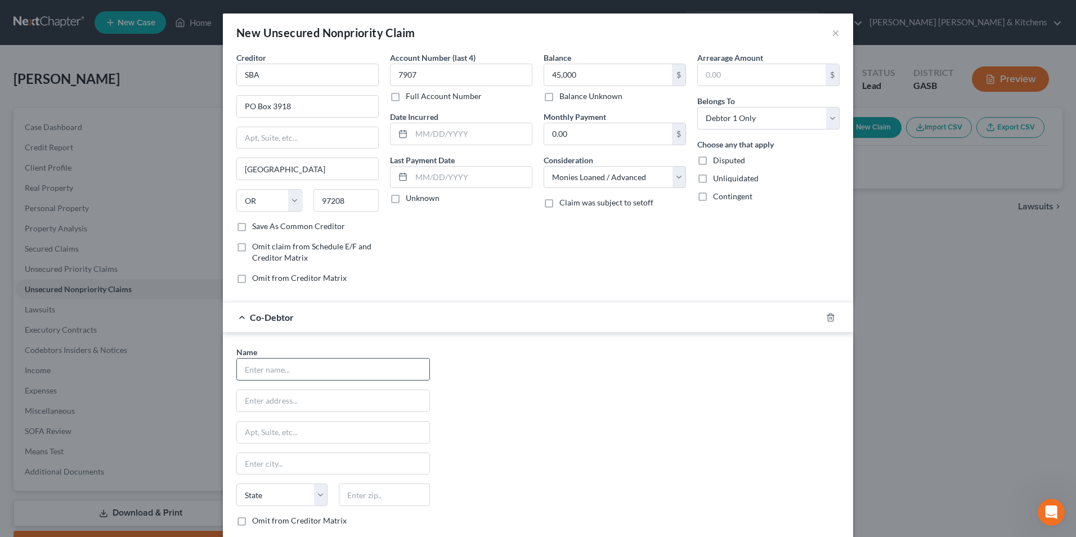
click at [305, 372] on input "text" at bounding box center [333, 368] width 192 height 21
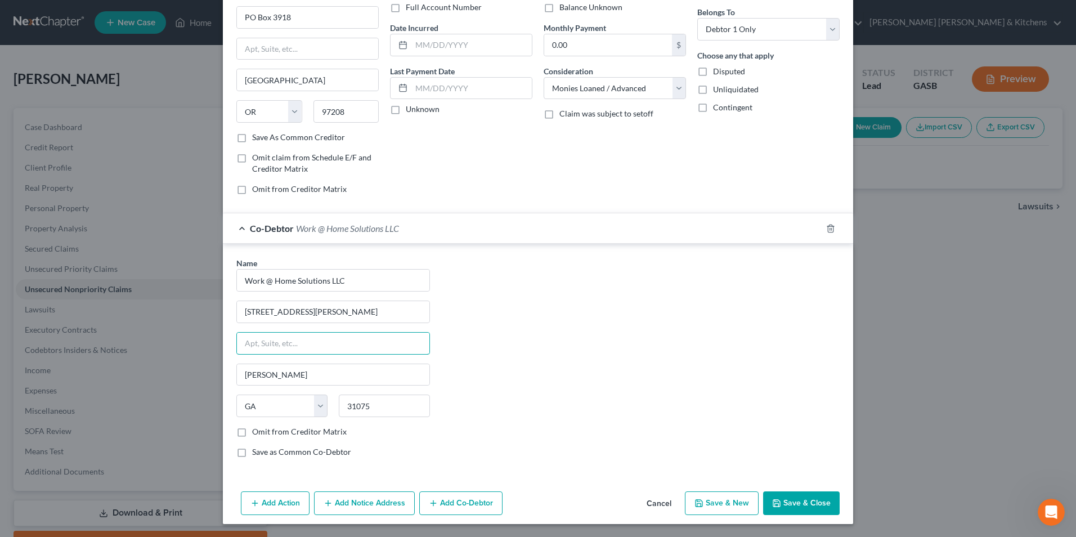
scroll to position [89, 0]
click at [799, 498] on button "Save & Close" at bounding box center [801, 503] width 77 height 24
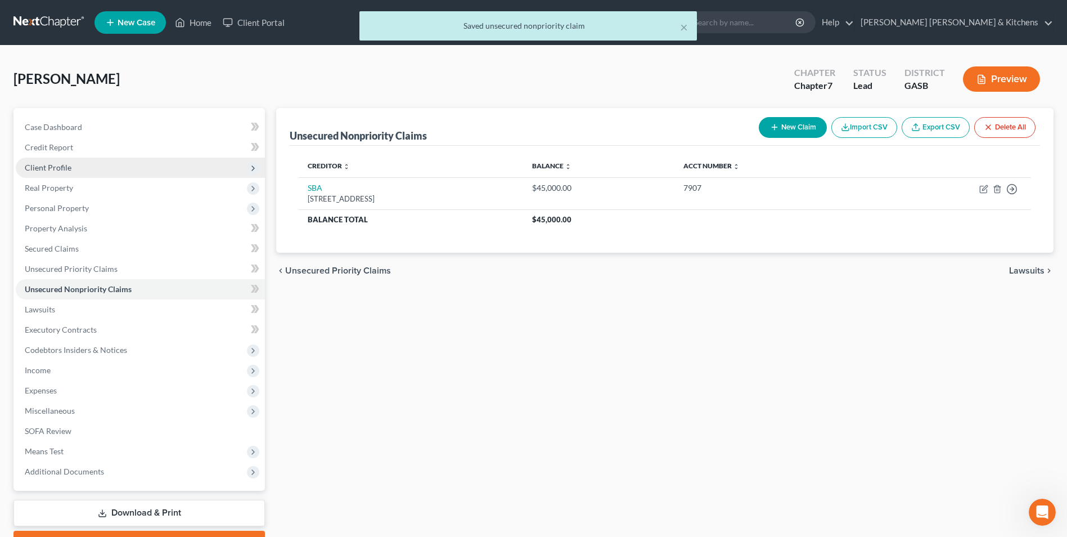
click at [37, 168] on span "Client Profile" at bounding box center [48, 168] width 47 height 10
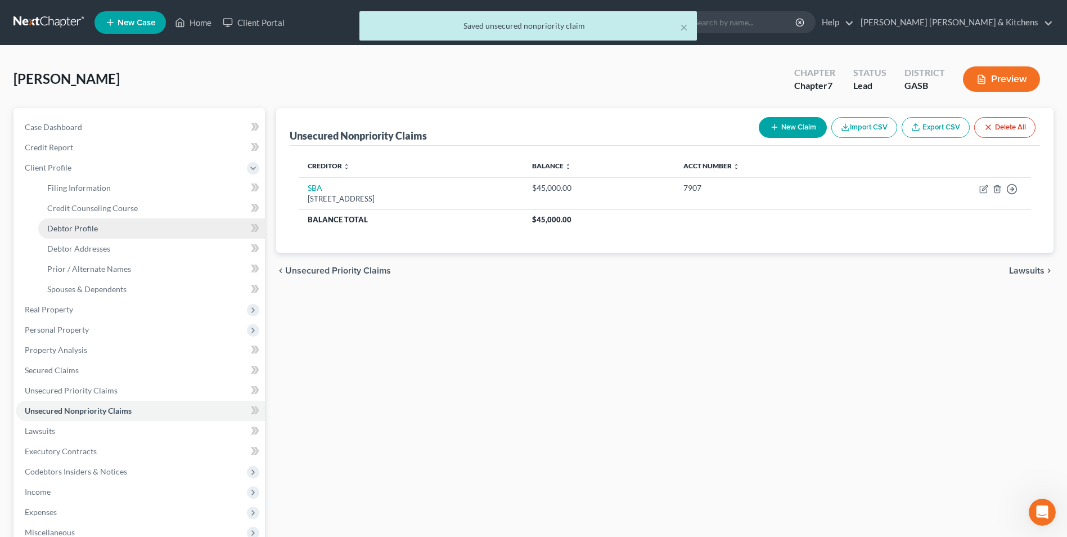
click at [75, 232] on span "Debtor Profile" at bounding box center [72, 228] width 51 height 10
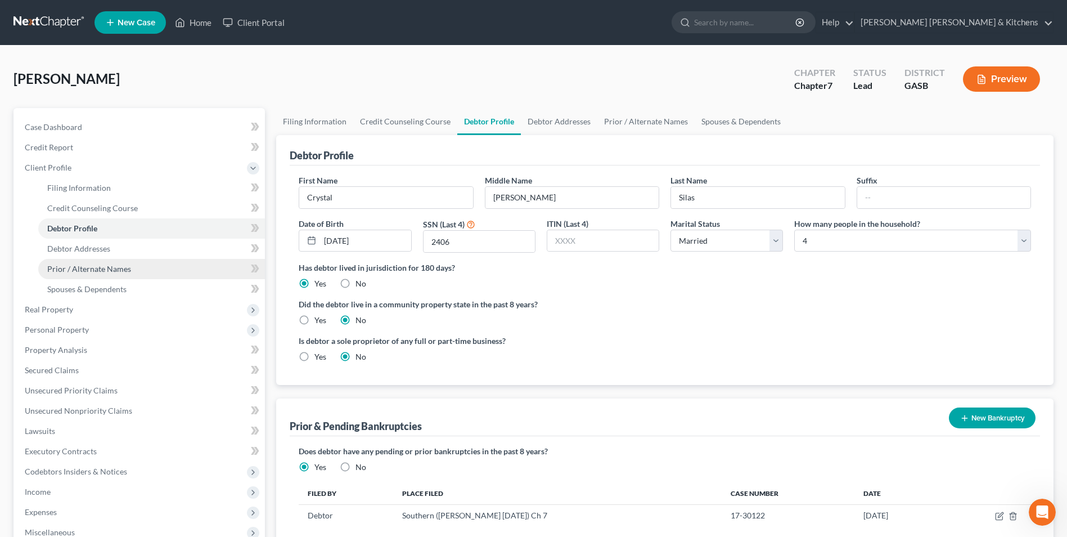
click at [75, 265] on span "Prior / Alternate Names" at bounding box center [89, 269] width 84 height 10
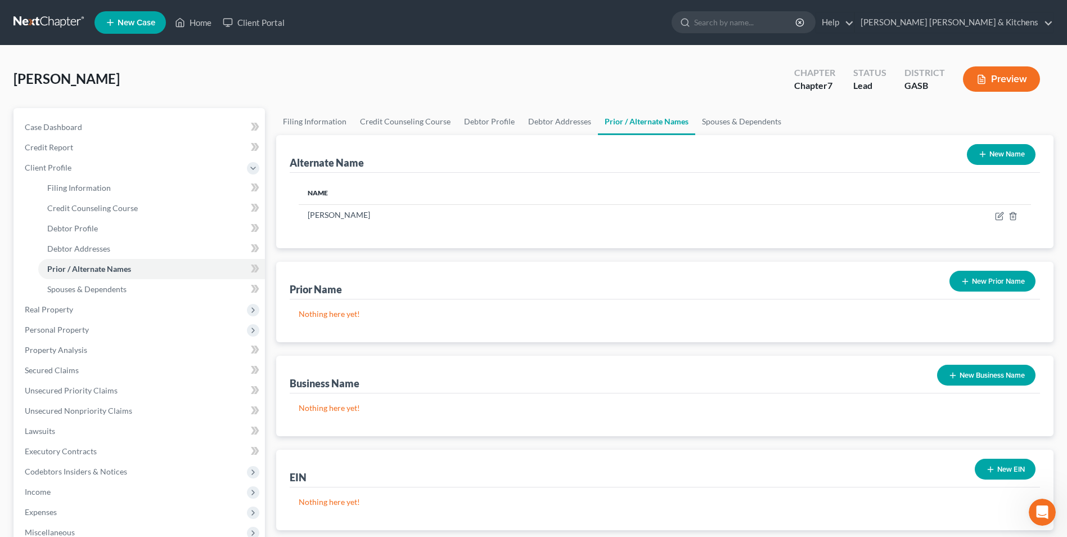
click at [982, 369] on button "New Business Name" at bounding box center [986, 375] width 98 height 21
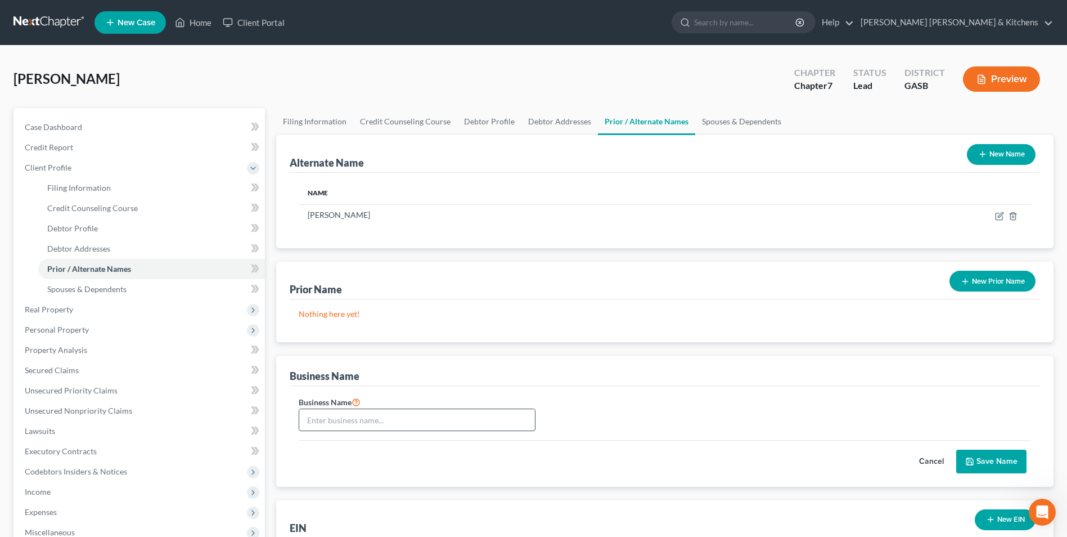
click at [415, 416] on input "text" at bounding box center [417, 419] width 236 height 21
click at [980, 464] on button "Save Name" at bounding box center [991, 462] width 70 height 24
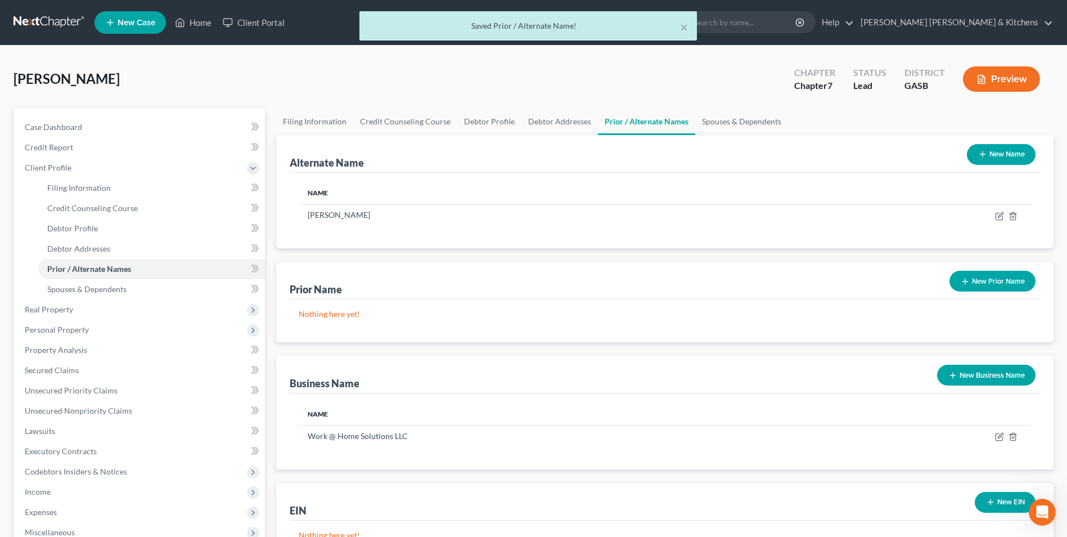
click at [999, 88] on button "Preview" at bounding box center [1001, 78] width 77 height 25
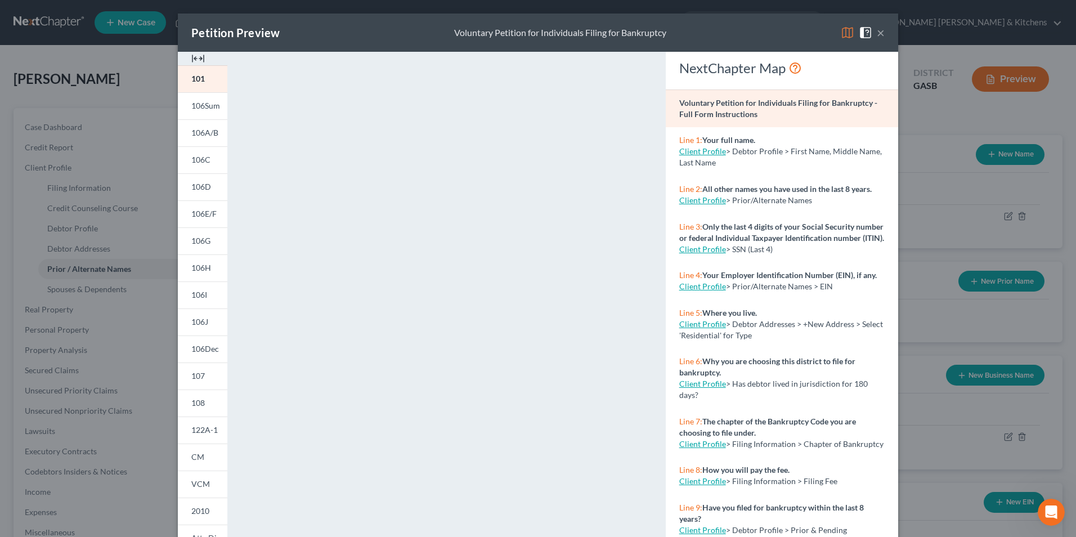
click at [954, 495] on div "Petition Preview Voluntary Petition for Individuals Filing for Bankruptcy × 101…" at bounding box center [538, 268] width 1076 height 537
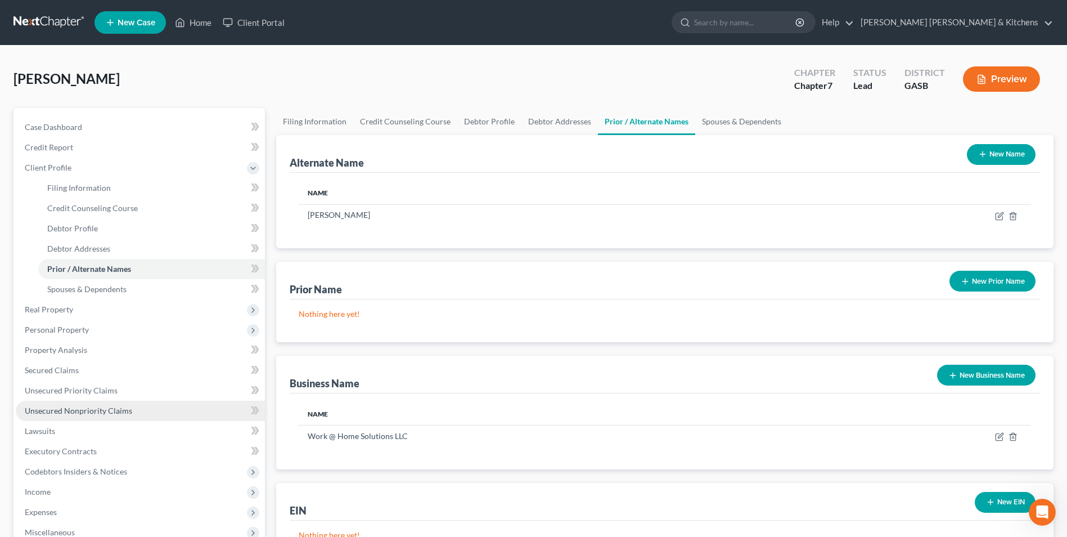
click at [53, 406] on span "Unsecured Nonpriority Claims" at bounding box center [78, 411] width 107 height 10
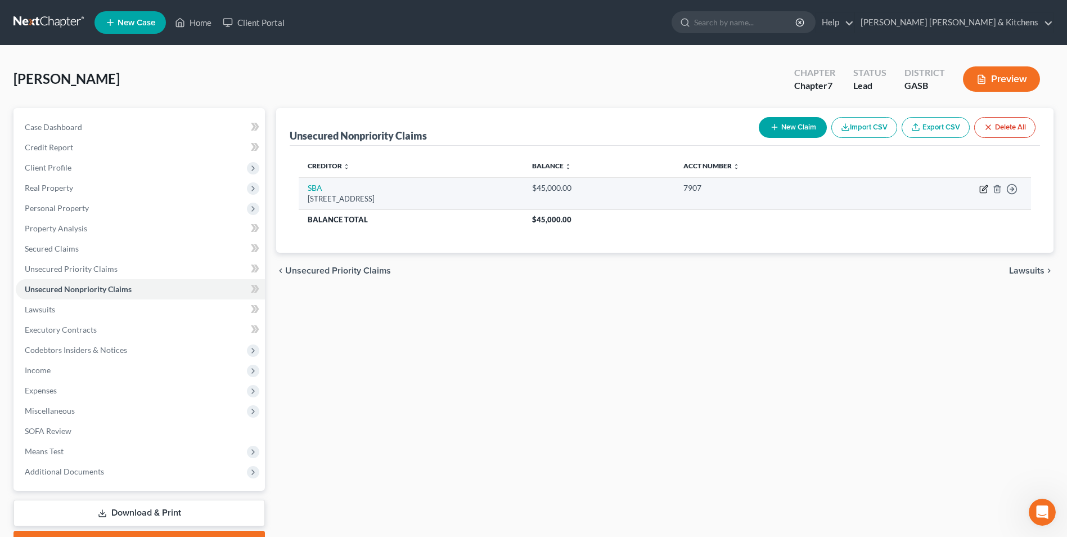
click at [984, 190] on icon "button" at bounding box center [984, 187] width 5 height 5
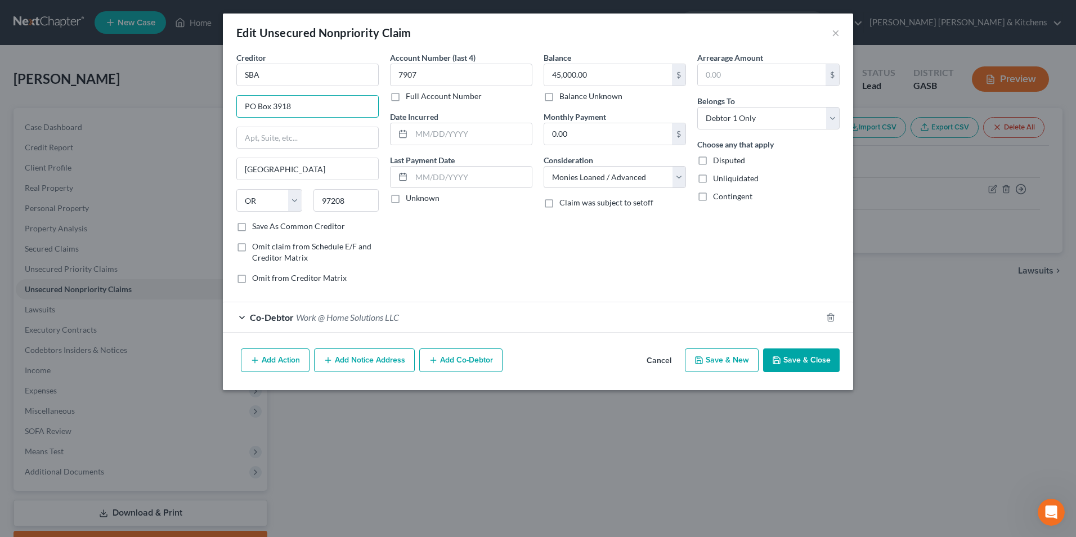
drag, startPoint x: 309, startPoint y: 107, endPoint x: 206, endPoint y: 108, distance: 103.0
click at [214, 112] on div "Edit Unsecured Nonpriority Claim × Creditor * SBA PO Box [GEOGRAPHIC_DATA] [US_…" at bounding box center [538, 268] width 1076 height 537
click at [802, 357] on button "Save & Close" at bounding box center [801, 360] width 77 height 24
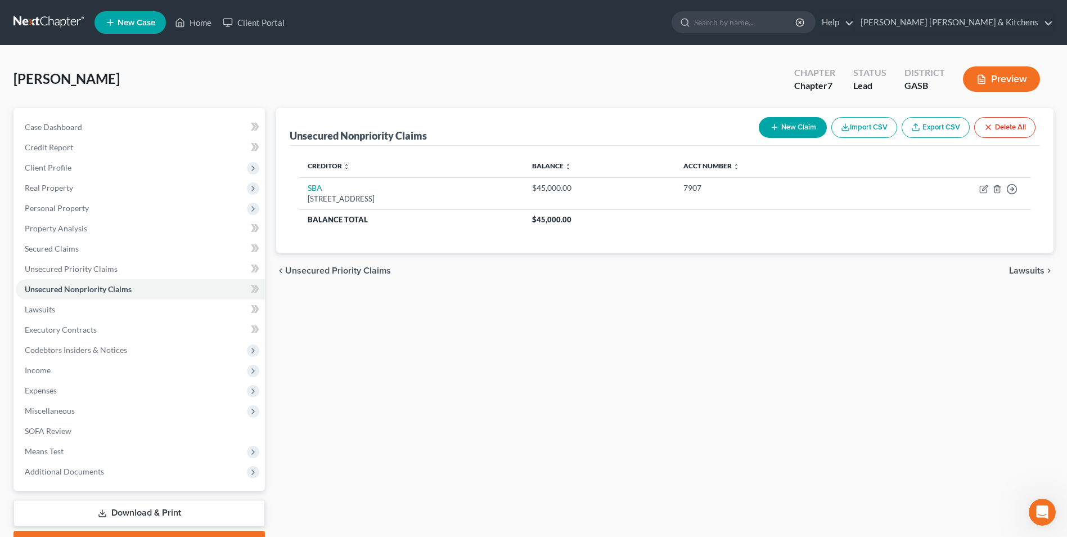
click at [781, 116] on div "New Claim Import CSV Export CSV Delete All" at bounding box center [897, 128] width 286 height 30
click at [782, 126] on button "New Claim" at bounding box center [793, 127] width 68 height 21
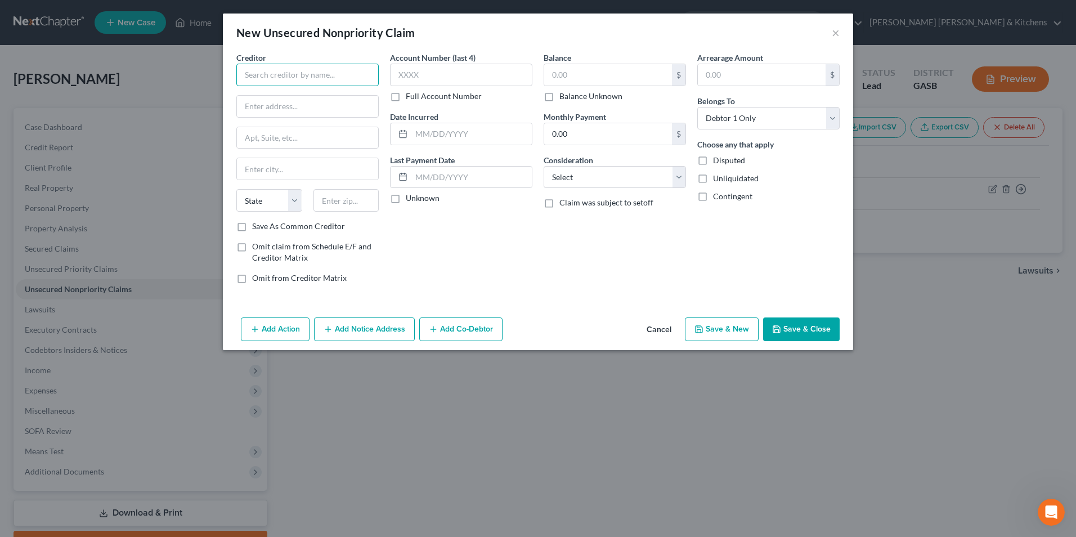
click at [298, 80] on input "text" at bounding box center [307, 75] width 142 height 23
click at [432, 69] on input "text" at bounding box center [461, 75] width 142 height 23
click at [581, 73] on input "text" at bounding box center [608, 74] width 128 height 21
click at [589, 179] on select "Select Cable / Satellite Services Collection Agency Credit Card Debt Debt Couns…" at bounding box center [614, 177] width 142 height 23
click at [543, 166] on select "Select Cable / Satellite Services Collection Agency Credit Card Debt Debt Couns…" at bounding box center [614, 177] width 142 height 23
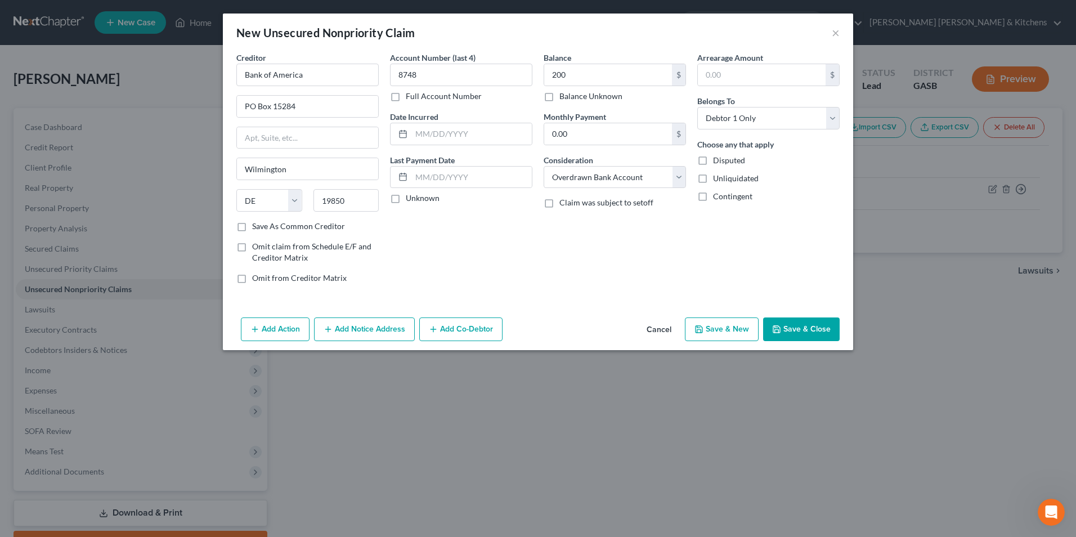
click at [437, 329] on icon "button" at bounding box center [433, 329] width 9 height 9
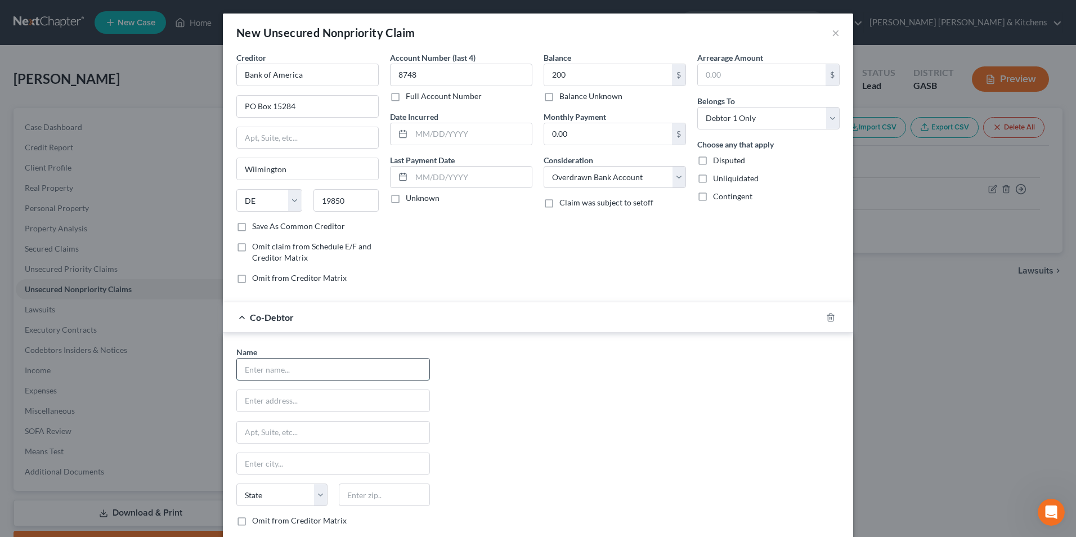
click at [274, 369] on input "text" at bounding box center [333, 368] width 192 height 21
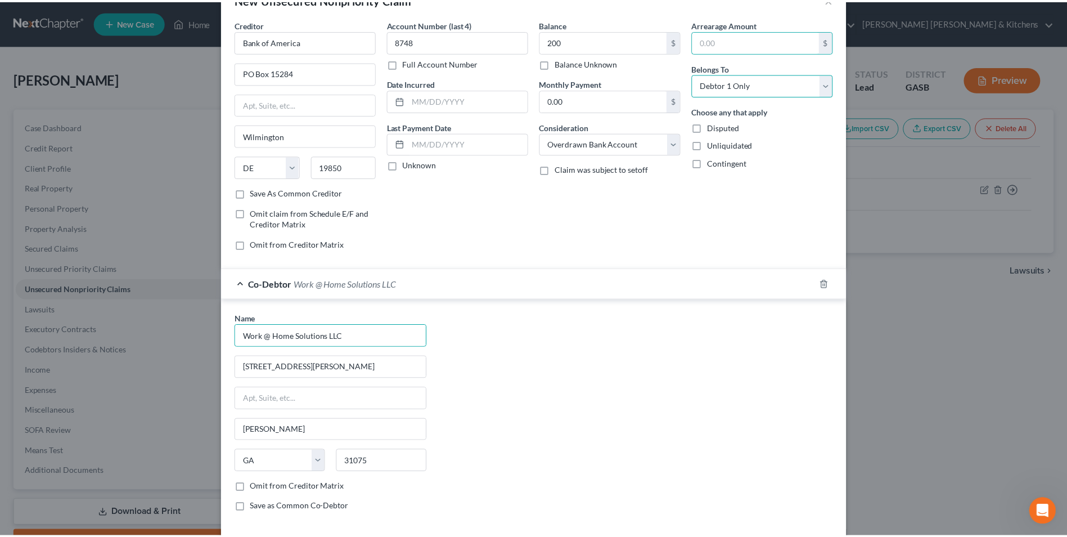
scroll to position [89, 0]
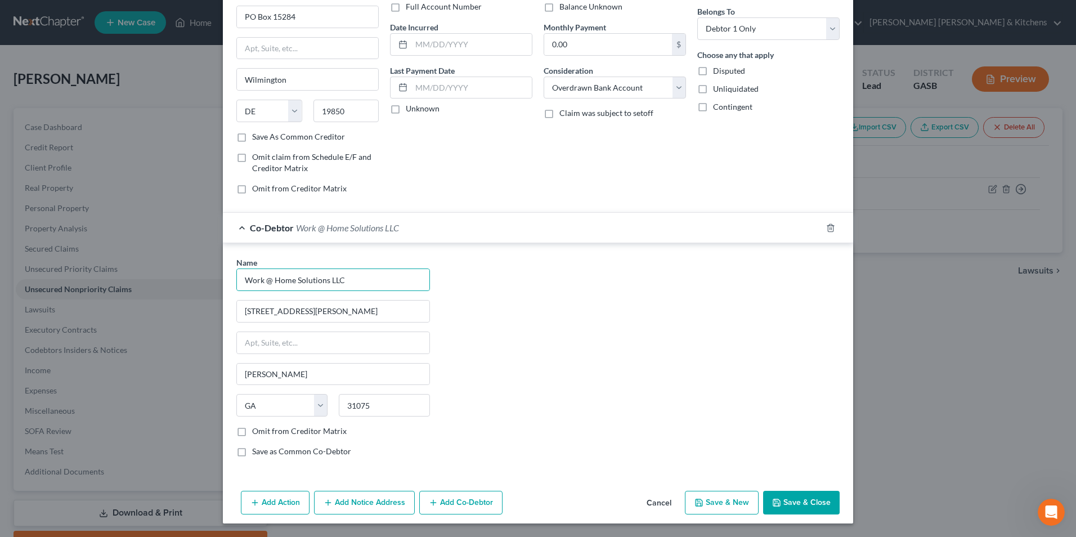
click at [819, 501] on button "Save & Close" at bounding box center [801, 503] width 77 height 24
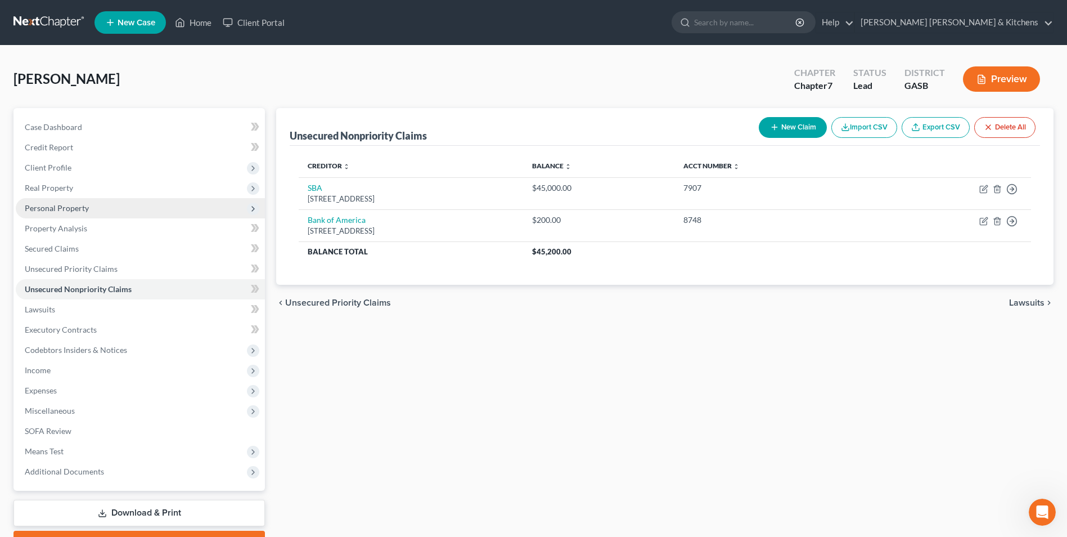
click at [46, 212] on span "Personal Property" at bounding box center [57, 208] width 64 height 10
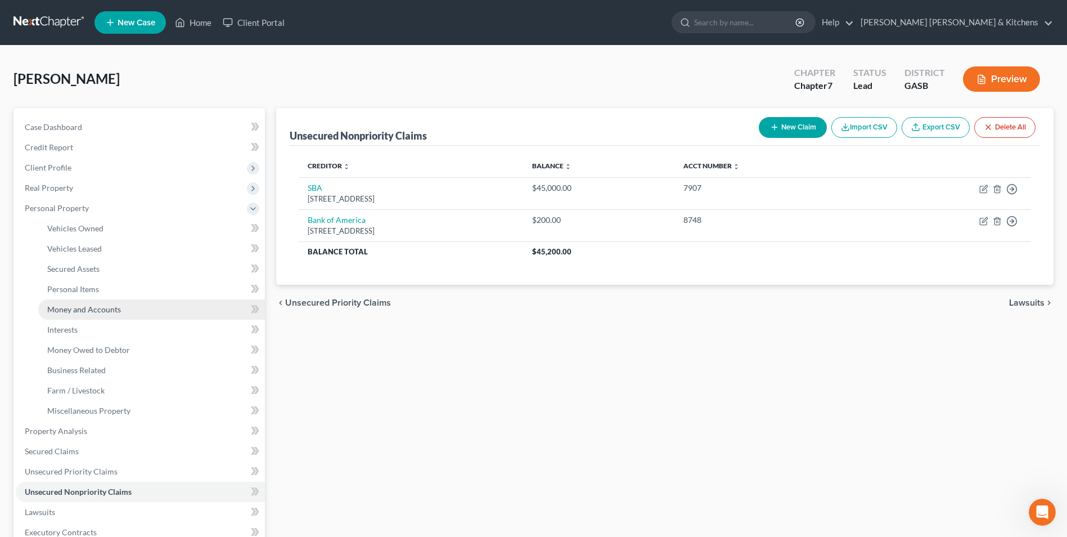
click at [55, 306] on span "Money and Accounts" at bounding box center [84, 309] width 74 height 10
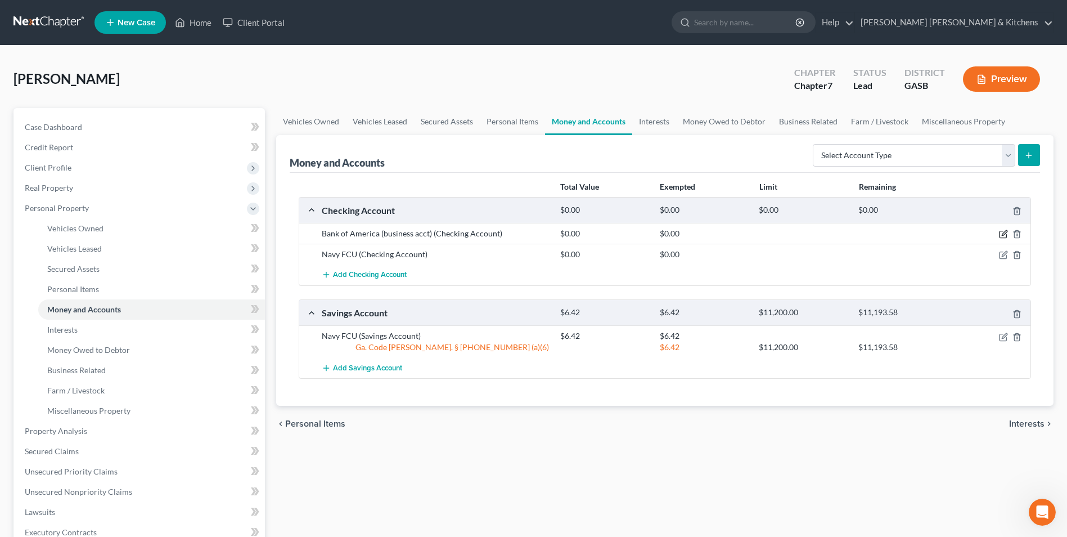
click at [1004, 231] on icon "button" at bounding box center [1003, 234] width 9 height 9
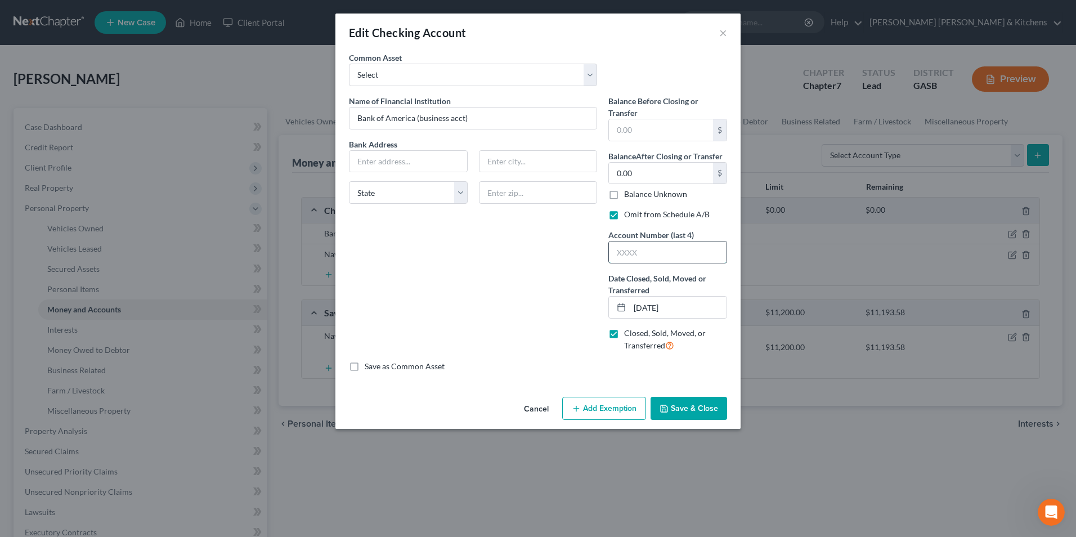
click at [644, 254] on input "text" at bounding box center [668, 251] width 118 height 21
click at [713, 405] on button "Save & Close" at bounding box center [688, 409] width 77 height 24
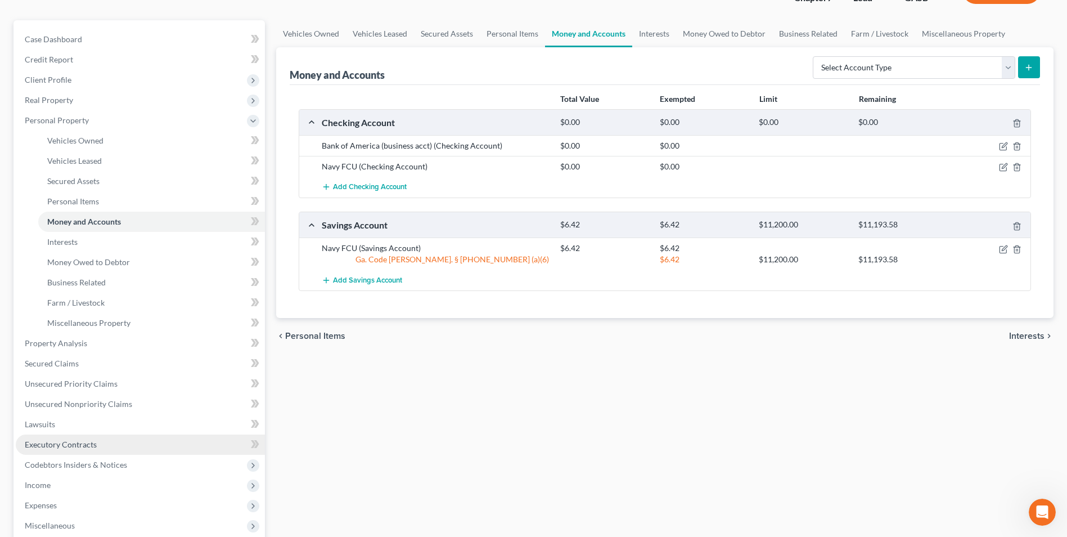
scroll to position [113, 0]
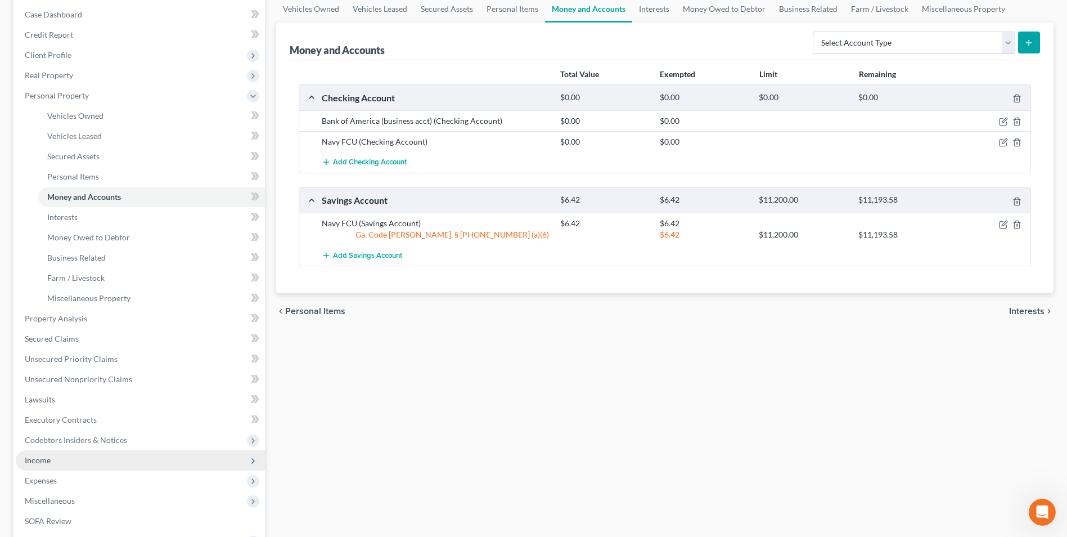
click at [36, 460] on span "Income" at bounding box center [38, 460] width 26 height 10
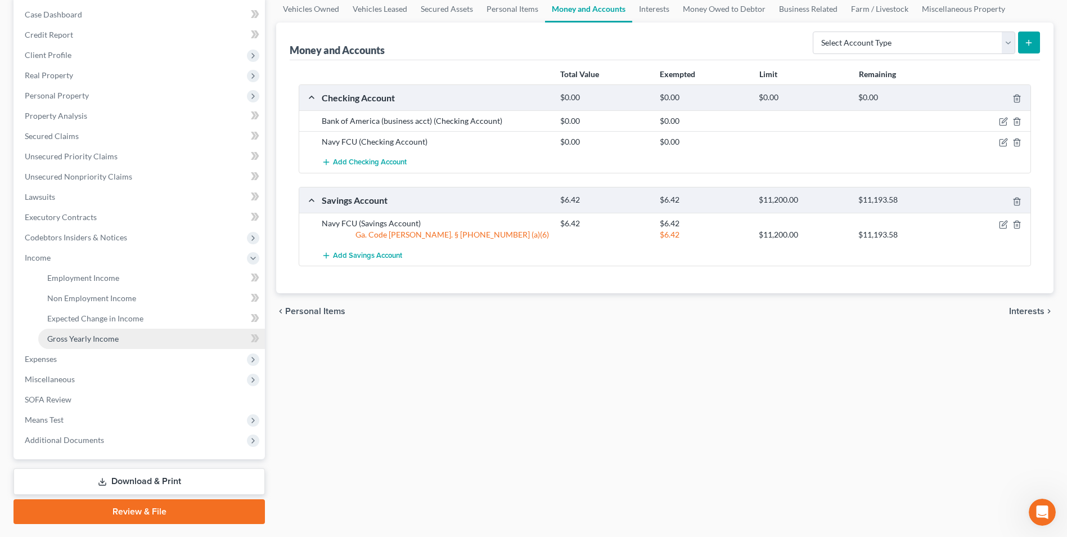
click at [52, 335] on span "Gross Yearly Income" at bounding box center [82, 339] width 71 height 10
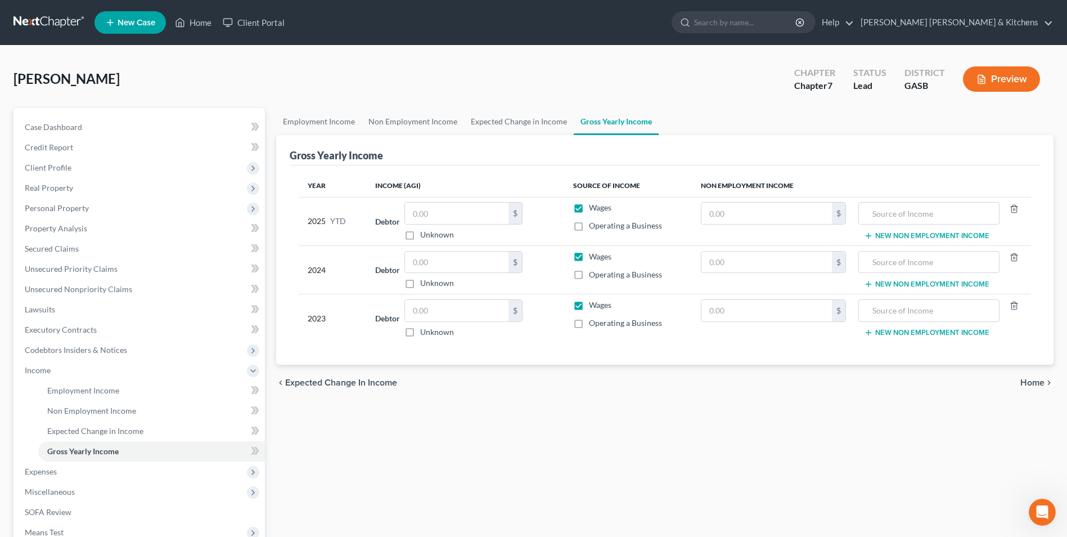
click at [589, 210] on label "Wages" at bounding box center [600, 207] width 23 height 11
click at [594, 209] on input "Wages" at bounding box center [597, 205] width 7 height 7
click at [483, 208] on input "text" at bounding box center [457, 213] width 104 height 21
click at [589, 275] on label "Operating a Business" at bounding box center [625, 274] width 73 height 11
click at [594, 275] on input "Operating a Business" at bounding box center [597, 272] width 7 height 7
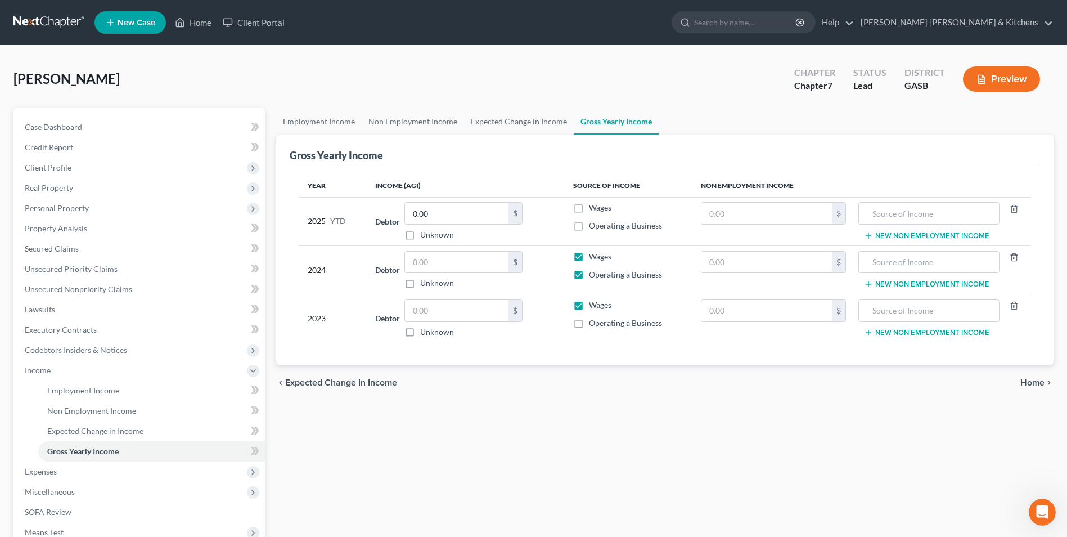
click at [589, 254] on label "Wages" at bounding box center [600, 256] width 23 height 11
click at [594, 254] on input "Wages" at bounding box center [597, 254] width 7 height 7
click at [482, 267] on input "text" at bounding box center [457, 261] width 104 height 21
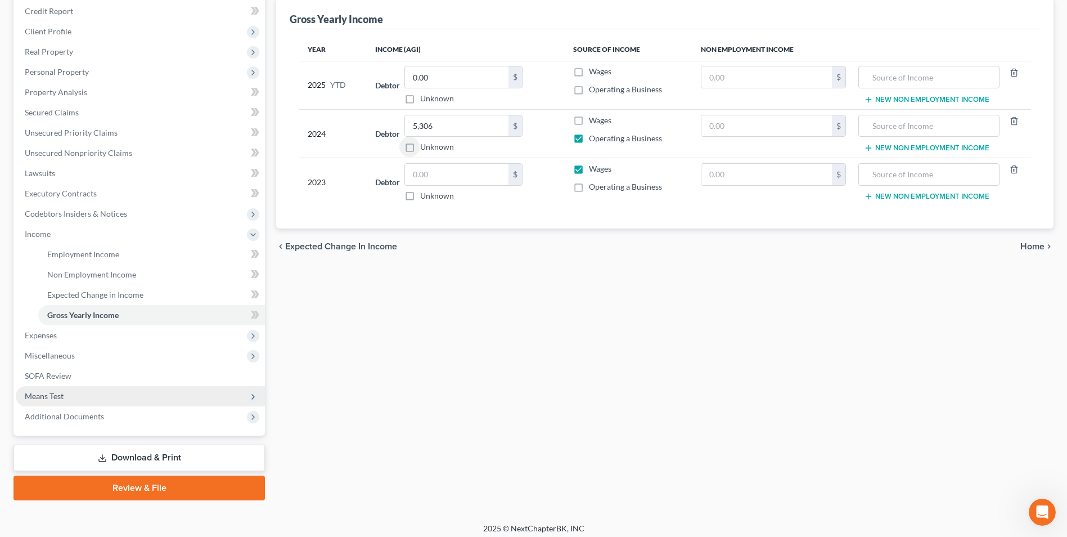
scroll to position [142, 0]
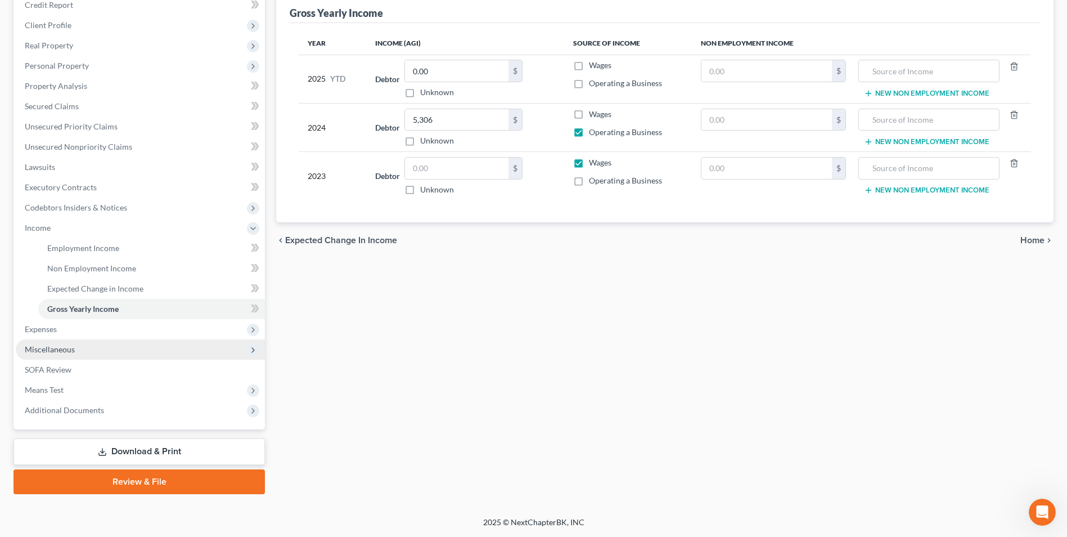
click at [55, 348] on span "Miscellaneous" at bounding box center [50, 349] width 50 height 10
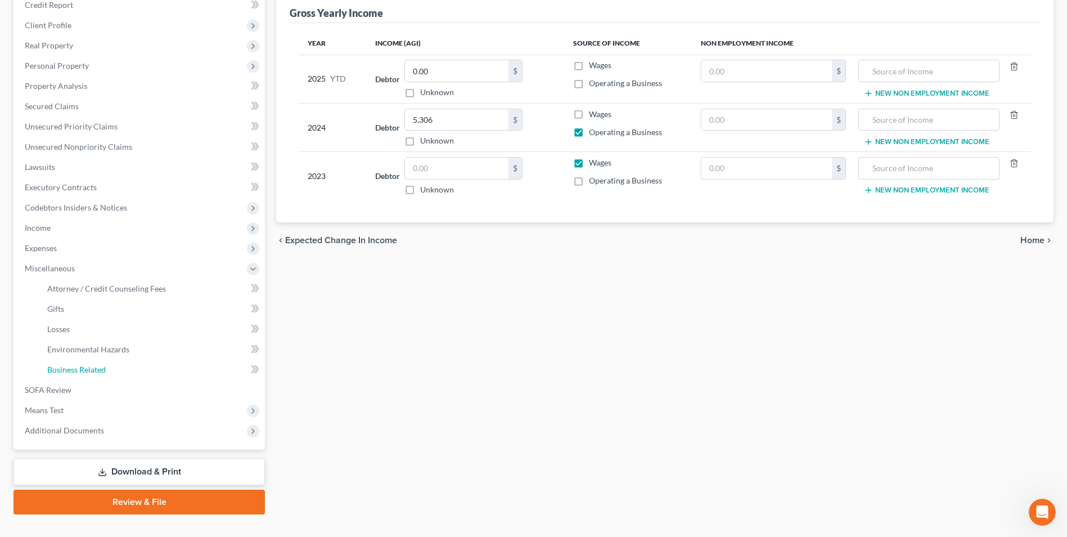
click at [72, 363] on link "Business Related" at bounding box center [151, 370] width 227 height 20
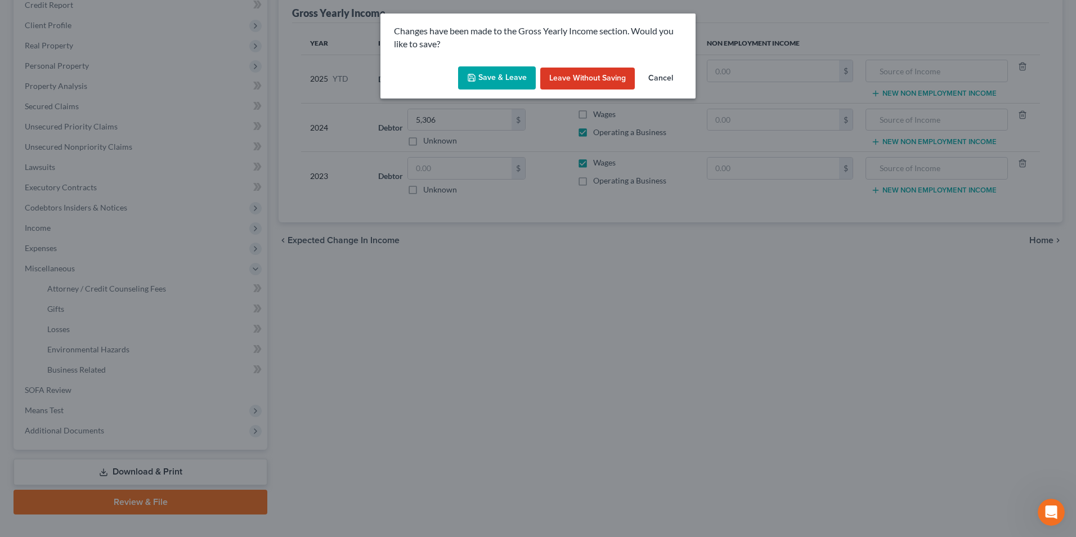
click at [487, 73] on button "Save & Leave" at bounding box center [497, 78] width 78 height 24
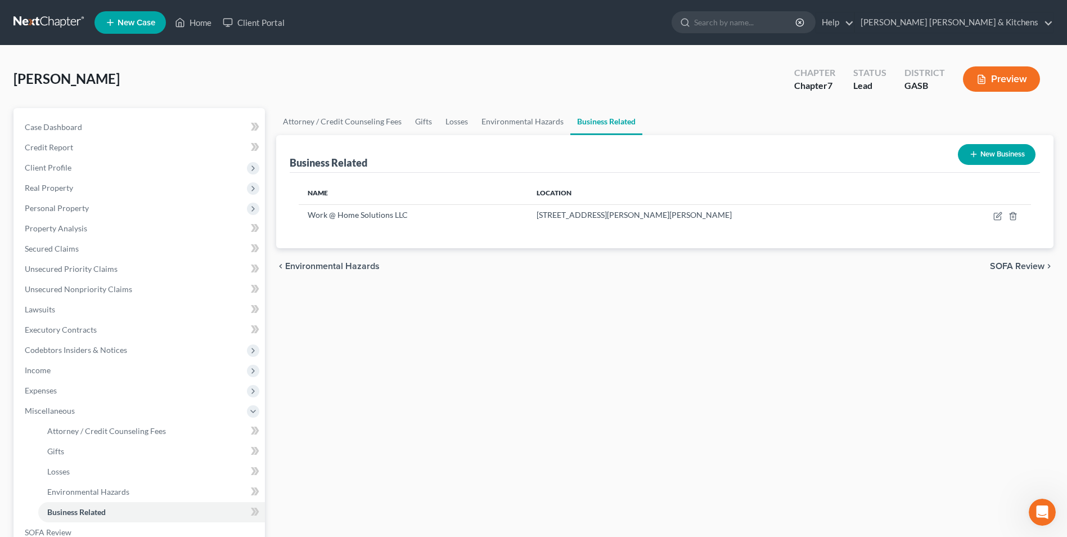
click at [1017, 158] on button "New Business" at bounding box center [997, 154] width 78 height 21
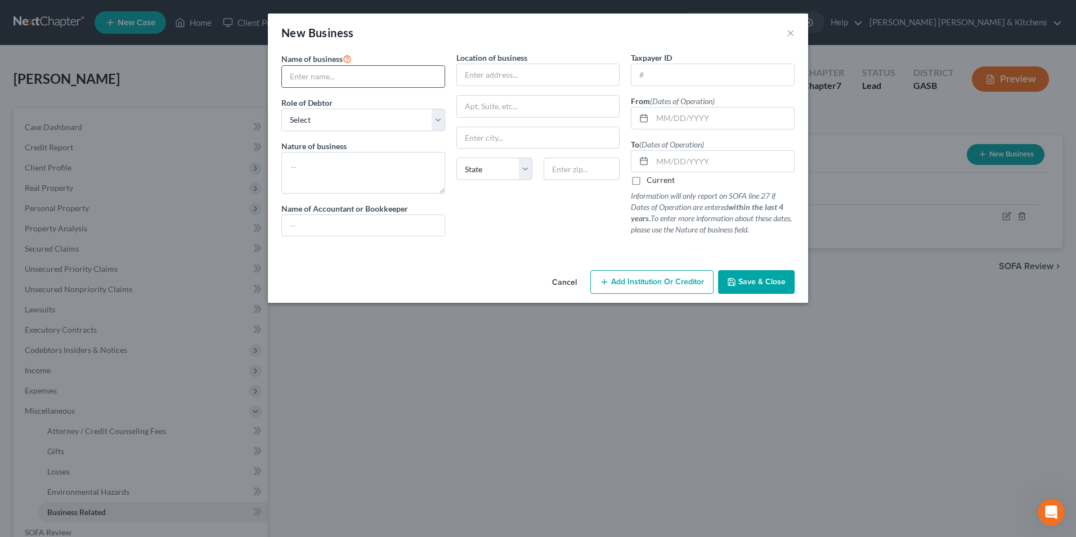
click at [309, 82] on input "text" at bounding box center [363, 76] width 163 height 21
click at [302, 123] on select "Select A member of a limited liability company (LLC) or limited liability partn…" at bounding box center [363, 120] width 164 height 23
click at [281, 109] on select "Select A member of a limited liability company (LLC) or limited liability partn…" at bounding box center [363, 120] width 164 height 23
click at [320, 181] on textarea at bounding box center [363, 173] width 164 height 42
click at [506, 79] on input "text" at bounding box center [538, 74] width 163 height 21
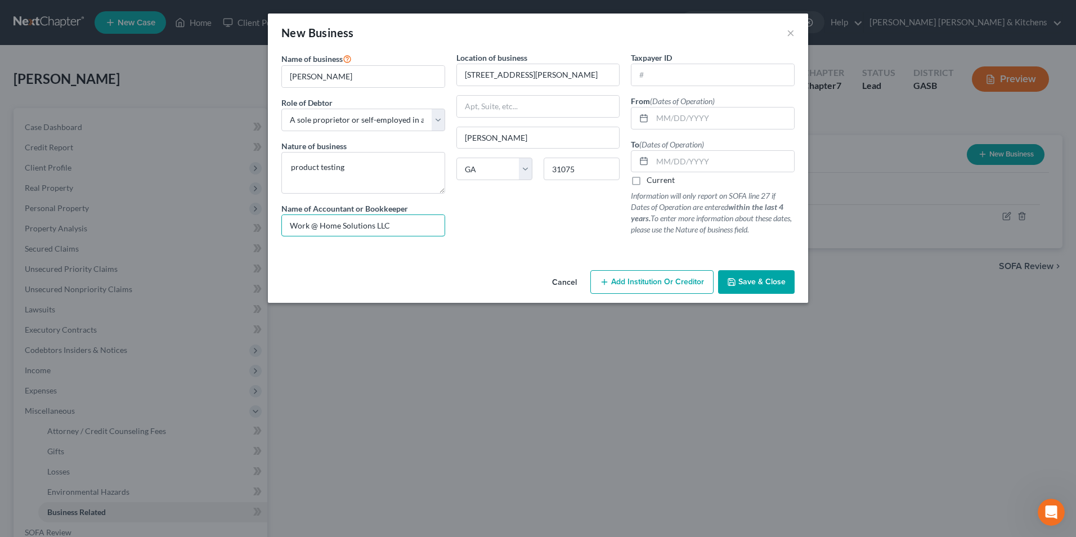
drag, startPoint x: 394, startPoint y: 224, endPoint x: 258, endPoint y: 231, distance: 136.3
click at [263, 230] on div "New Business × Name of business * [PERSON_NAME] Role of Debtor * Select A membe…" at bounding box center [538, 268] width 1076 height 537
click at [693, 118] on input "text" at bounding box center [723, 117] width 142 height 21
click at [771, 285] on span "Save & Close" at bounding box center [761, 282] width 47 height 10
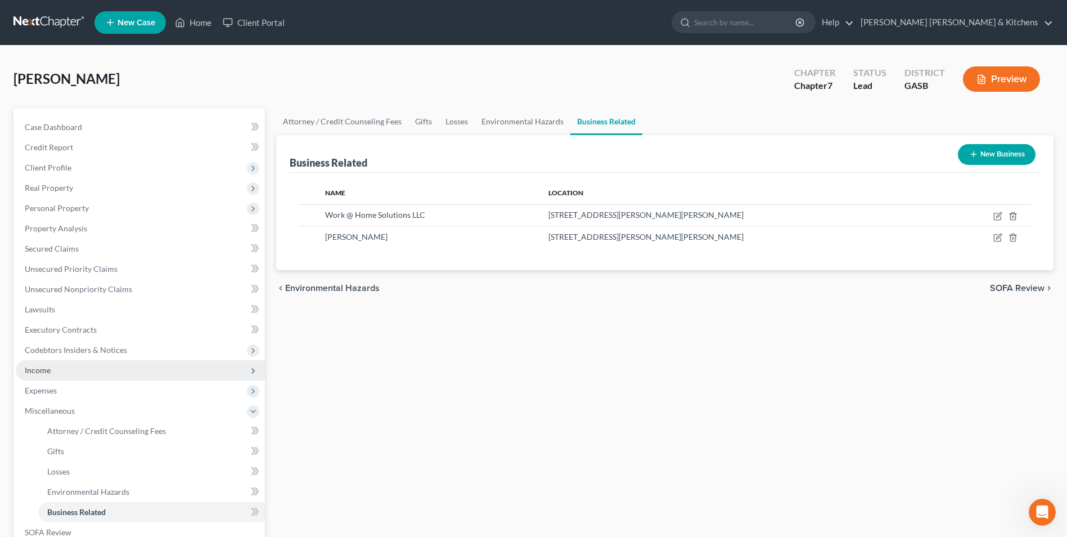
click at [44, 372] on span "Income" at bounding box center [38, 370] width 26 height 10
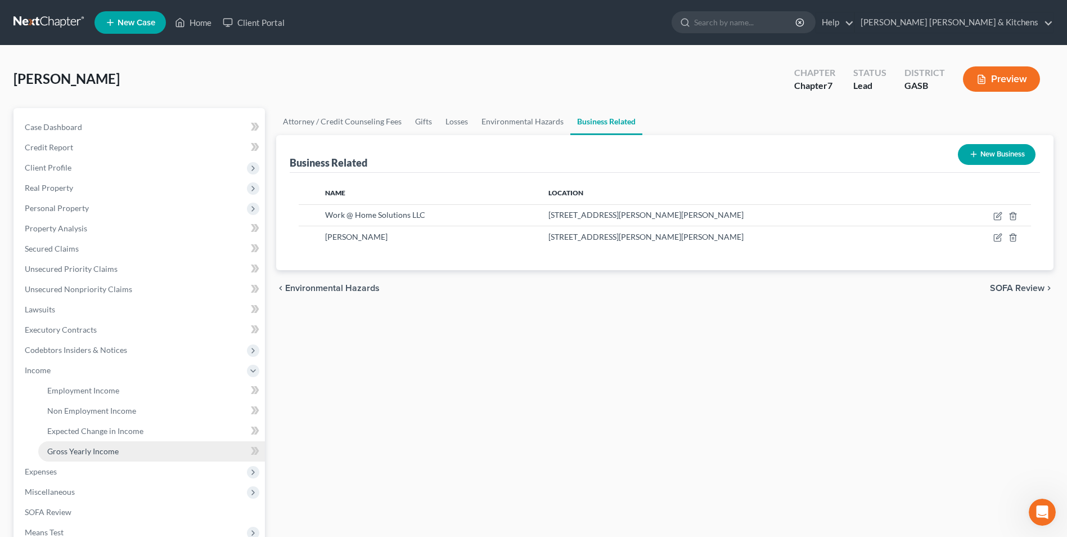
click at [73, 446] on span "Gross Yearly Income" at bounding box center [82, 451] width 71 height 10
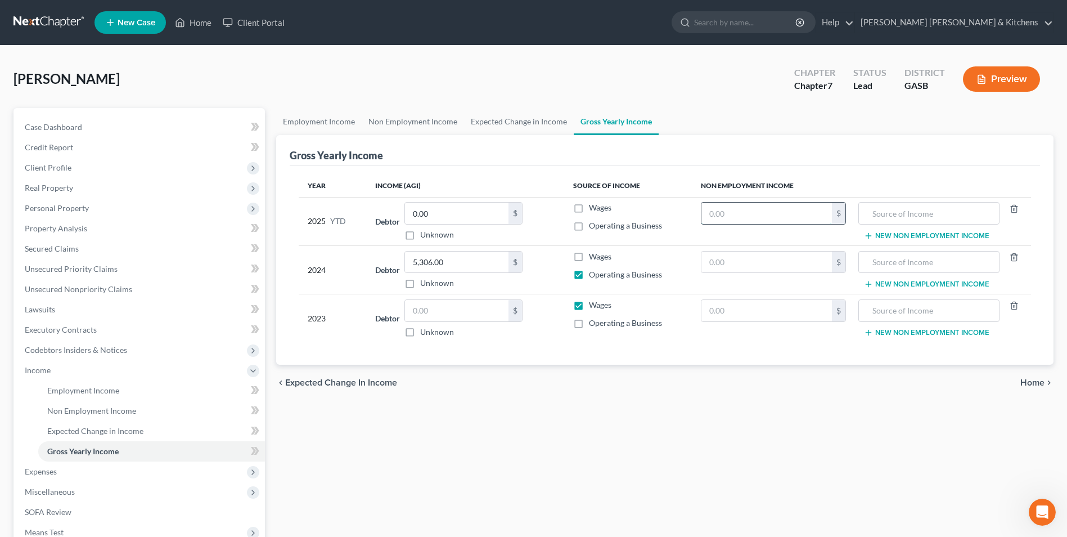
click at [767, 220] on input "text" at bounding box center [767, 213] width 131 height 21
click at [924, 207] on input "text" at bounding box center [929, 213] width 129 height 21
click at [53, 474] on span "Expenses" at bounding box center [41, 471] width 32 height 10
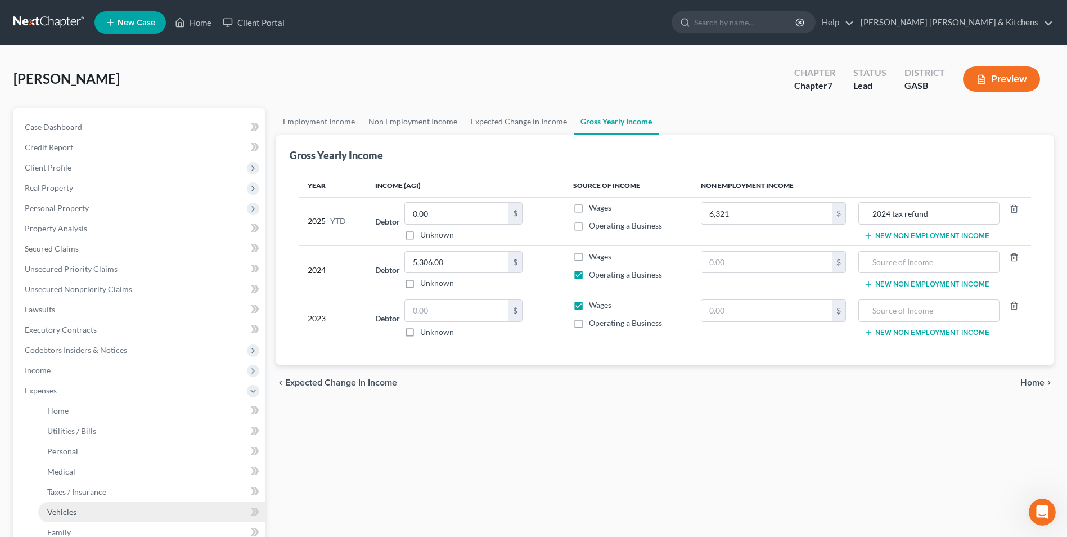
click at [53, 505] on link "Vehicles" at bounding box center [151, 512] width 227 height 20
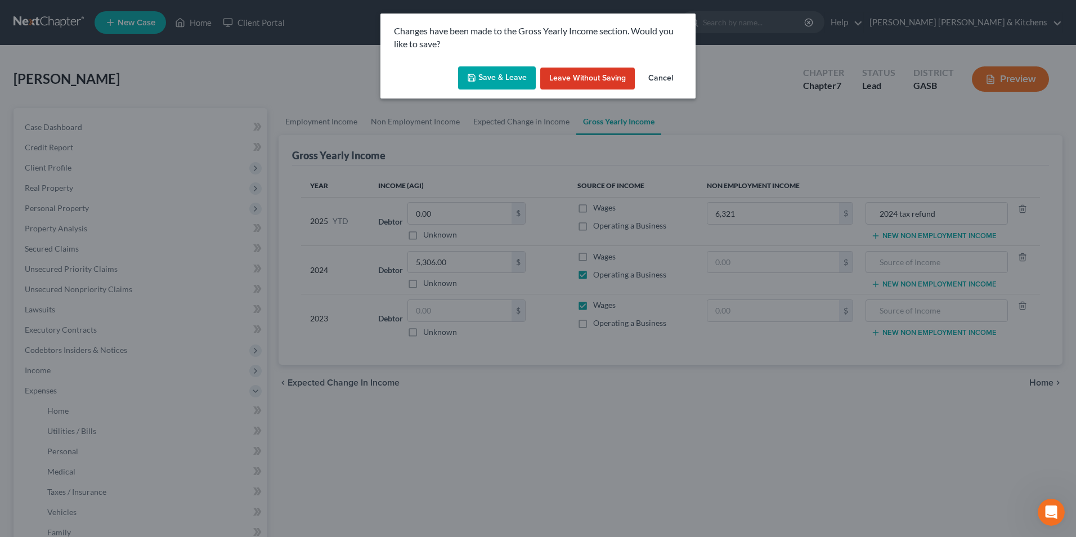
drag, startPoint x: 515, startPoint y: 73, endPoint x: 682, endPoint y: 384, distance: 353.4
click at [516, 73] on button "Save & Leave" at bounding box center [497, 78] width 78 height 24
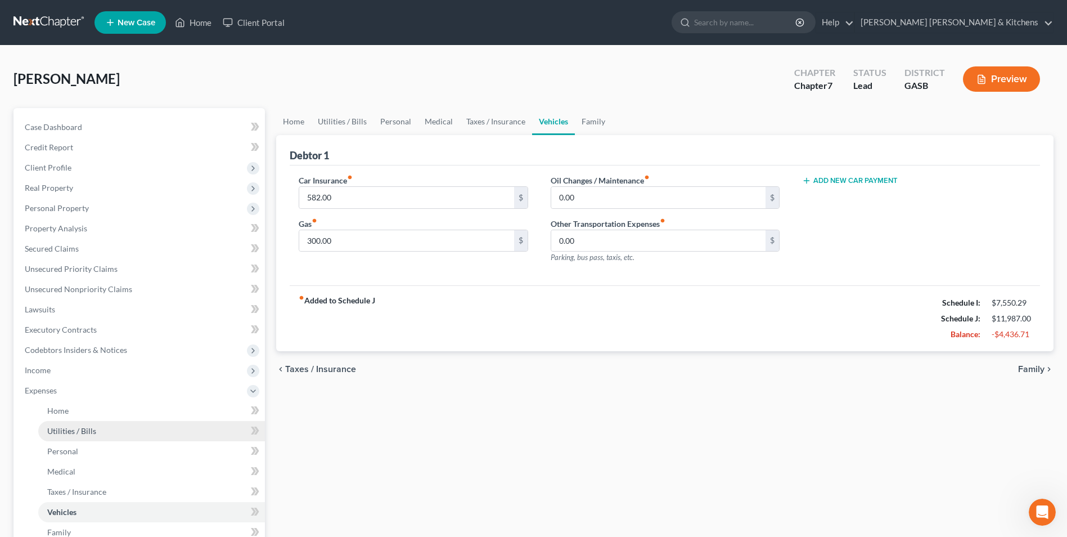
click at [83, 432] on span "Utilities / Bills" at bounding box center [71, 431] width 49 height 10
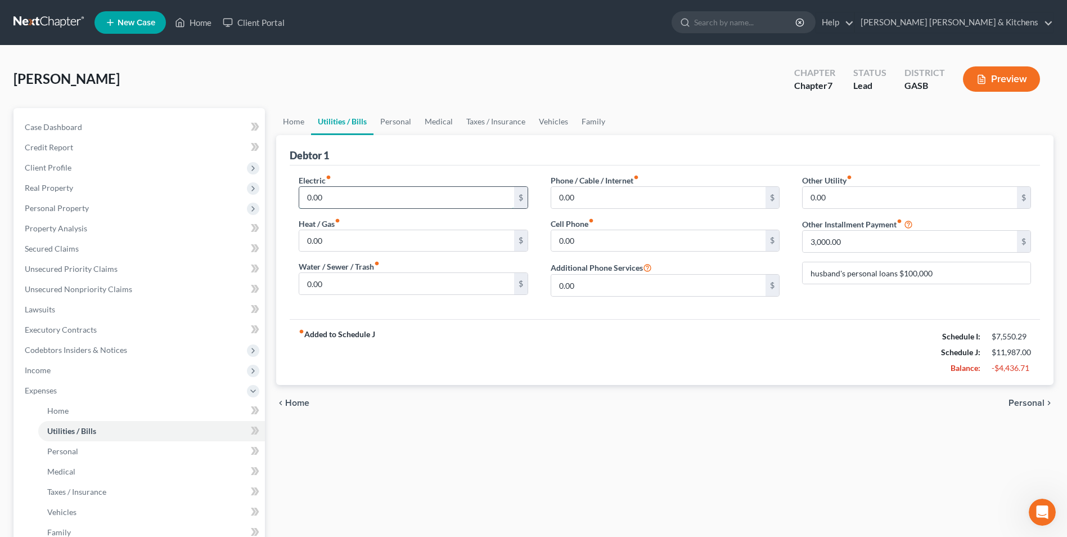
click at [349, 199] on input "0.00" at bounding box center [406, 197] width 214 height 21
click at [1034, 403] on span "Personal" at bounding box center [1027, 402] width 36 height 9
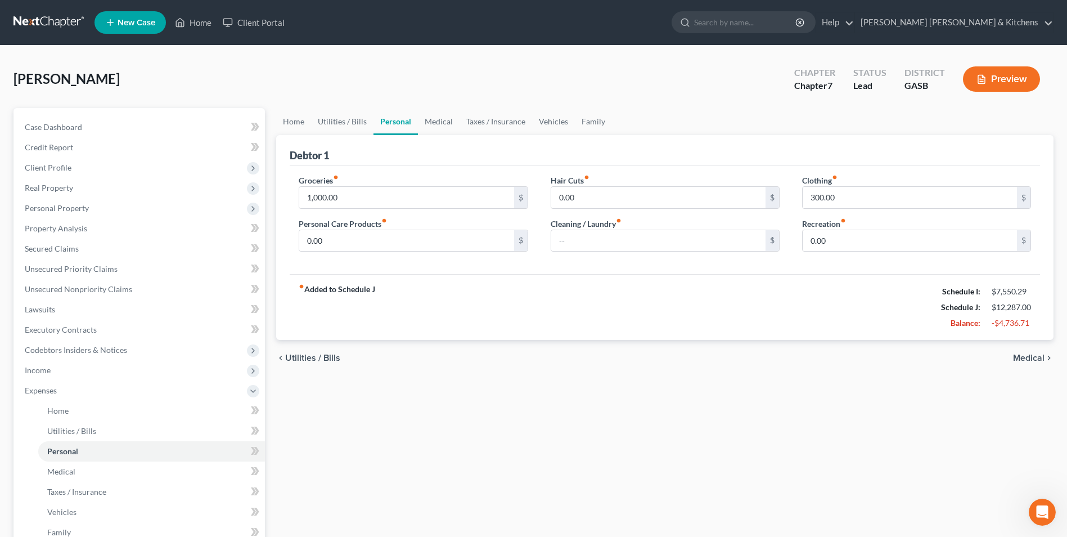
click at [1034, 403] on div "Home Utilities / Bills Personal Medical Taxes / Insurance Vehicles Family Debto…" at bounding box center [665, 402] width 789 height 589
click at [1036, 360] on span "Medical" at bounding box center [1029, 357] width 32 height 9
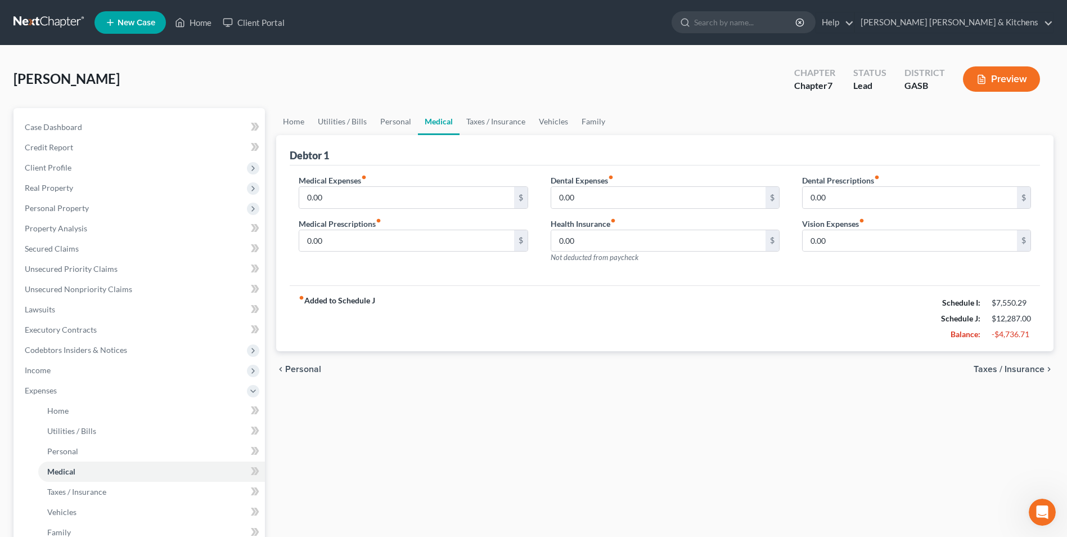
click at [1033, 371] on span "Taxes / Insurance" at bounding box center [1009, 369] width 71 height 9
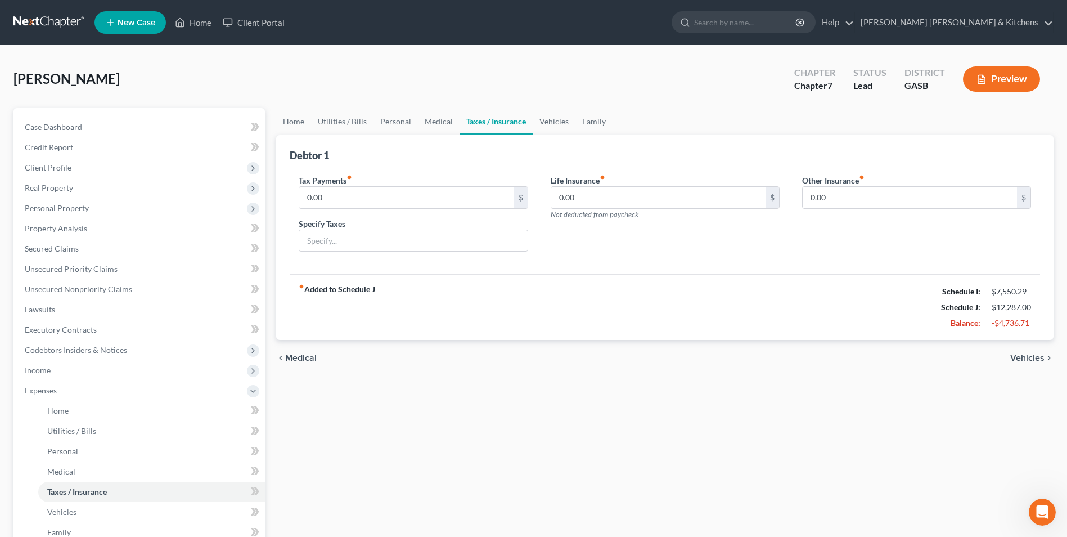
click at [1024, 358] on span "Vehicles" at bounding box center [1027, 357] width 34 height 9
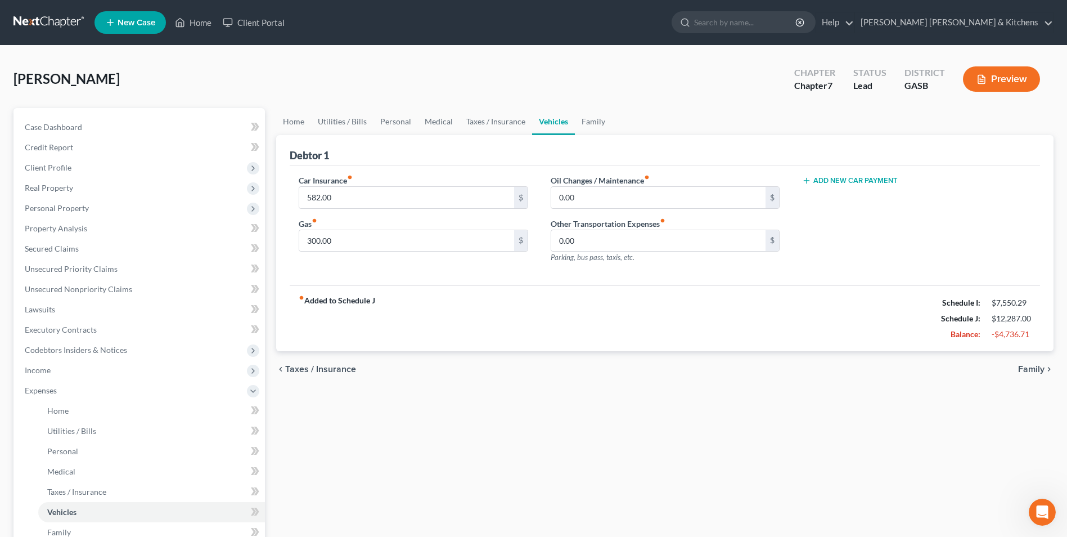
click at [1024, 358] on div "chevron_left Taxes / Insurance Family chevron_right" at bounding box center [665, 369] width 778 height 36
click at [1023, 373] on span "Family" at bounding box center [1031, 369] width 26 height 9
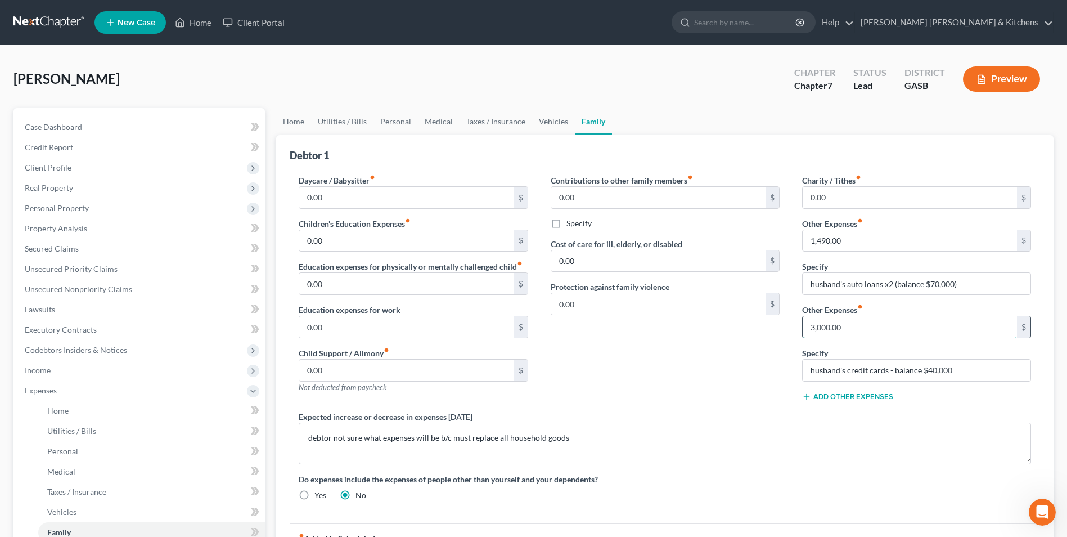
click at [856, 336] on input "3,000.00" at bounding box center [910, 326] width 214 height 21
click at [845, 396] on button "Add Other Expenses" at bounding box center [847, 396] width 91 height 9
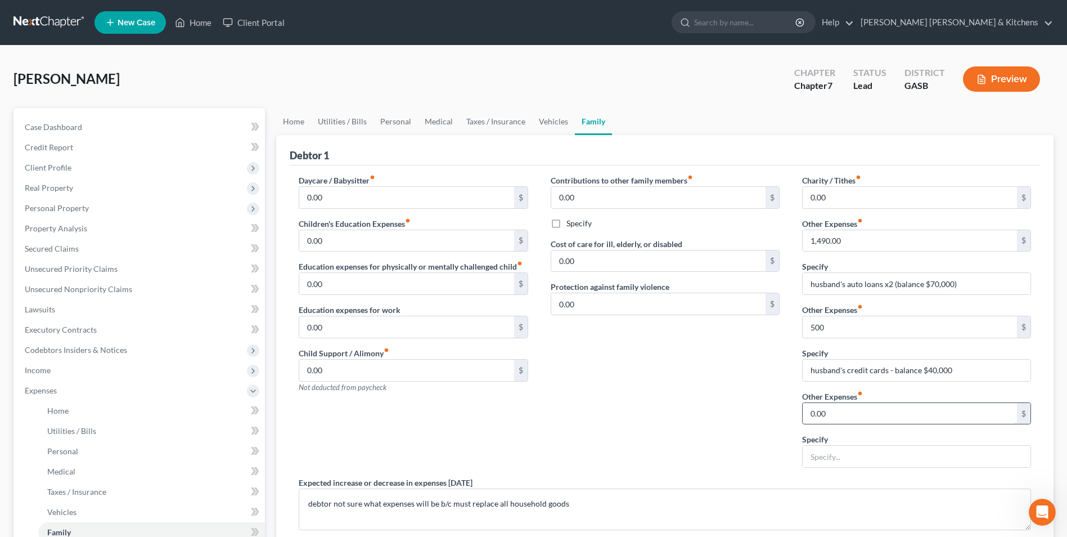
click at [841, 413] on input "0.00" at bounding box center [910, 413] width 214 height 21
click at [846, 246] on input "1,490.00" at bounding box center [910, 240] width 214 height 21
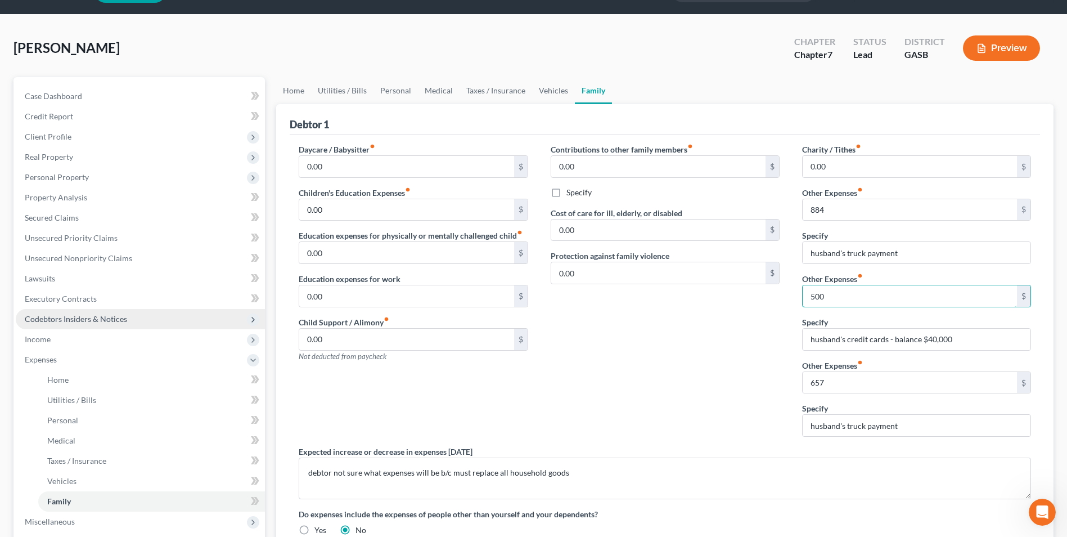
scroll to position [56, 0]
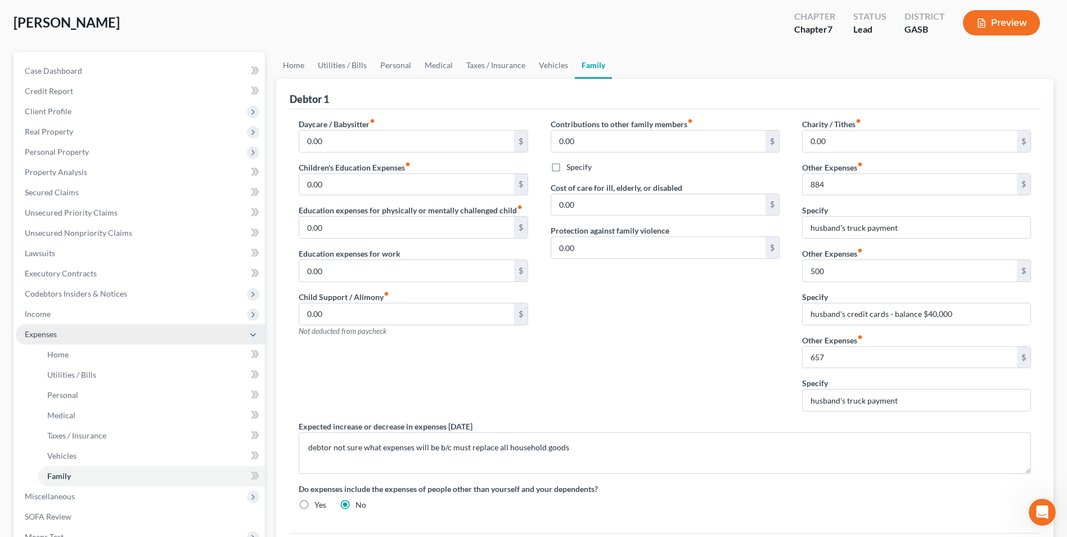
drag, startPoint x: 27, startPoint y: 310, endPoint x: 49, endPoint y: 326, distance: 27.3
click at [27, 310] on span "Income" at bounding box center [38, 314] width 26 height 10
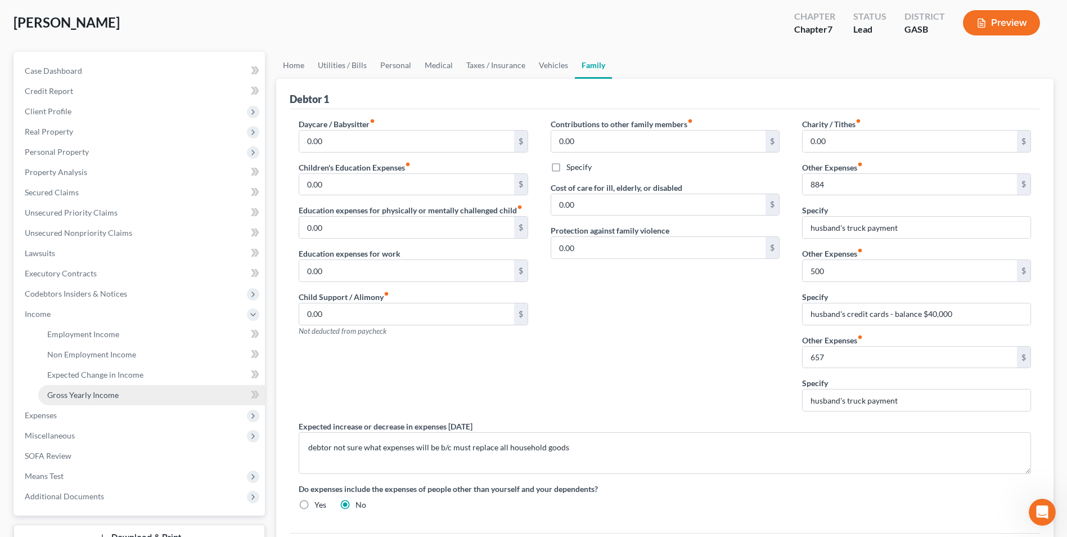
click at [102, 391] on span "Gross Yearly Income" at bounding box center [82, 395] width 71 height 10
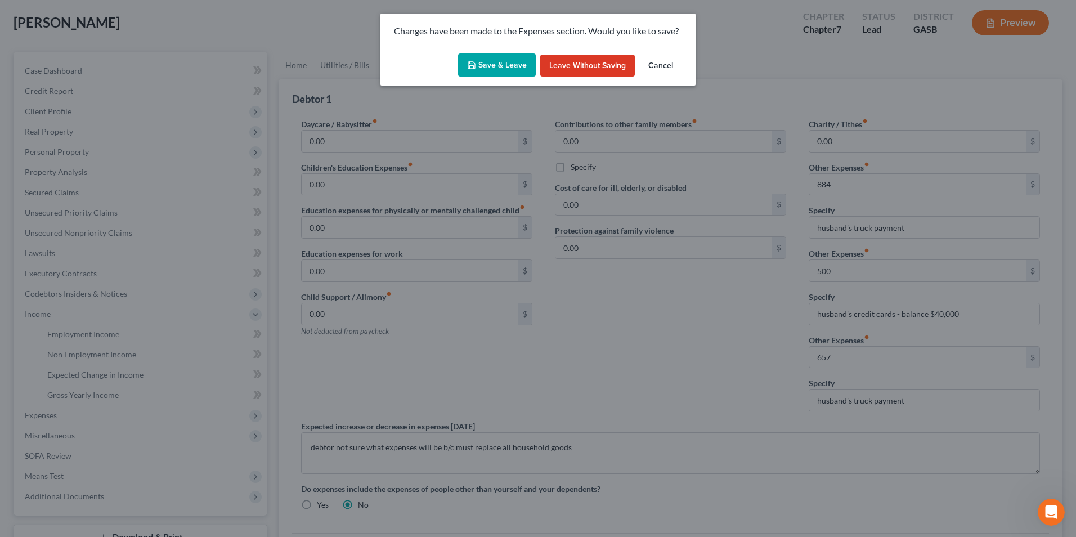
click at [510, 67] on button "Save & Leave" at bounding box center [497, 65] width 78 height 24
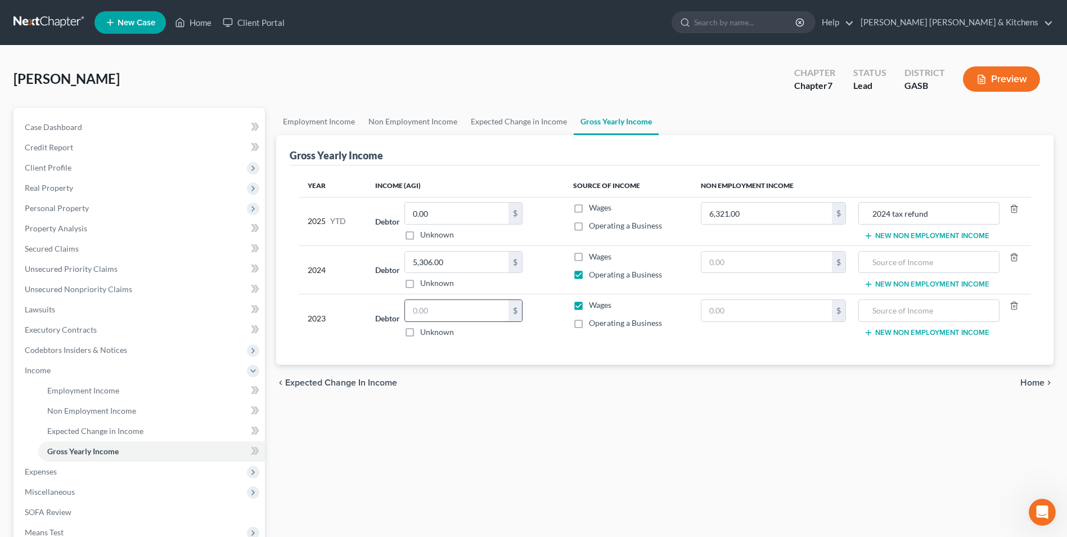
click at [429, 305] on input "text" at bounding box center [457, 310] width 104 height 21
click at [589, 324] on label "Operating a Business" at bounding box center [625, 322] width 73 height 11
click at [594, 324] on input "Operating a Business" at bounding box center [597, 320] width 7 height 7
click at [589, 304] on label "Wages" at bounding box center [600, 304] width 23 height 11
click at [594, 304] on input "Wages" at bounding box center [597, 302] width 7 height 7
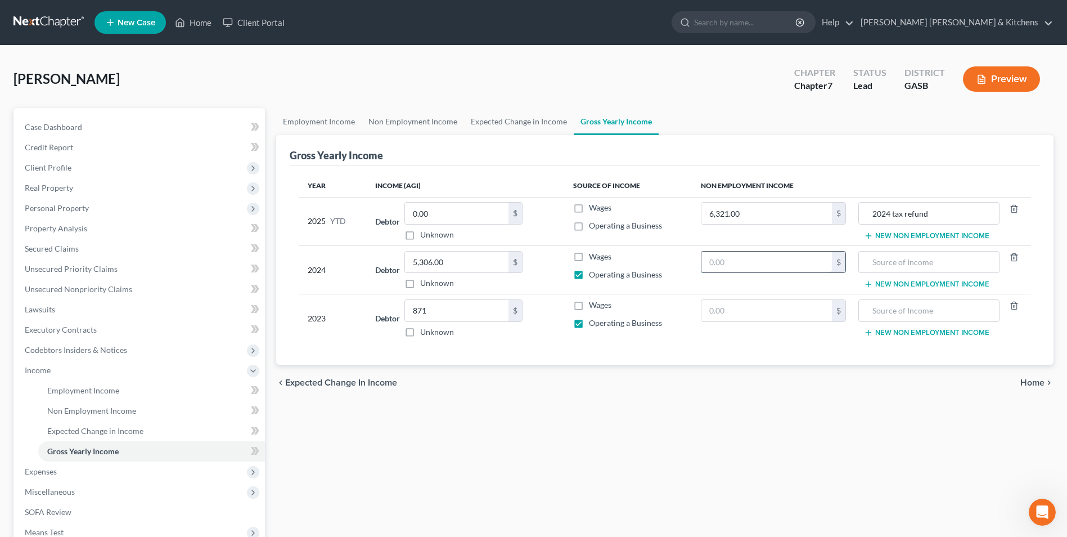
click at [715, 264] on input "text" at bounding box center [767, 261] width 131 height 21
click at [877, 262] on input "text" at bounding box center [929, 261] width 129 height 21
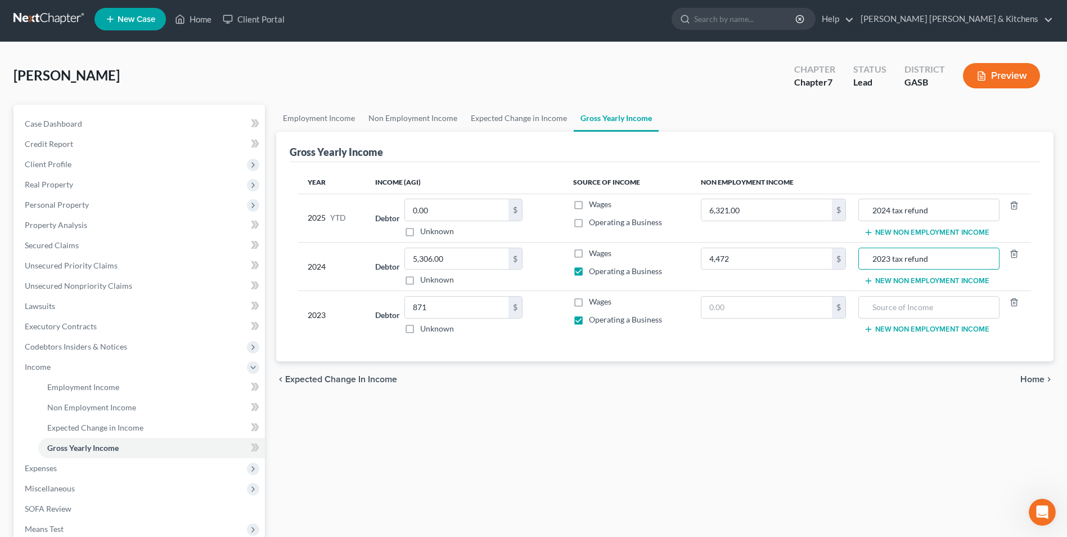
scroll to position [113, 0]
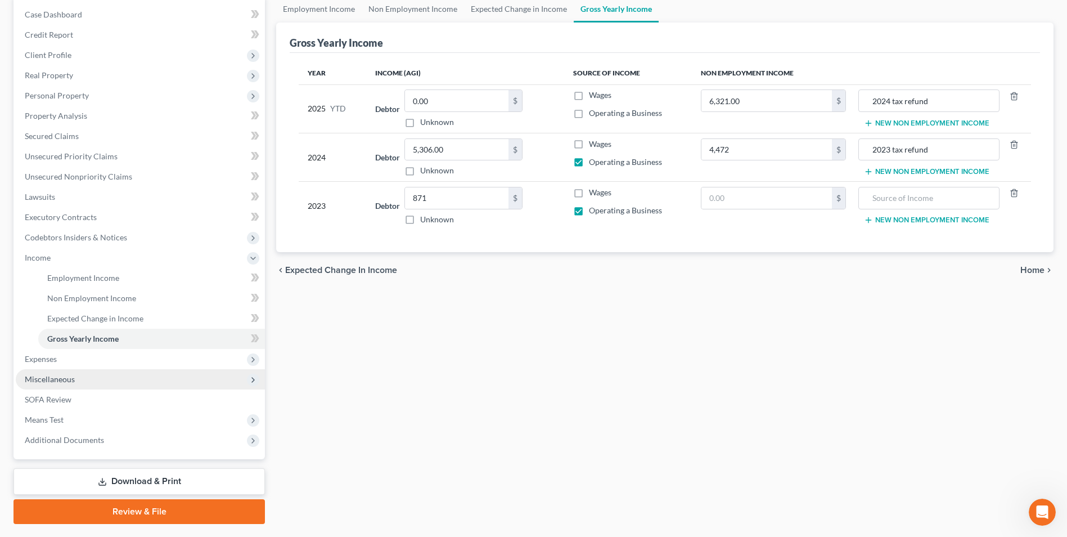
click at [69, 370] on span "Miscellaneous" at bounding box center [140, 379] width 249 height 20
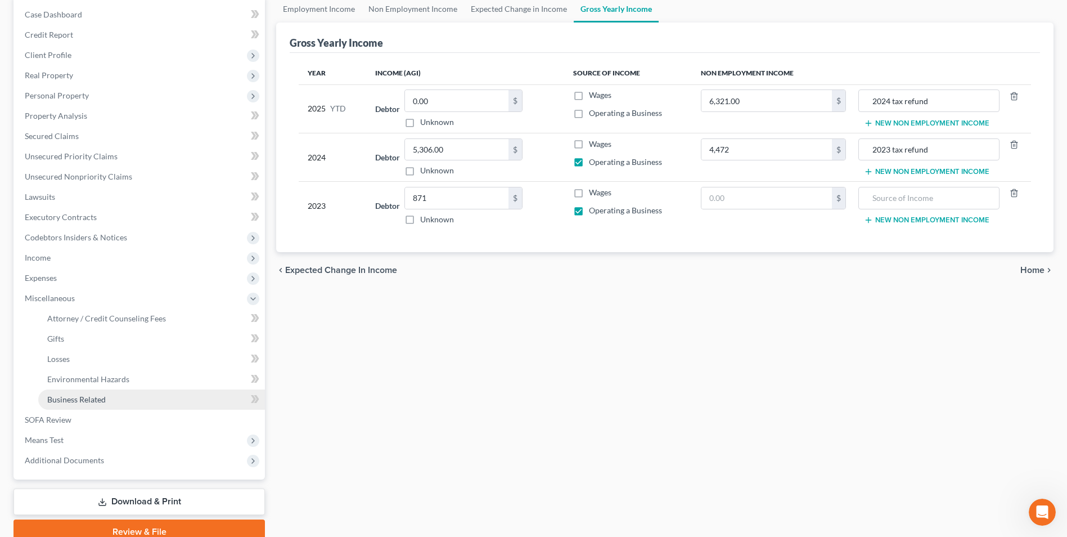
click at [68, 397] on span "Business Related" at bounding box center [76, 399] width 59 height 10
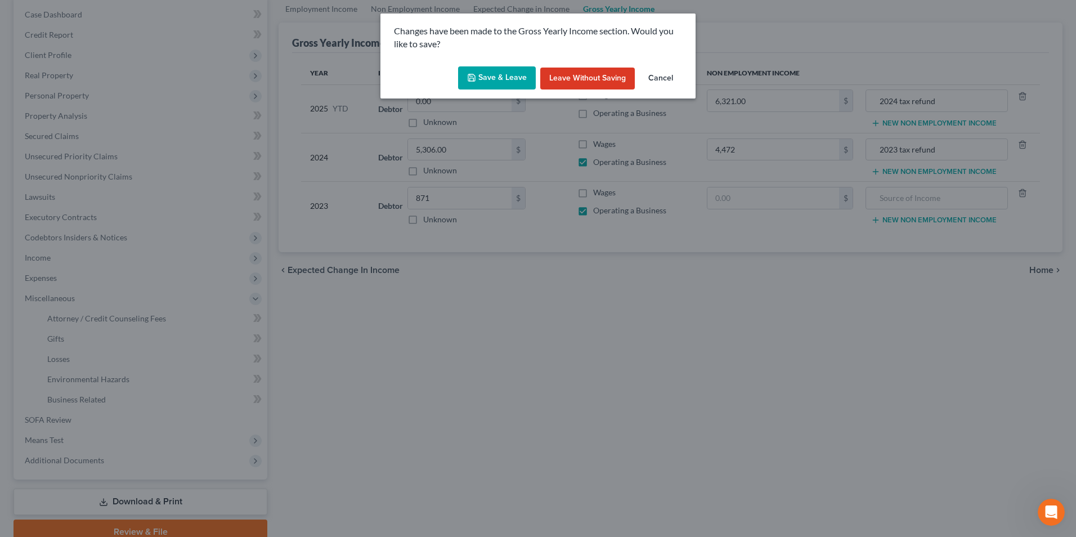
click at [463, 75] on button "Save & Leave" at bounding box center [497, 78] width 78 height 24
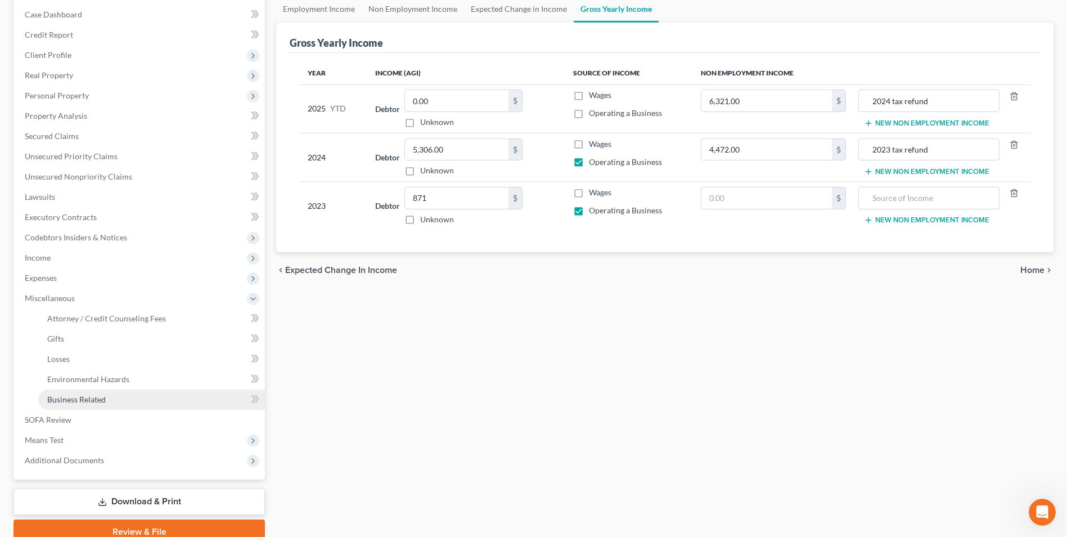
click at [94, 397] on span "Business Related" at bounding box center [76, 399] width 59 height 10
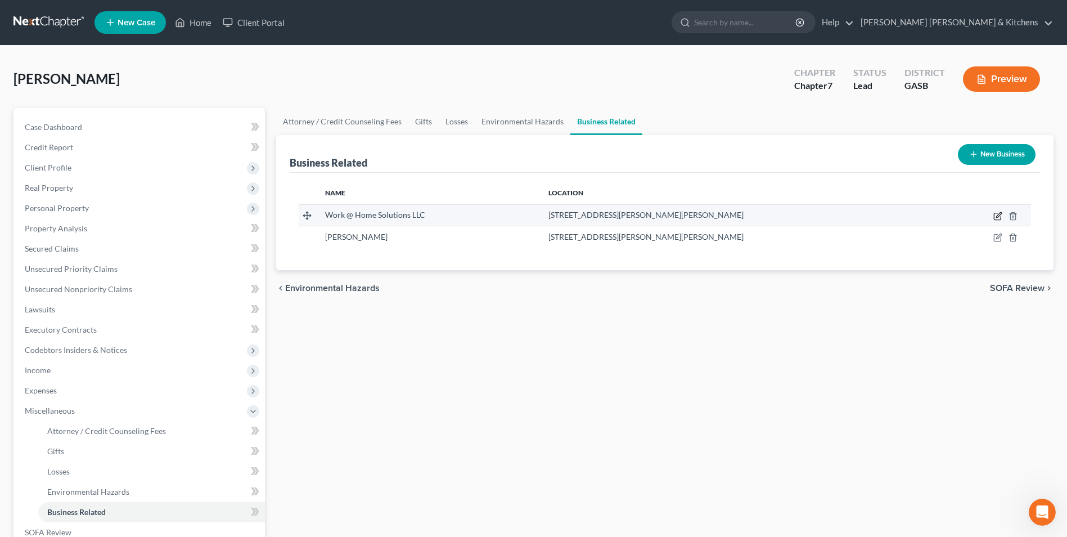
click at [997, 215] on icon "button" at bounding box center [998, 216] width 9 height 9
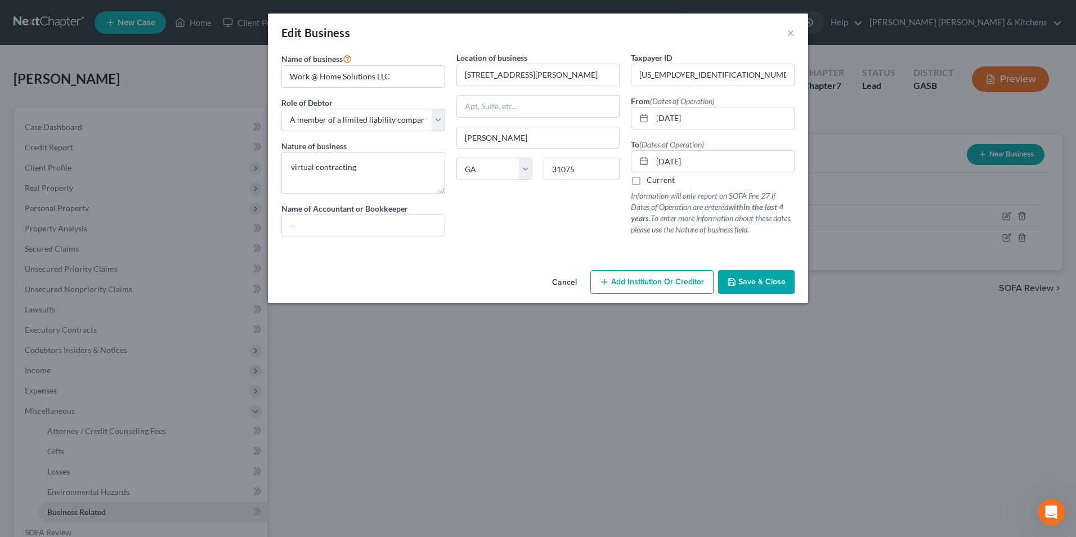
click at [552, 281] on button "Cancel" at bounding box center [564, 282] width 43 height 23
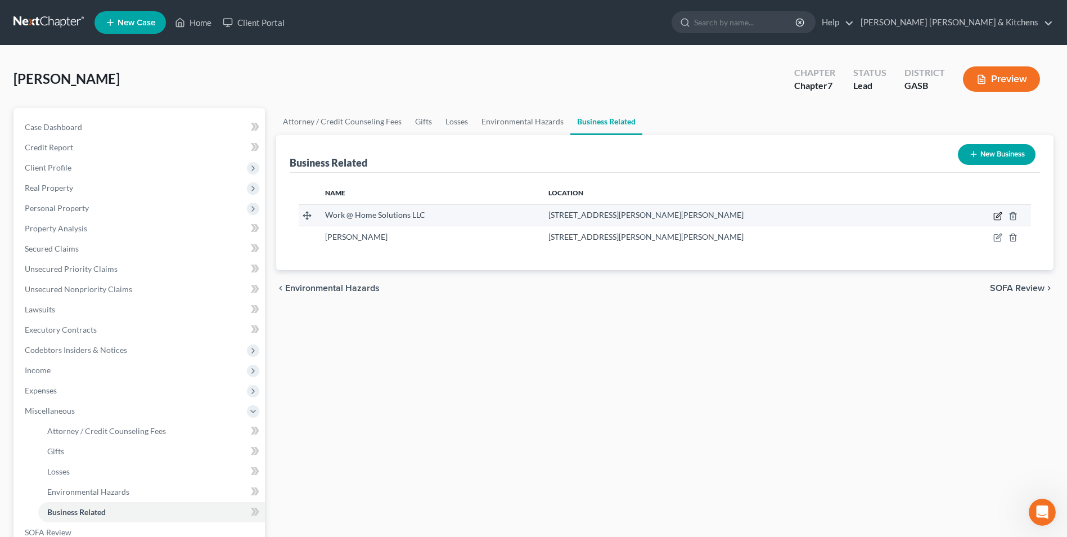
click at [998, 217] on icon "button" at bounding box center [998, 216] width 9 height 9
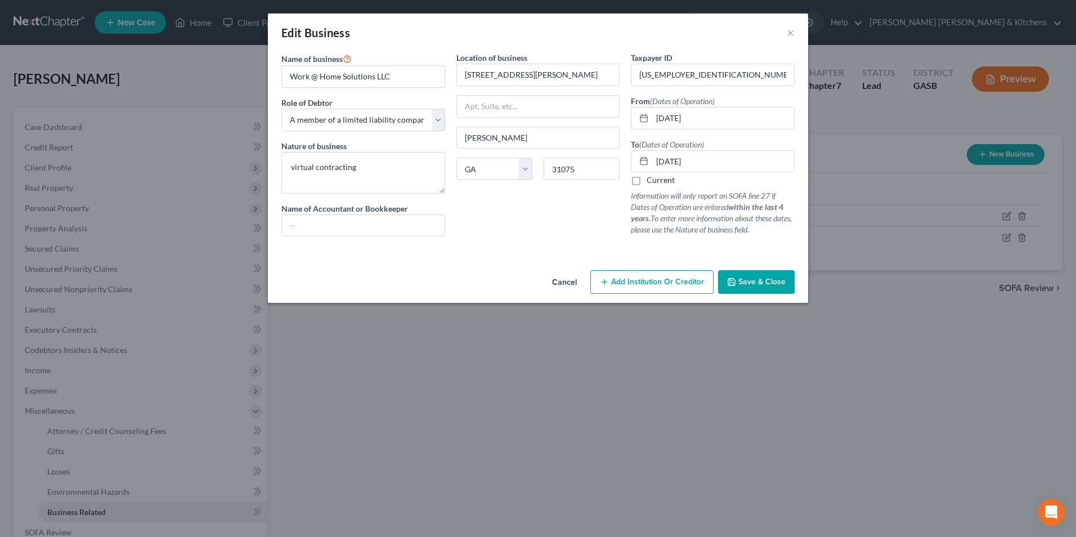
click at [573, 283] on button "Cancel" at bounding box center [564, 282] width 43 height 23
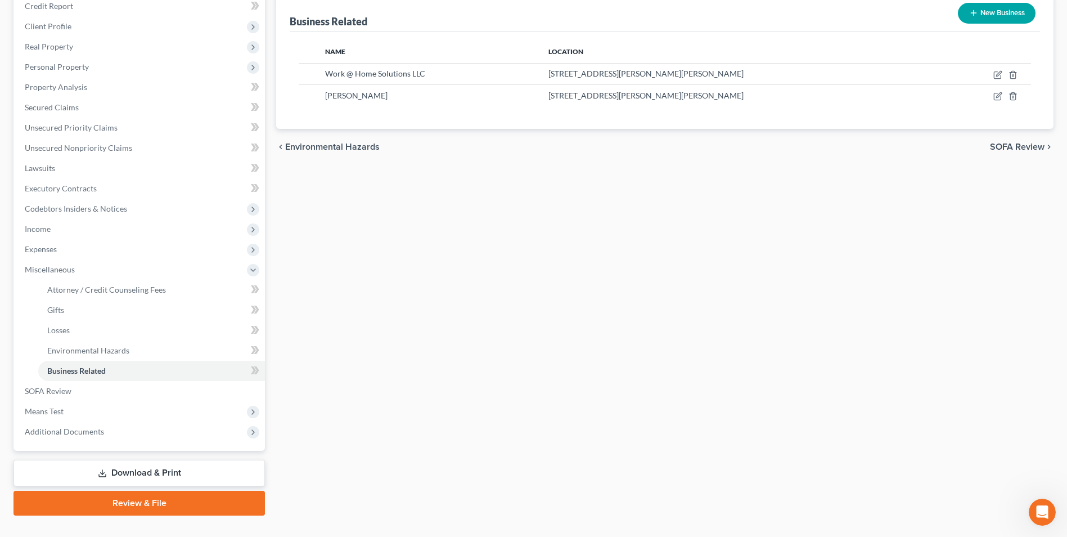
scroll to position [163, 0]
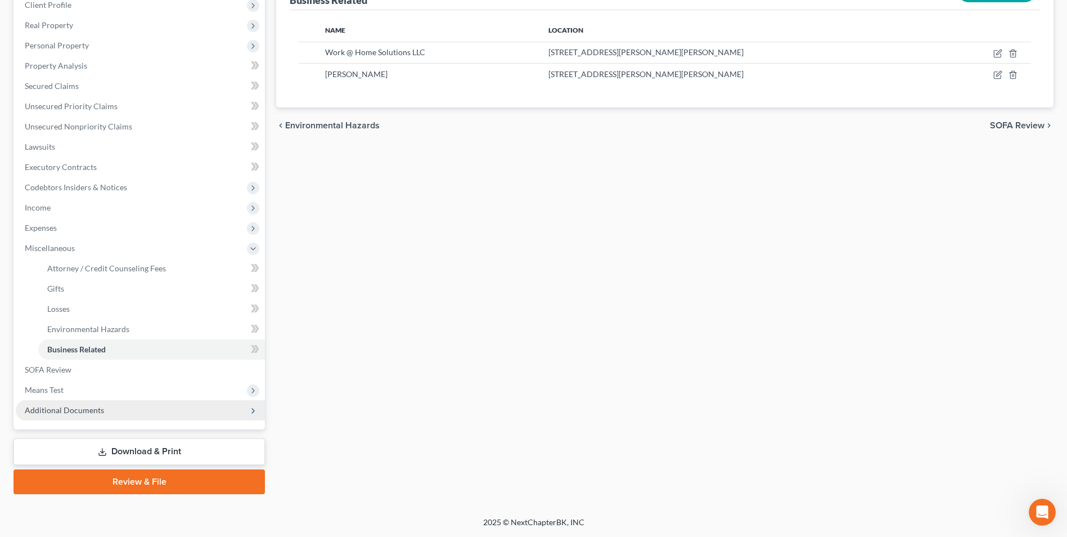
click at [47, 412] on span "Additional Documents" at bounding box center [64, 410] width 79 height 10
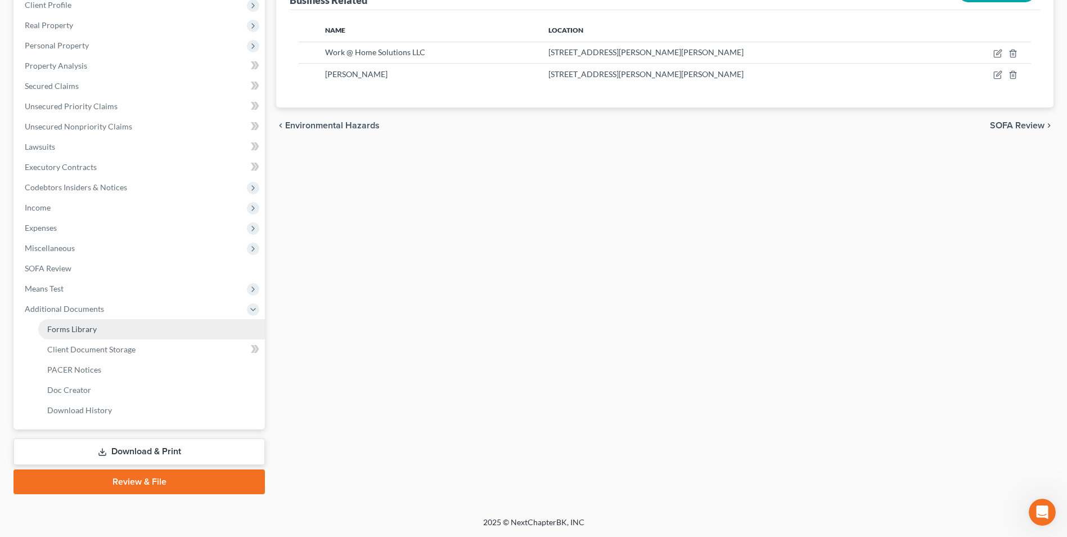
click at [60, 332] on span "Forms Library" at bounding box center [72, 329] width 50 height 10
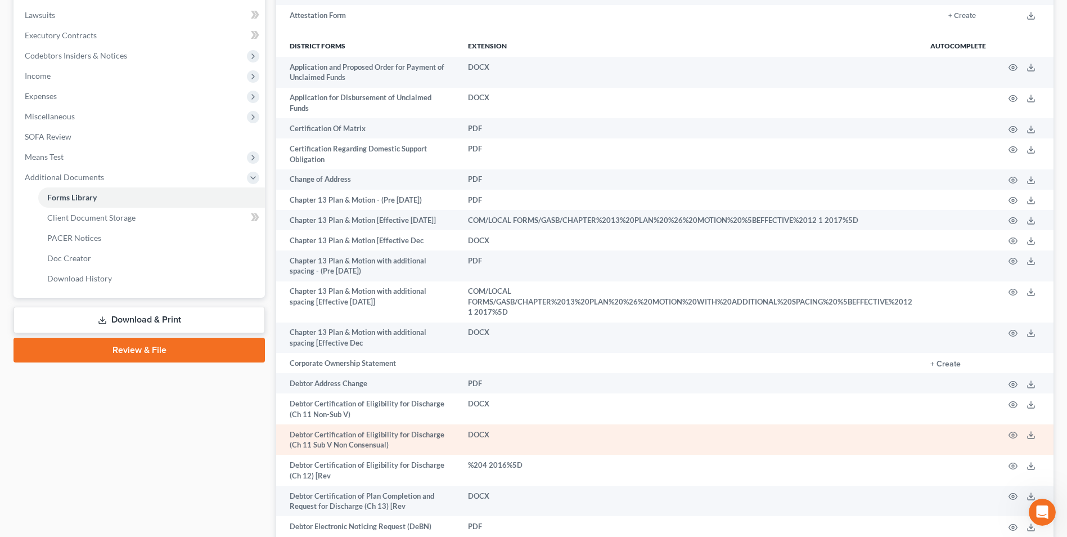
scroll to position [450, 0]
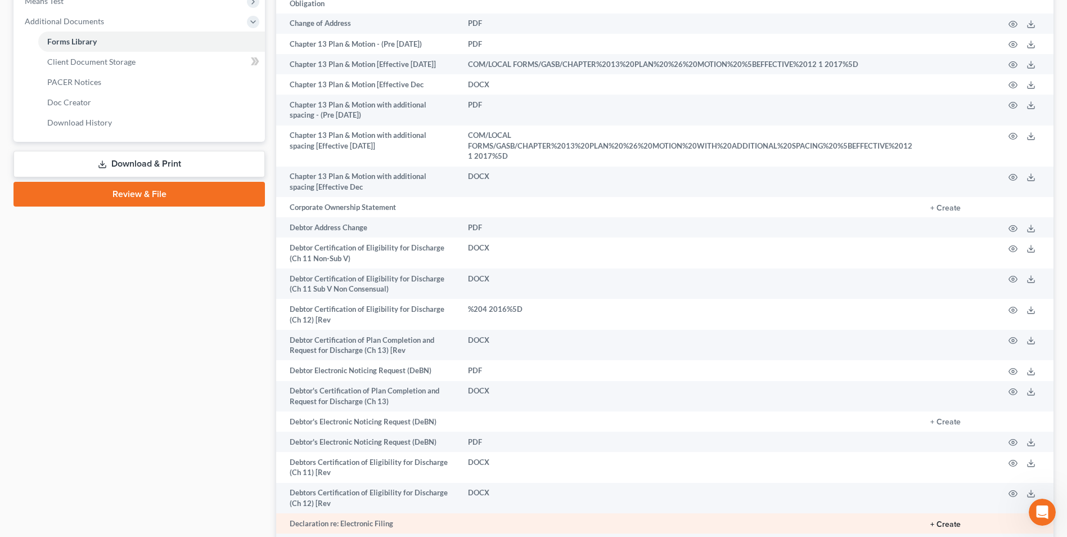
click at [959, 520] on button "+ Create" at bounding box center [946, 524] width 30 height 8
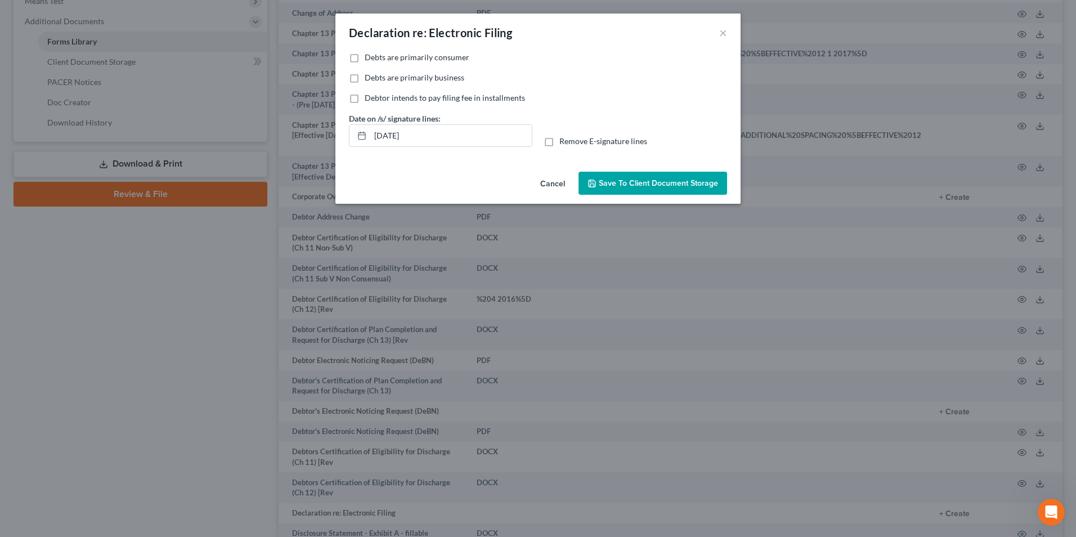
click at [365, 58] on label "Debts are primarily consumer" at bounding box center [417, 57] width 105 height 11
click at [369, 58] on input "Debts are primarily consumer" at bounding box center [372, 55] width 7 height 7
drag, startPoint x: 403, startPoint y: 138, endPoint x: 390, endPoint y: 183, distance: 46.3
click at [330, 142] on div "Declaration re: Electronic Filing × No additional information is needed to gene…" at bounding box center [538, 268] width 1076 height 537
click at [559, 142] on label "Remove E-signature lines" at bounding box center [603, 141] width 88 height 11
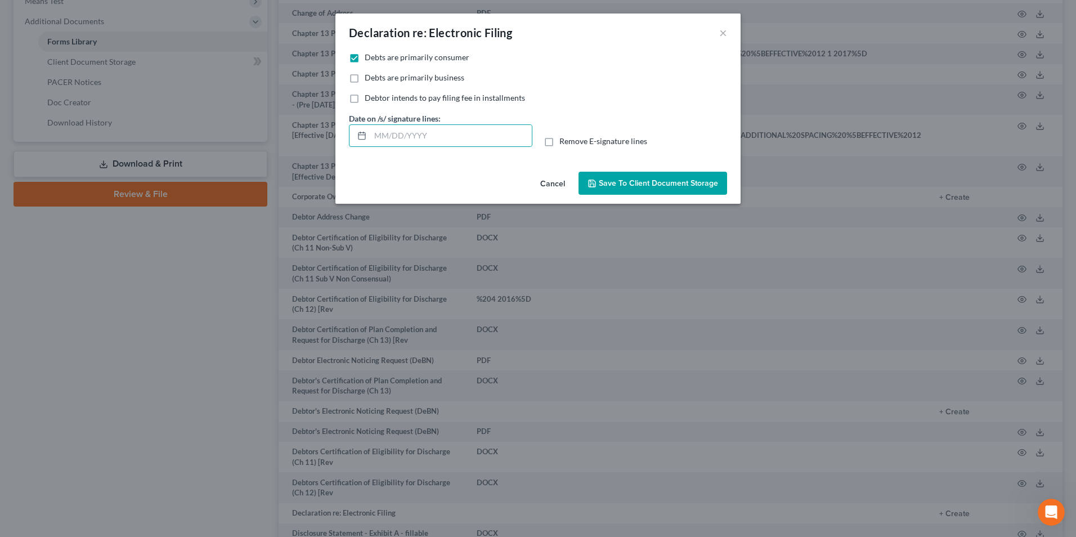
click at [564, 142] on input "Remove E-signature lines" at bounding box center [567, 139] width 7 height 7
click at [630, 181] on span "Save to Client Document Storage" at bounding box center [658, 183] width 119 height 10
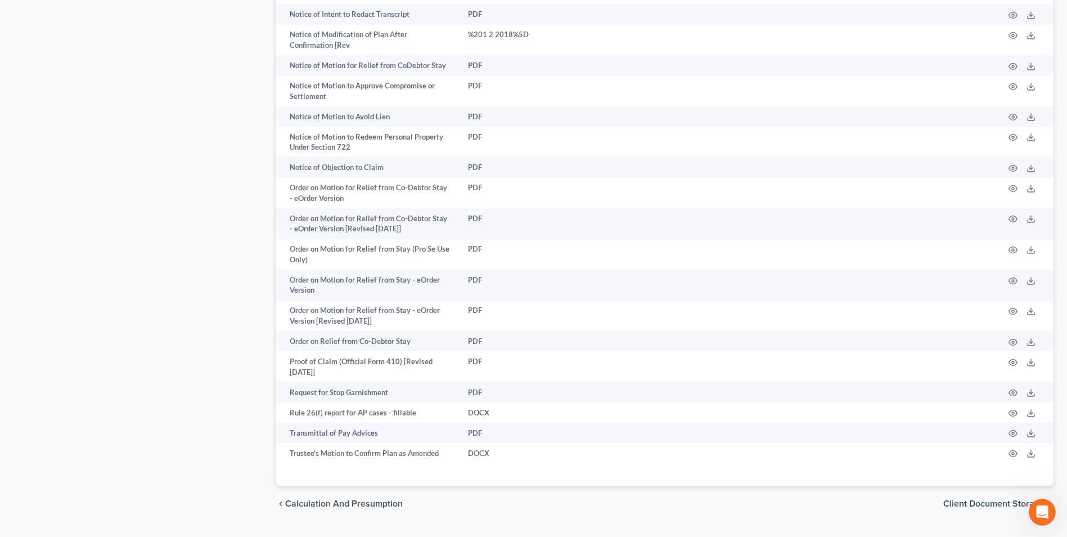
scroll to position [1180, 0]
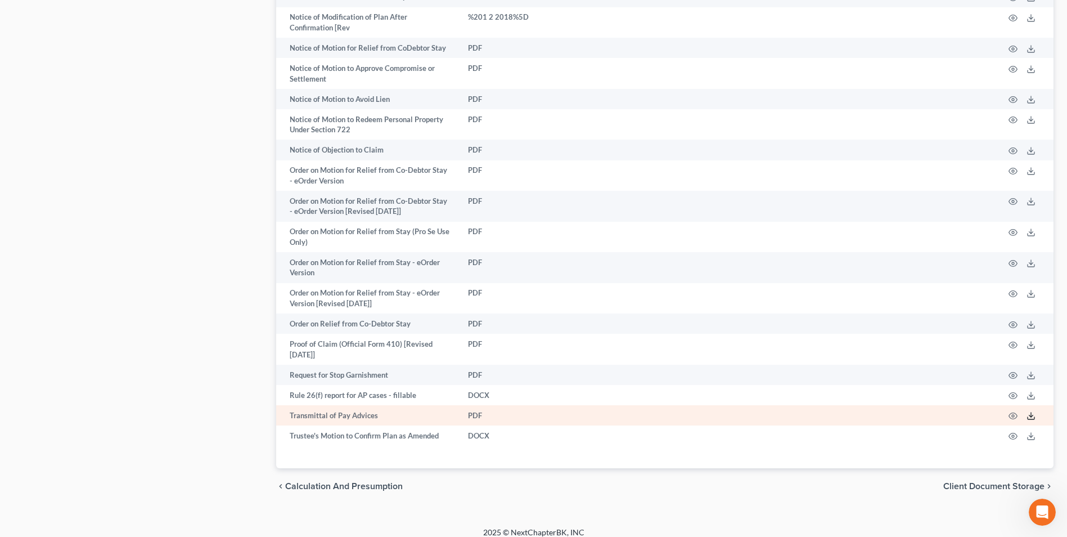
click at [1031, 411] on icon at bounding box center [1031, 415] width 9 height 9
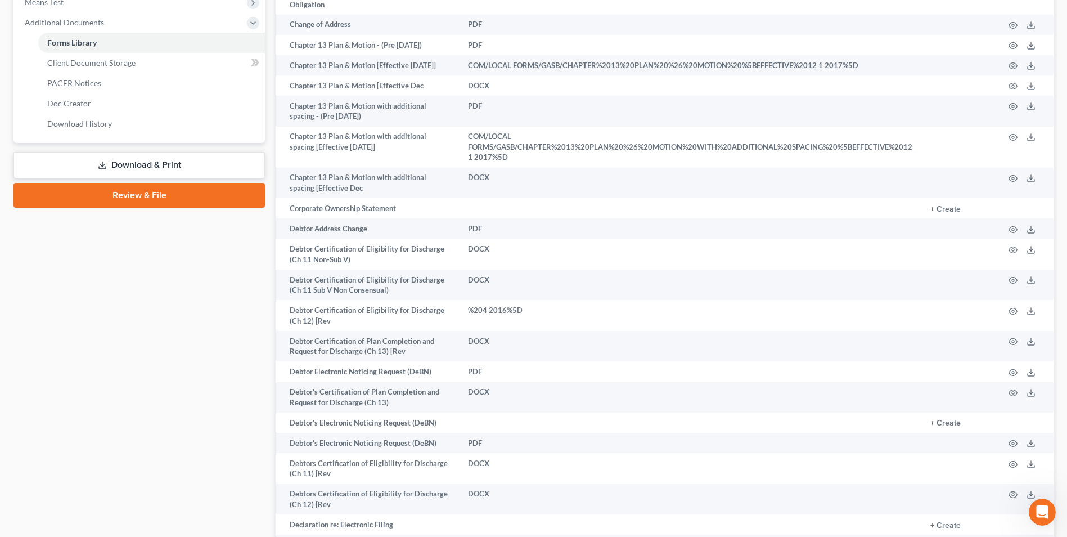
scroll to position [448, 0]
click at [118, 160] on link "Download & Print" at bounding box center [139, 165] width 251 height 26
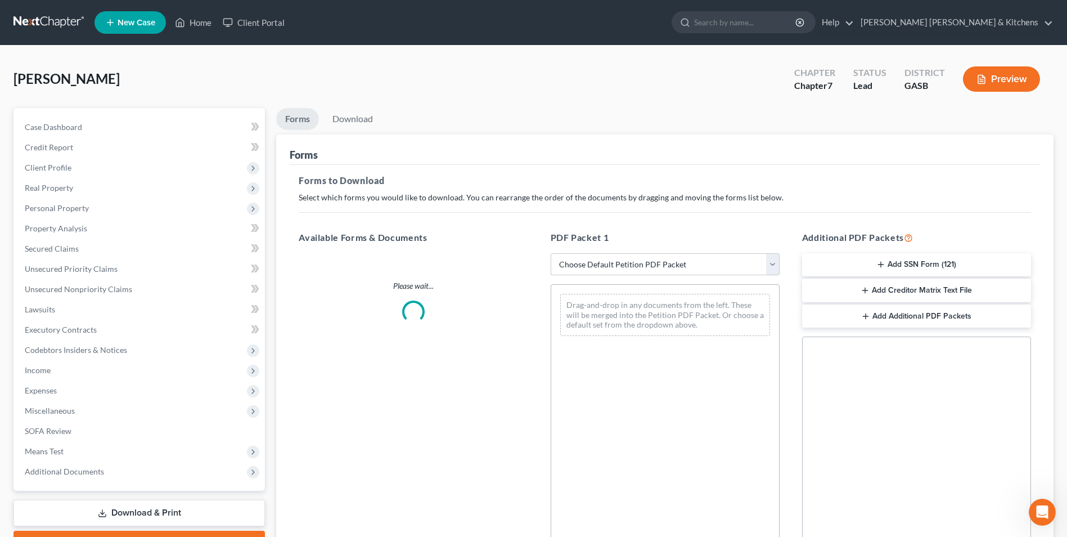
click at [620, 268] on select "Choose Default Petition PDF Packet Complete Bankruptcy Petition (all forms and …" at bounding box center [665, 264] width 229 height 23
click at [551, 253] on select "Choose Default Petition PDF Packet Complete Bankruptcy Petition (all forms and …" at bounding box center [665, 264] width 229 height 23
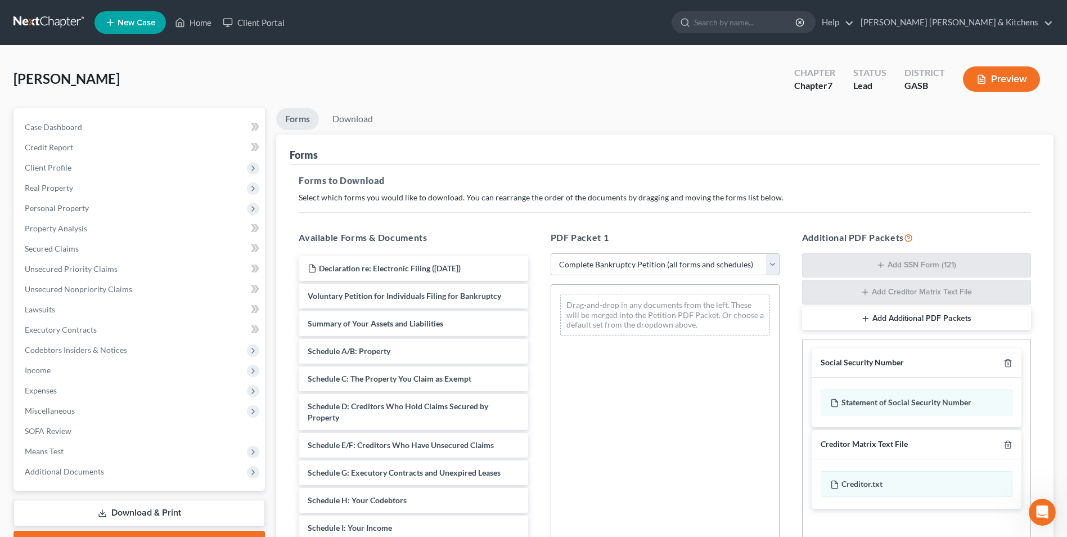
click at [591, 264] on select "Choose Default Petition PDF Packet Complete Bankruptcy Petition (all forms and …" at bounding box center [665, 264] width 229 height 23
click at [551, 253] on select "Choose Default Petition PDF Packet Complete Bankruptcy Petition (all forms and …" at bounding box center [665, 264] width 229 height 23
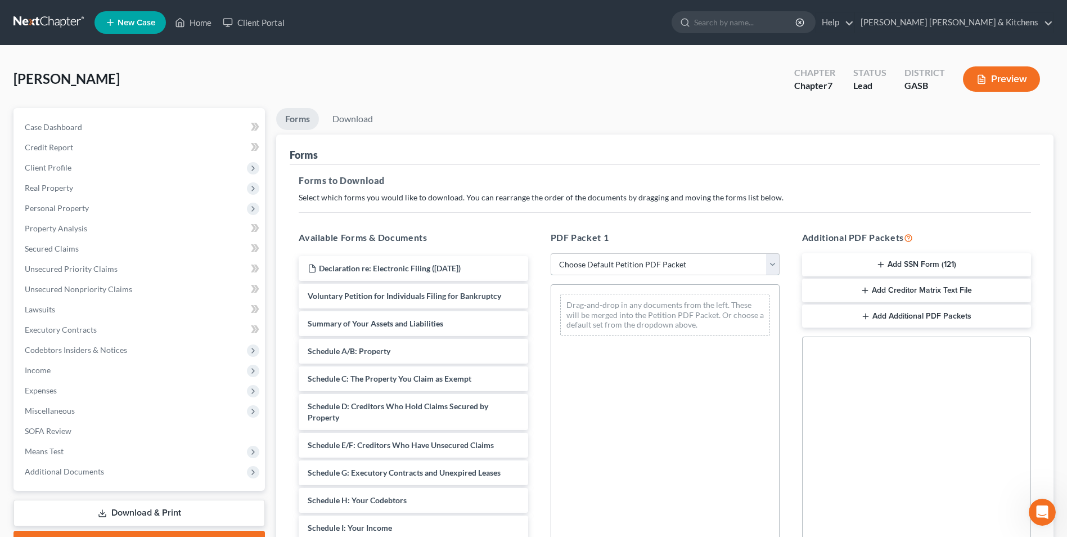
drag, startPoint x: 578, startPoint y: 260, endPoint x: 578, endPoint y: 276, distance: 15.2
click at [578, 260] on select "Choose Default Petition PDF Packet Complete Bankruptcy Petition (all forms and …" at bounding box center [665, 264] width 229 height 23
click at [551, 253] on select "Choose Default Petition PDF Packet Complete Bankruptcy Petition (all forms and …" at bounding box center [665, 264] width 229 height 23
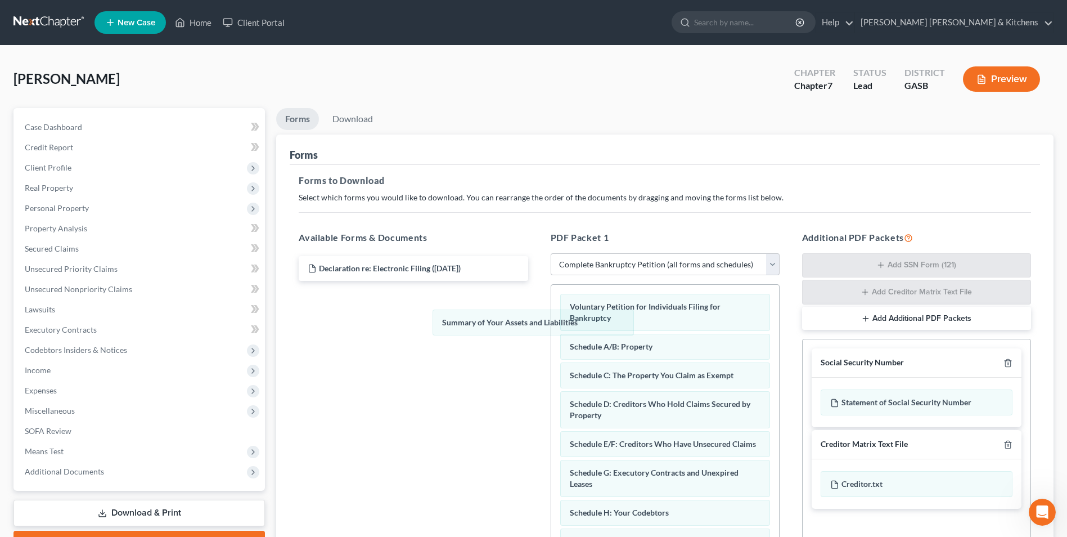
drag, startPoint x: 591, startPoint y: 344, endPoint x: 379, endPoint y: 289, distance: 219.3
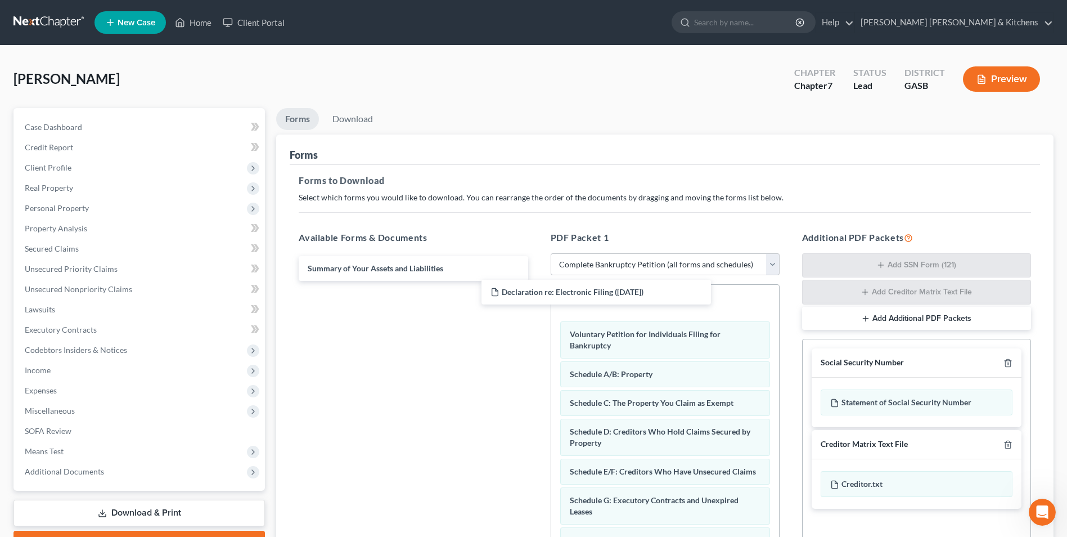
drag, startPoint x: 386, startPoint y: 273, endPoint x: 736, endPoint y: 309, distance: 351.8
click at [537, 281] on div "Declaration re: Electronic Filing ([DATE]) Declaration re: Electronic Filing ([…" at bounding box center [413, 268] width 247 height 25
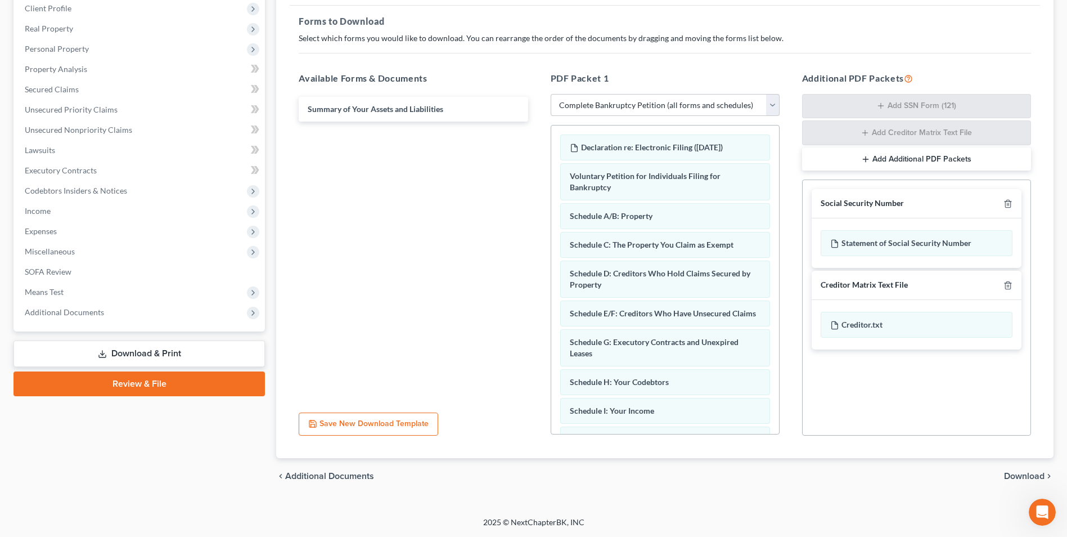
scroll to position [358, 0]
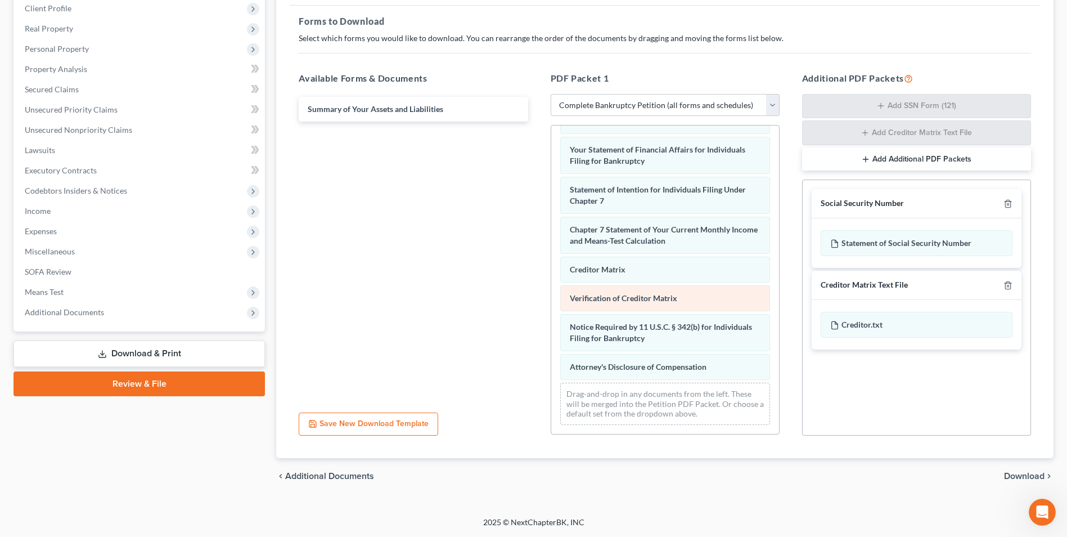
click at [551, 212] on div "Declaration re: Electronic Filing ([DATE]) Voluntary Petition for Individuals F…" at bounding box center [665, 105] width 228 height 655
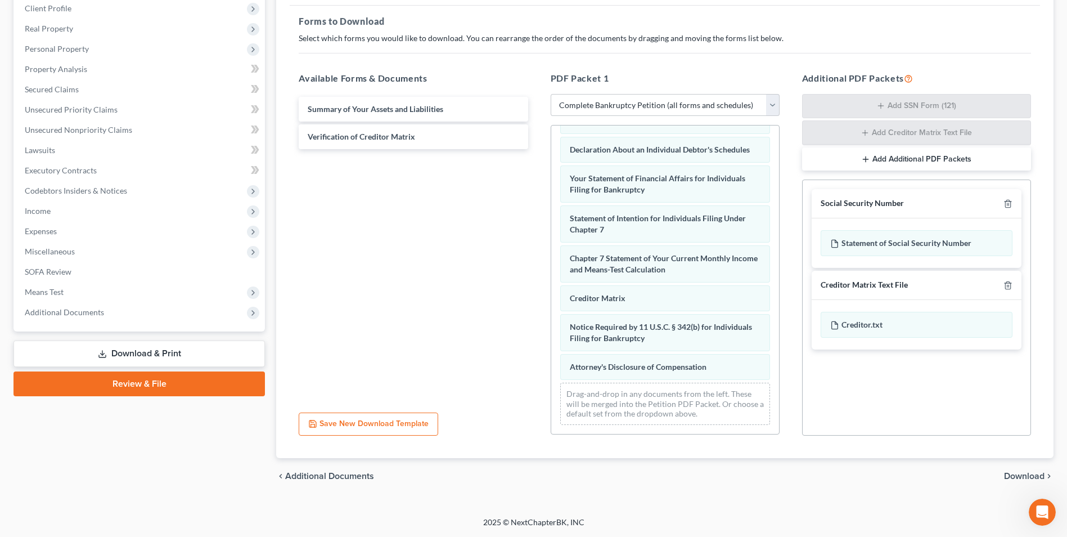
click at [1015, 475] on span "Download" at bounding box center [1024, 475] width 41 height 9
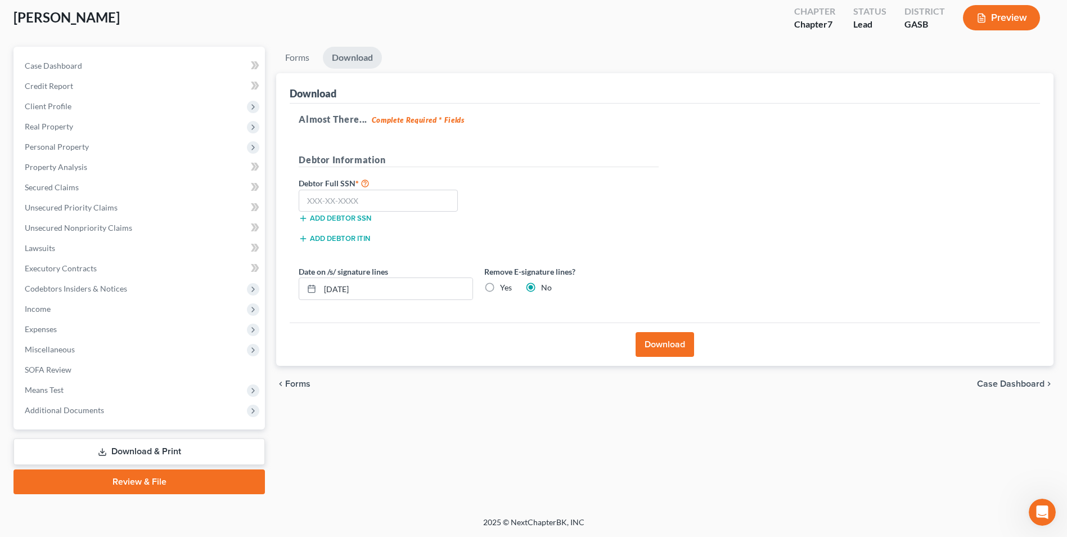
scroll to position [61, 0]
drag, startPoint x: 387, startPoint y: 196, endPoint x: 386, endPoint y: 205, distance: 9.6
click at [387, 197] on input "text" at bounding box center [378, 201] width 159 height 23
drag, startPoint x: 380, startPoint y: 288, endPoint x: 303, endPoint y: 308, distance: 79.7
click at [303, 308] on div "Date on /s/ signature lines [DATE] Remove E-signature lines? Yes No" at bounding box center [478, 287] width 371 height 43
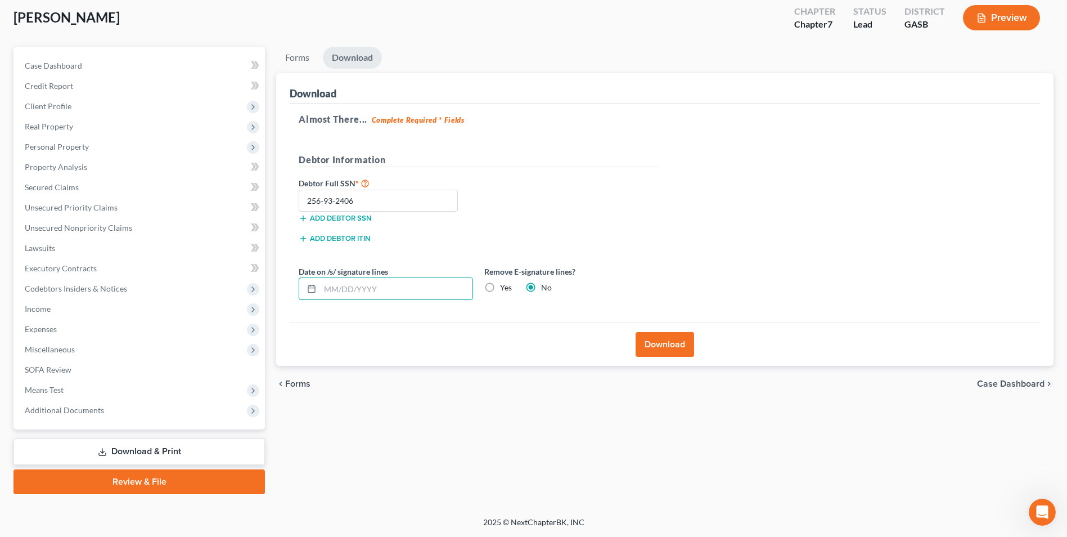
click at [500, 290] on label "Yes" at bounding box center [506, 287] width 12 height 11
click at [505, 289] on input "Yes" at bounding box center [508, 285] width 7 height 7
click at [670, 344] on button "Download" at bounding box center [665, 344] width 59 height 25
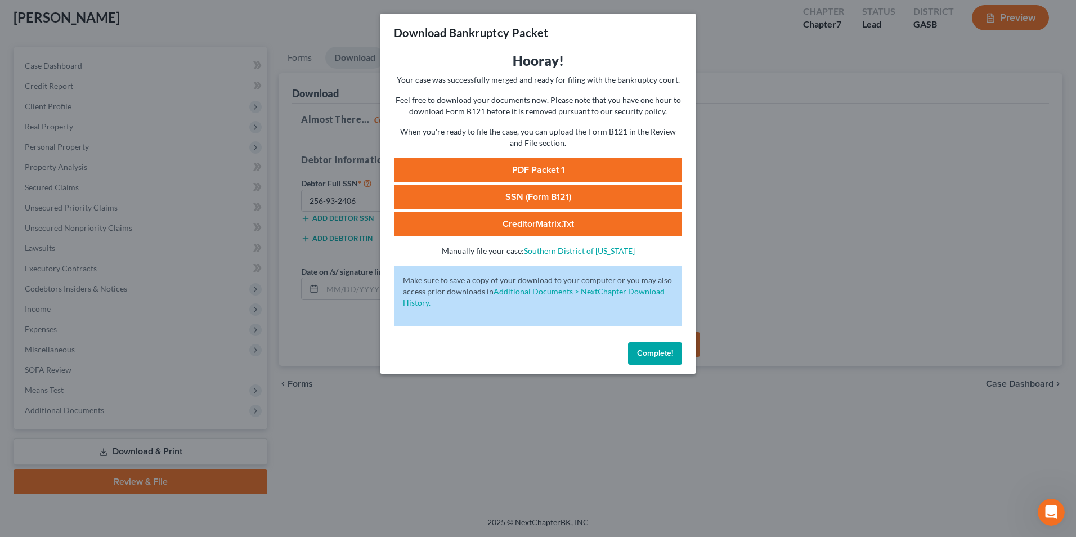
click at [580, 192] on link "SSN (Form B121)" at bounding box center [538, 197] width 288 height 25
drag, startPoint x: 525, startPoint y: 167, endPoint x: 811, endPoint y: 232, distance: 292.6
click at [525, 167] on link "PDF Packet 1" at bounding box center [538, 170] width 288 height 25
click at [437, 412] on div "Download Bankruptcy Packet Hooray! Your case was successfully merged and ready …" at bounding box center [538, 268] width 1076 height 537
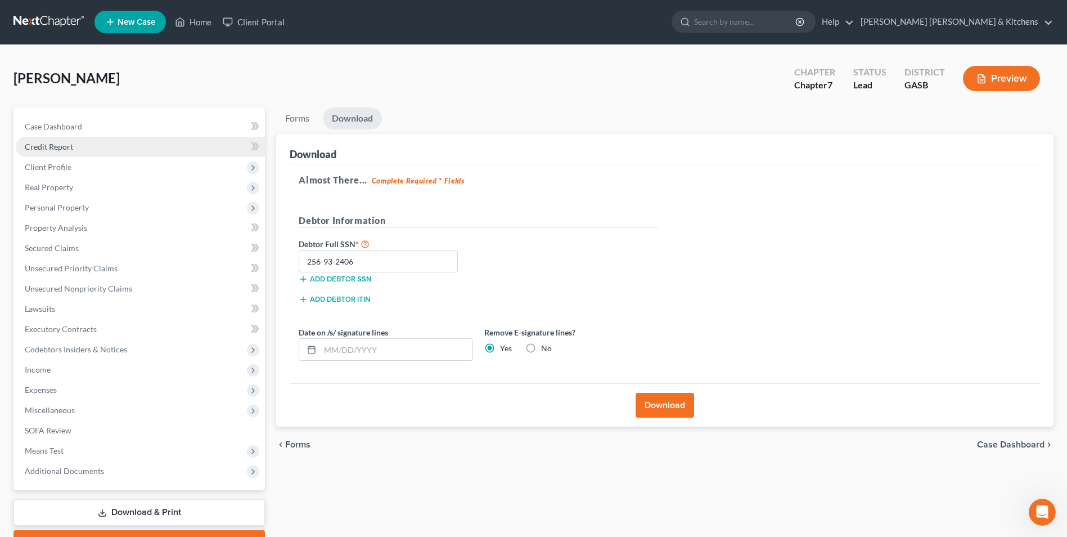
scroll to position [0, 0]
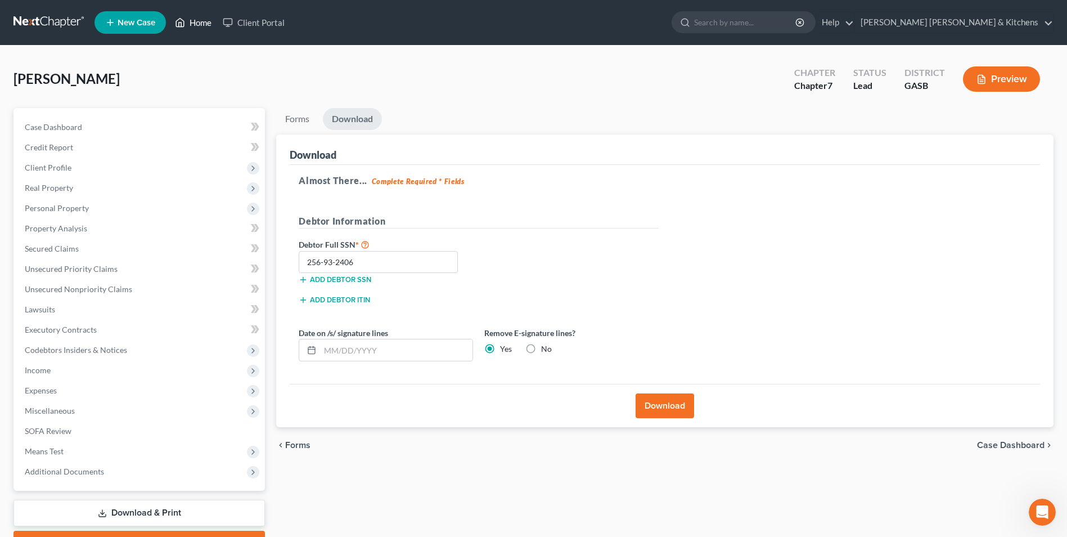
click at [196, 27] on link "Home" at bounding box center [193, 22] width 48 height 20
